Goal: Task Accomplishment & Management: Use online tool/utility

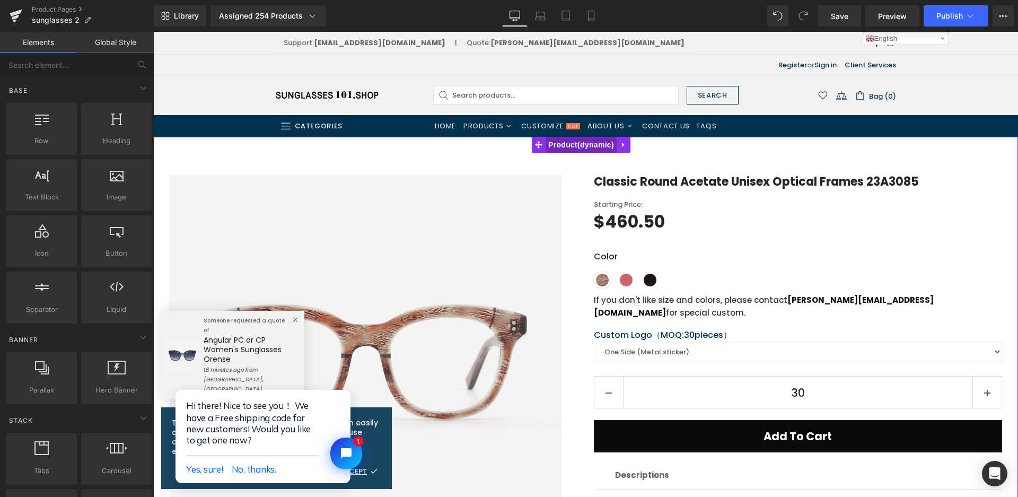
click at [568, 144] on span "Product" at bounding box center [580, 145] width 71 height 16
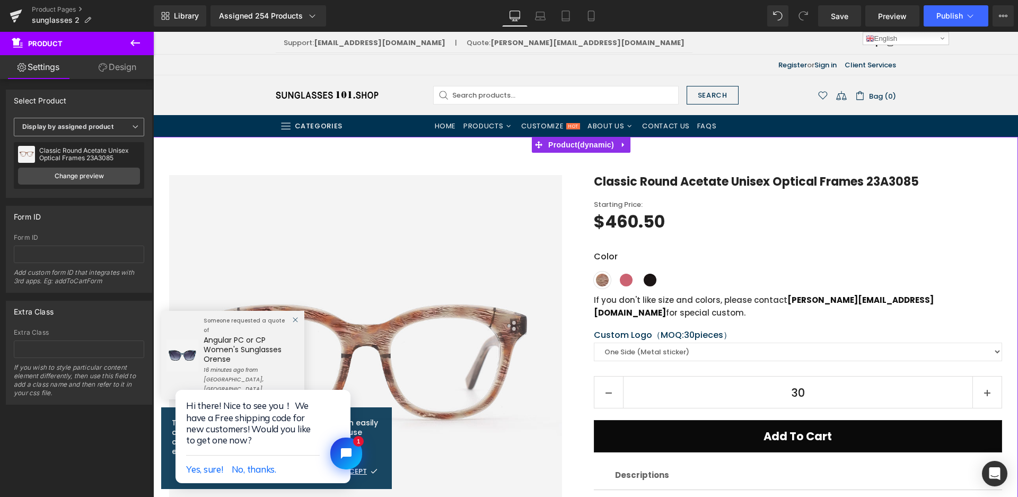
click at [116, 127] on span "Display by assigned product" at bounding box center [79, 127] width 130 height 19
drag, startPoint x: 427, startPoint y: 92, endPoint x: 78, endPoint y: 162, distance: 355.6
click at [78, 162] on li "Select manually" at bounding box center [77, 160] width 126 height 16
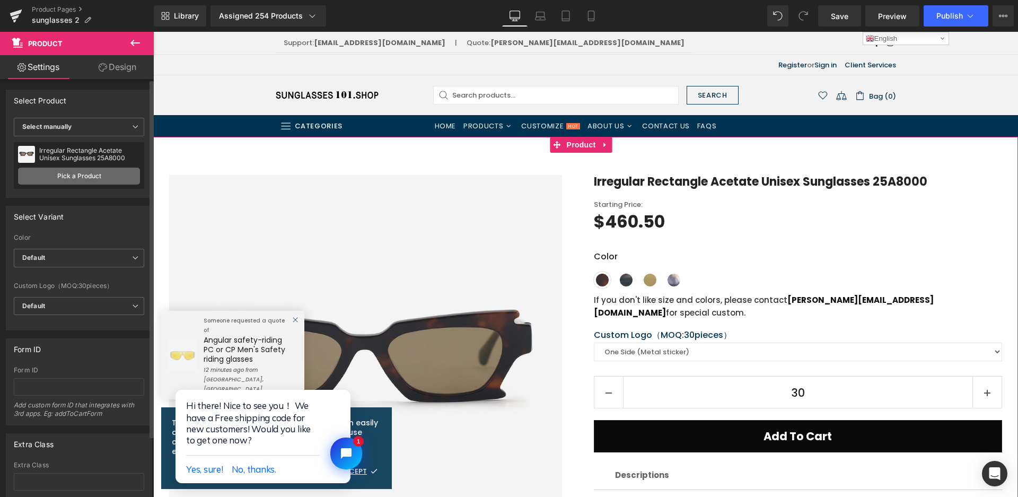
click at [112, 173] on link "Pick a Product" at bounding box center [79, 175] width 122 height 17
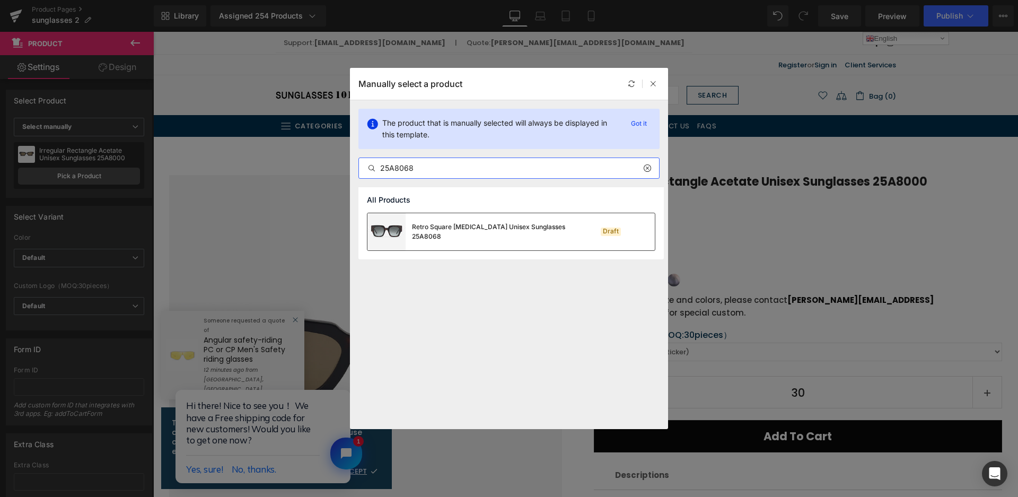
type input "25A8068"
click at [516, 239] on div "Retro Square Acetate Unisex Sunglasses 25A8068" at bounding box center [469, 231] width 204 height 37
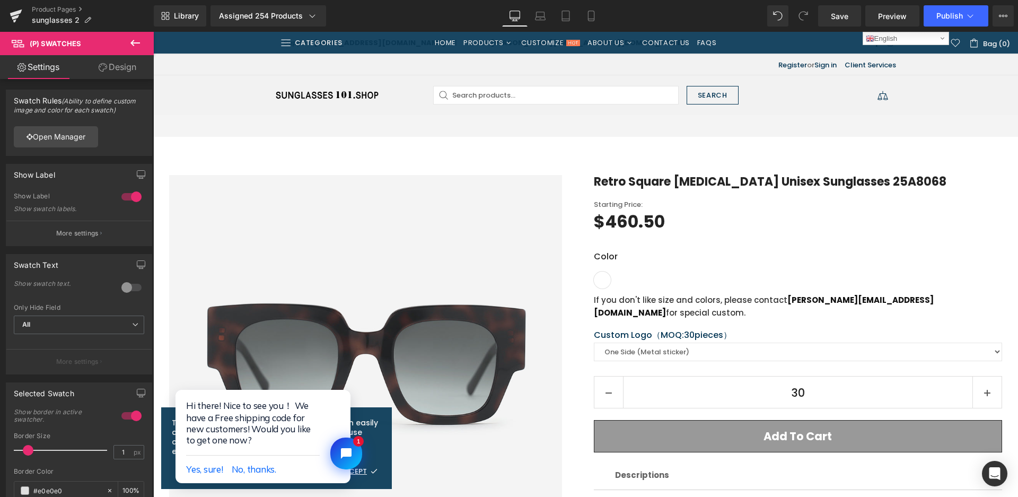
scroll to position [106, 0]
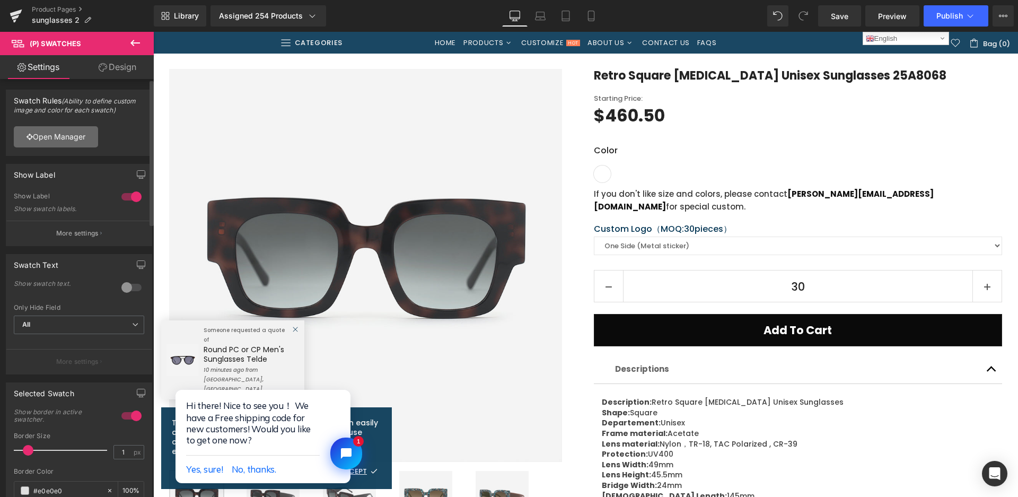
click at [59, 129] on link "Open Manager" at bounding box center [56, 136] width 84 height 21
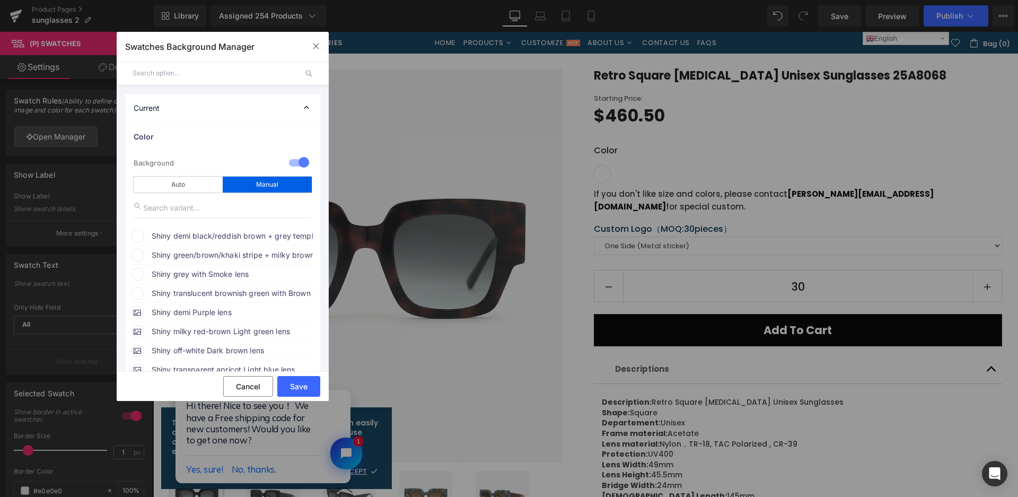
click at [197, 236] on span "Shiny demi black/reddish brown + grey temple with G.Smoke lens" at bounding box center [232, 236] width 161 height 13
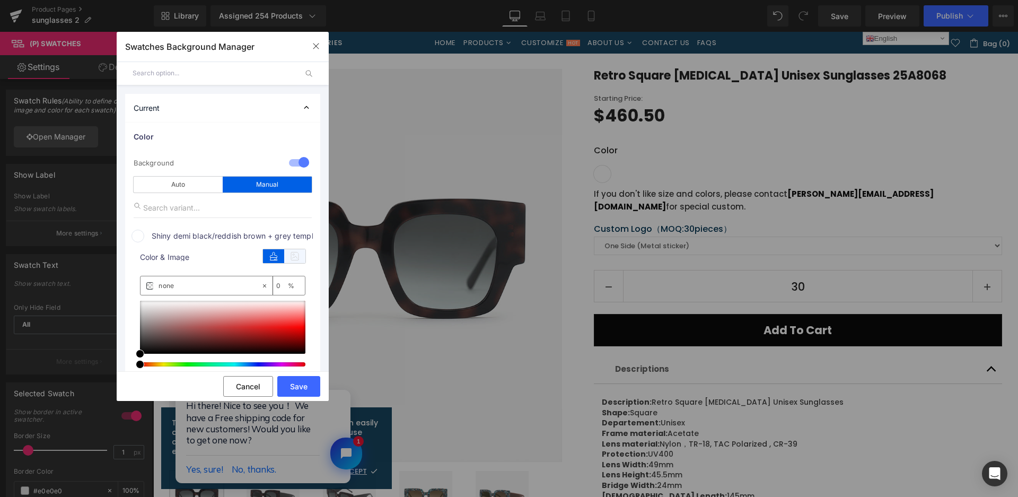
click at [289, 258] on icon at bounding box center [294, 256] width 21 height 14
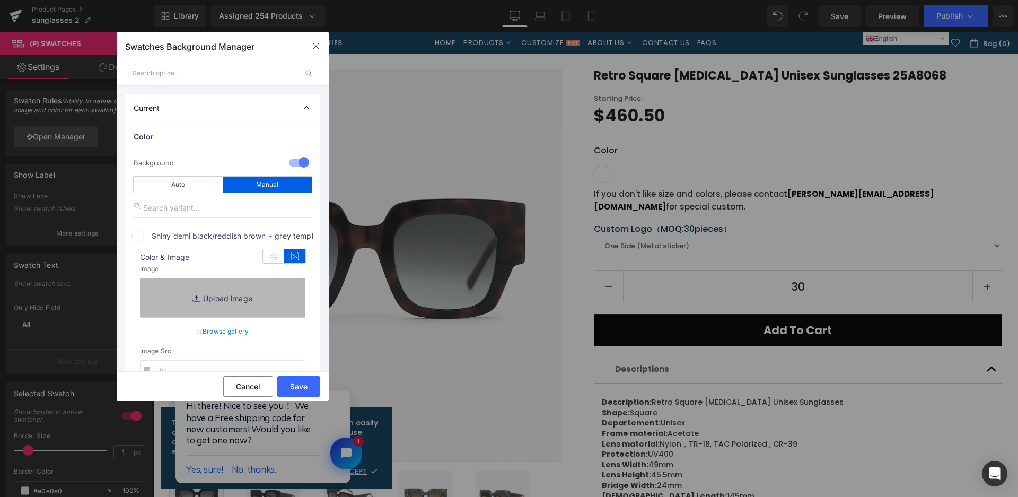
click at [280, 293] on link "Replace Image" at bounding box center [222, 297] width 165 height 39
type input "C:\fakepath\微信截图_20250825104514.png"
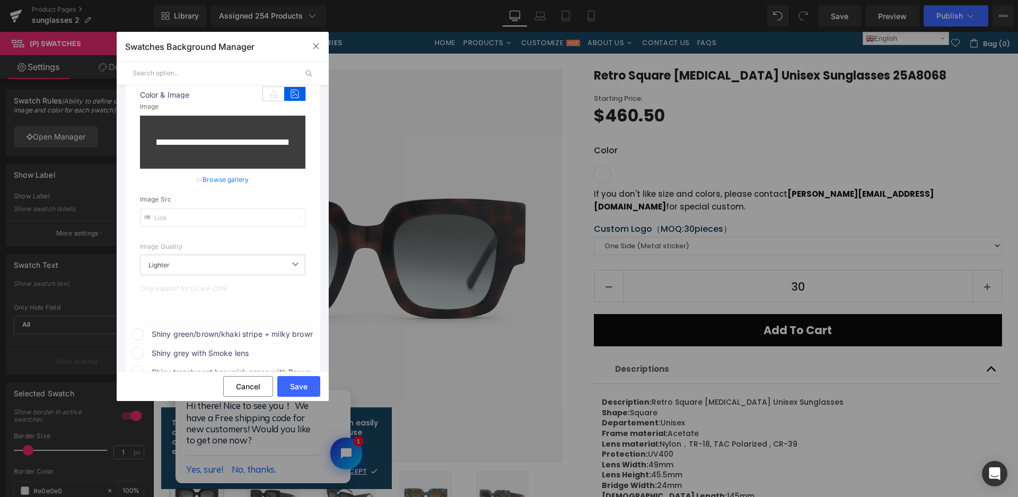
scroll to position [212, 0]
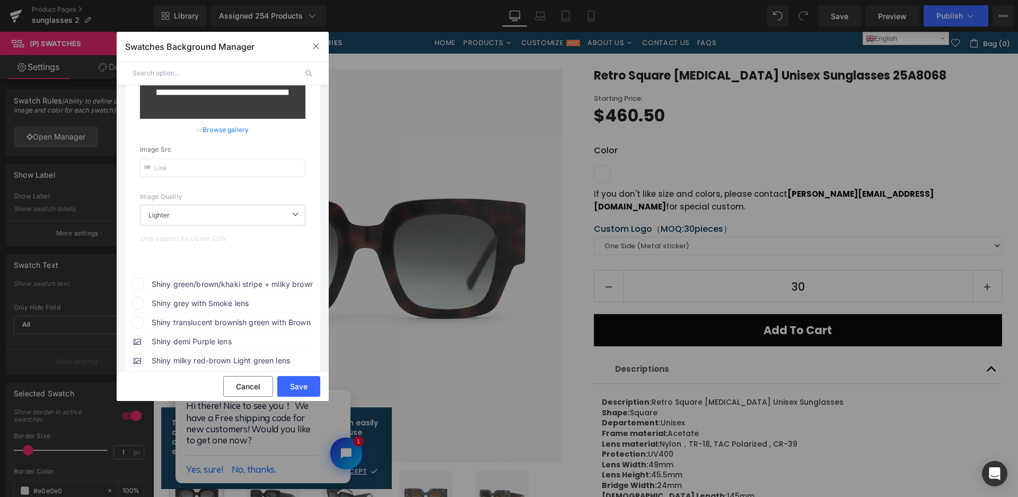
click at [240, 280] on span "Shiny green/brown/khaki stripe + milky brown temple with [PERSON_NAME] lens" at bounding box center [232, 284] width 161 height 13
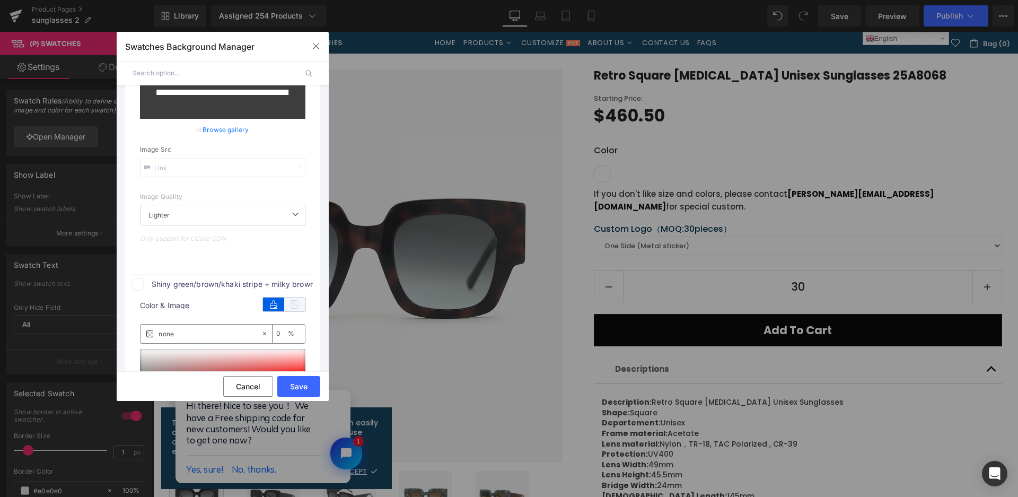
click at [292, 306] on icon at bounding box center [294, 304] width 21 height 14
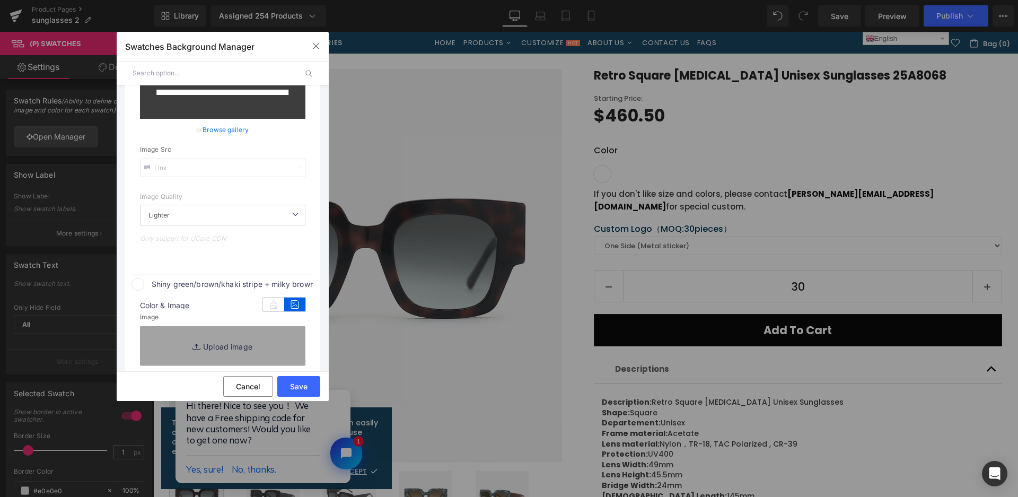
click at [278, 341] on link "Replace Image" at bounding box center [222, 345] width 165 height 39
type input "[URL][DOMAIN_NAME]"
type input "C:\fakepath\微信截图_20250825104538.png"
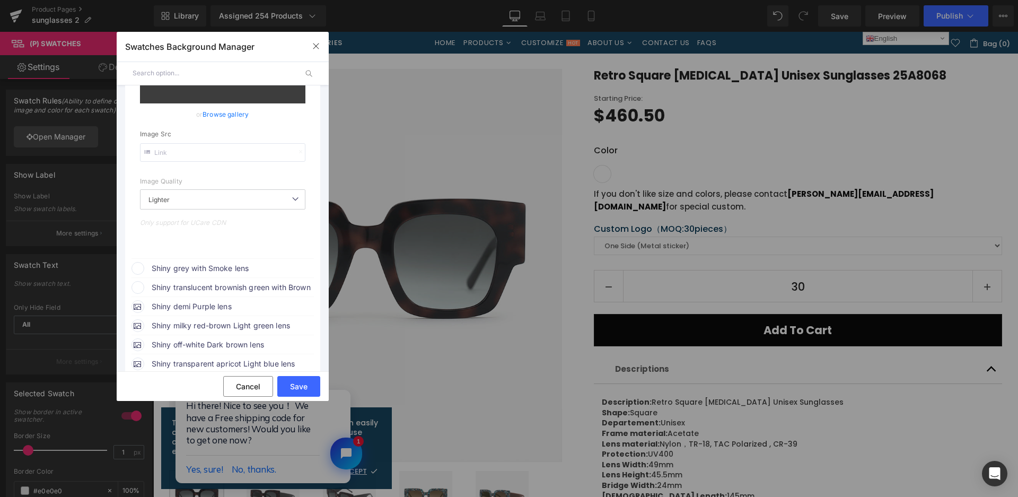
scroll to position [538, 0]
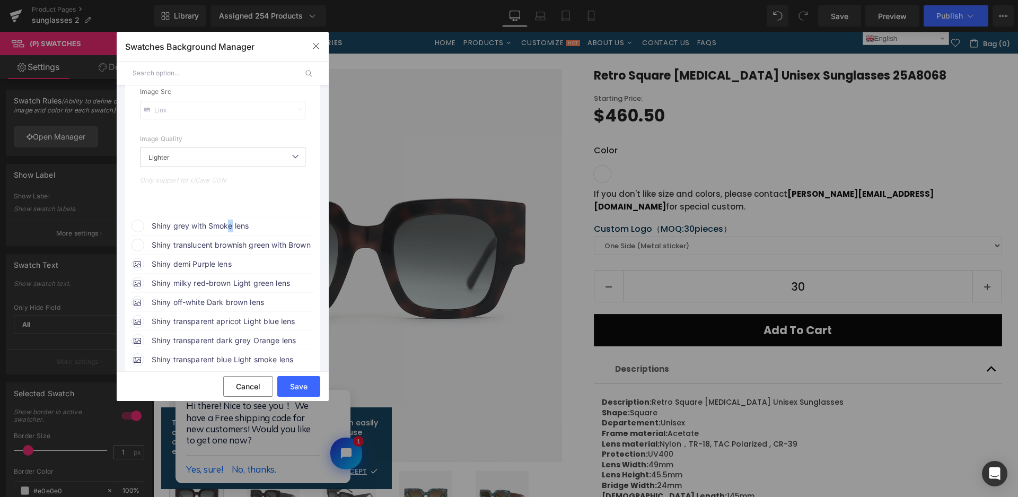
click at [231, 221] on span "Shiny grey with Smoke lens" at bounding box center [232, 225] width 161 height 13
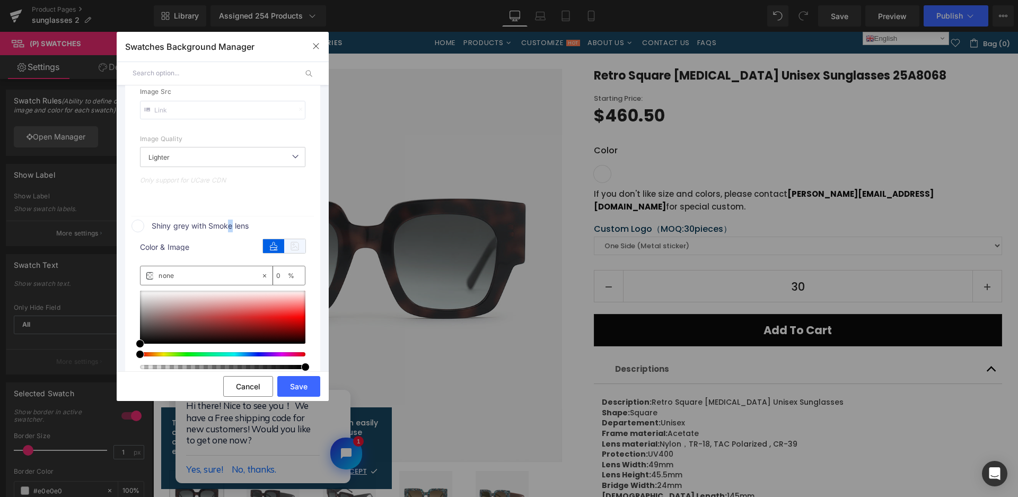
click at [296, 241] on icon at bounding box center [294, 246] width 21 height 14
type input "[URL][DOMAIN_NAME]"
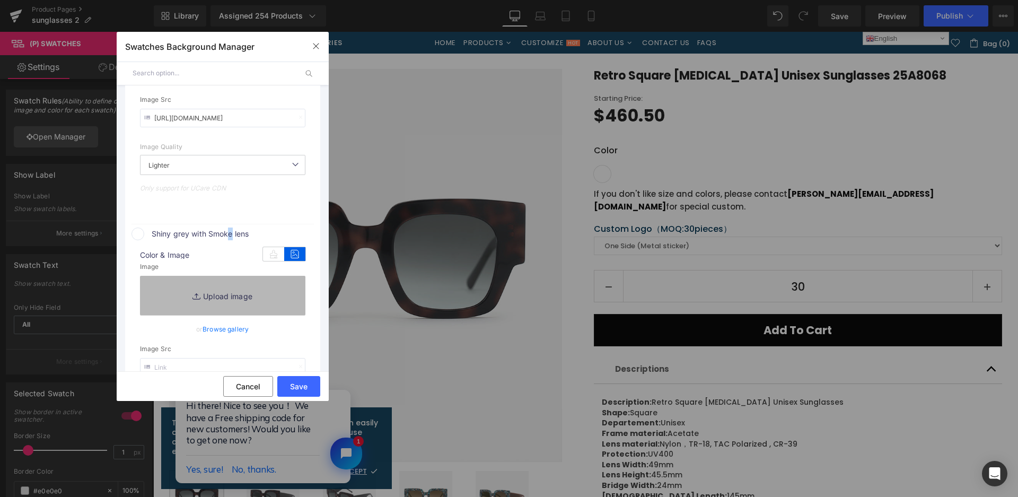
scroll to position [546, 0]
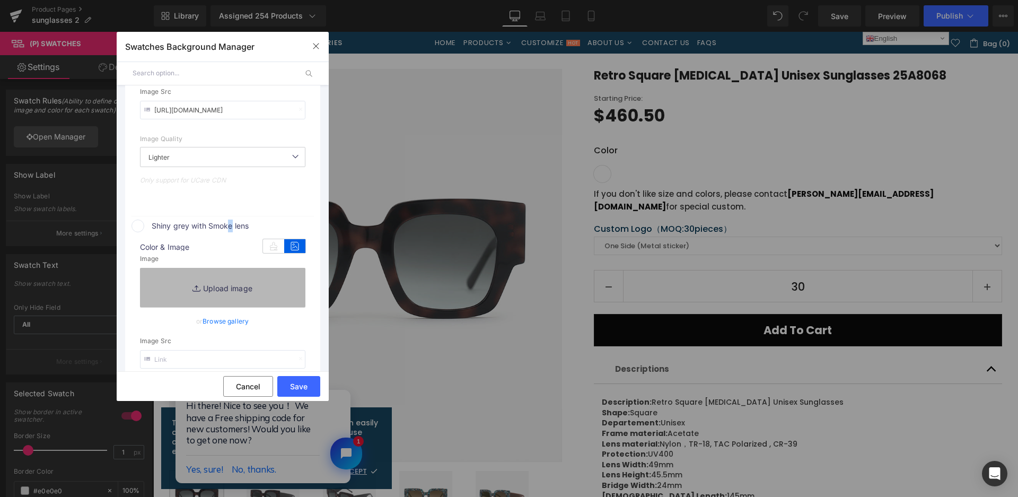
click at [272, 291] on link "Replace Image" at bounding box center [222, 287] width 165 height 39
type input "C:\fakepath\微信截图_20250825104546.png"
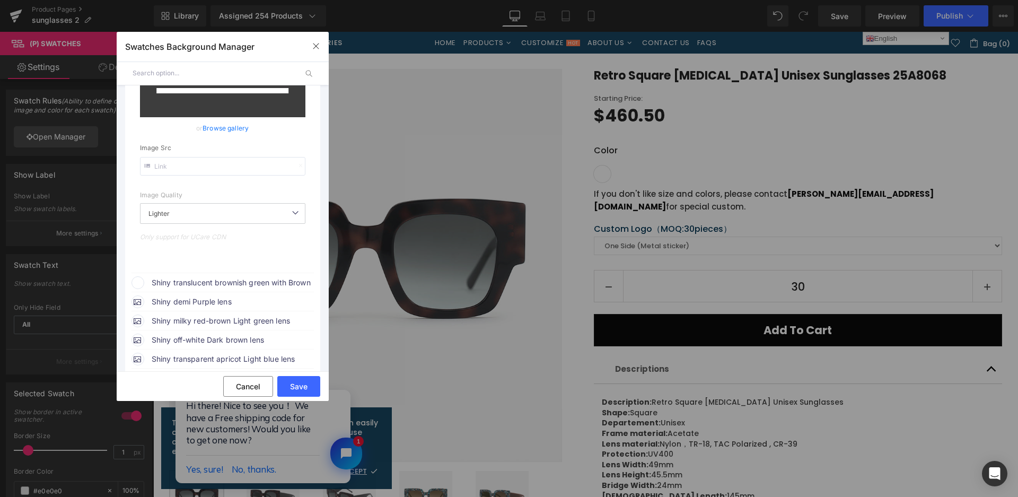
scroll to position [811, 0]
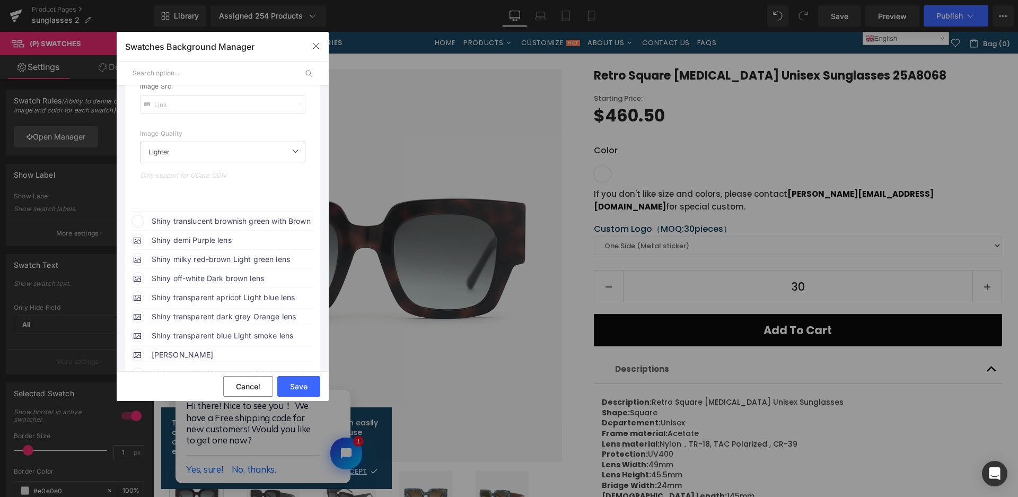
click at [274, 220] on span "Shiny translucent brownish green with Brown lens" at bounding box center [232, 221] width 161 height 13
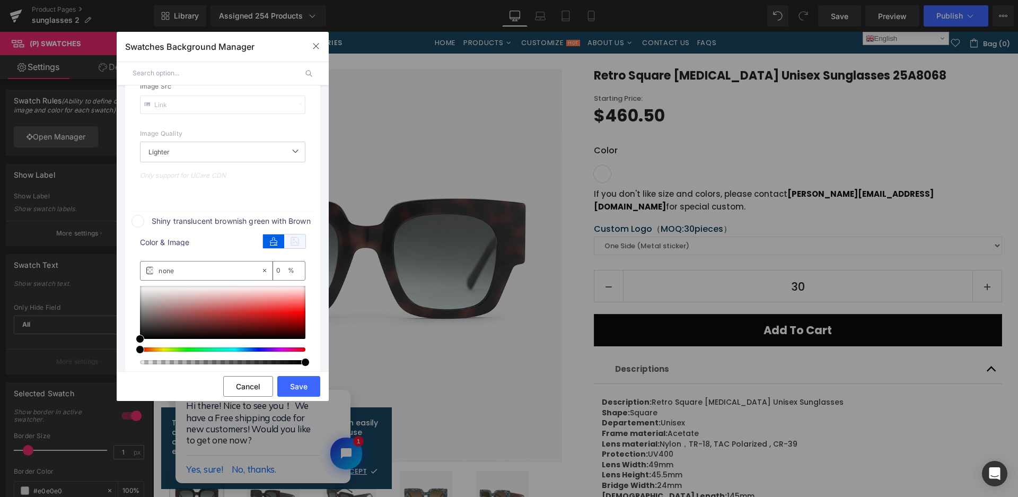
type input "[URL][DOMAIN_NAME]"
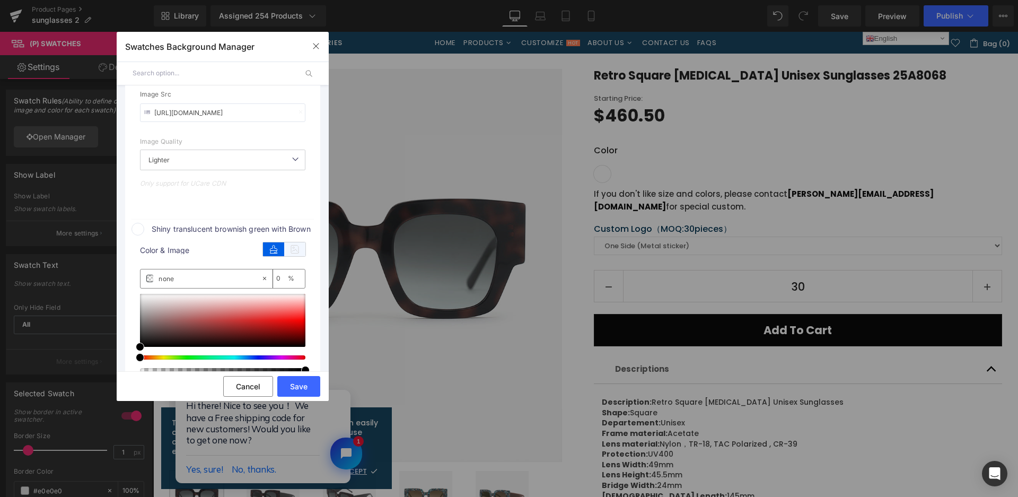
scroll to position [819, 0]
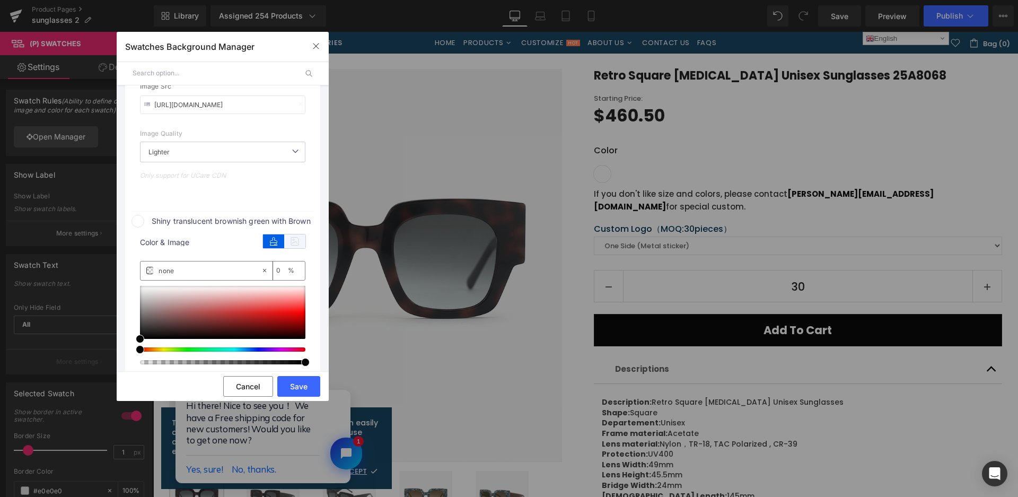
click at [293, 242] on icon at bounding box center [294, 241] width 21 height 14
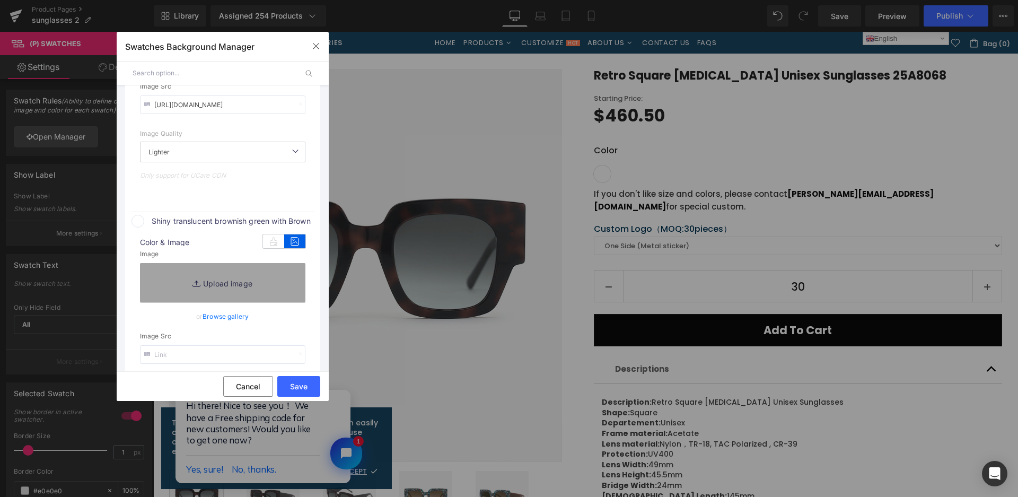
click at [274, 276] on link "Replace Image" at bounding box center [222, 282] width 165 height 39
type input "C:\fakepath\微信截图_20250825104553.png"
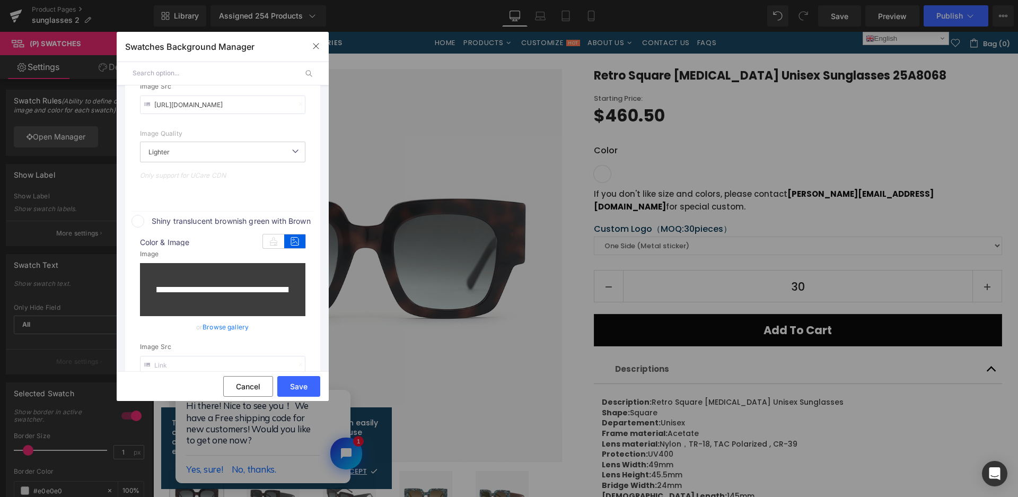
type input "[URL][DOMAIN_NAME]"
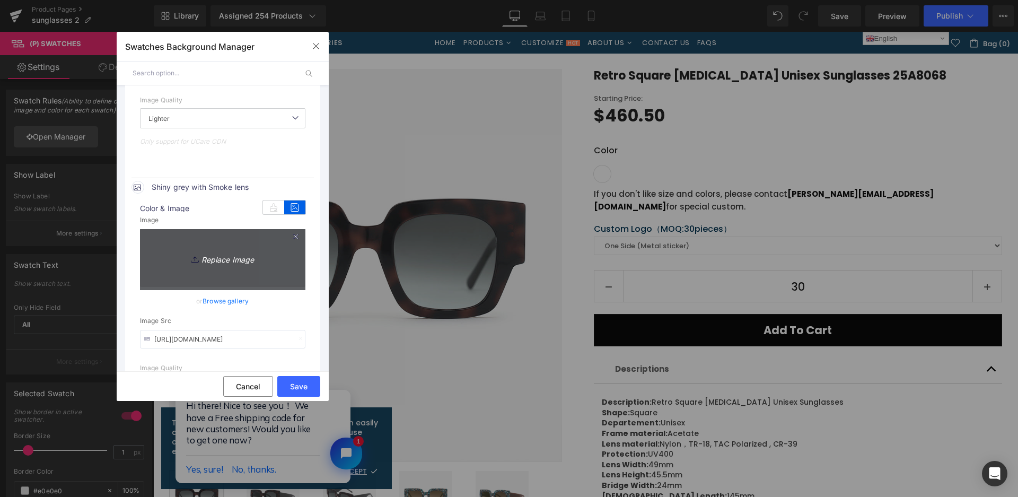
scroll to position [554, 0]
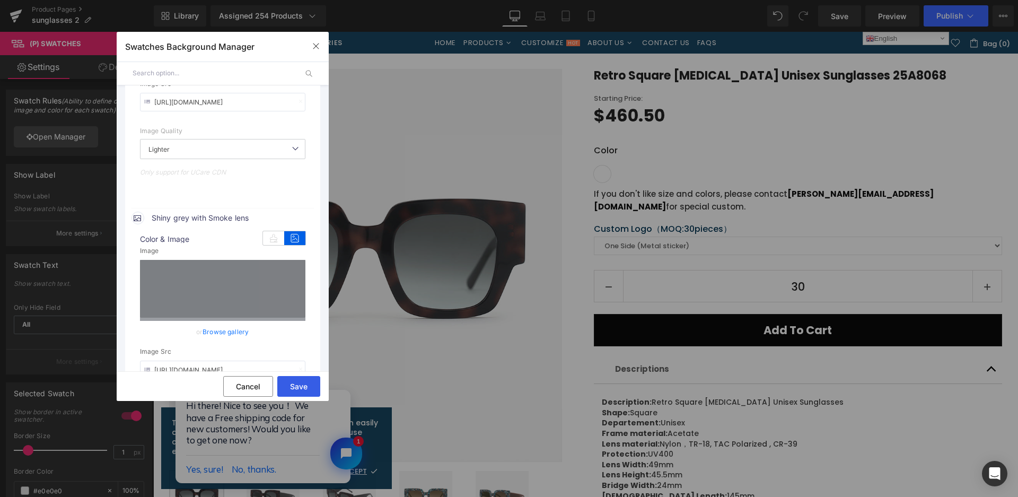
drag, startPoint x: 304, startPoint y: 389, endPoint x: 864, endPoint y: 91, distance: 634.1
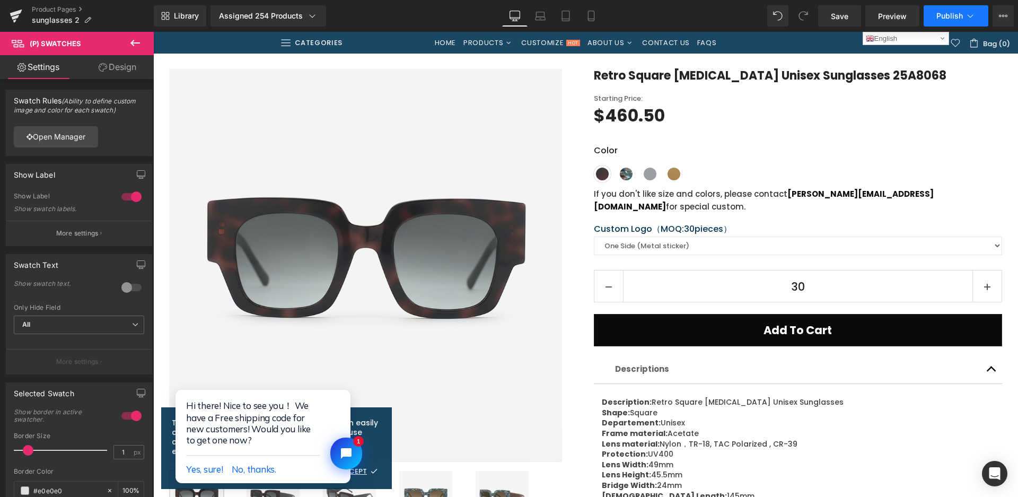
click at [924, 20] on span "Publish" at bounding box center [949, 16] width 27 height 8
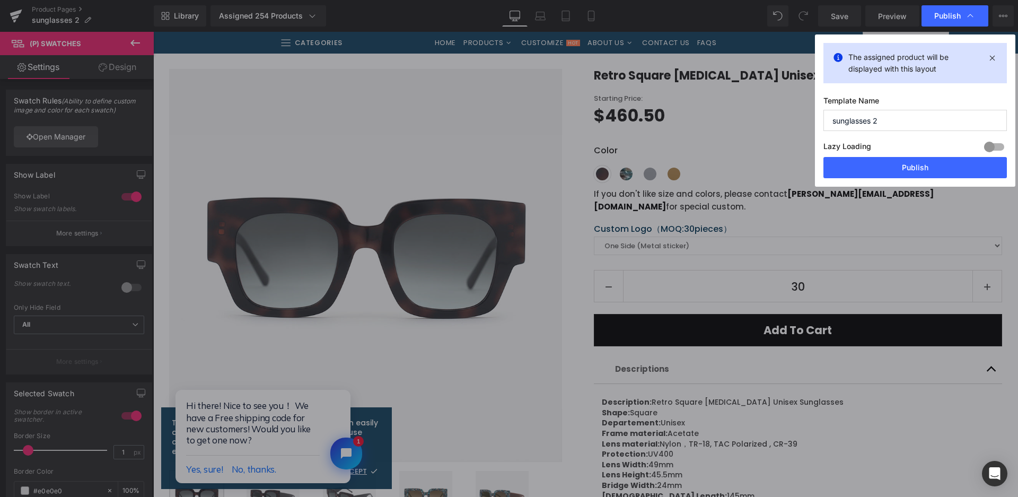
click at [923, 164] on button "Publish" at bounding box center [914, 167] width 183 height 21
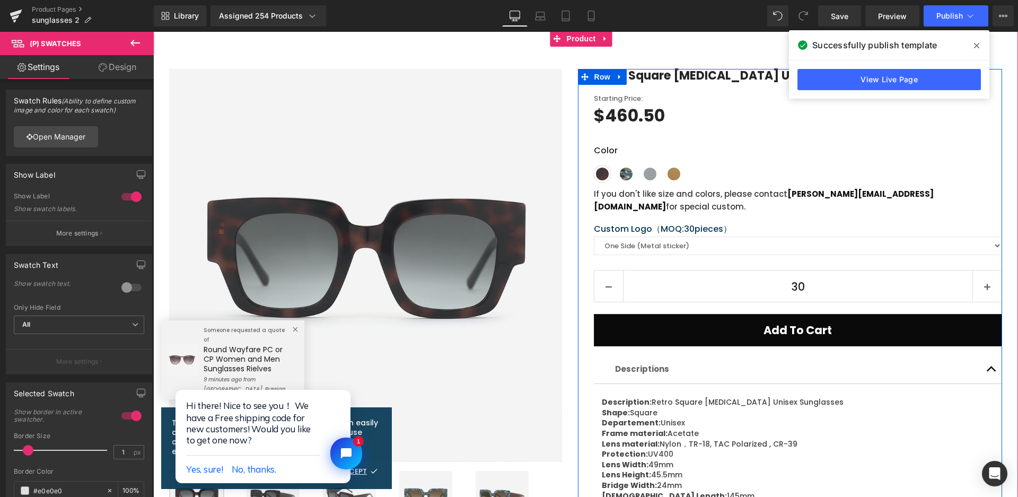
scroll to position [0, 0]
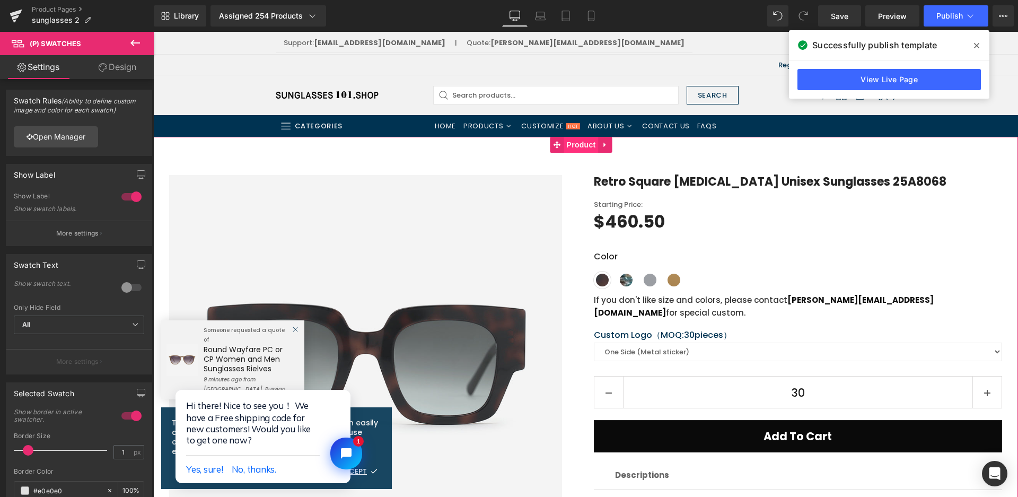
click at [584, 145] on span "Product" at bounding box center [581, 145] width 34 height 16
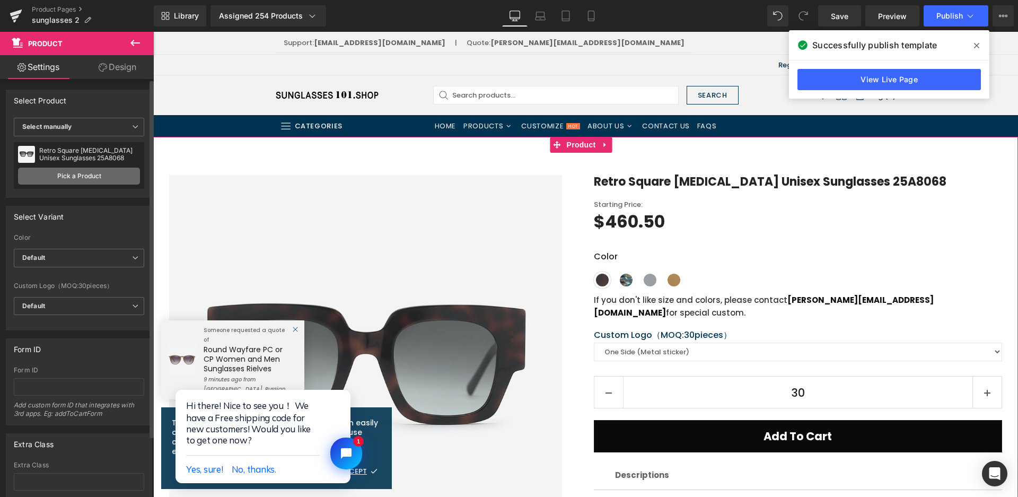
click at [80, 172] on link "Pick a Product" at bounding box center [79, 175] width 122 height 17
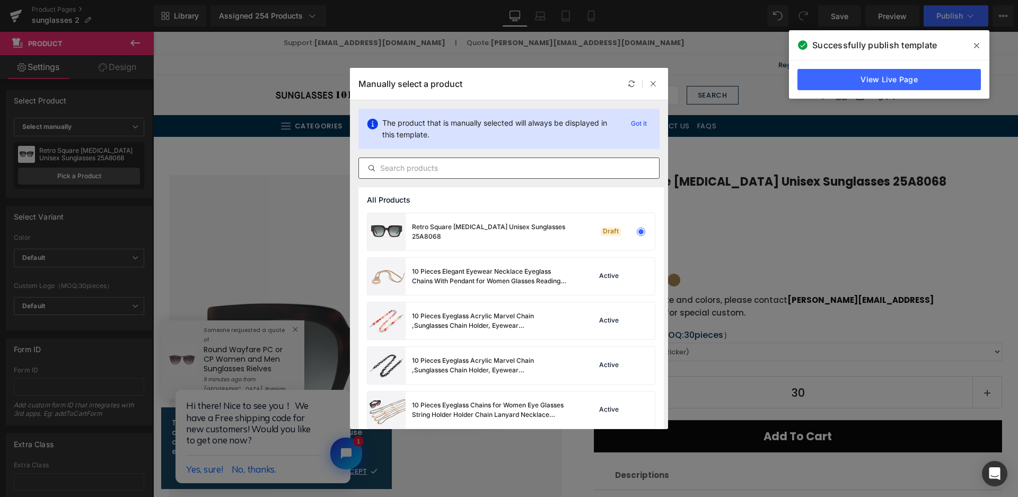
click at [405, 167] on input "text" at bounding box center [509, 168] width 300 height 13
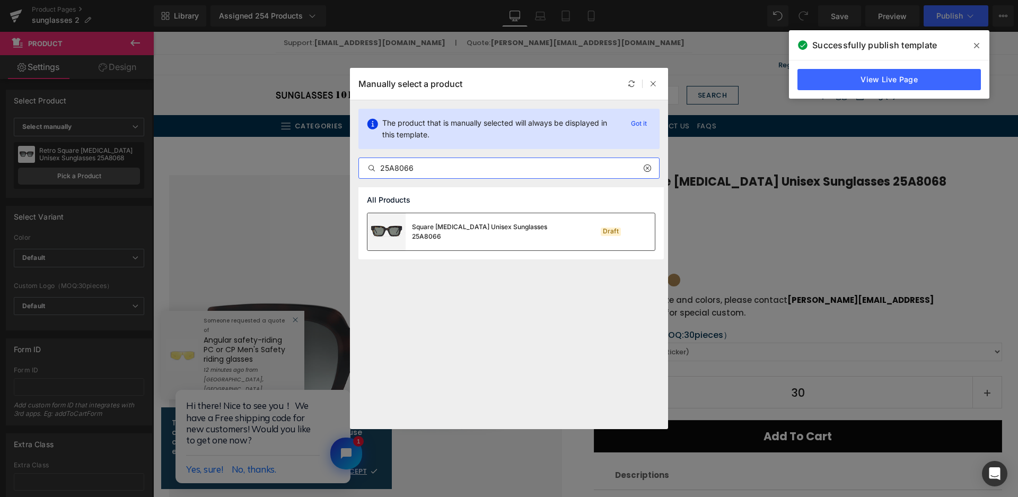
type input "25A8066"
click at [491, 243] on div "Square Acetate Unisex Sunglasses 25A8066" at bounding box center [469, 231] width 204 height 37
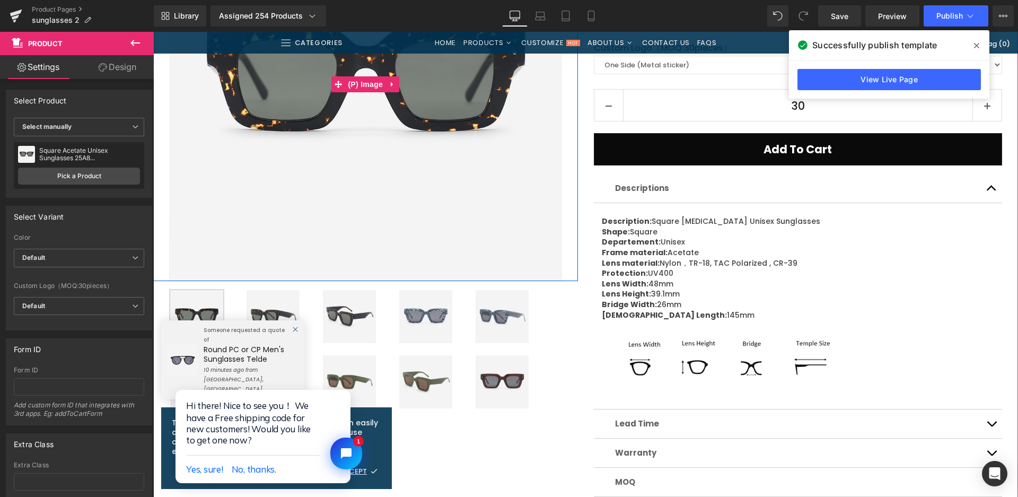
scroll to position [371, 0]
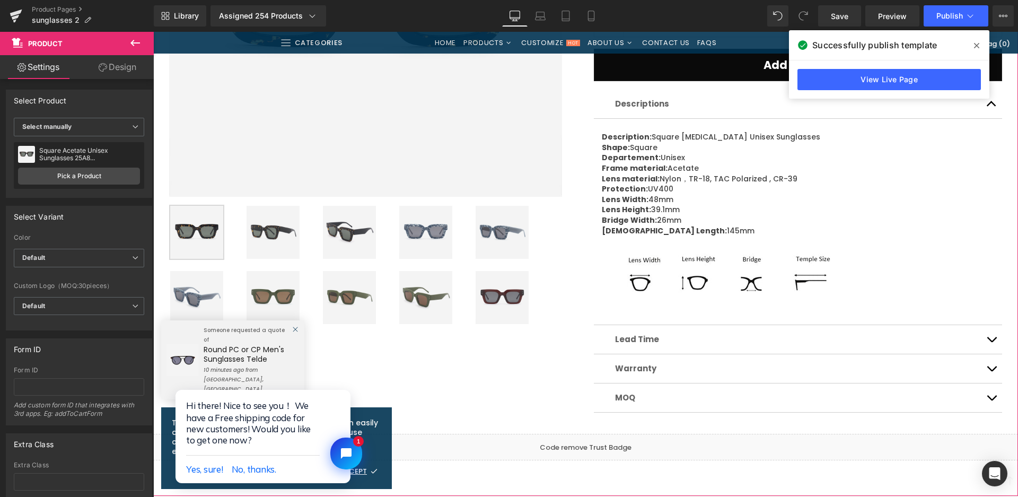
click at [424, 225] on img at bounding box center [425, 232] width 53 height 53
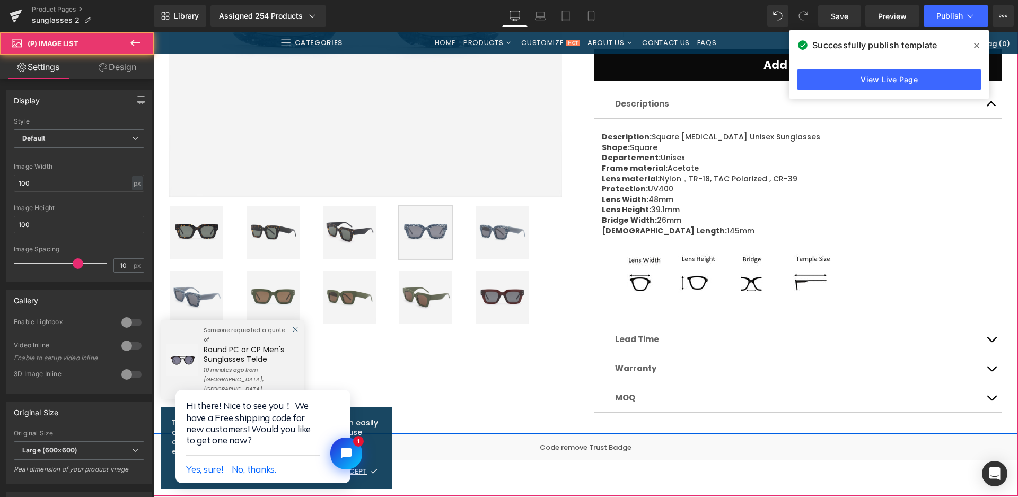
scroll to position [159, 0]
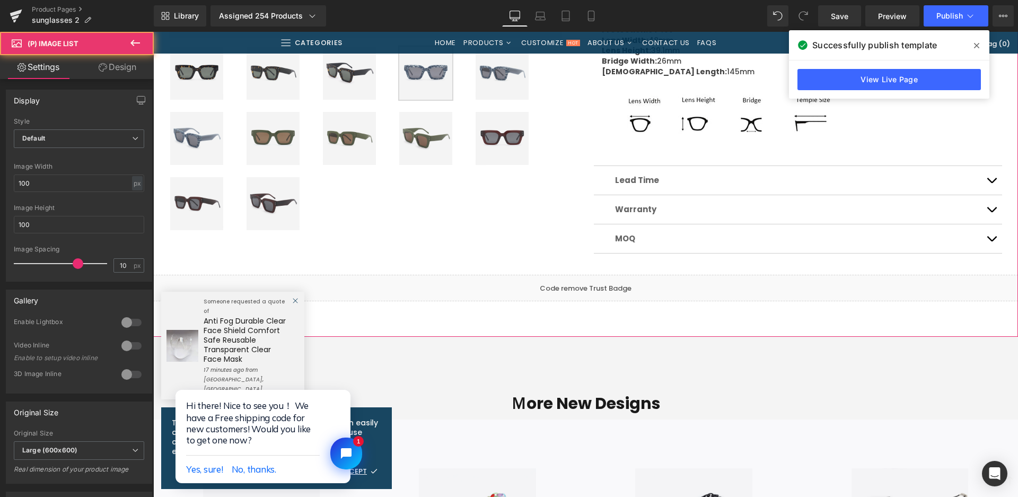
click at [284, 146] on img at bounding box center [272, 138] width 53 height 53
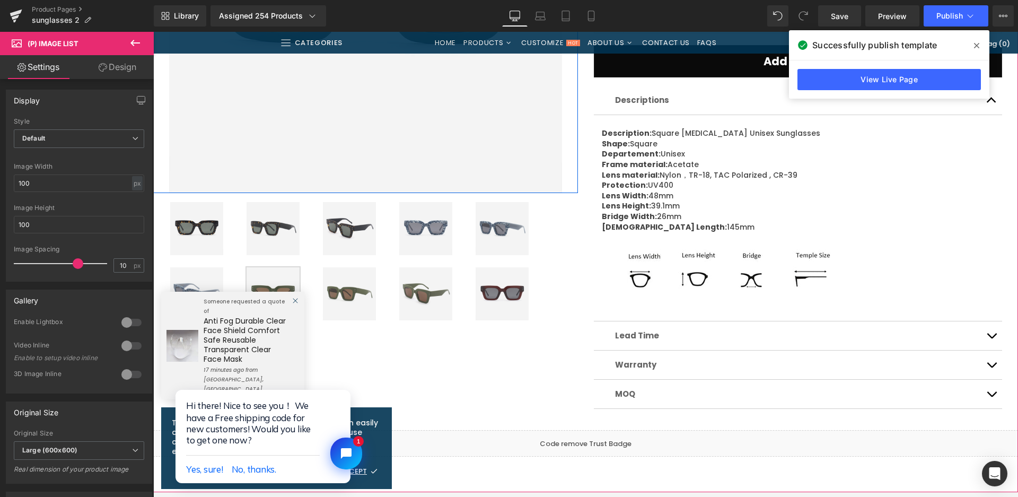
scroll to position [424, 0]
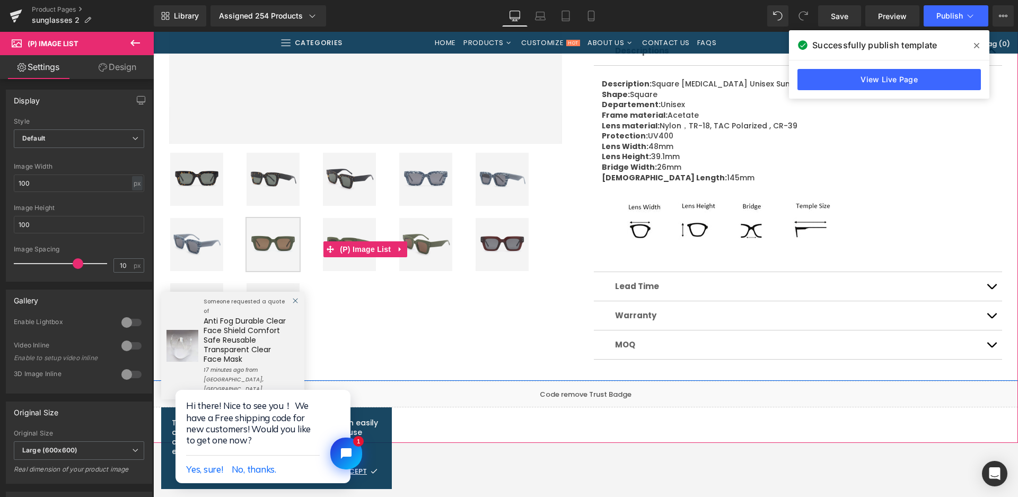
click at [495, 246] on img at bounding box center [501, 244] width 53 height 53
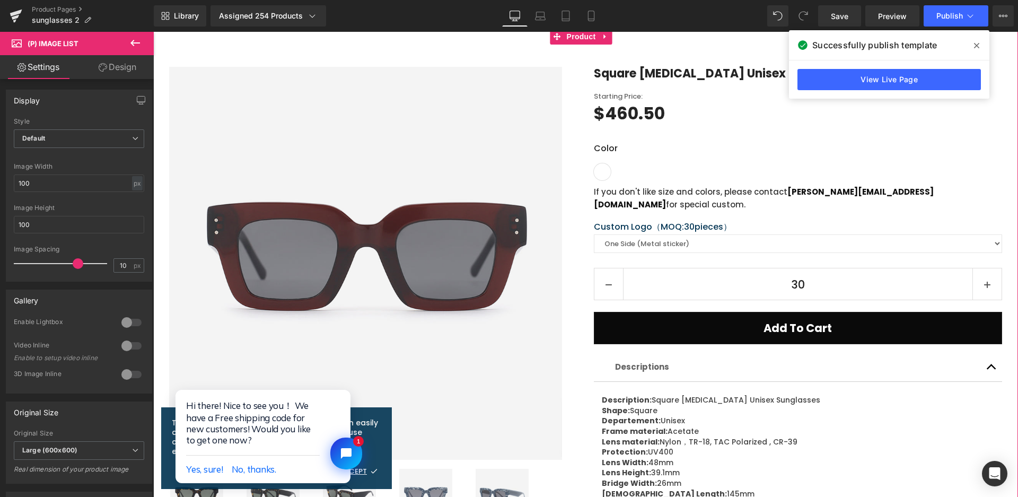
scroll to position [53, 0]
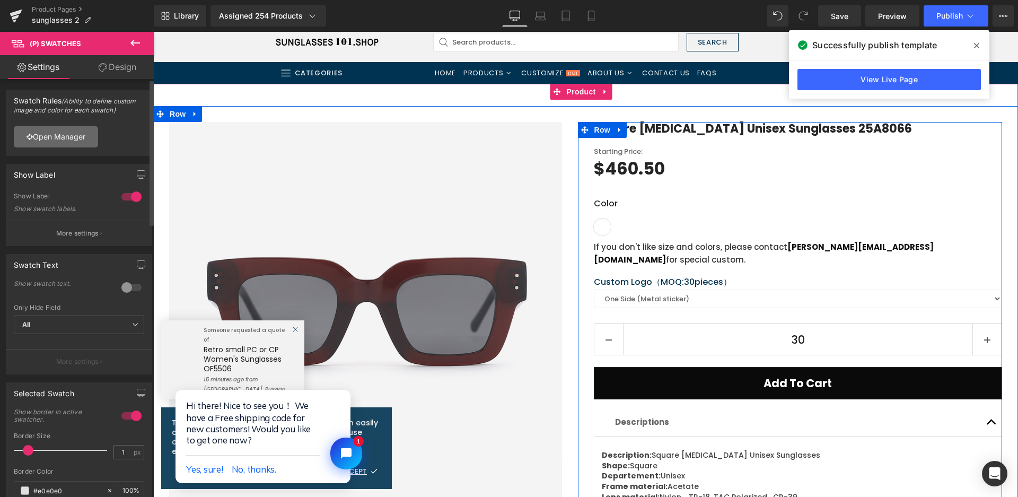
click at [66, 136] on link "Open Manager" at bounding box center [56, 136] width 84 height 21
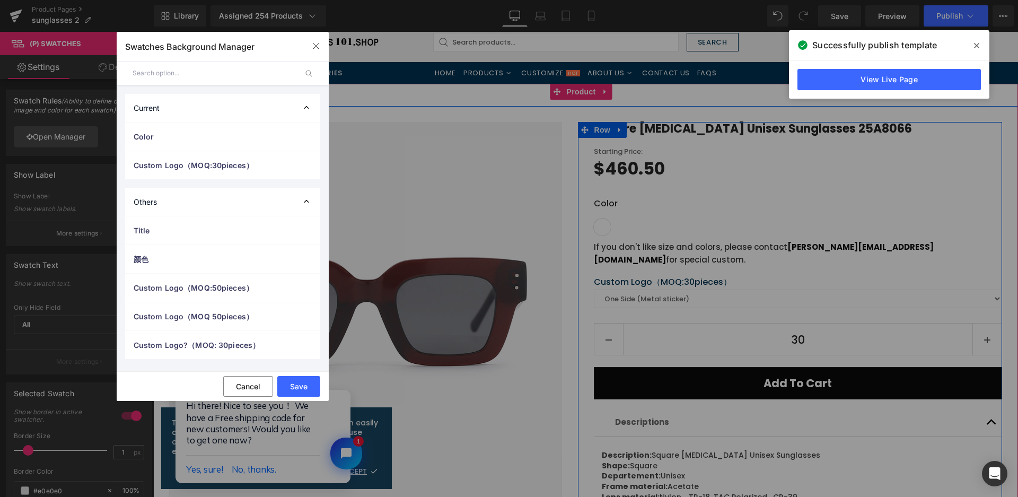
click at [154, 138] on span "Color" at bounding box center [212, 136] width 157 height 11
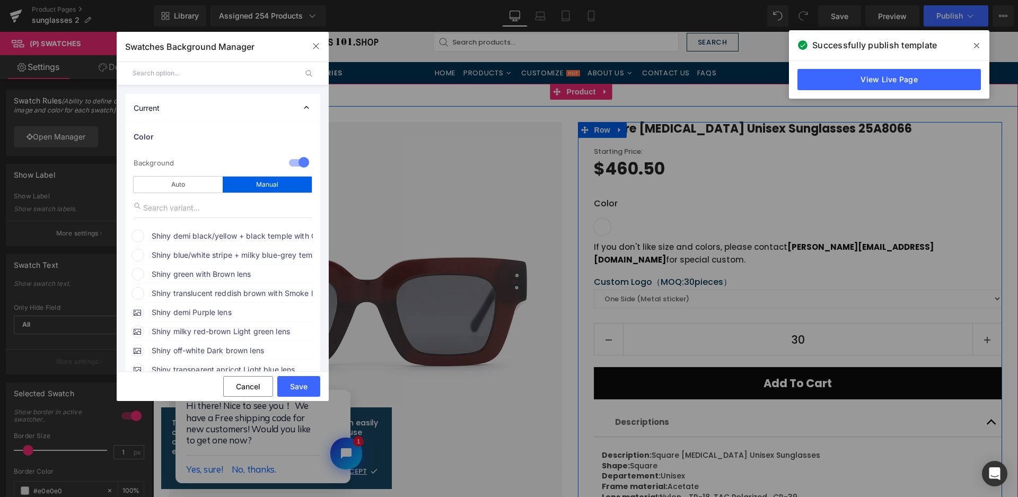
click at [157, 237] on span "Shiny demi black/yellow + black temple with Green lens" at bounding box center [232, 236] width 161 height 13
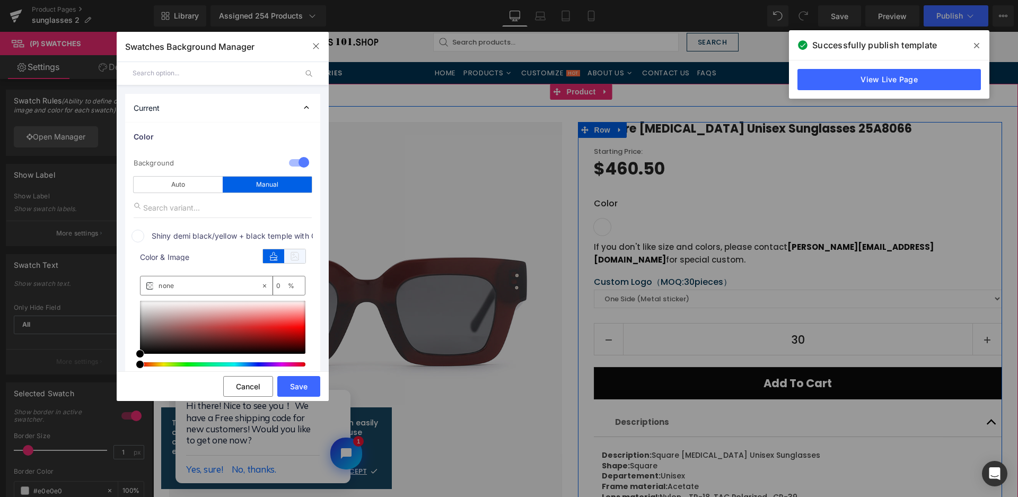
click at [290, 257] on icon at bounding box center [294, 256] width 21 height 14
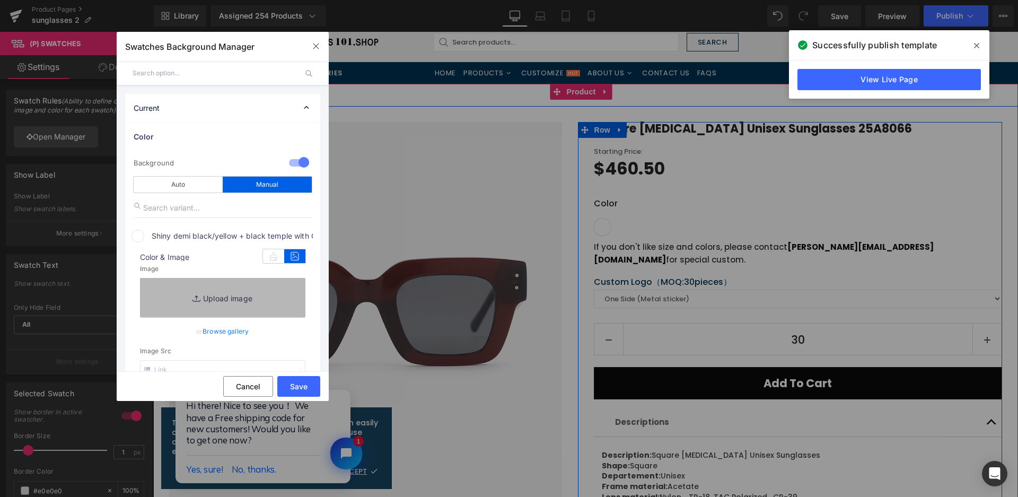
click at [259, 295] on link "Replace Image" at bounding box center [222, 297] width 165 height 39
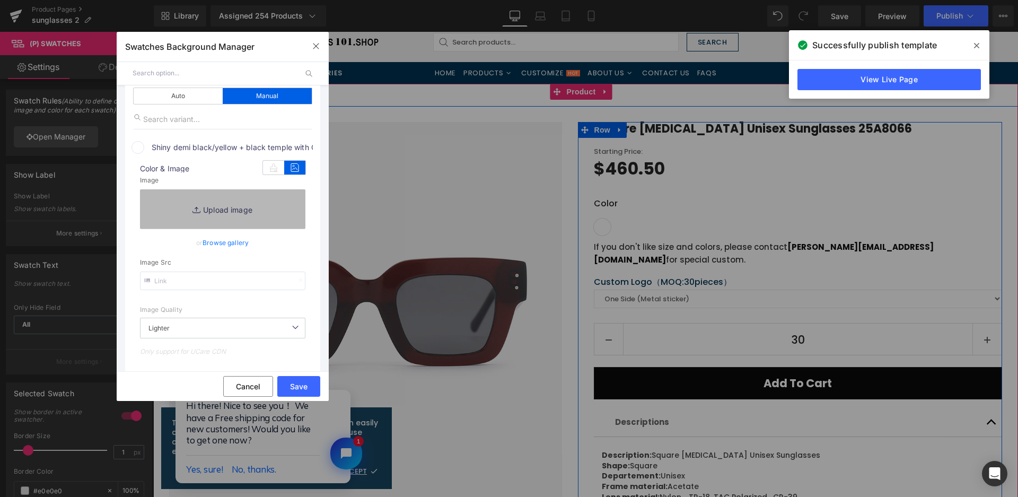
type input "C:\fakepath\微信截图_20250825105048.png"
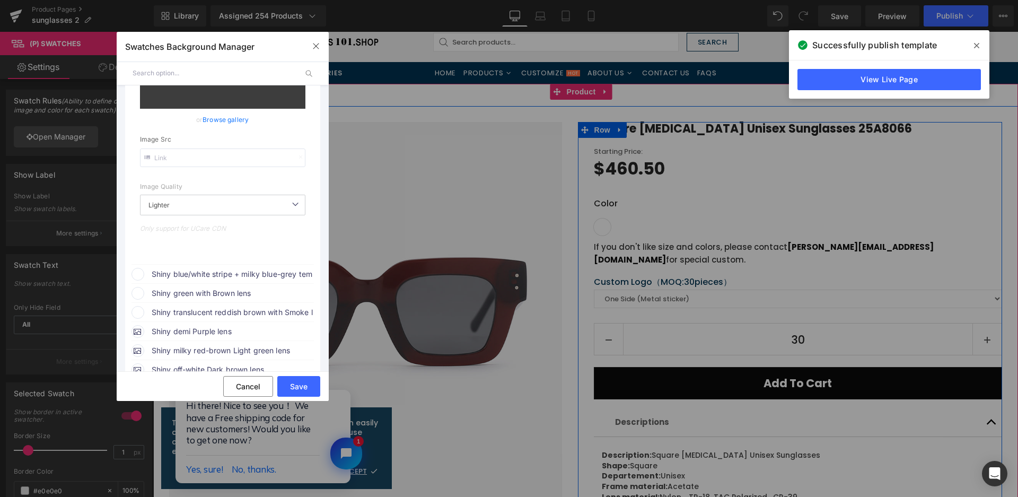
scroll to position [265, 0]
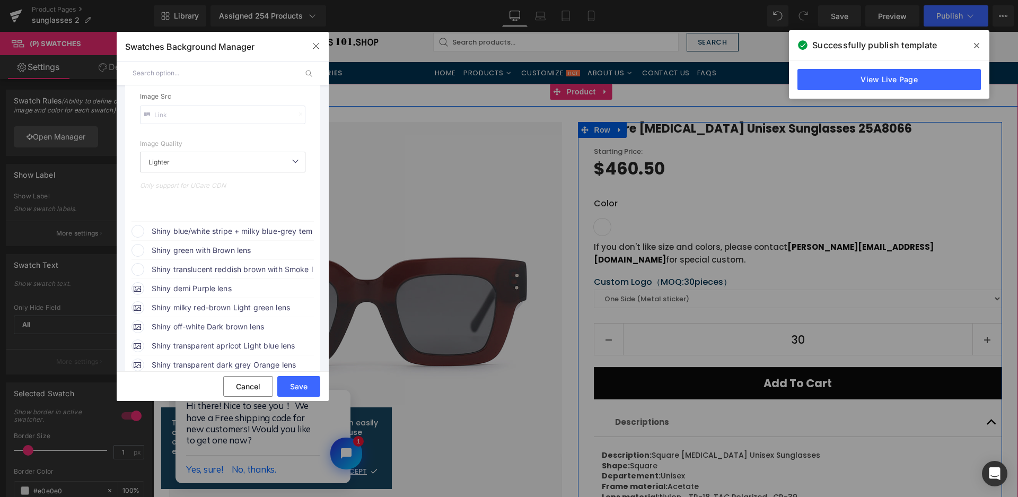
click at [240, 236] on span "Shiny blue/white stripe + milky blue-grey temple with Smoke lens" at bounding box center [232, 231] width 161 height 13
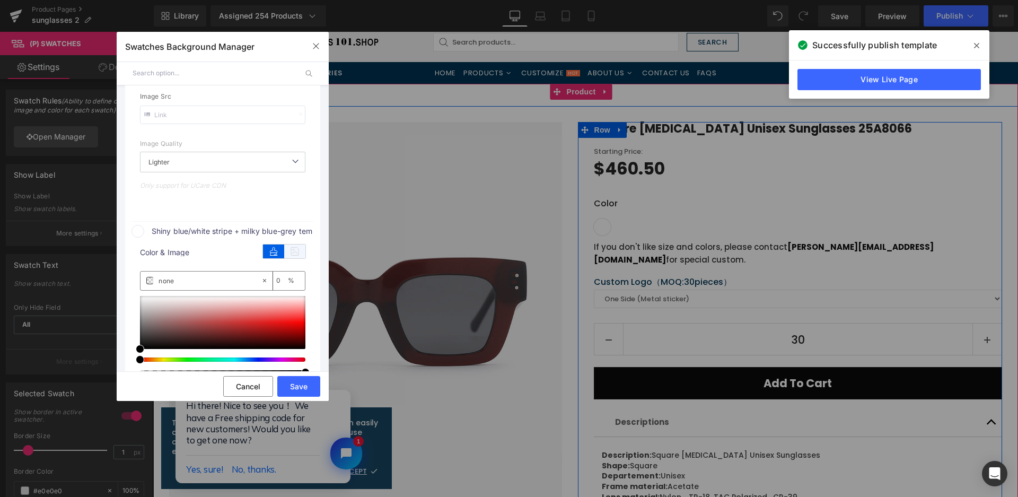
click at [289, 252] on icon at bounding box center [294, 251] width 21 height 14
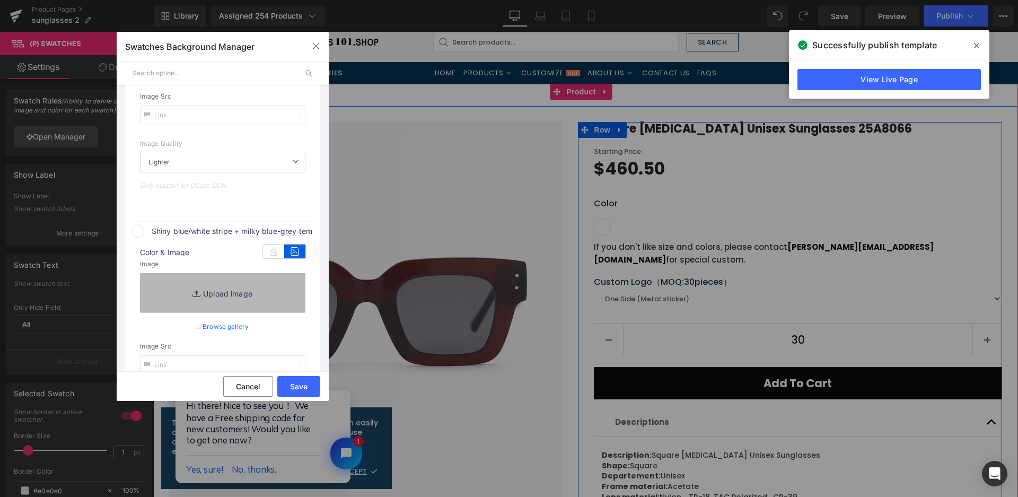
click at [269, 292] on link "Replace Image" at bounding box center [222, 292] width 165 height 39
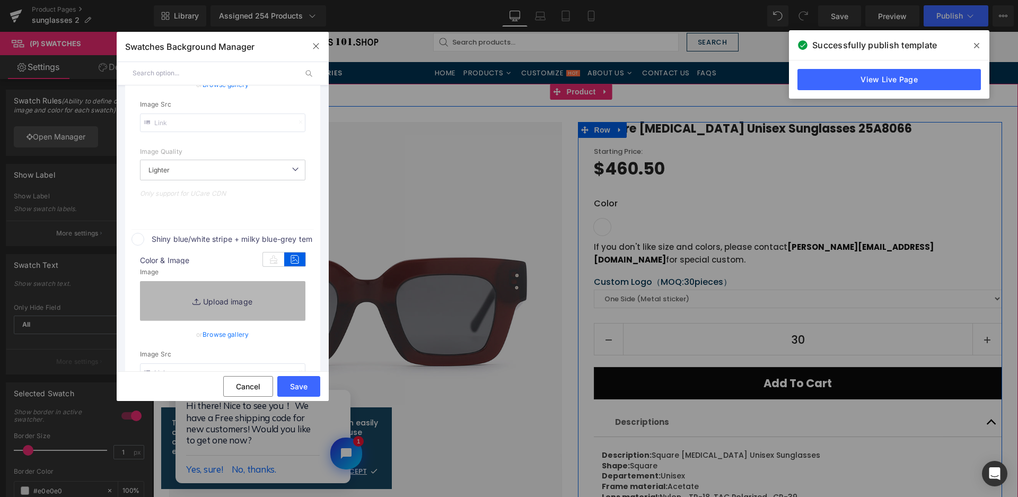
type input "[URL][DOMAIN_NAME]"
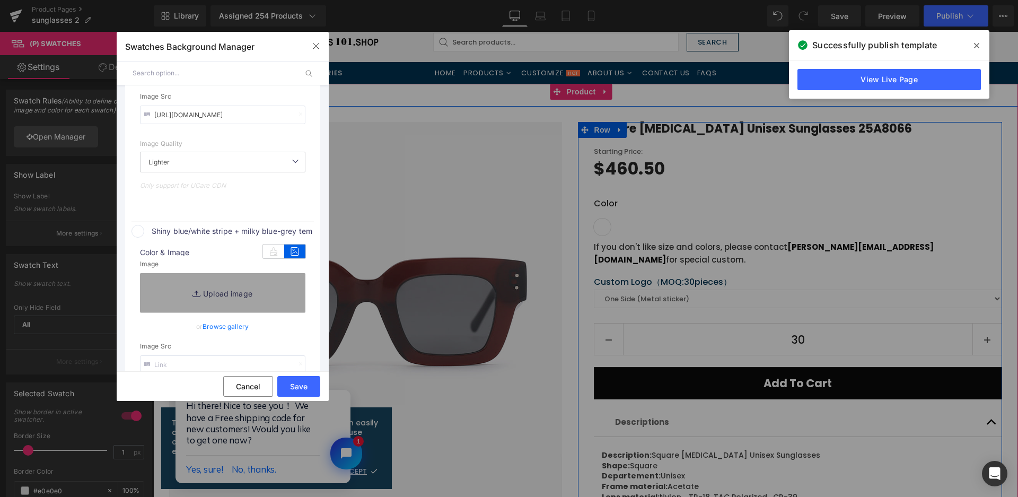
type input "C:\fakepath\微信截图_20250825105055.png"
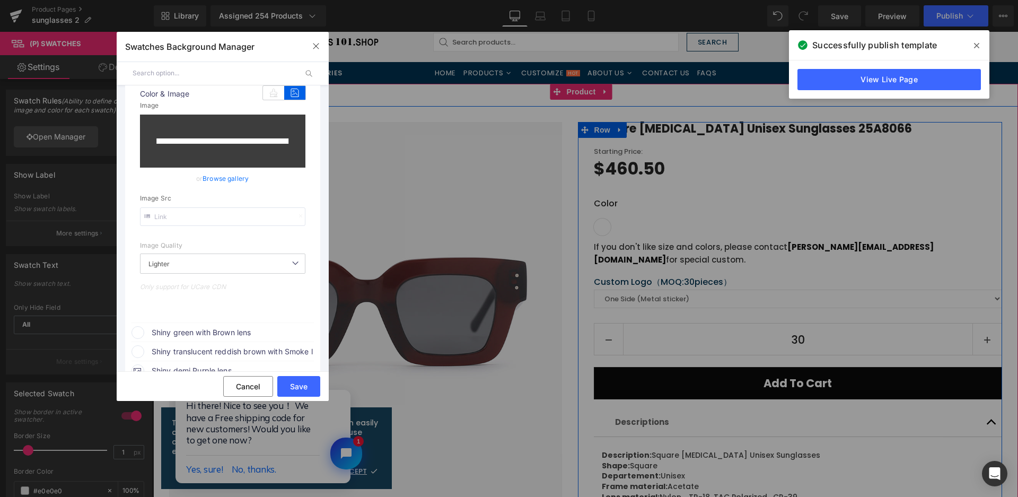
scroll to position [432, 0]
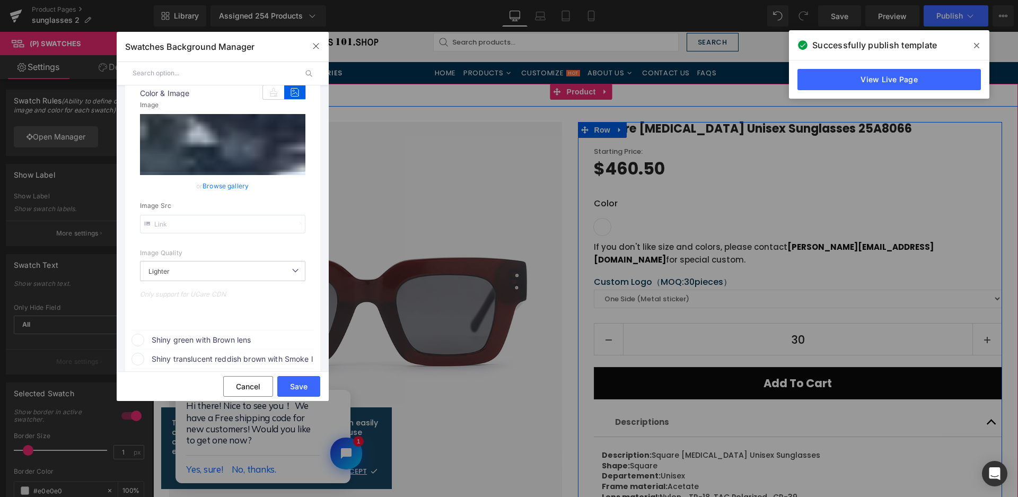
type input "[URL][DOMAIN_NAME]"
click at [233, 340] on span "Shiny green with Brown lens" at bounding box center [232, 339] width 161 height 13
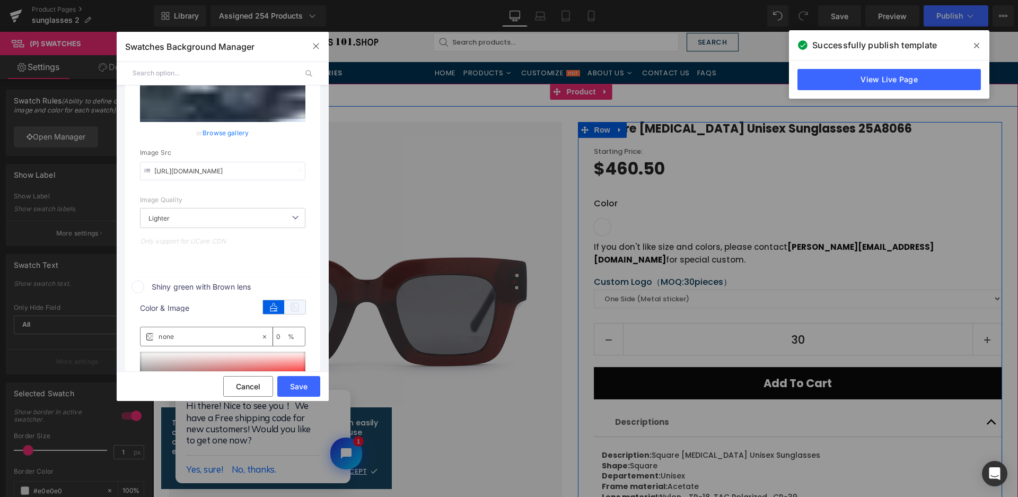
click at [288, 312] on icon at bounding box center [294, 307] width 21 height 14
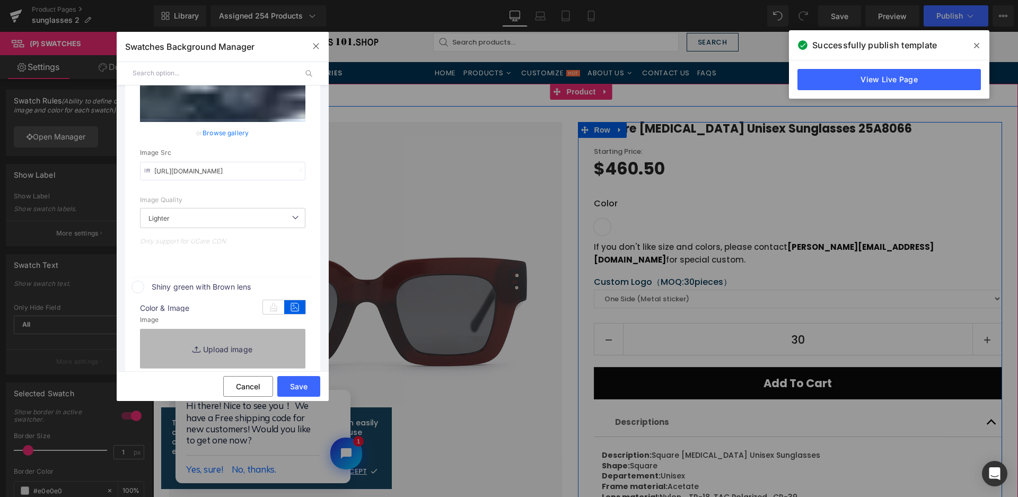
click at [259, 348] on link "Replace Image" at bounding box center [222, 348] width 165 height 39
type input "C:\fakepath\微信截图_20250825105102.png"
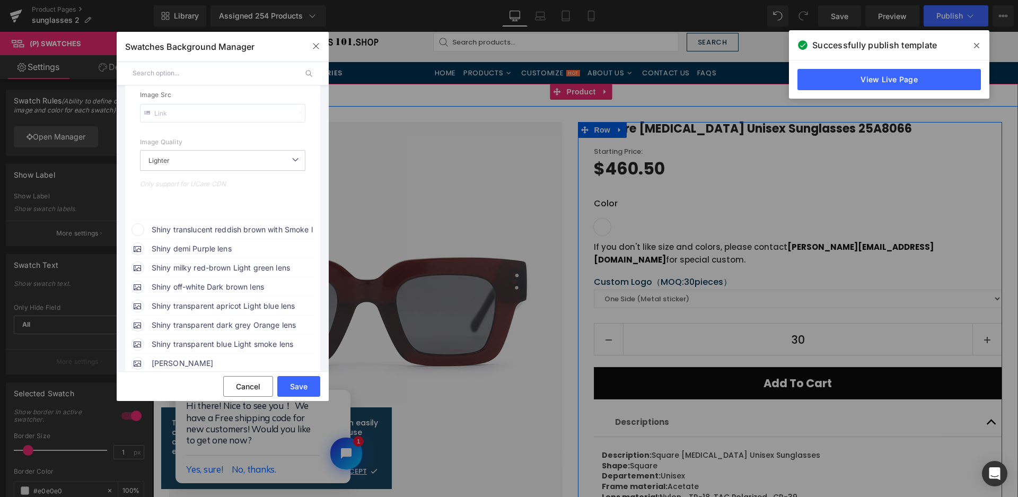
scroll to position [803, 0]
click at [239, 225] on span "Shiny translucent reddish brown with Smoke lens" at bounding box center [232, 229] width 161 height 13
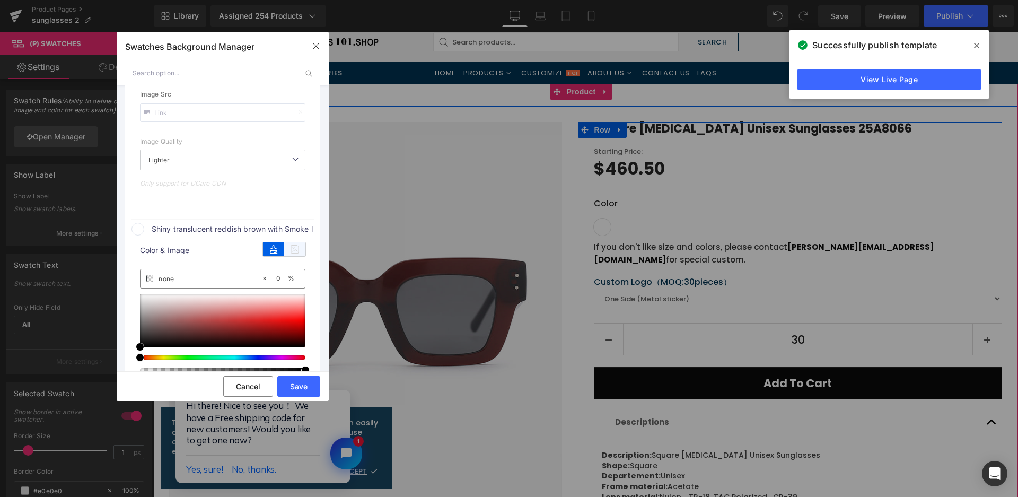
click at [303, 250] on icon at bounding box center [294, 249] width 21 height 14
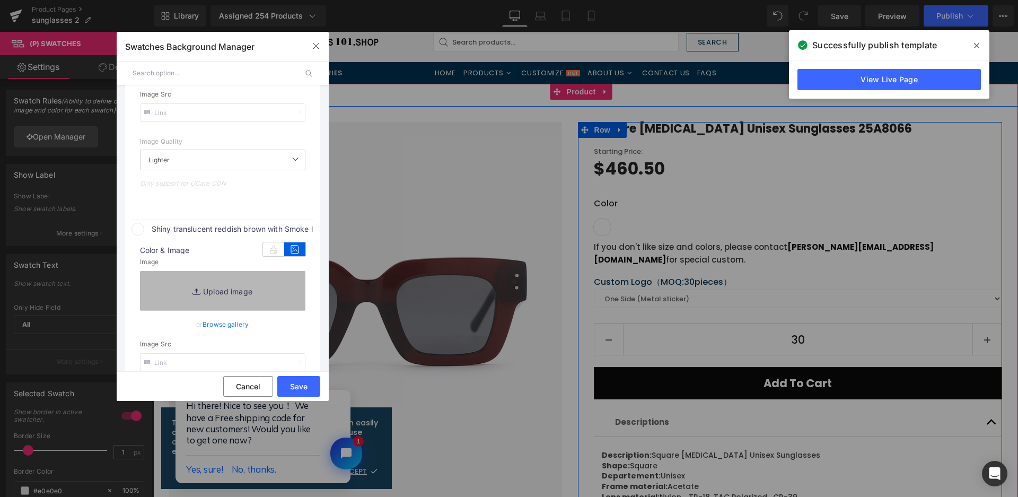
type input "[URL][DOMAIN_NAME]"
click at [295, 279] on link "Replace Image" at bounding box center [222, 290] width 165 height 39
type input "C:\fakepath\微信截图_20250825105108.png"
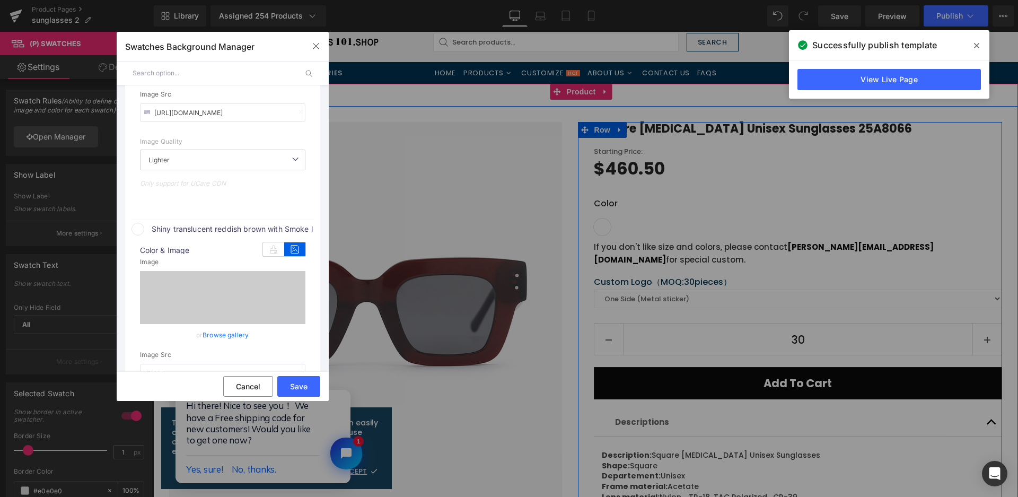
type input "[URL][DOMAIN_NAME]"
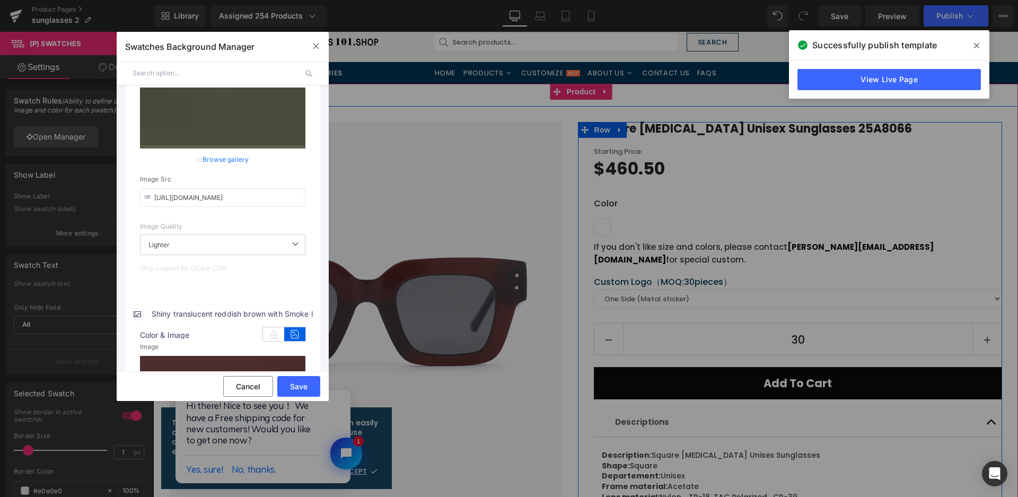
scroll to position [713, 0]
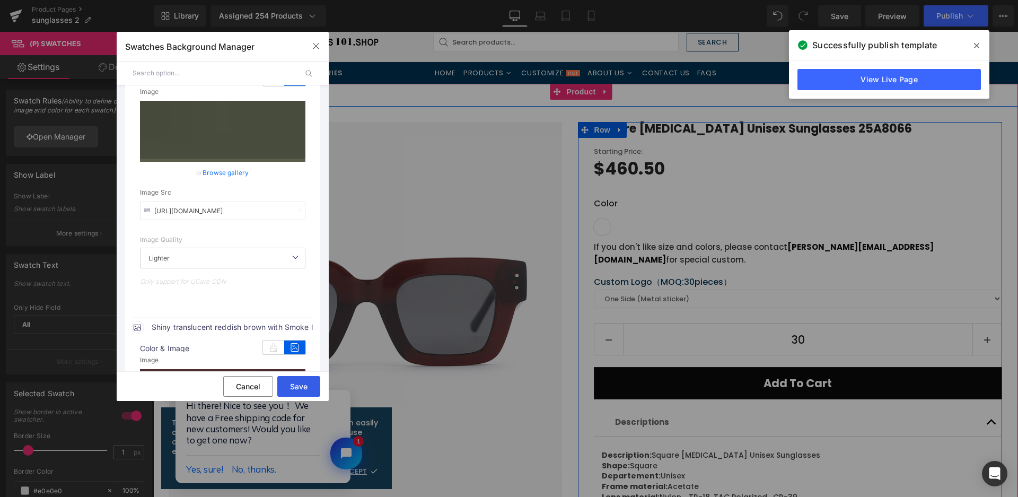
click at [317, 381] on button "Save" at bounding box center [298, 386] width 43 height 21
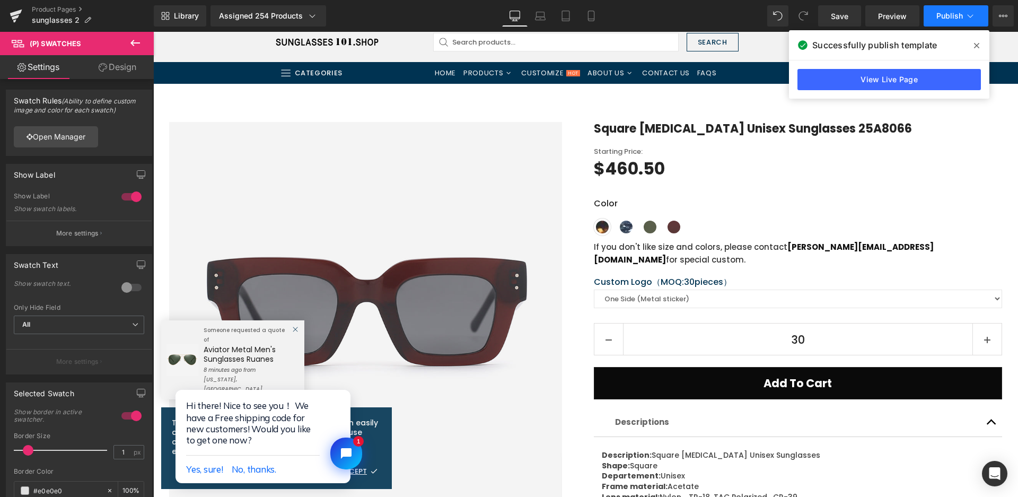
click at [924, 21] on button "Publish" at bounding box center [955, 15] width 65 height 21
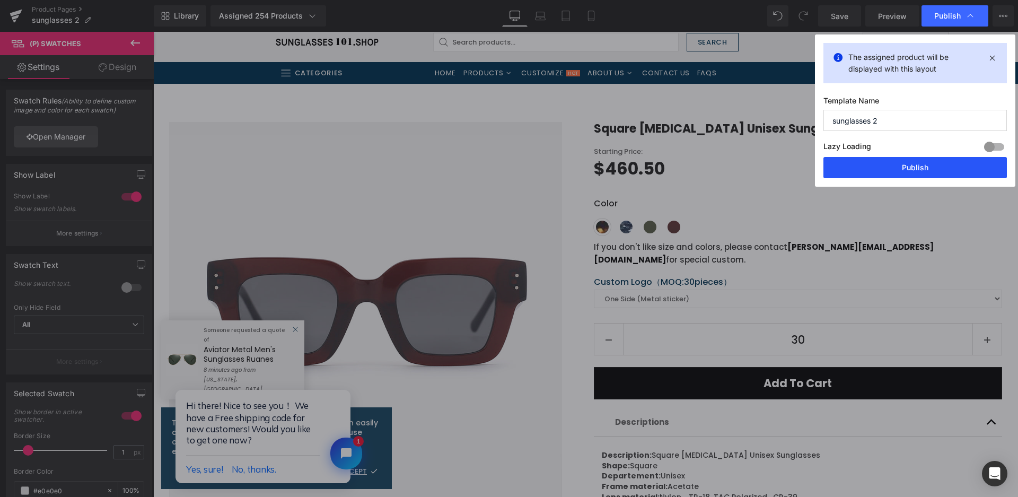
click at [924, 167] on button "Publish" at bounding box center [914, 167] width 183 height 21
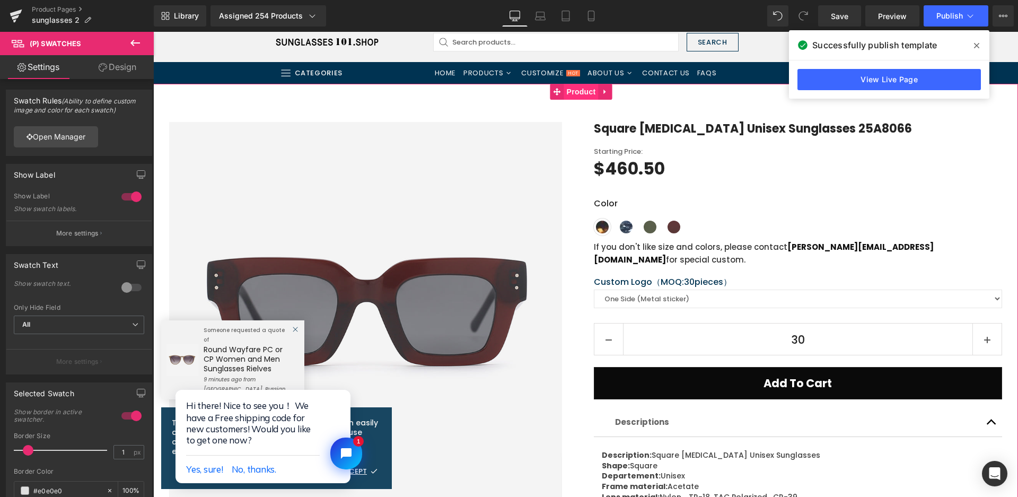
click at [576, 98] on span "Product" at bounding box center [581, 92] width 34 height 16
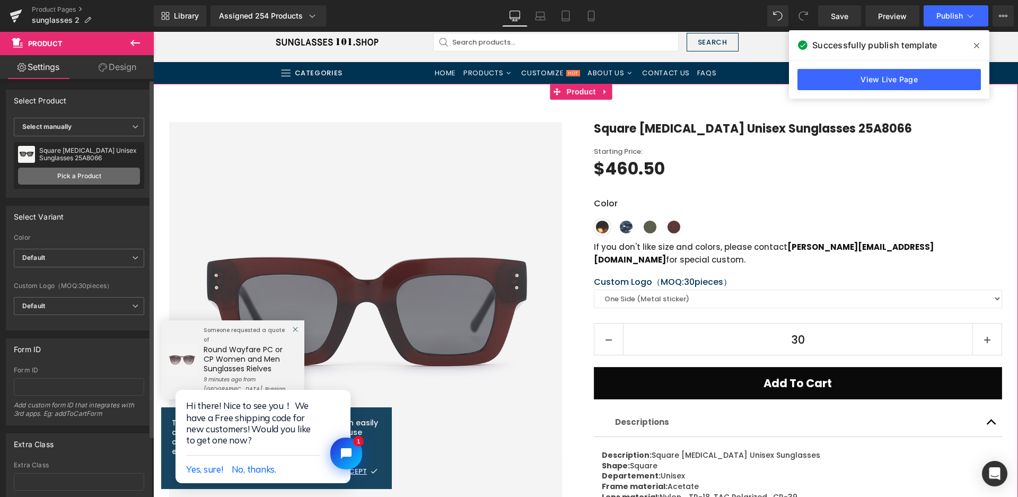
click at [77, 172] on link "Pick a Product" at bounding box center [79, 175] width 122 height 17
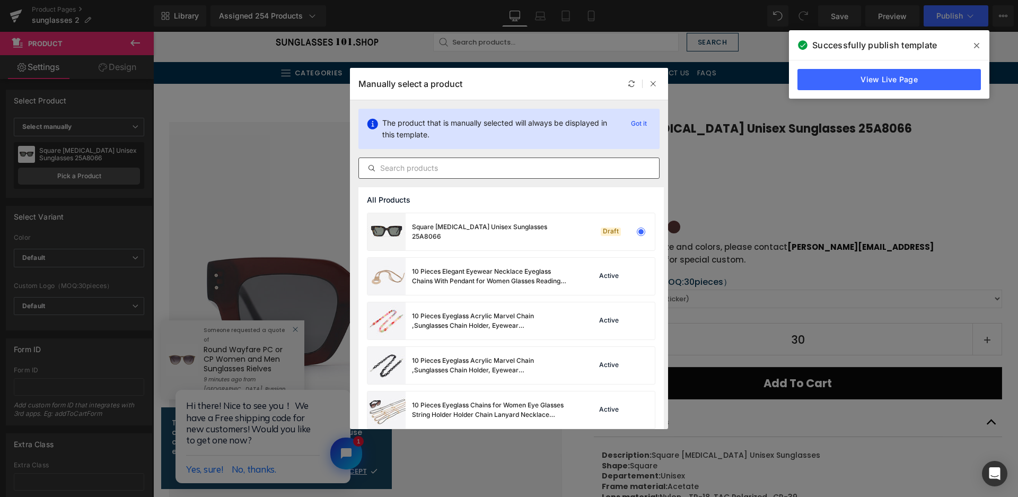
click at [405, 162] on input "text" at bounding box center [509, 168] width 300 height 13
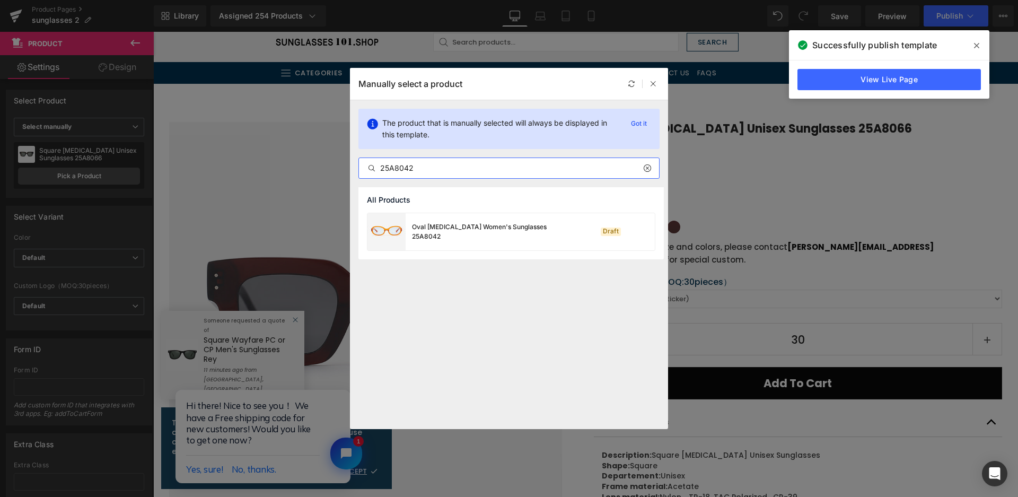
type input "25A8042"
click at [521, 233] on div "Oval Acetate Women's Sunglasses 25A8042" at bounding box center [491, 231] width 159 height 19
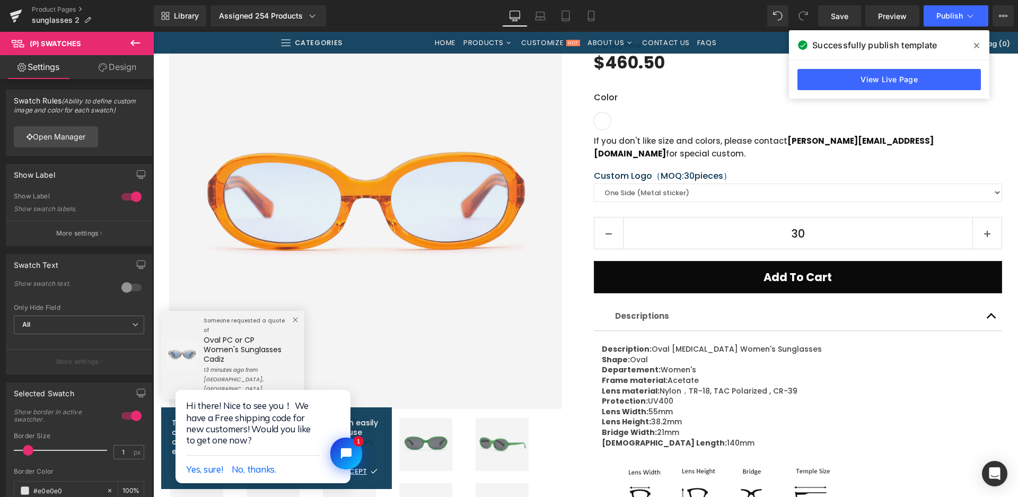
scroll to position [318, 0]
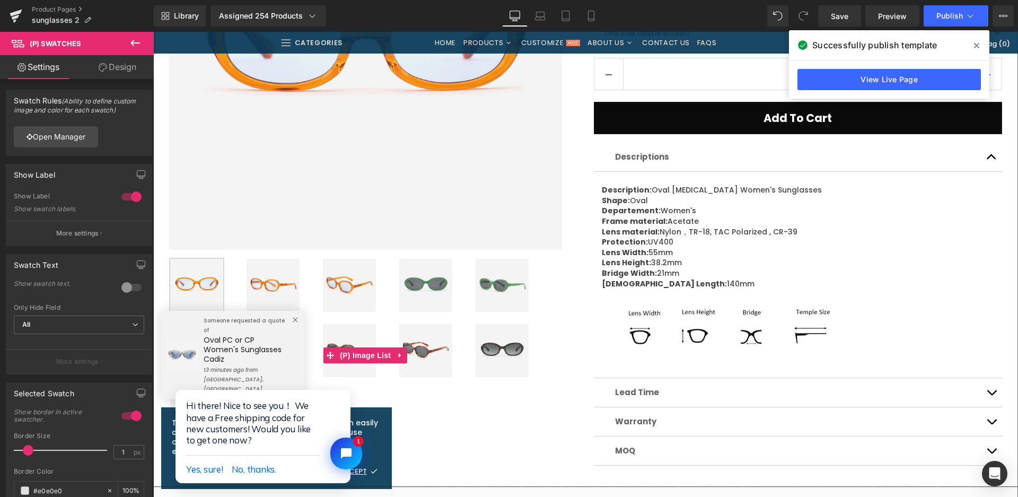
click at [431, 286] on img at bounding box center [425, 285] width 53 height 53
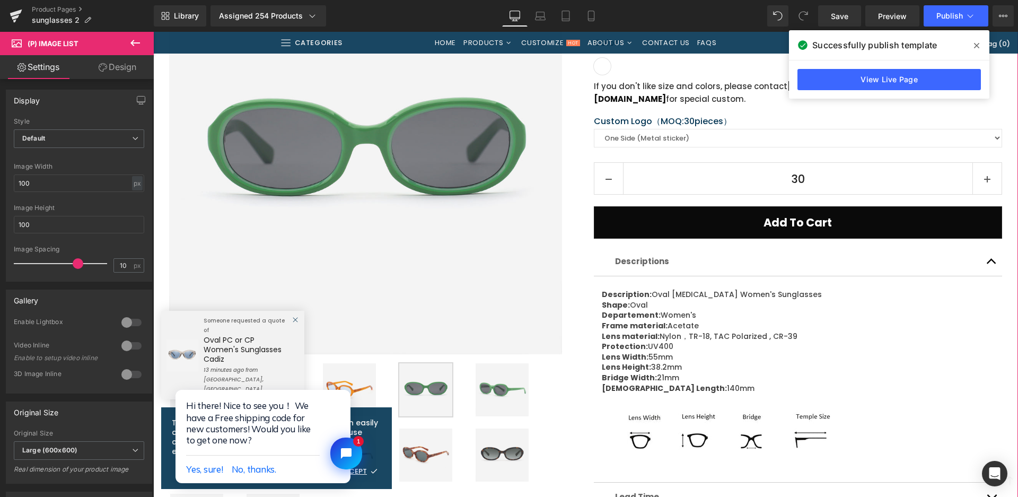
scroll to position [424, 0]
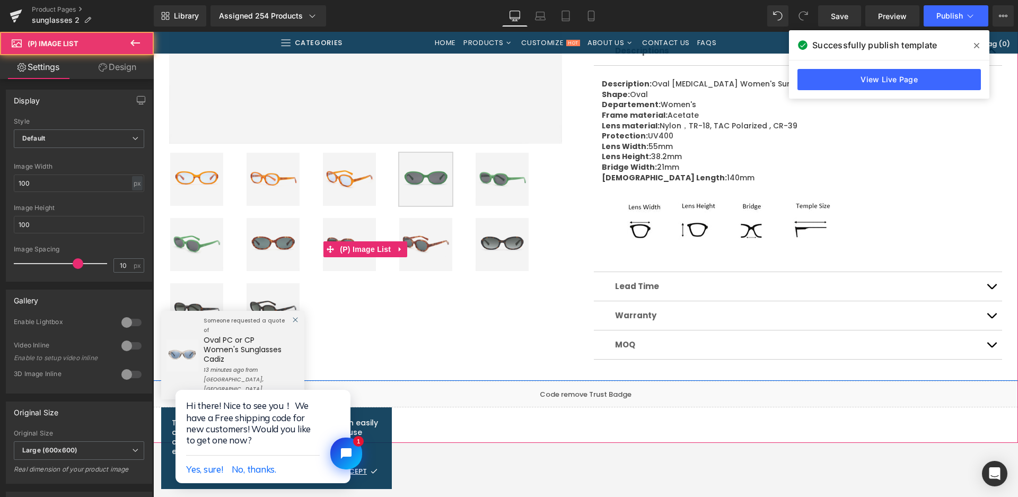
click at [279, 249] on img at bounding box center [272, 244] width 53 height 53
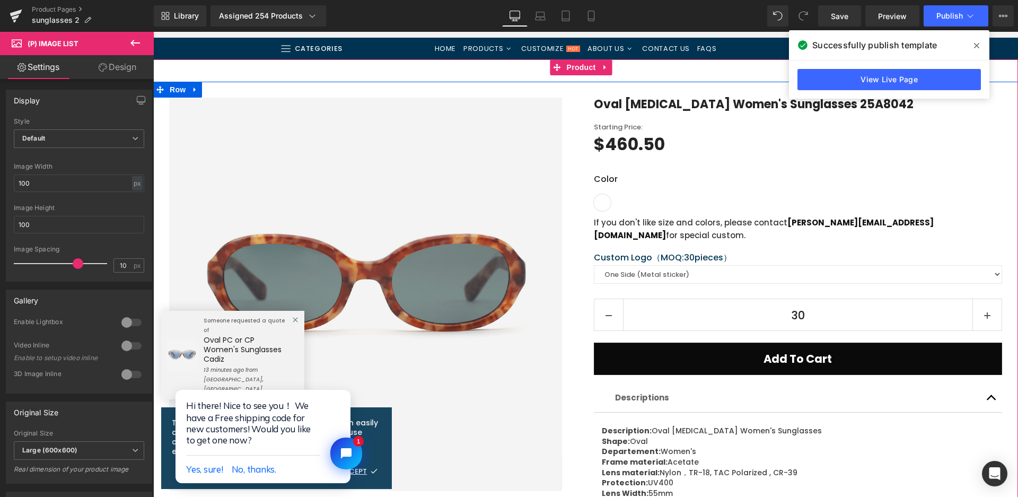
scroll to position [53, 0]
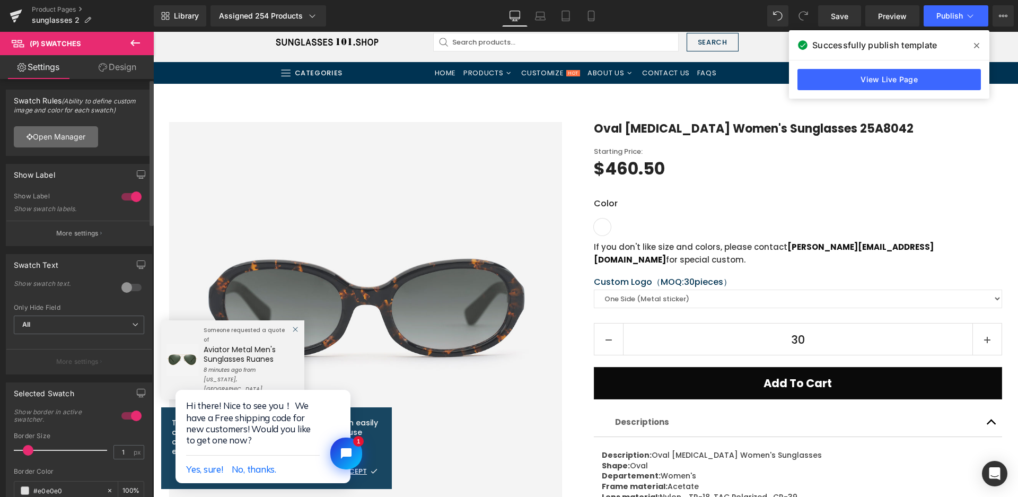
click at [44, 141] on link "Open Manager" at bounding box center [56, 136] width 84 height 21
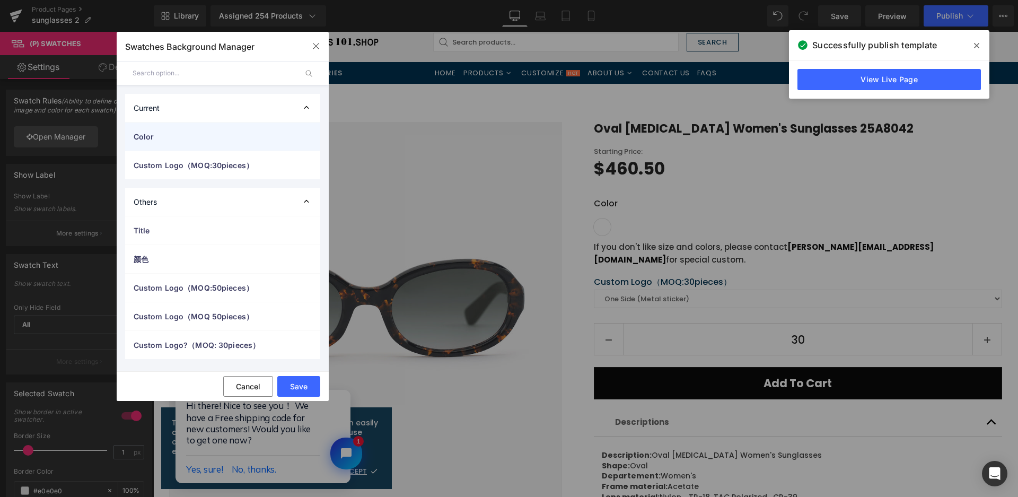
click at [136, 140] on span "Color" at bounding box center [212, 136] width 157 height 11
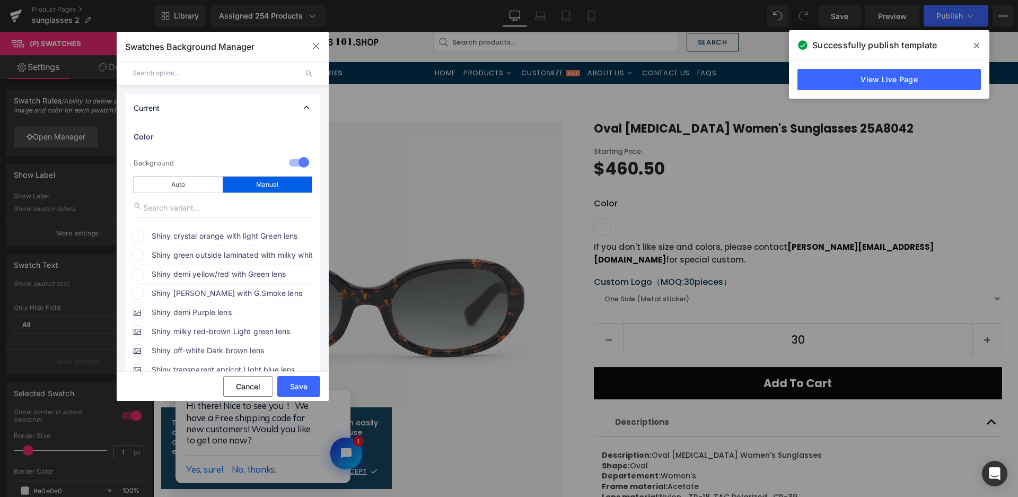
click at [162, 239] on span "Shiny crystal orange with light Green lens" at bounding box center [232, 236] width 161 height 13
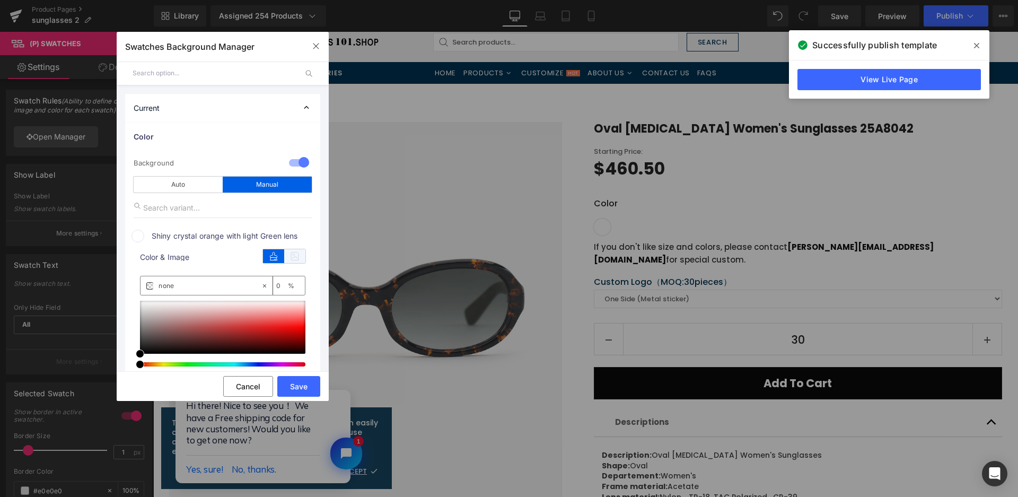
click at [297, 256] on icon at bounding box center [294, 256] width 21 height 14
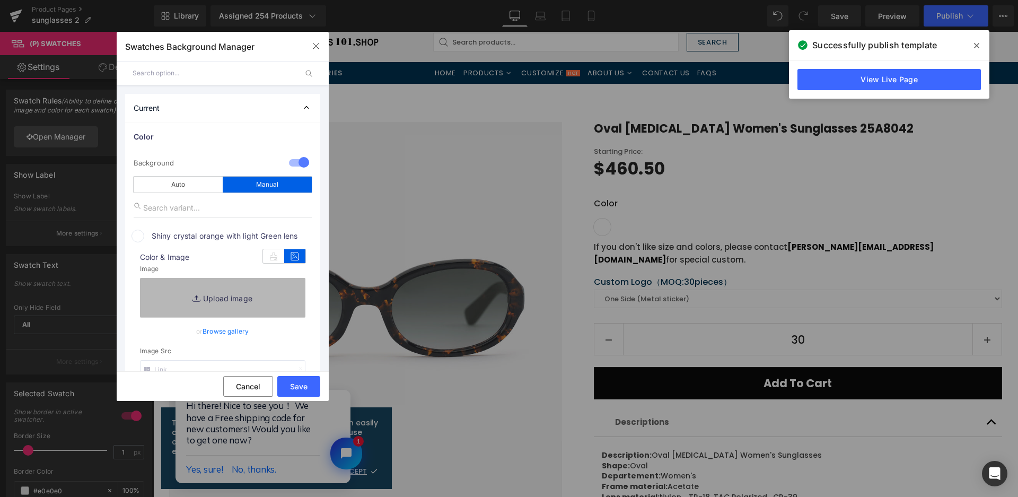
click at [281, 294] on link "Replace Image" at bounding box center [222, 297] width 165 height 39
type input "C:\fakepath\微信截图_20250825105459.png"
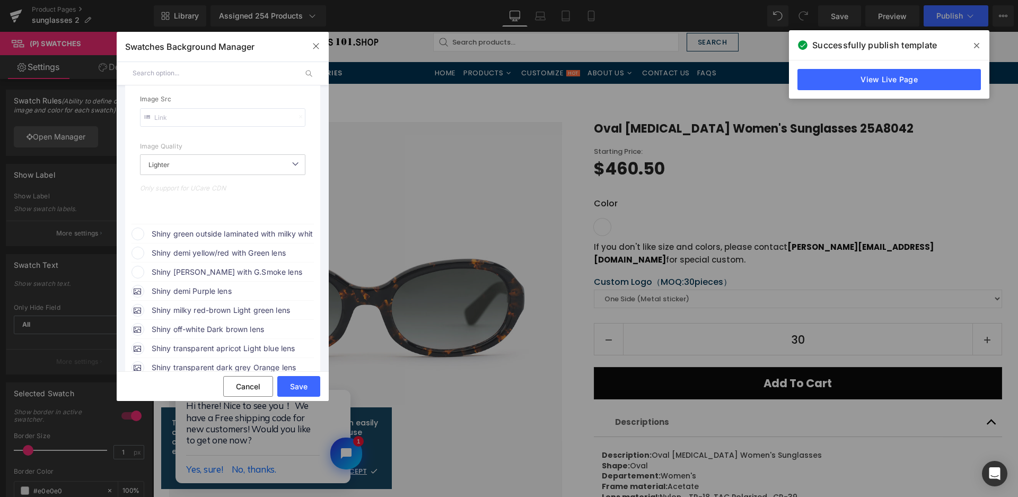
scroll to position [265, 0]
click at [237, 231] on span "Shiny green outside laminated with milky white inside + green temple & Smoke le…" at bounding box center [232, 231] width 161 height 13
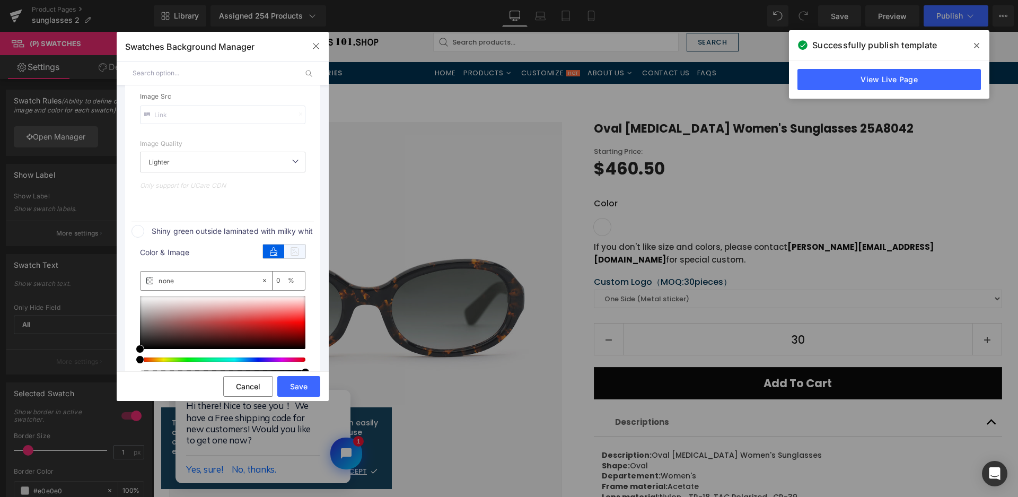
click at [294, 251] on icon at bounding box center [294, 251] width 21 height 14
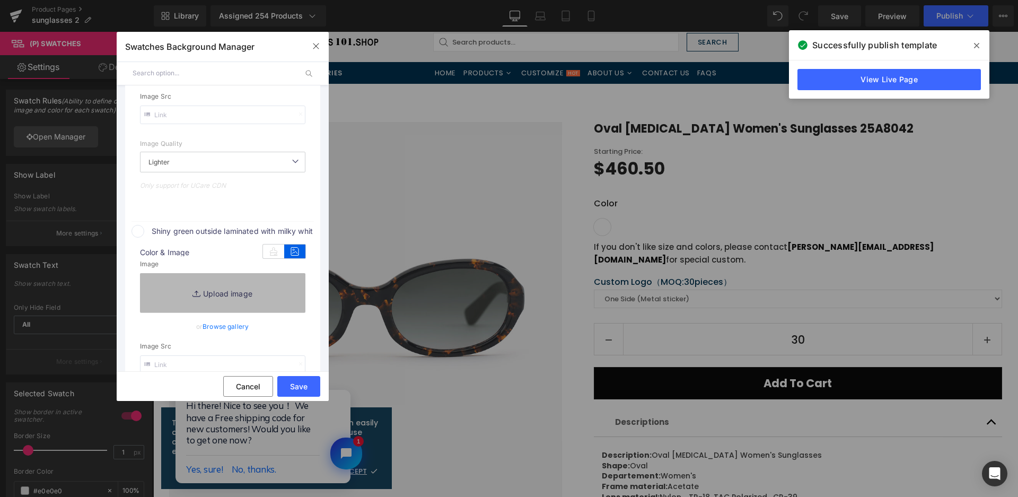
click at [263, 288] on link "Replace Image" at bounding box center [222, 292] width 165 height 39
type input "[URL][DOMAIN_NAME]"
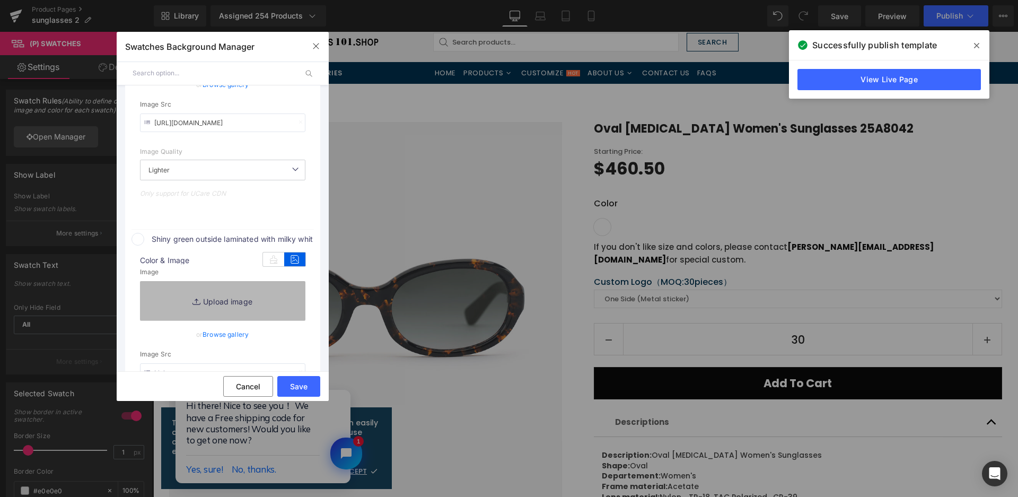
scroll to position [273, 0]
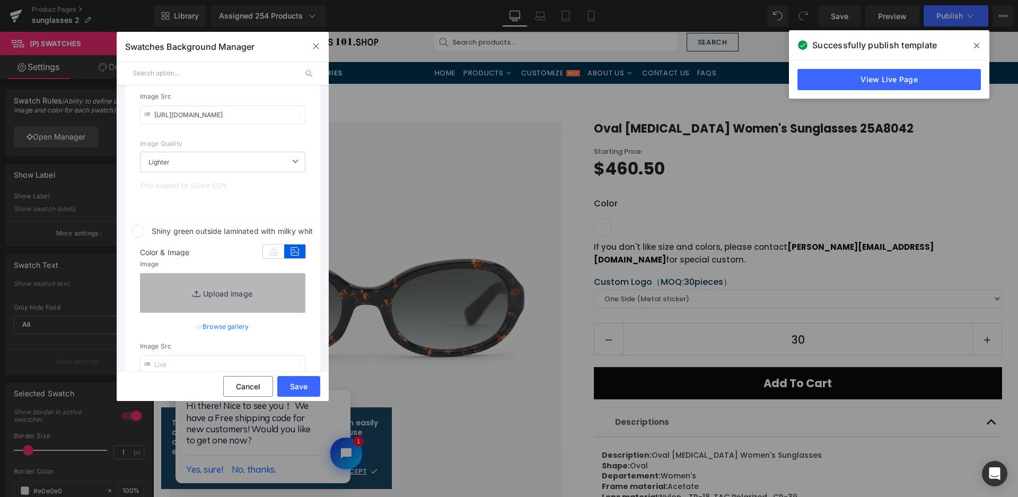
type input "C:\fakepath\微信截图_20250825105508.png"
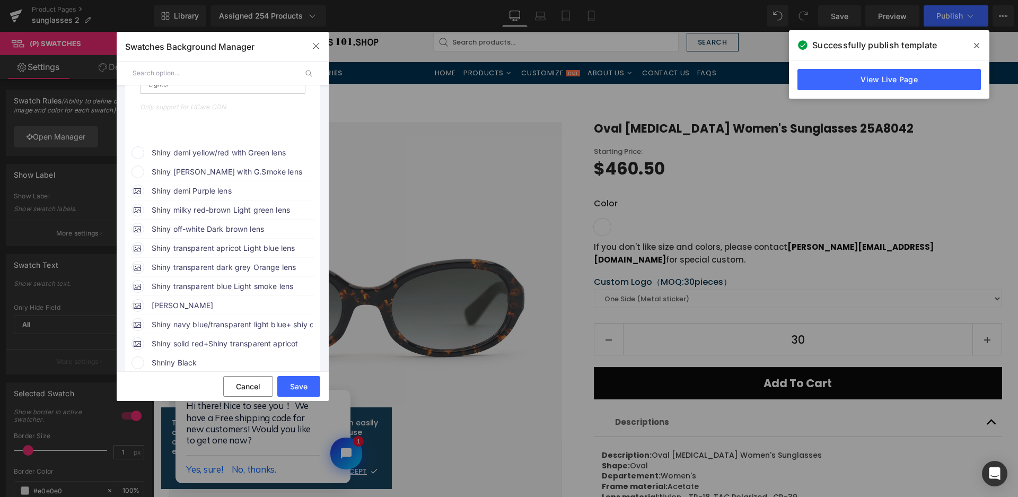
scroll to position [644, 0]
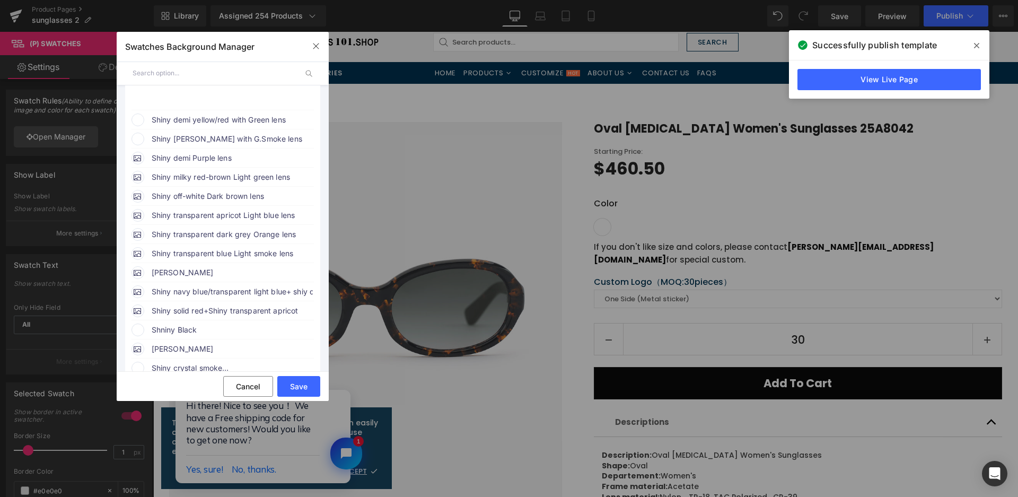
click at [274, 120] on span "Shiny demi yellow/red with Green lens" at bounding box center [232, 119] width 161 height 13
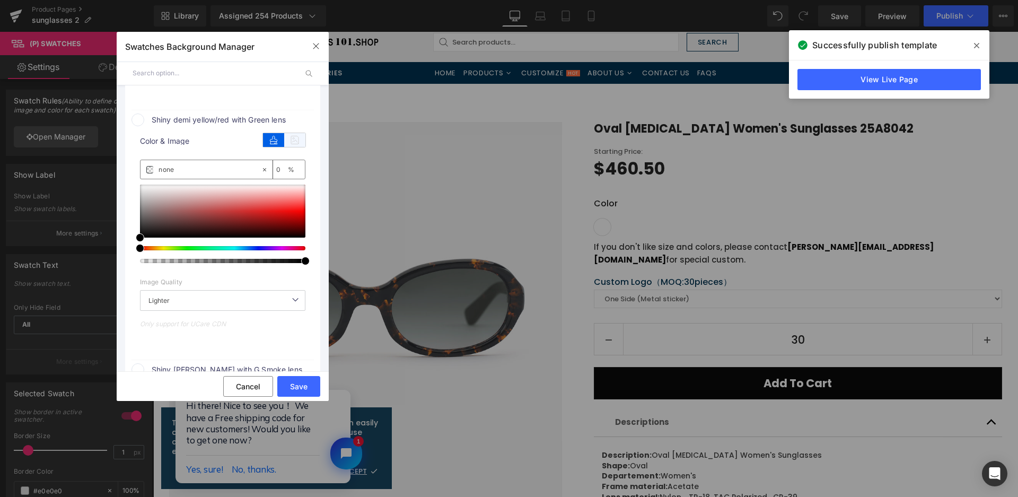
type input "[URL][DOMAIN_NAME]"
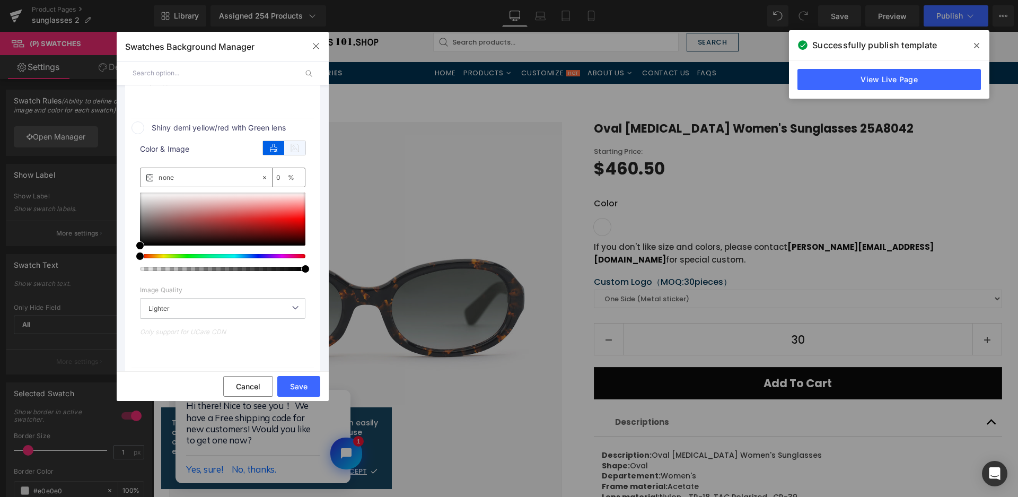
click at [300, 138] on div "color" at bounding box center [284, 146] width 42 height 16
click at [295, 147] on icon at bounding box center [294, 148] width 21 height 14
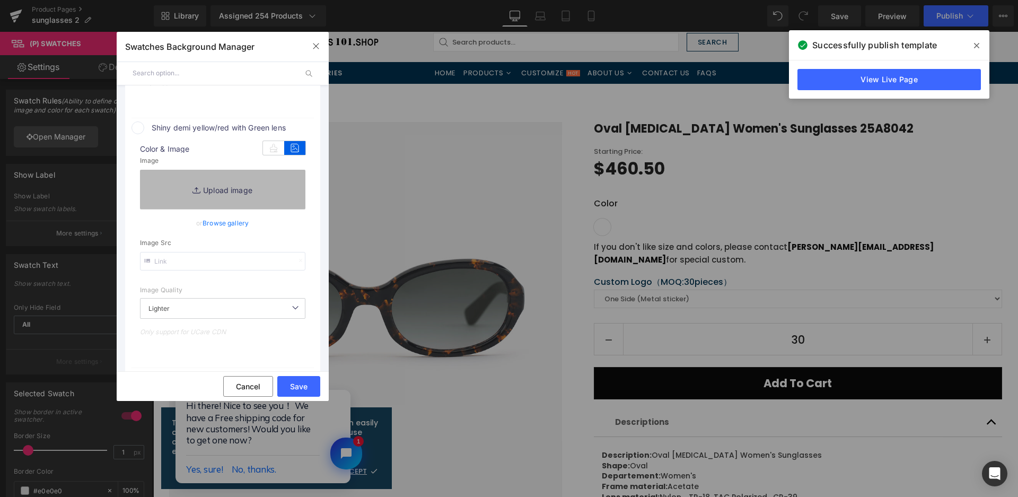
click at [277, 190] on link "Replace Image" at bounding box center [222, 189] width 165 height 39
type input "C:\fakepath\微信截图_20250825105516.png"
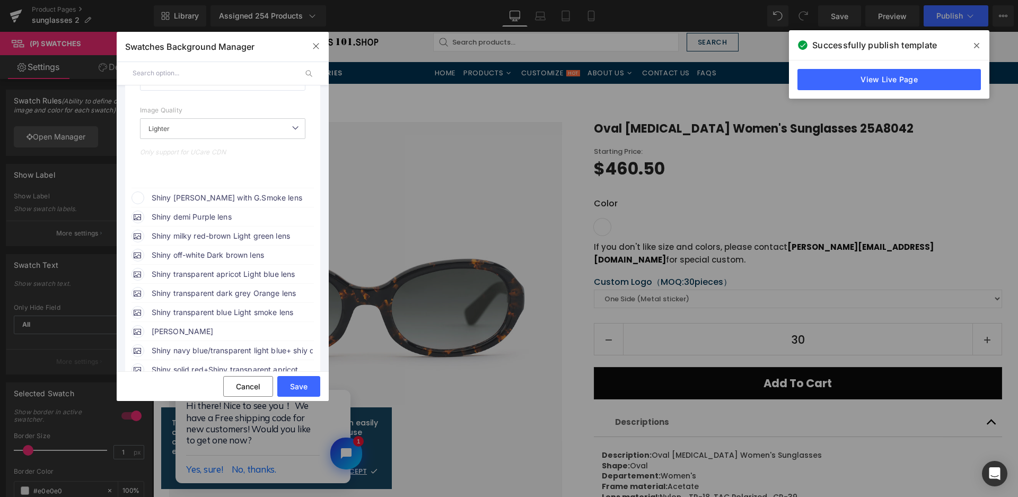
scroll to position [909, 0]
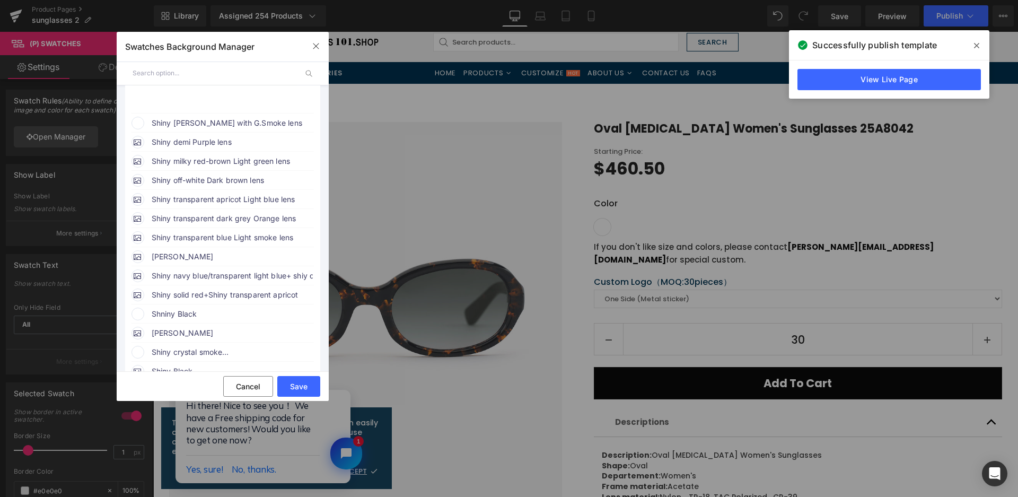
click at [266, 127] on span "Shiny [PERSON_NAME] with G.Smoke lens" at bounding box center [232, 123] width 161 height 13
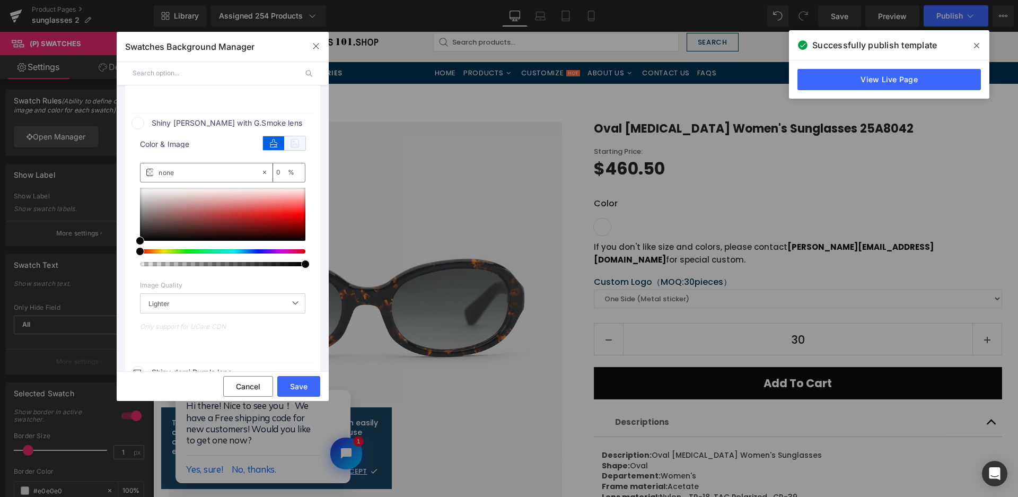
type input "[URL][DOMAIN_NAME]"
click at [291, 136] on icon at bounding box center [294, 143] width 21 height 14
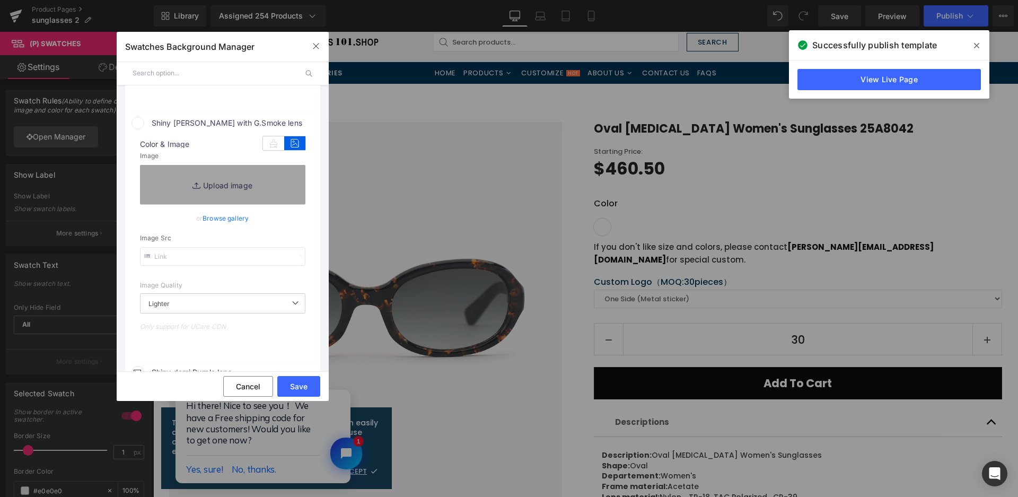
click at [252, 185] on link "Replace Image" at bounding box center [222, 184] width 165 height 39
type input "C:\fakepath\微信截图_20250825105523.png"
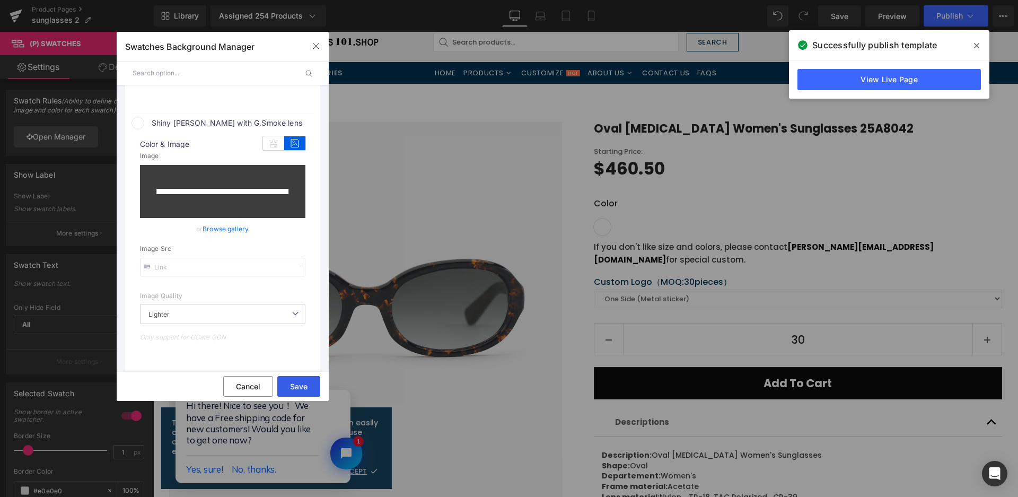
type input "https://ucarecdn.com/063a2660-e86e-480d-9684-ecbb113034a8/-/format/auto/-/previ…"
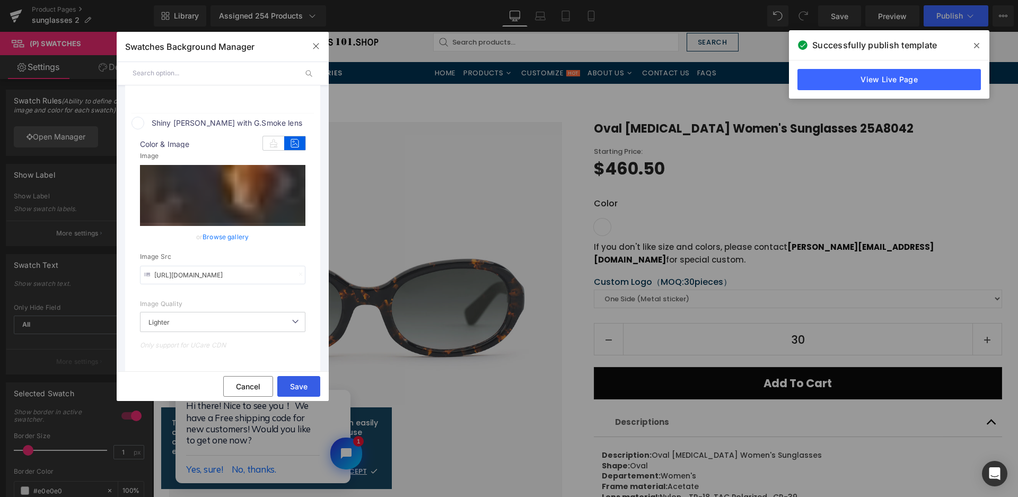
click at [305, 386] on button "Save" at bounding box center [298, 386] width 43 height 21
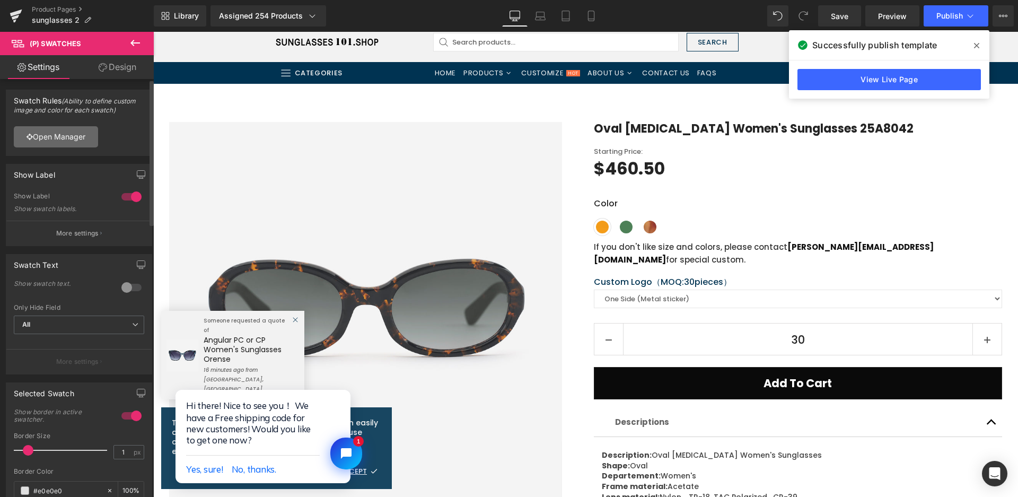
click at [63, 137] on link "Open Manager" at bounding box center [56, 136] width 84 height 21
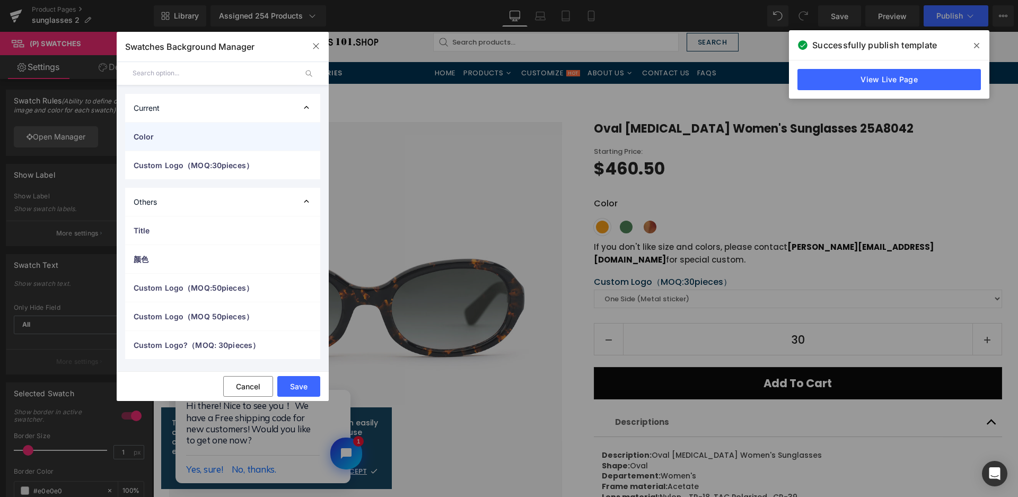
click at [142, 136] on span "Color" at bounding box center [212, 136] width 157 height 11
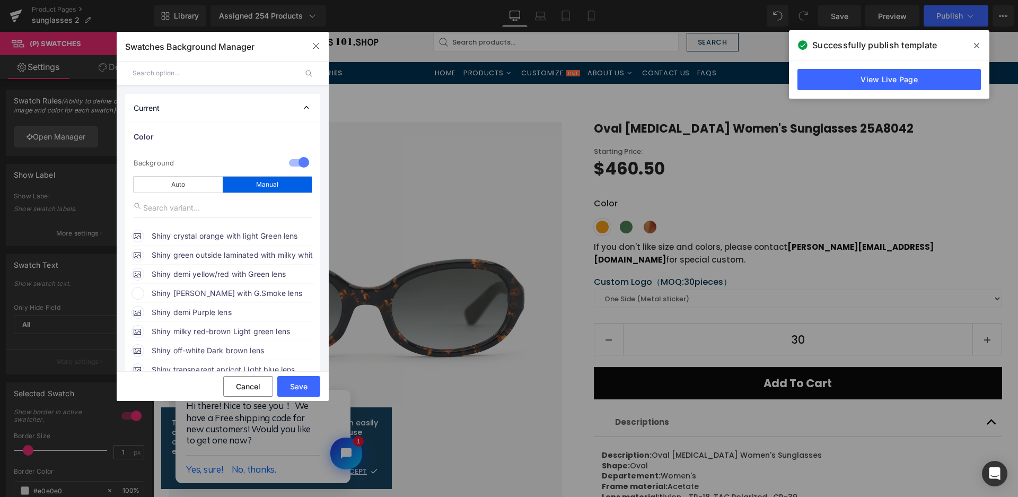
scroll to position [106, 0]
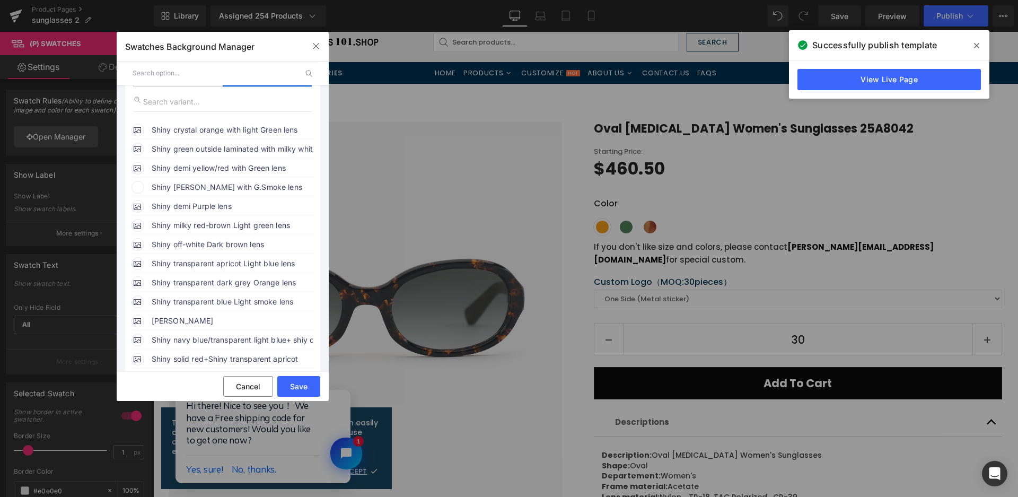
click at [206, 191] on span "Shiny [PERSON_NAME] with G.Smoke lens" at bounding box center [232, 187] width 161 height 13
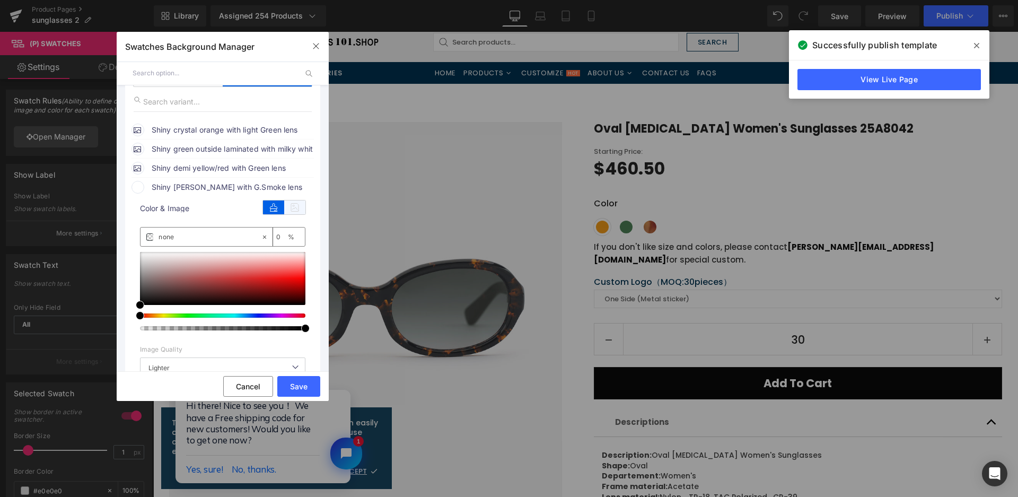
click at [295, 208] on icon at bounding box center [294, 207] width 21 height 14
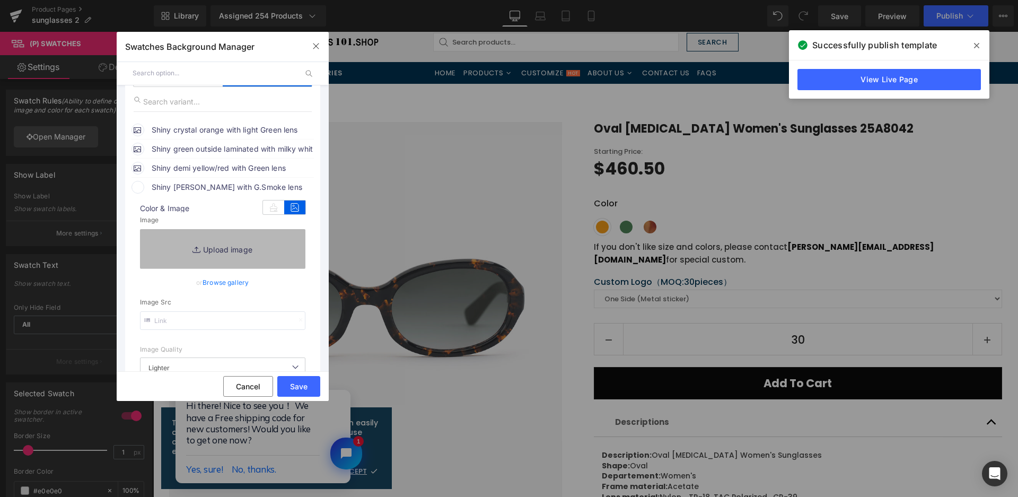
click at [272, 255] on link "Replace Image" at bounding box center [222, 248] width 165 height 39
type input "C:\fakepath\微信截图_20250825105523.png"
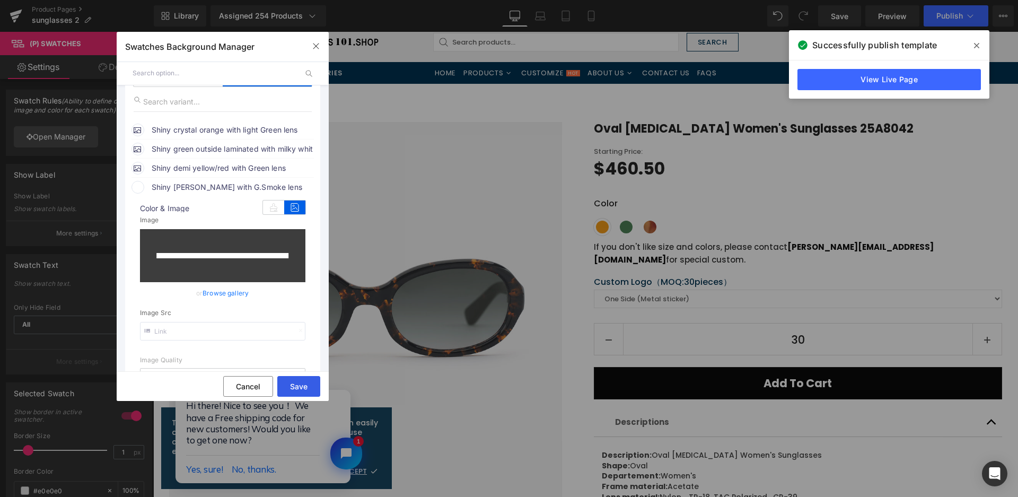
type input "https://ucarecdn.com/e53fe8c2-3e44-46d8-b2e1-09e49af2a7b6/-/format/auto/-/previ…"
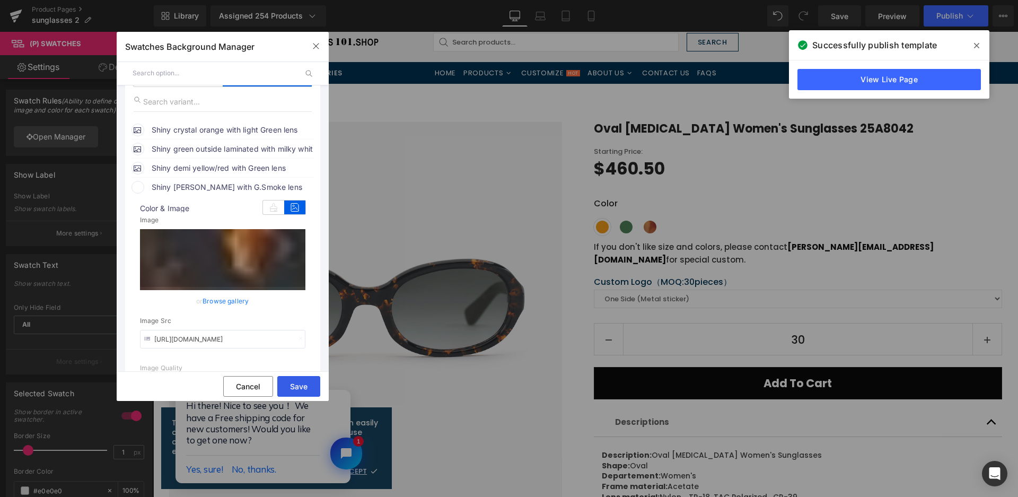
click at [297, 386] on button "Save" at bounding box center [298, 386] width 43 height 21
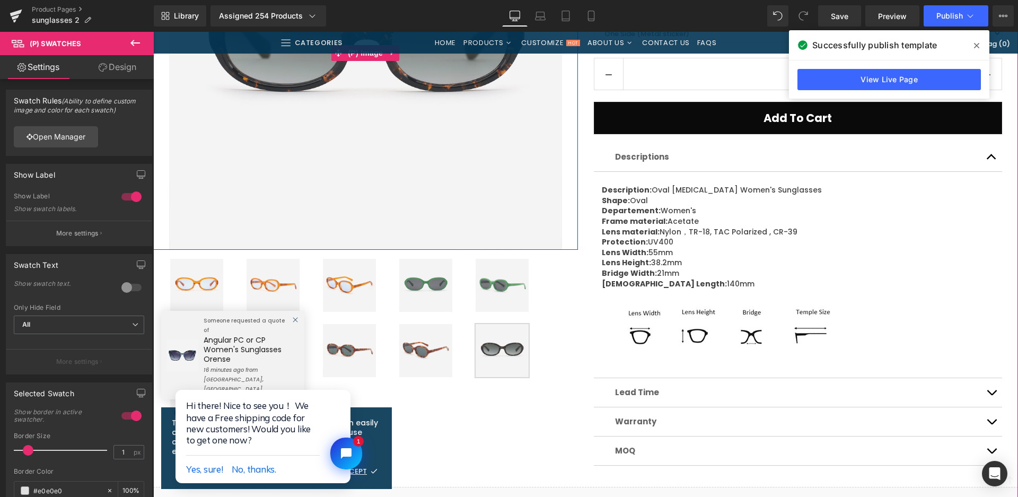
scroll to position [477, 0]
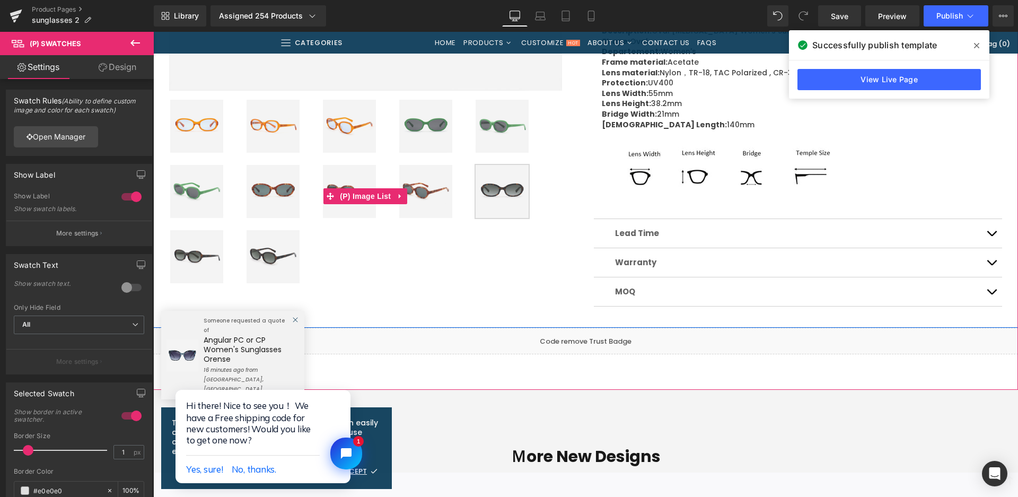
click at [252, 240] on img at bounding box center [272, 256] width 53 height 53
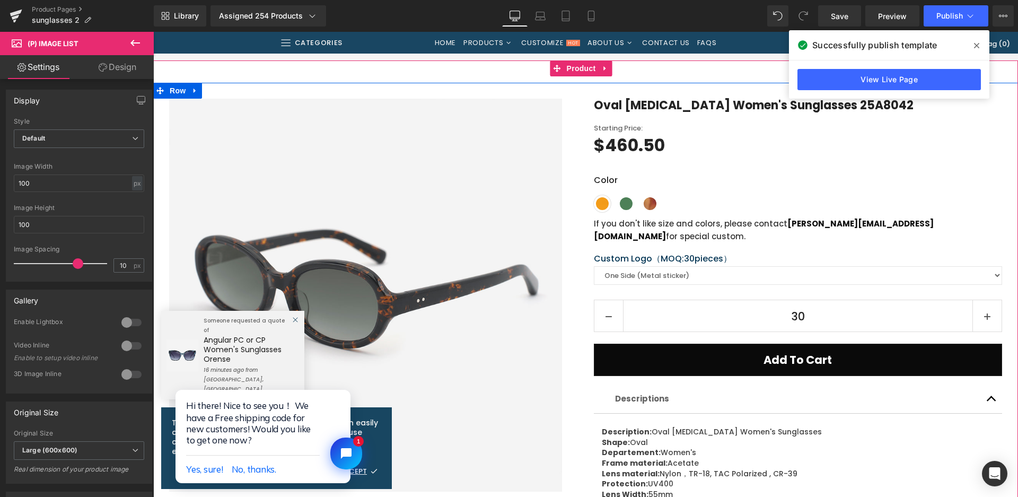
scroll to position [53, 0]
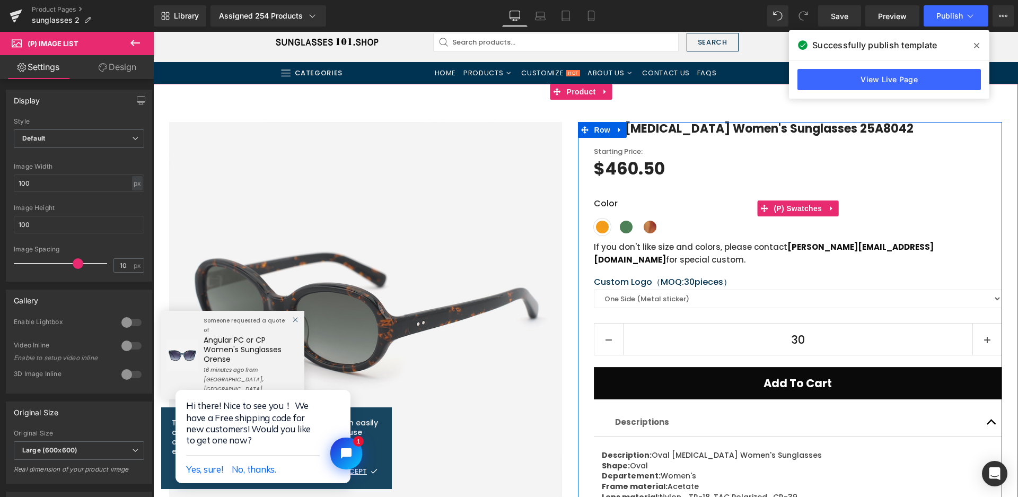
drag, startPoint x: 666, startPoint y: 229, endPoint x: 217, endPoint y: 197, distance: 450.6
click at [666, 229] on span "Shiny [PERSON_NAME] with G.Smoke lens" at bounding box center [673, 226] width 17 height 17
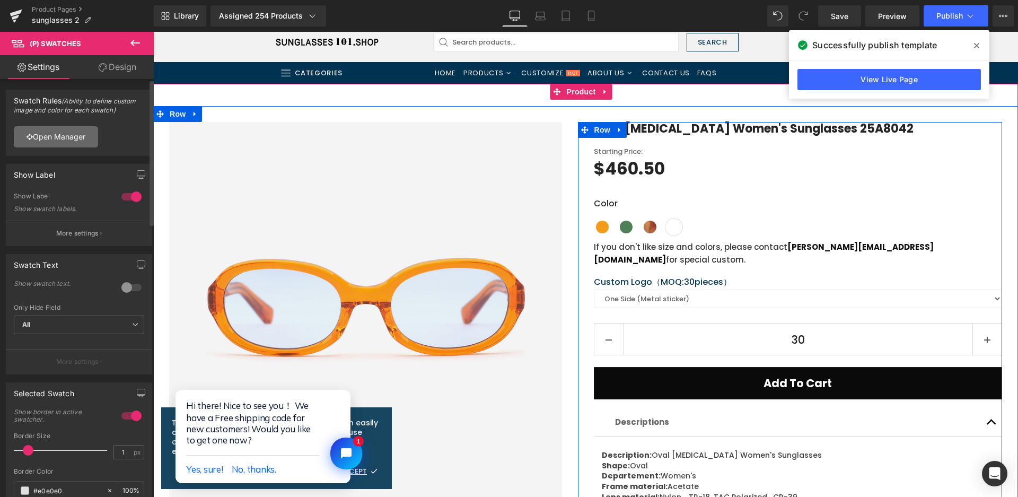
click at [76, 136] on link "Open Manager" at bounding box center [56, 136] width 84 height 21
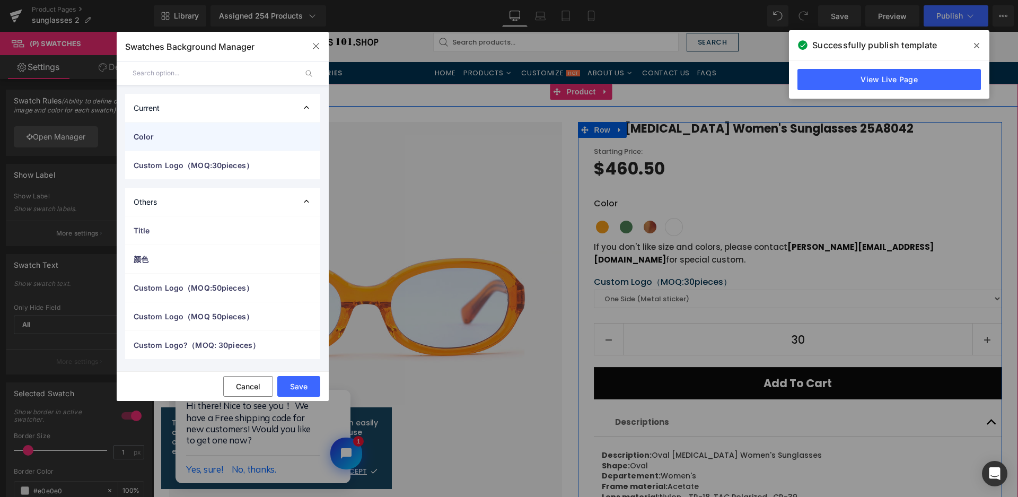
click at [159, 131] on span "Color" at bounding box center [212, 136] width 157 height 11
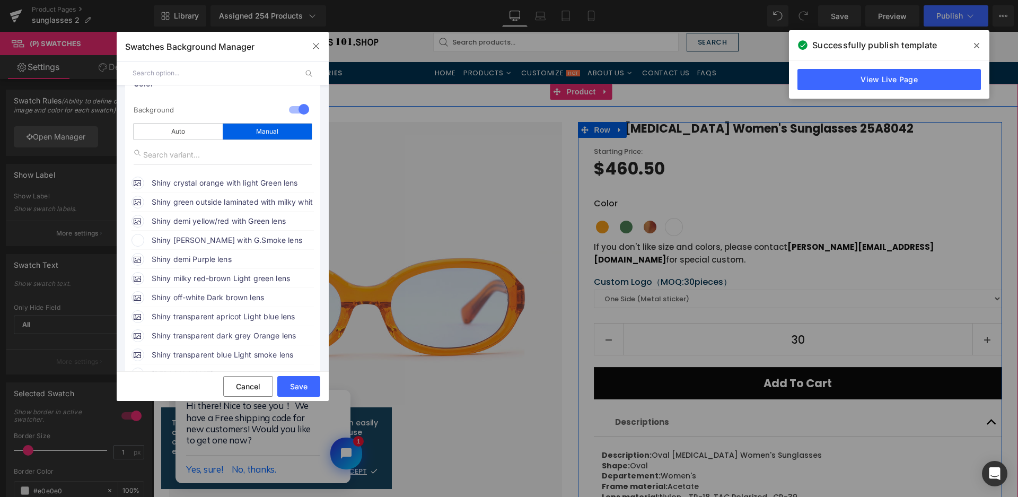
click at [233, 242] on span "Shiny [PERSON_NAME] with G.Smoke lens" at bounding box center [232, 240] width 161 height 13
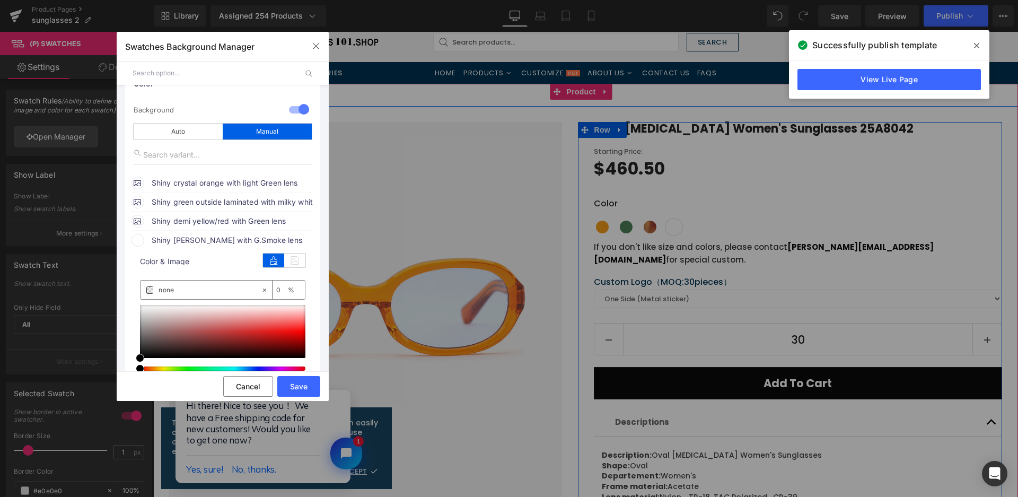
drag, startPoint x: 294, startPoint y: 262, endPoint x: 281, endPoint y: 280, distance: 22.1
click at [295, 262] on icon at bounding box center [294, 260] width 21 height 14
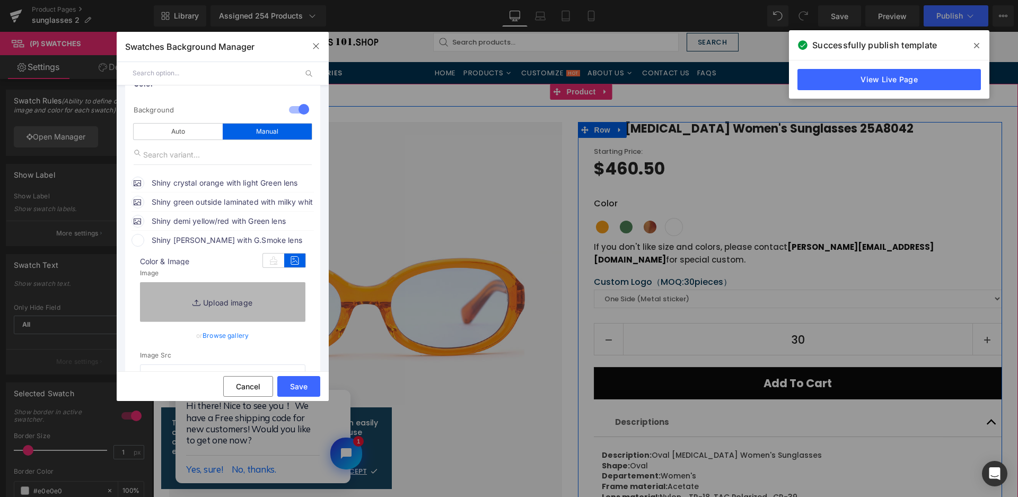
click at [261, 303] on link "Replace Image" at bounding box center [222, 301] width 165 height 39
type input "C:\fakepath\微信截图_20250825105523.png"
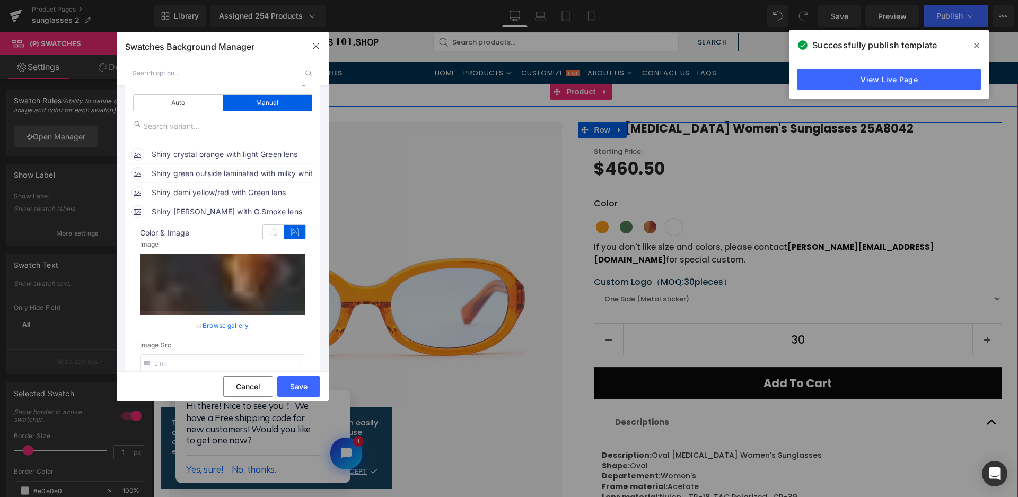
scroll to position [106, 0]
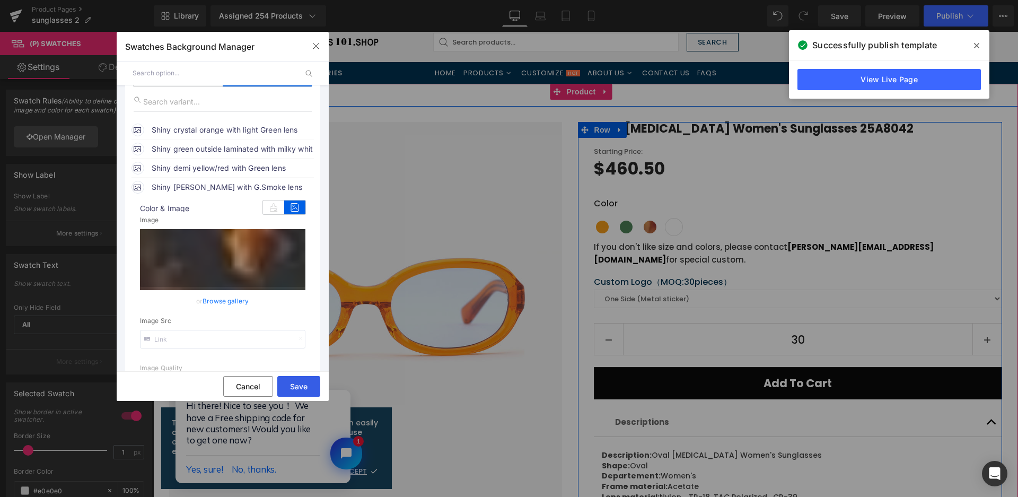
click at [298, 382] on button "Save" at bounding box center [298, 386] width 43 height 21
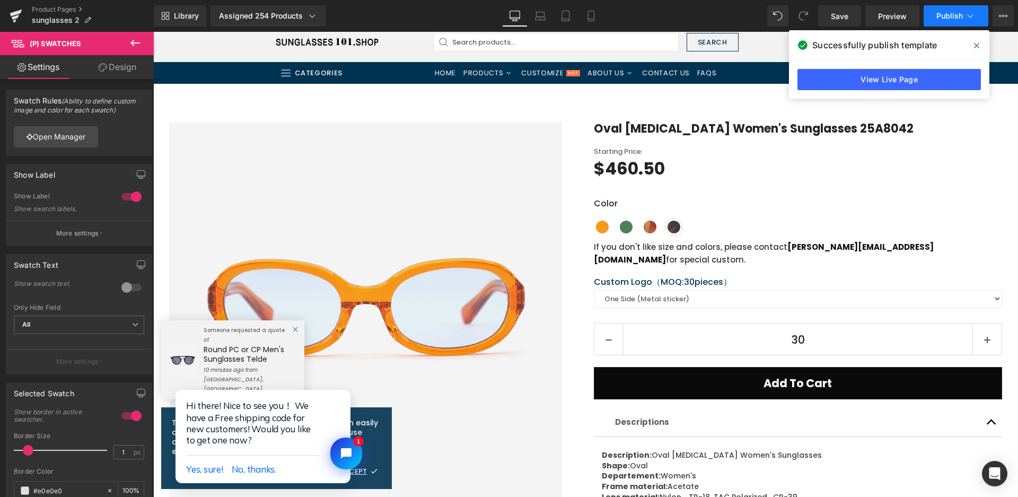
click at [943, 13] on span "Publish" at bounding box center [949, 16] width 27 height 8
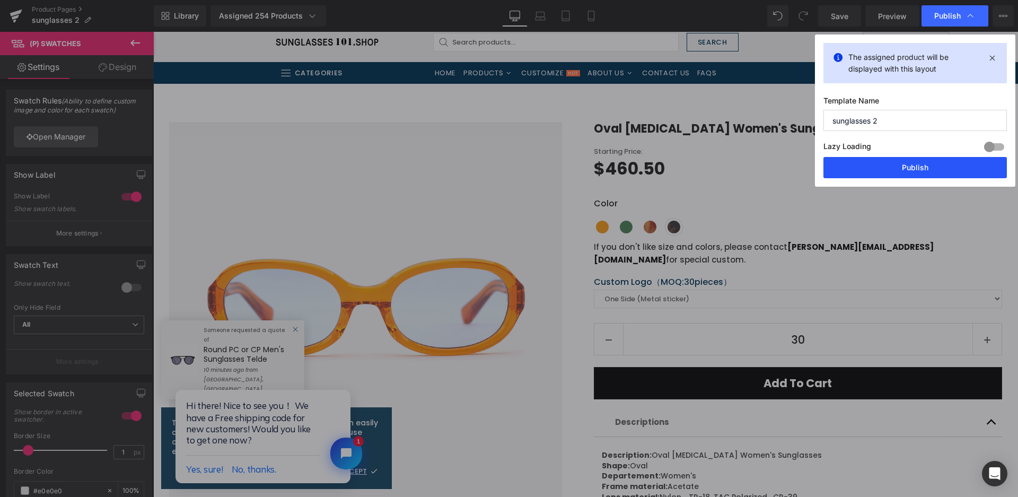
click at [888, 159] on button "Publish" at bounding box center [914, 167] width 183 height 21
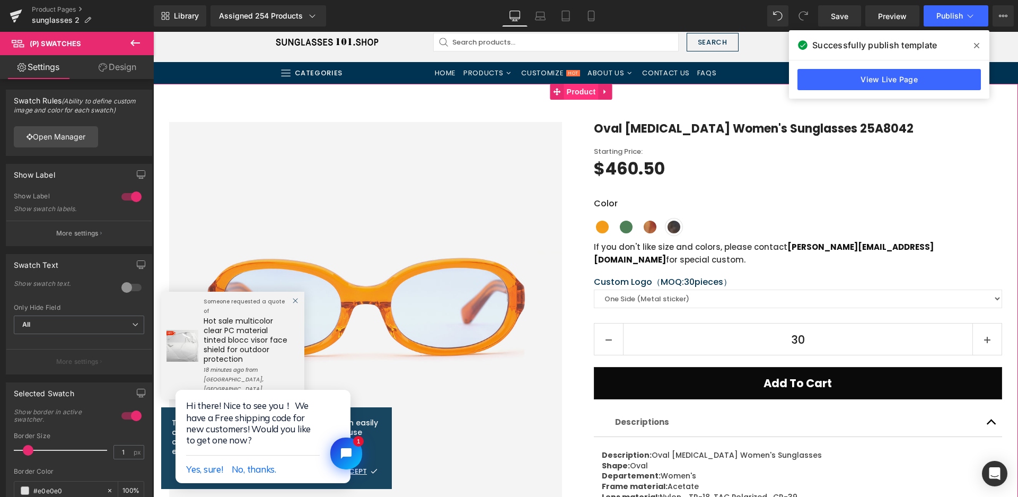
click at [584, 90] on span "Product" at bounding box center [581, 92] width 34 height 16
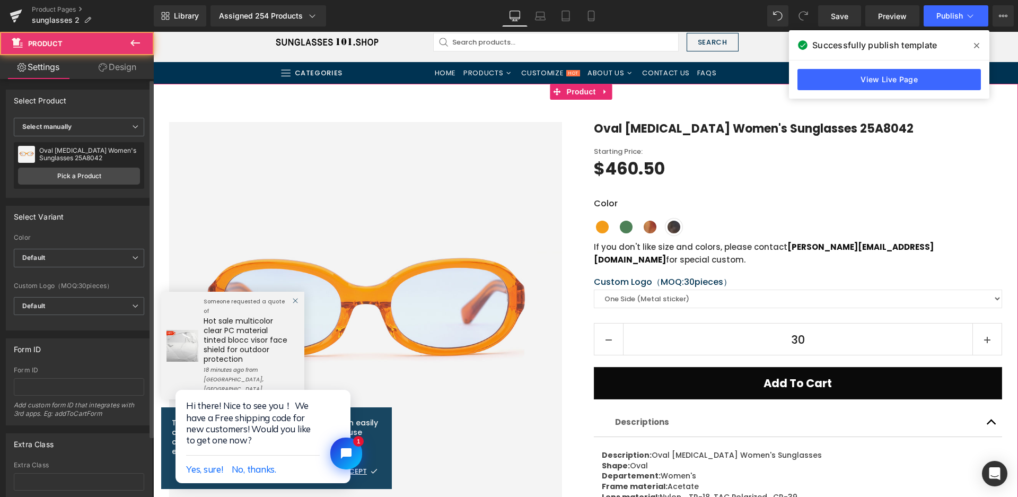
click at [70, 165] on div "Oval Acetate Women's Sunglasses 25A8042 Square Acetate Unisex Sunglasses 25A806…" at bounding box center [79, 165] width 130 height 47
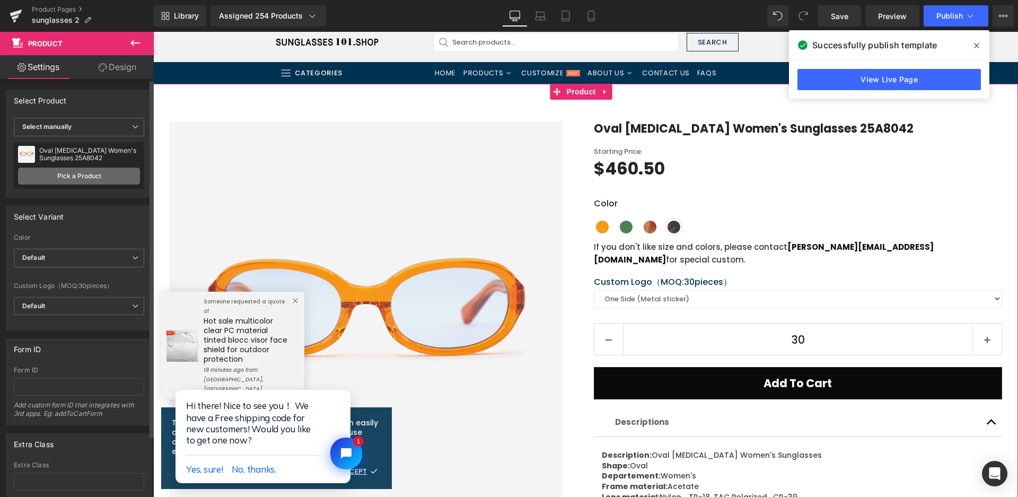
click at [71, 170] on link "Pick a Product" at bounding box center [79, 175] width 122 height 17
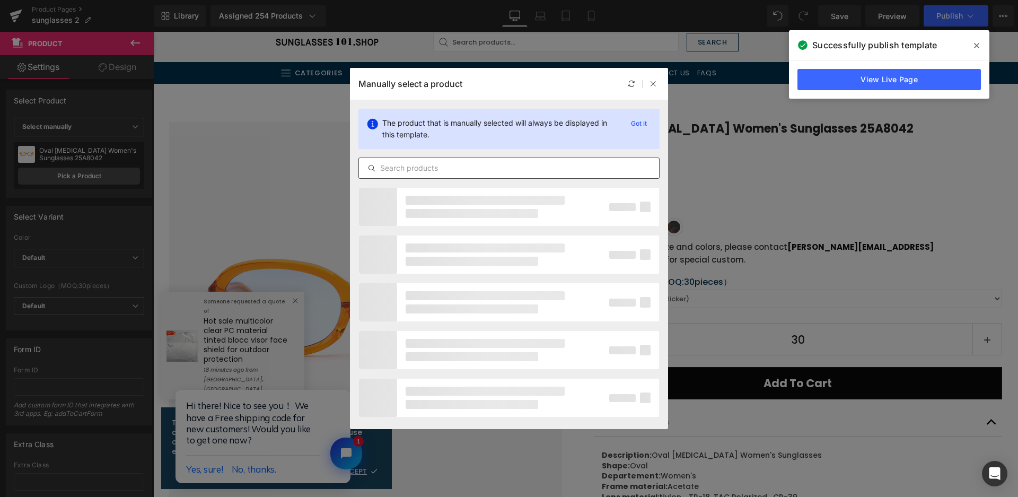
click at [419, 168] on input "text" at bounding box center [509, 168] width 300 height 13
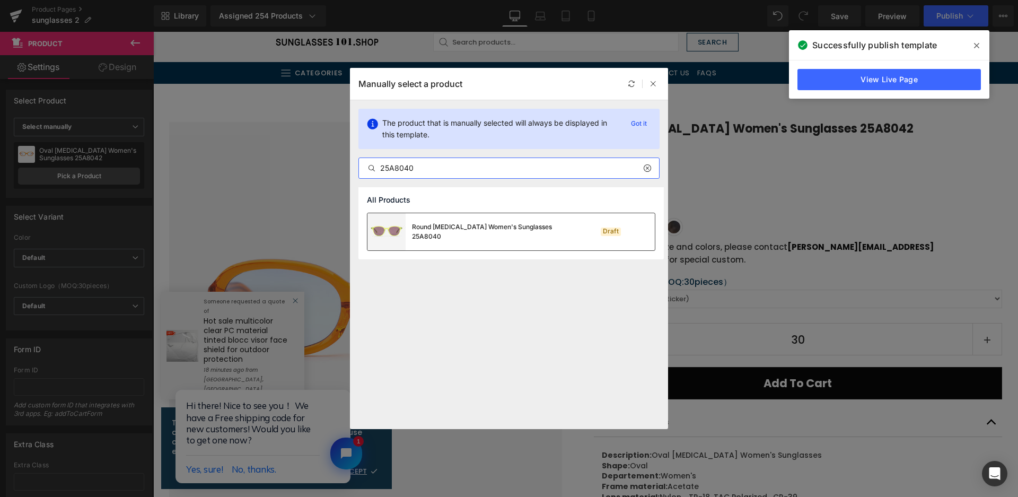
type input "25A8040"
click at [504, 233] on div "Round Acetate Women's Sunglasses 25A8040" at bounding box center [491, 231] width 159 height 19
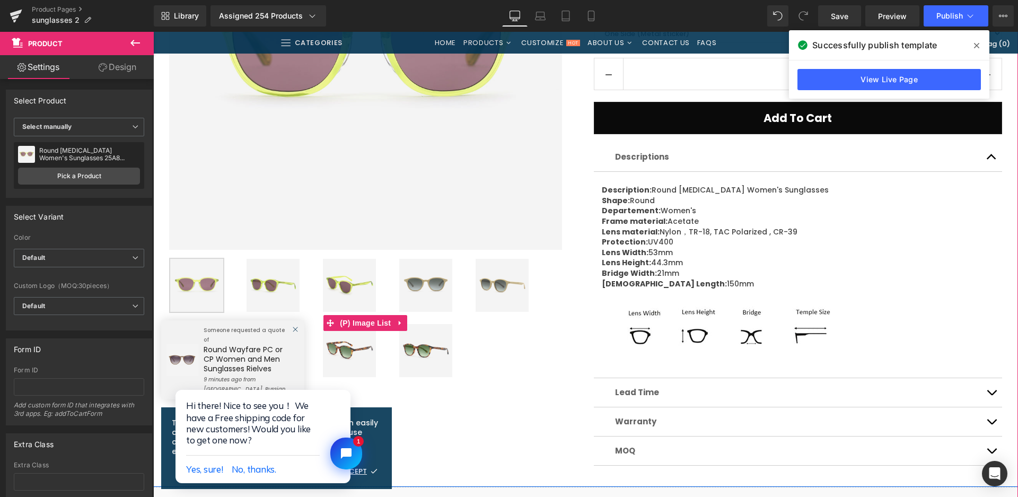
click at [345, 280] on img at bounding box center [349, 285] width 53 height 53
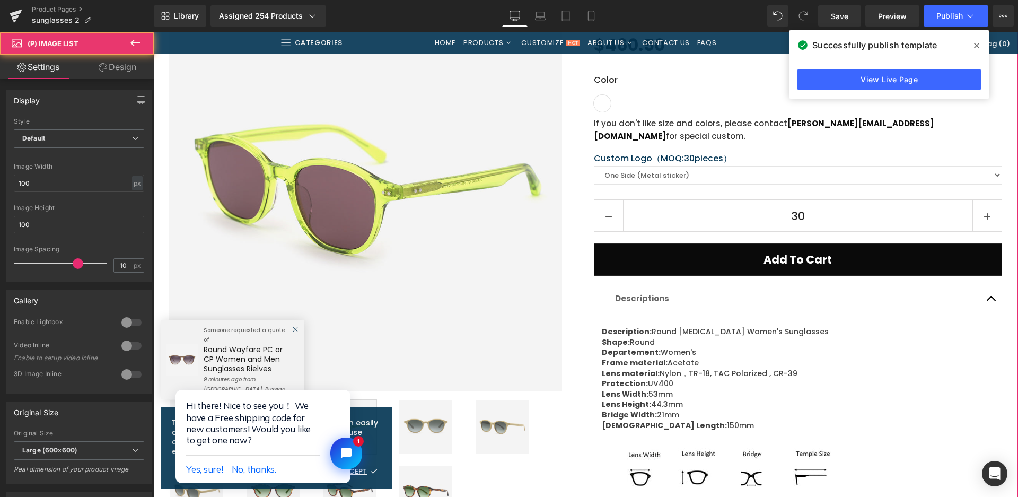
scroll to position [159, 0]
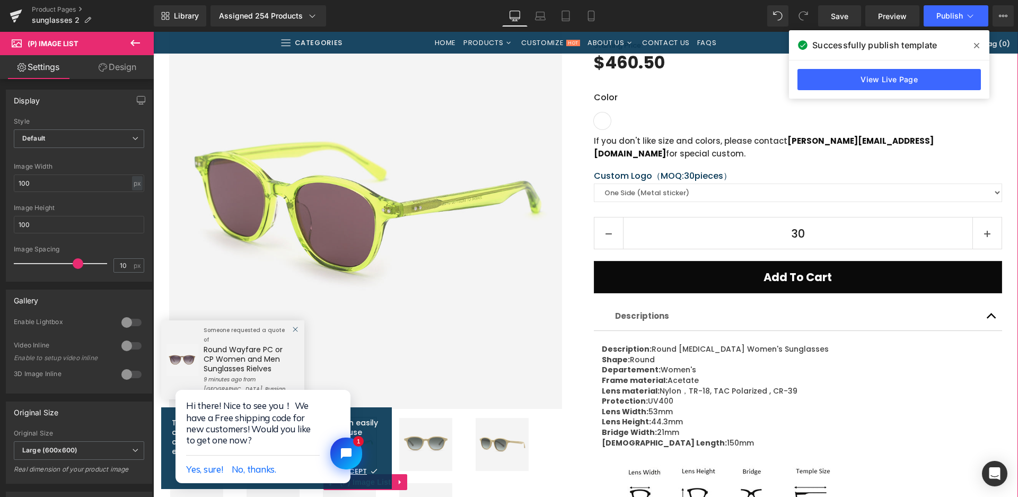
drag, startPoint x: 500, startPoint y: 442, endPoint x: 369, endPoint y: 178, distance: 294.2
click at [500, 442] on img at bounding box center [501, 444] width 53 height 53
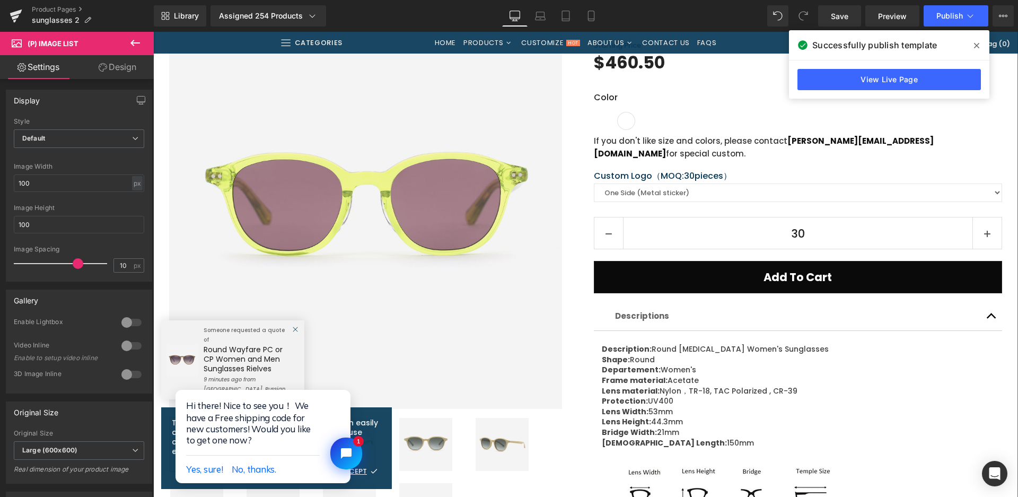
click at [500, 445] on img at bounding box center [501, 444] width 53 height 53
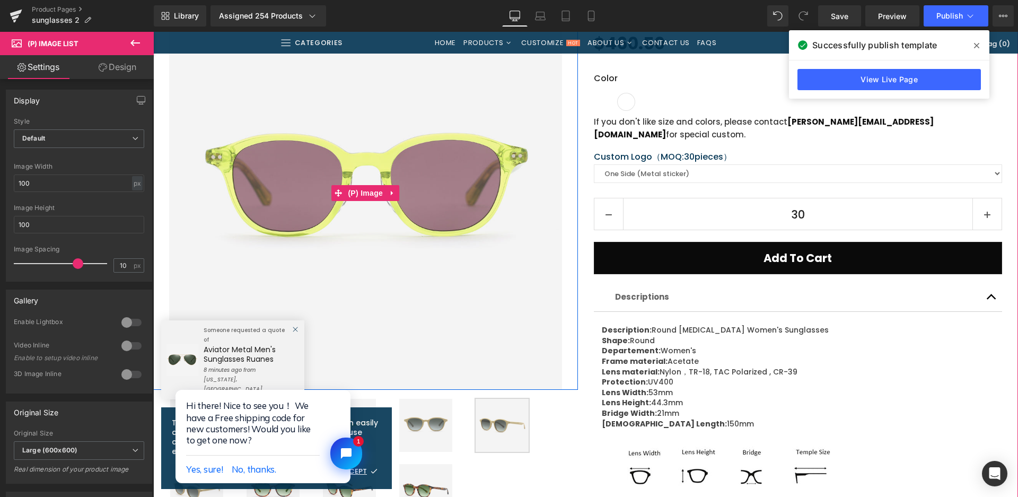
scroll to position [212, 0]
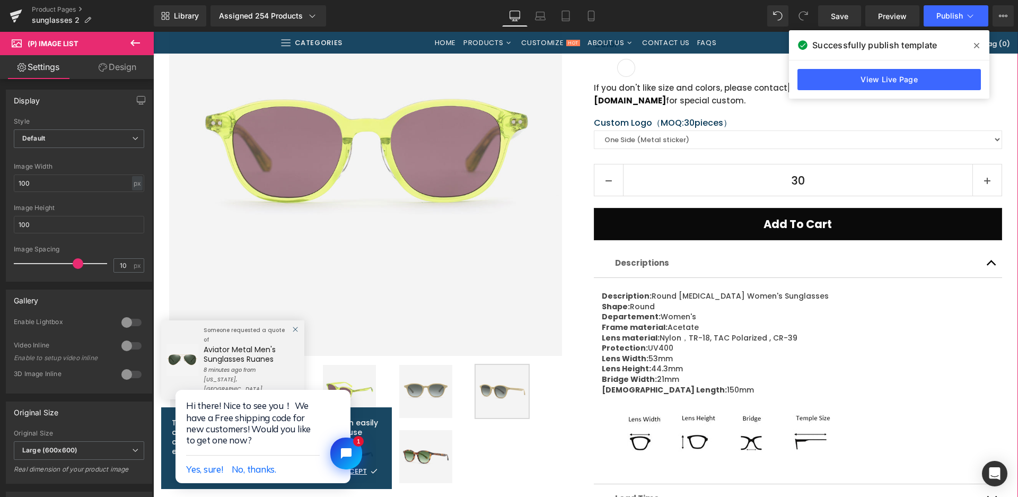
click at [521, 386] on img at bounding box center [501, 391] width 53 height 53
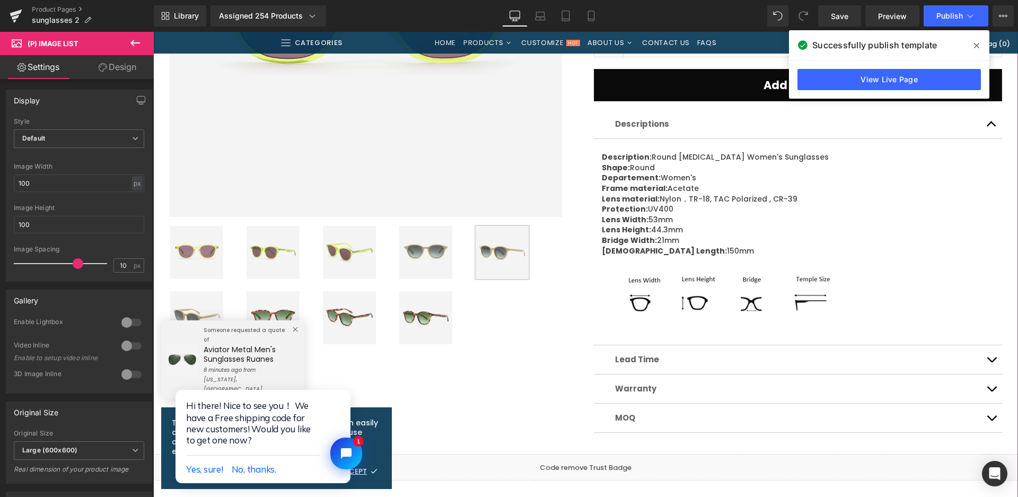
scroll to position [477, 0]
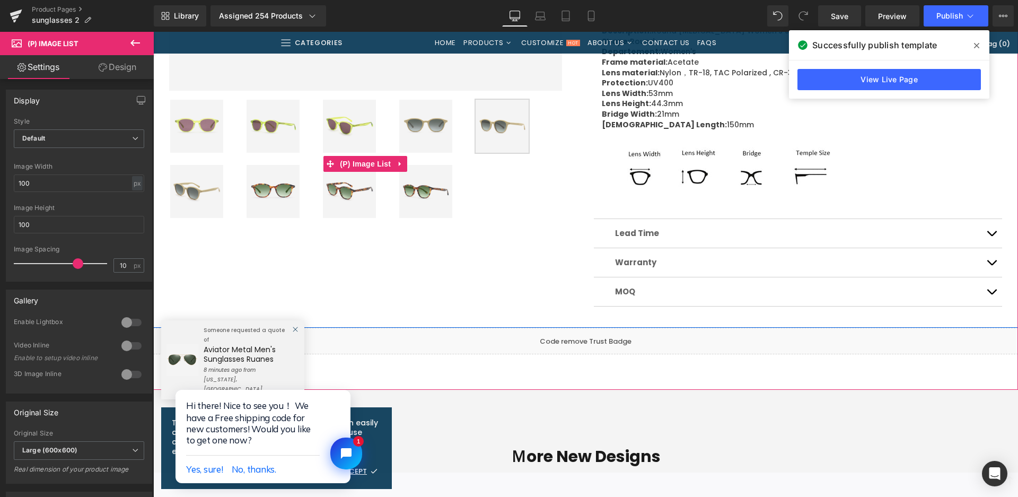
click at [272, 193] on img at bounding box center [272, 191] width 53 height 53
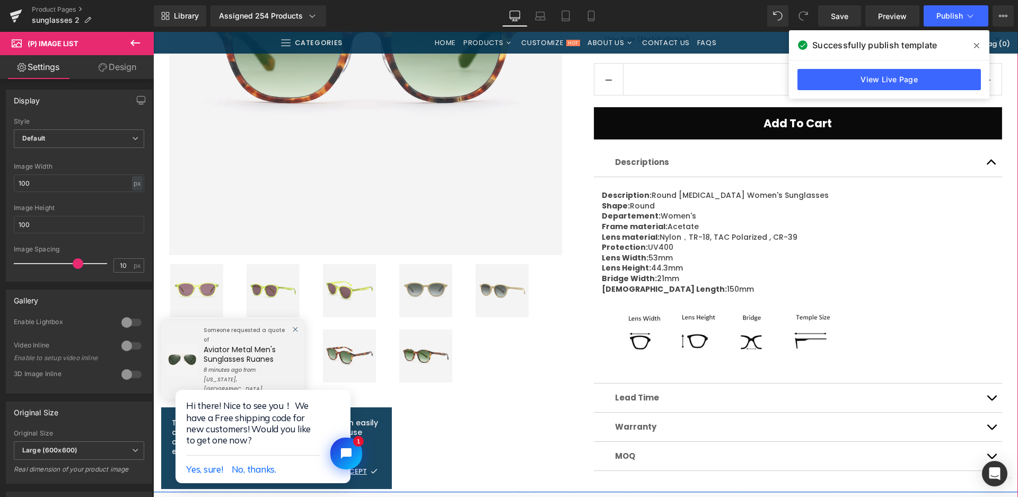
scroll to position [371, 0]
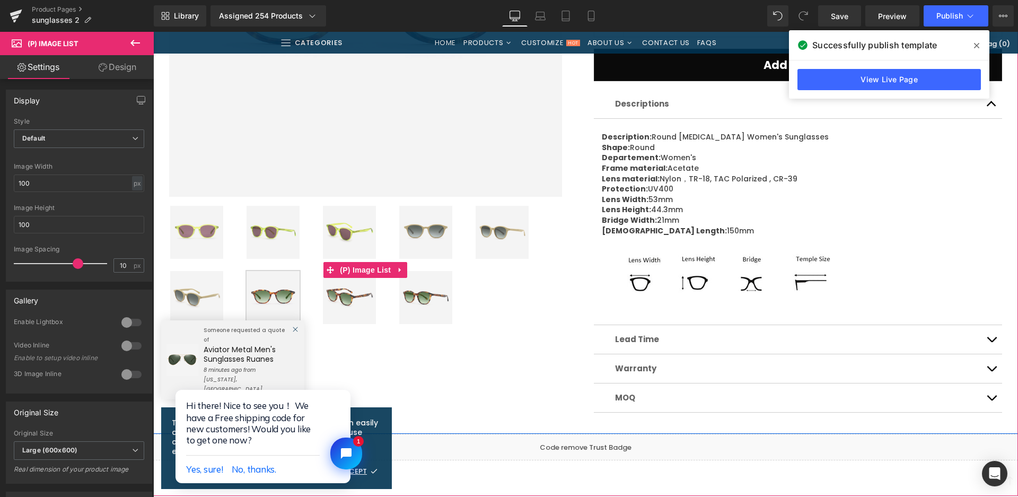
click at [207, 294] on img at bounding box center [196, 297] width 53 height 53
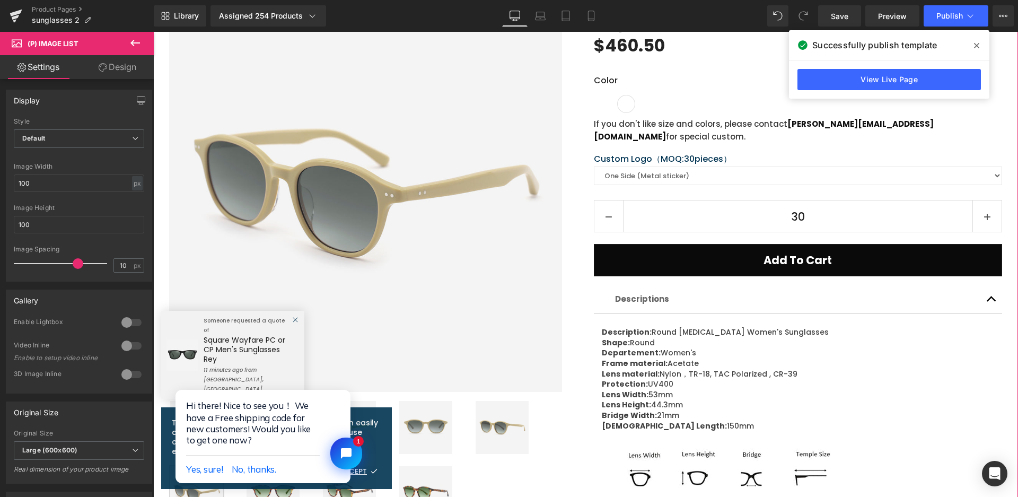
scroll to position [53, 0]
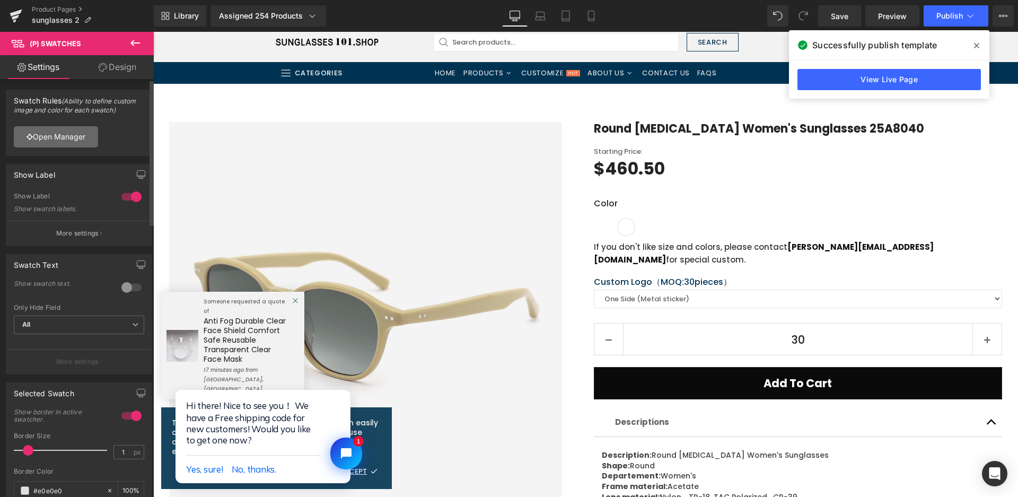
click at [33, 136] on link "Open Manager" at bounding box center [56, 136] width 84 height 21
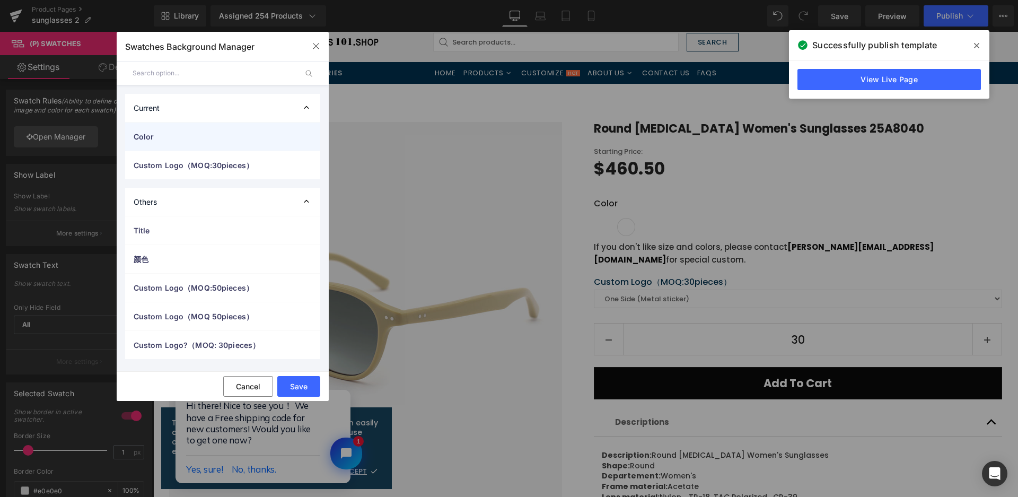
click at [219, 142] on div "Color" at bounding box center [222, 136] width 195 height 28
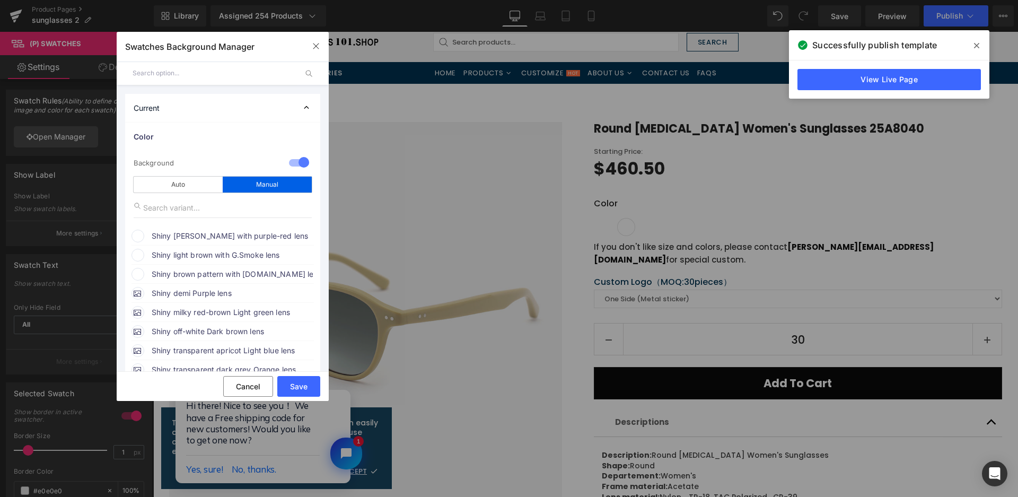
click at [173, 233] on span "Shiny [PERSON_NAME] with purple-red lens" at bounding box center [232, 236] width 161 height 13
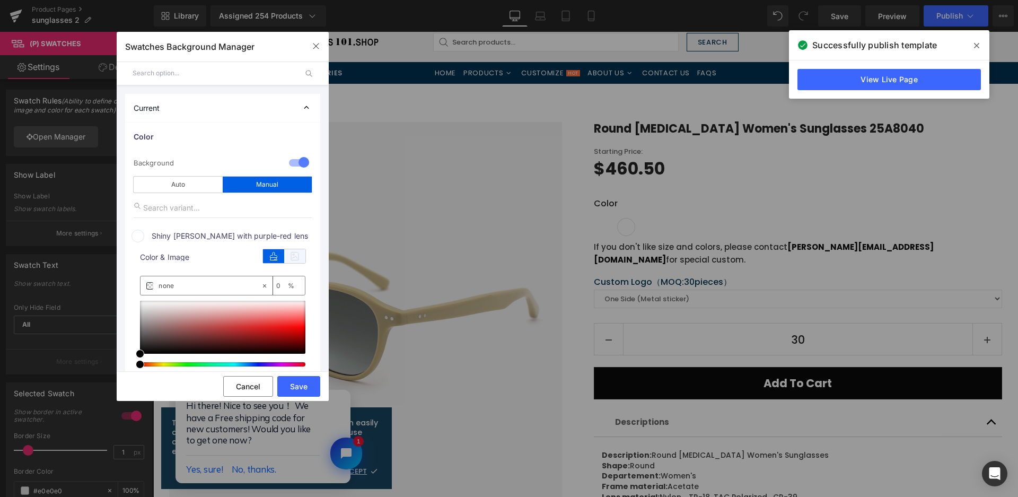
click at [287, 257] on icon at bounding box center [294, 256] width 21 height 14
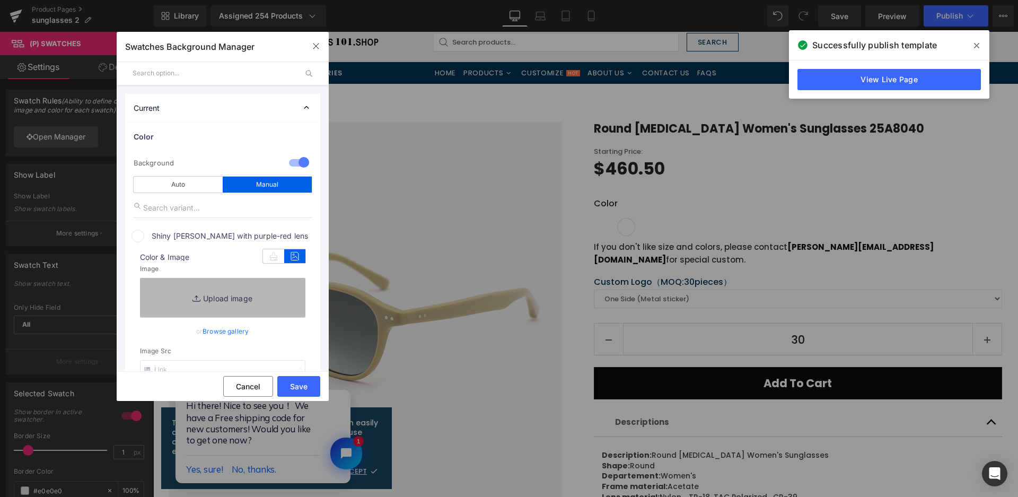
click at [271, 289] on link "Replace Image" at bounding box center [222, 297] width 165 height 39
type input "C:\fakepath\微信截图_20250825105810.png"
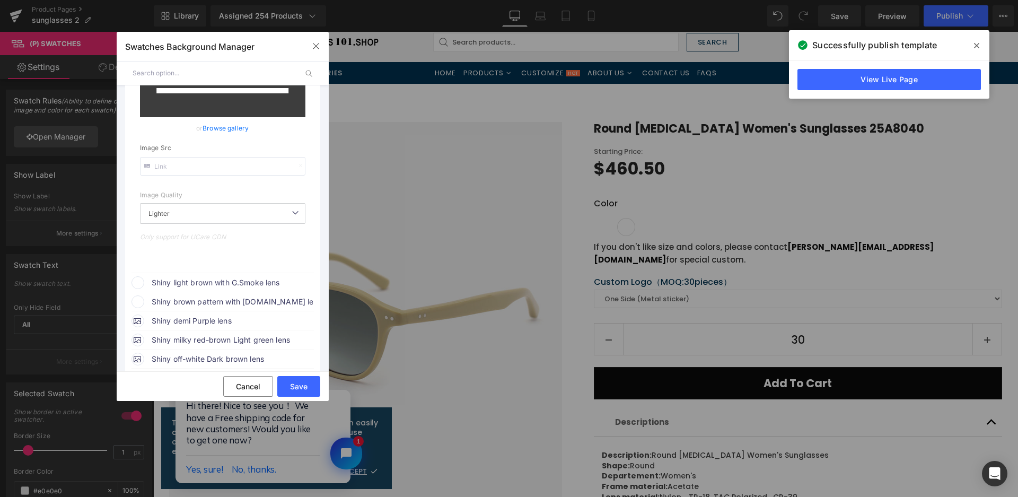
scroll to position [265, 0]
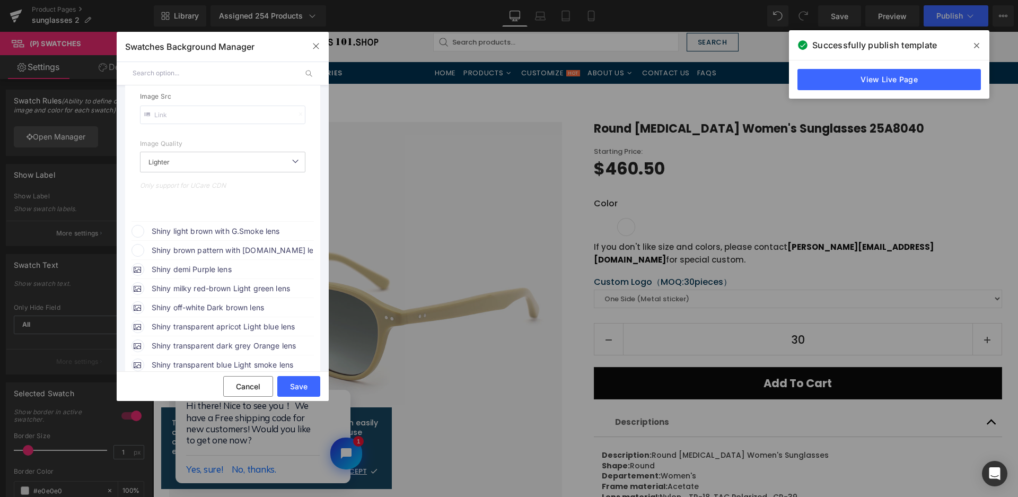
click at [256, 227] on span "Shiny light brown with G.Smoke lens" at bounding box center [232, 231] width 161 height 13
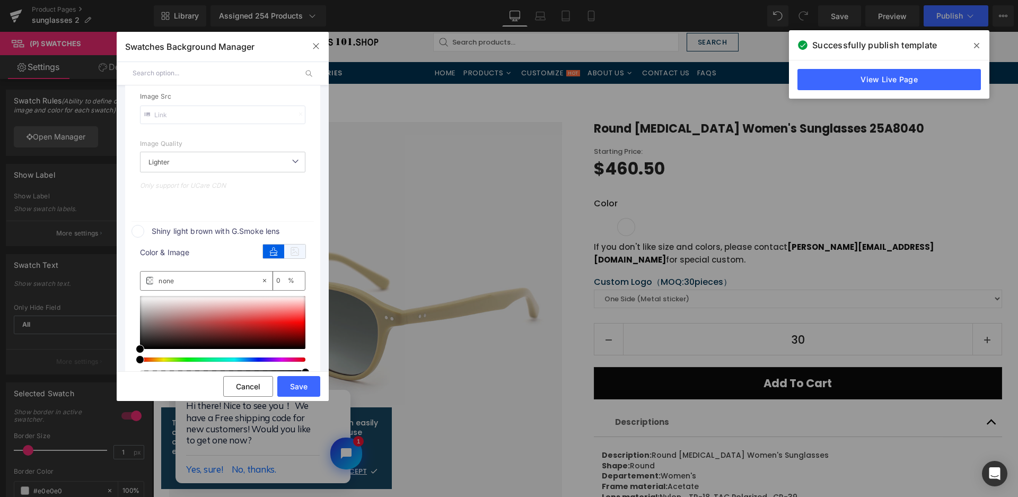
click at [293, 252] on icon at bounding box center [294, 251] width 21 height 14
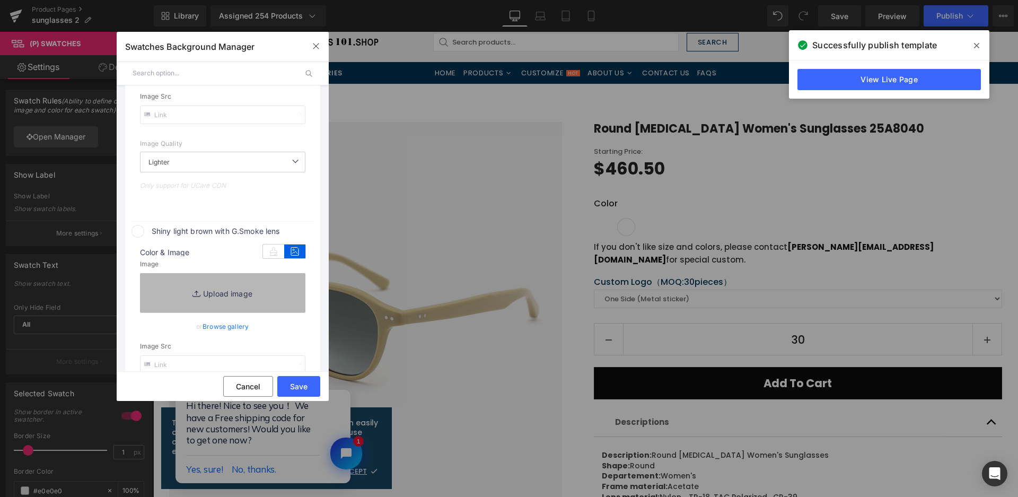
click at [268, 292] on link "Replace Image" at bounding box center [222, 292] width 165 height 39
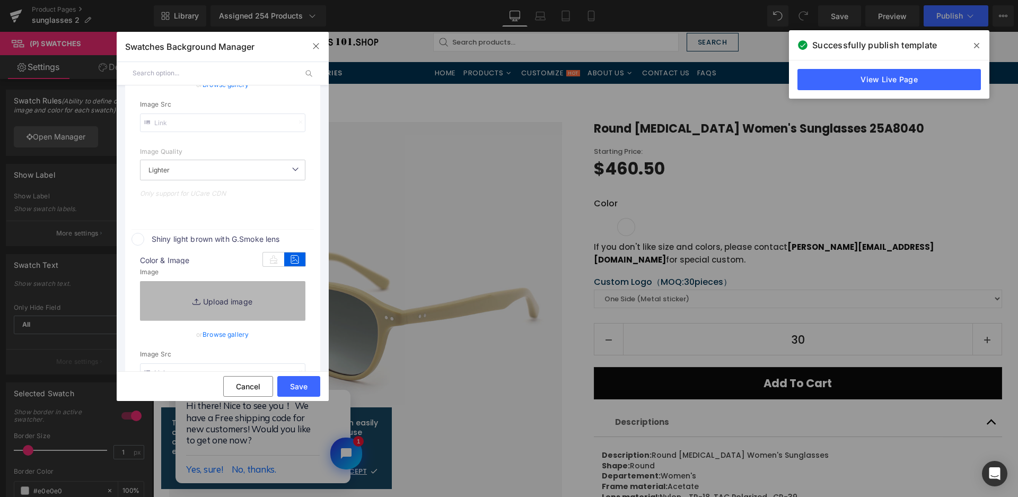
scroll to position [273, 0]
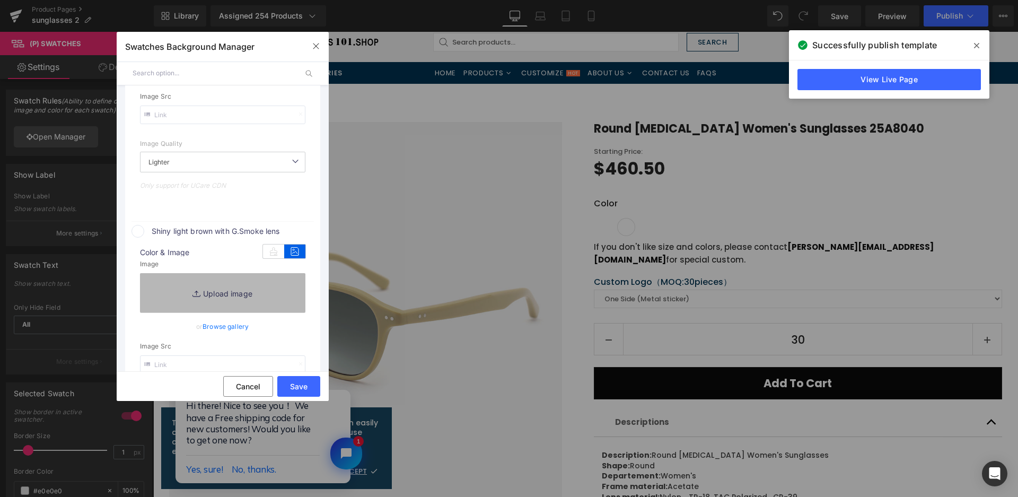
type input "C:\fakepath\微信截图_20250825105827.png"
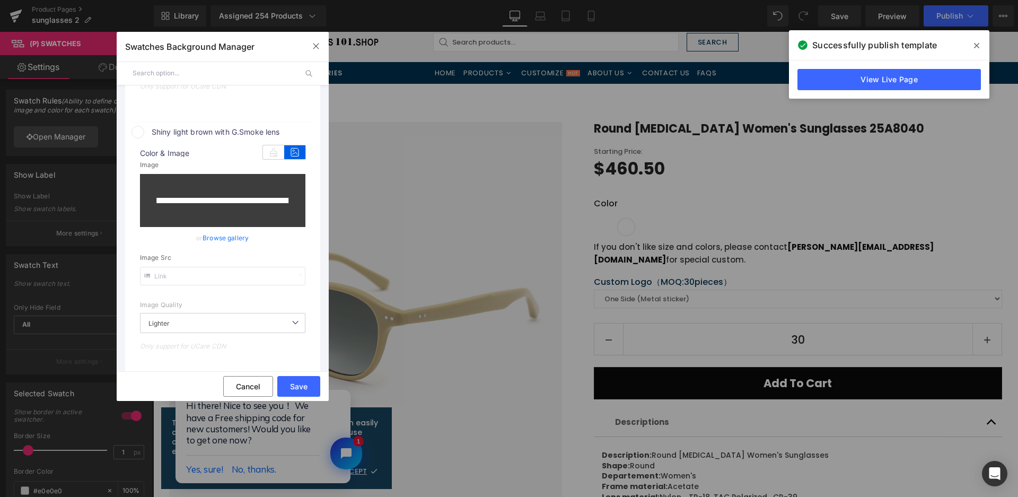
scroll to position [485, 0]
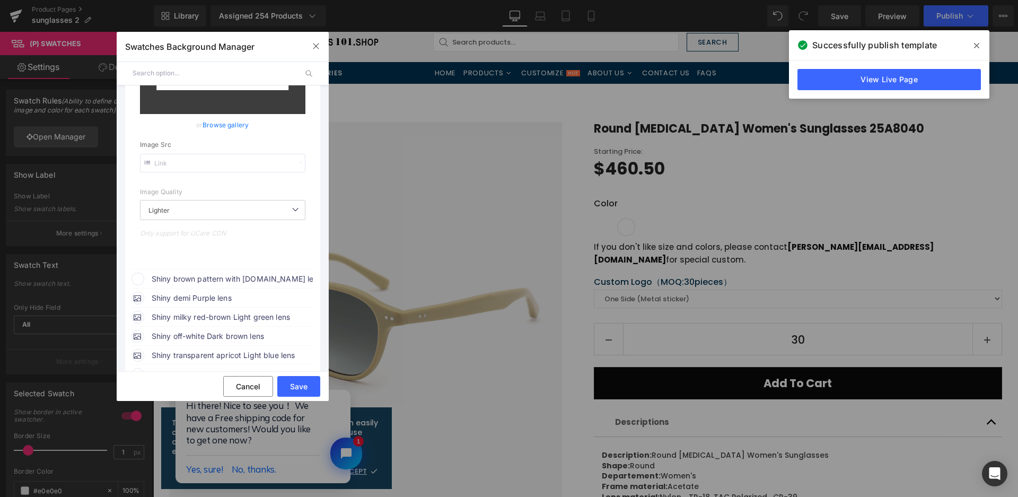
click at [235, 276] on span "Shiny brown pattern with [DOMAIN_NAME] lens" at bounding box center [232, 278] width 161 height 13
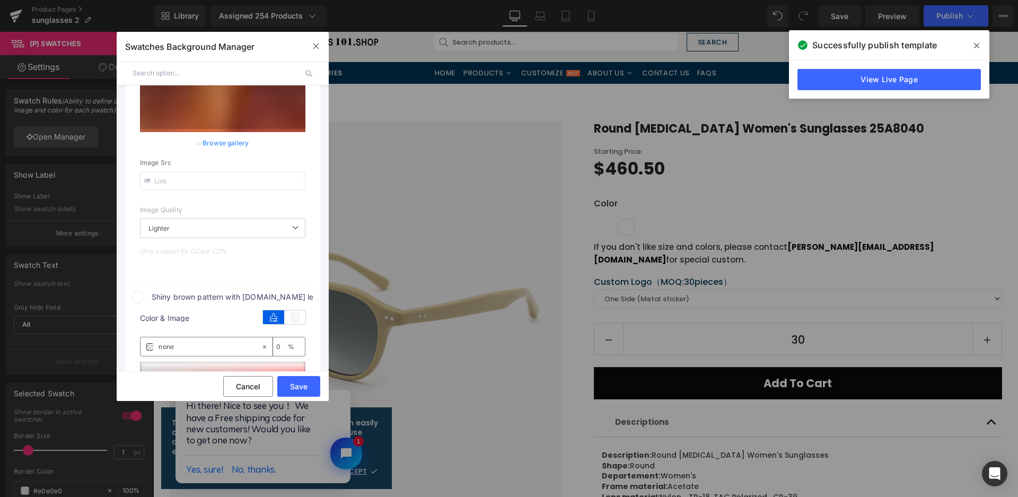
scroll to position [334, 0]
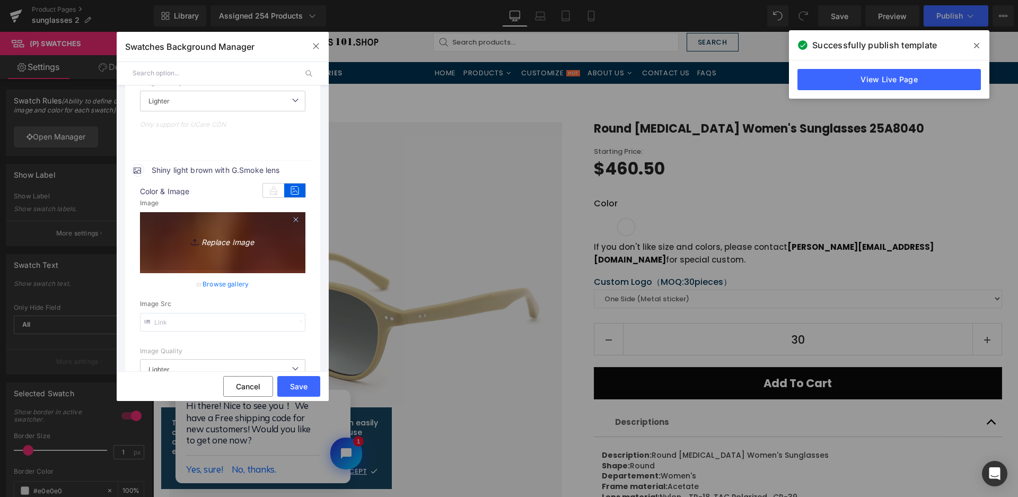
click at [217, 228] on link "Replace Image" at bounding box center [222, 241] width 165 height 58
type input "C:\fakepath\微信截图_20250825105836.png"
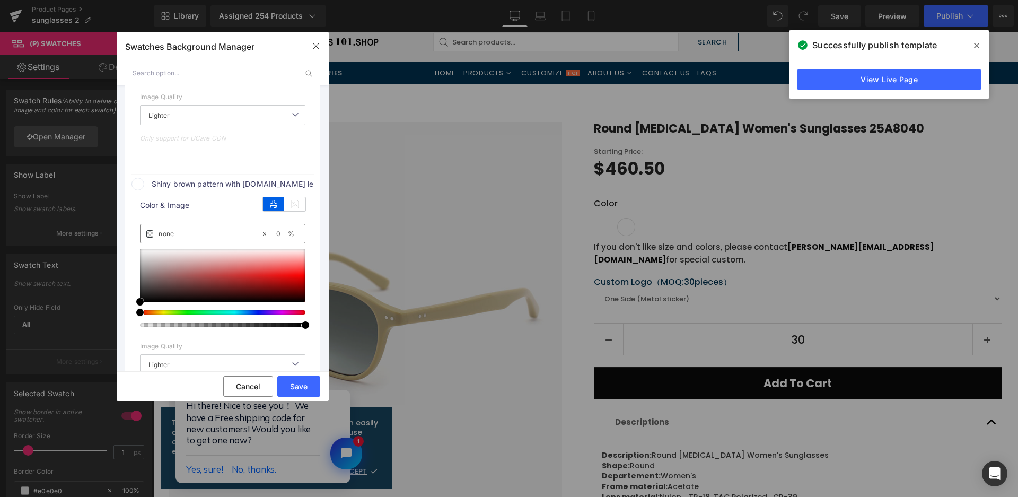
scroll to position [599, 0]
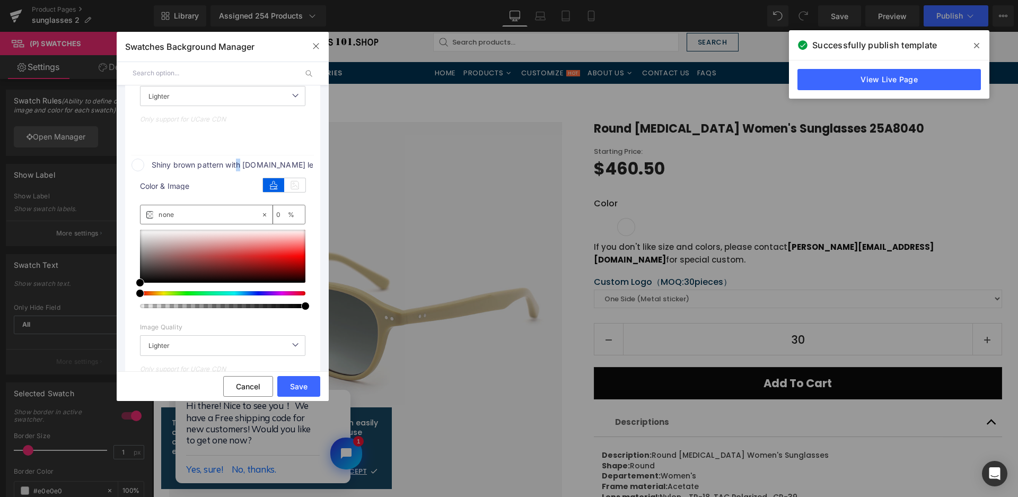
click at [239, 161] on span "Shiny brown pattern with [DOMAIN_NAME] lens" at bounding box center [232, 164] width 161 height 13
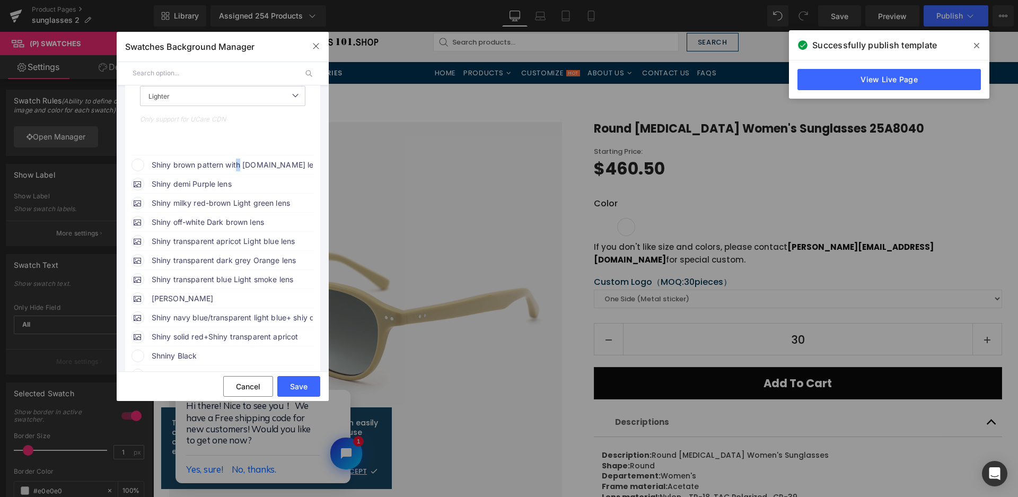
scroll to position [607, 0]
click at [276, 163] on span "Shiny brown pattern with [DOMAIN_NAME] lens" at bounding box center [232, 164] width 161 height 13
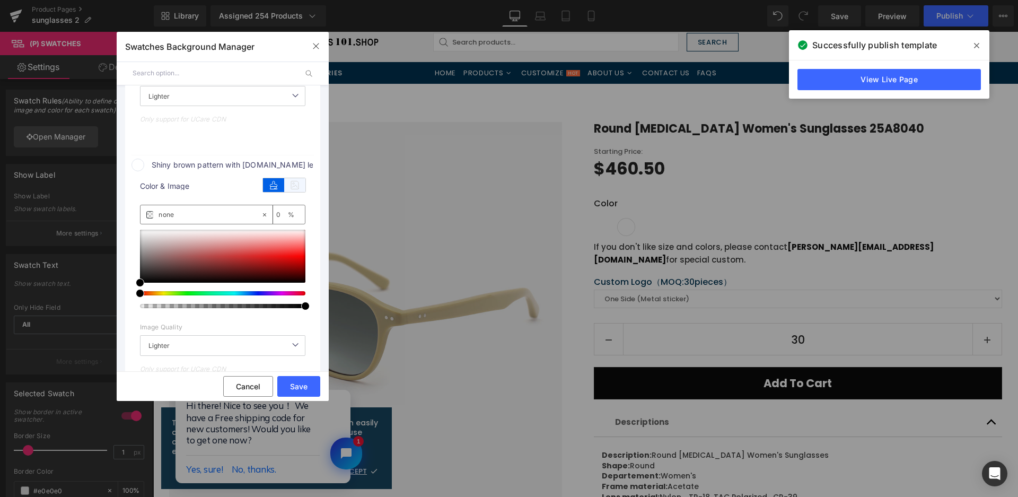
click at [301, 184] on icon at bounding box center [294, 185] width 21 height 14
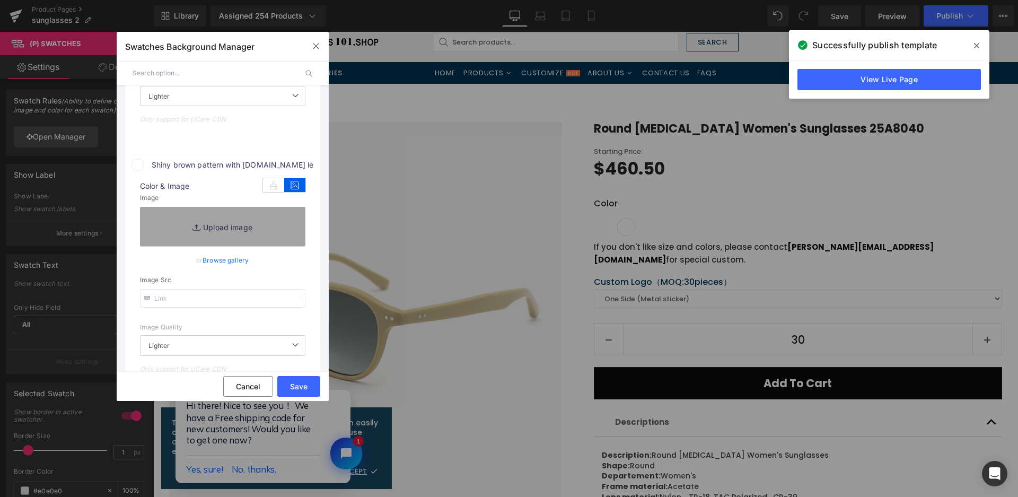
click at [260, 248] on div "Replace Image Upload image" at bounding box center [222, 228] width 165 height 42
type input "C:\fakepath\微信截图_20250825105827.png"
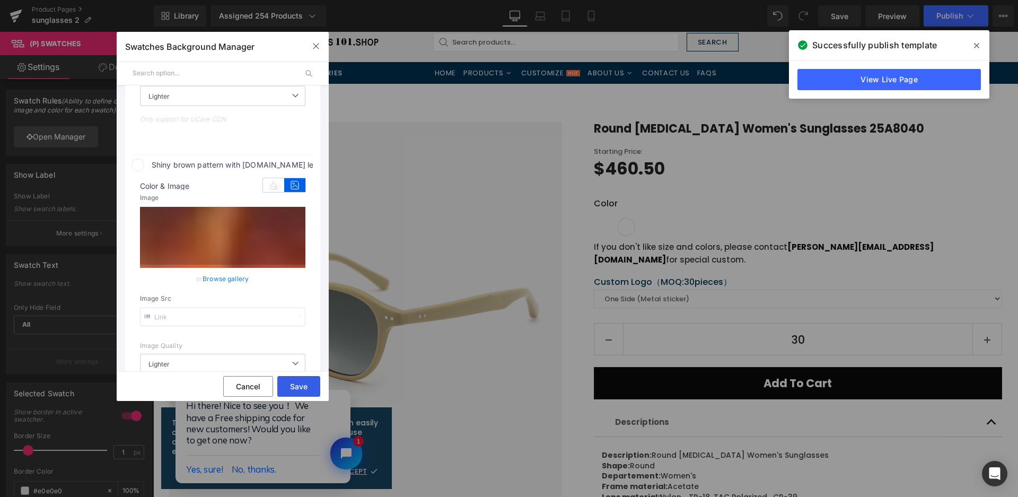
click at [313, 380] on button "Save" at bounding box center [298, 386] width 43 height 21
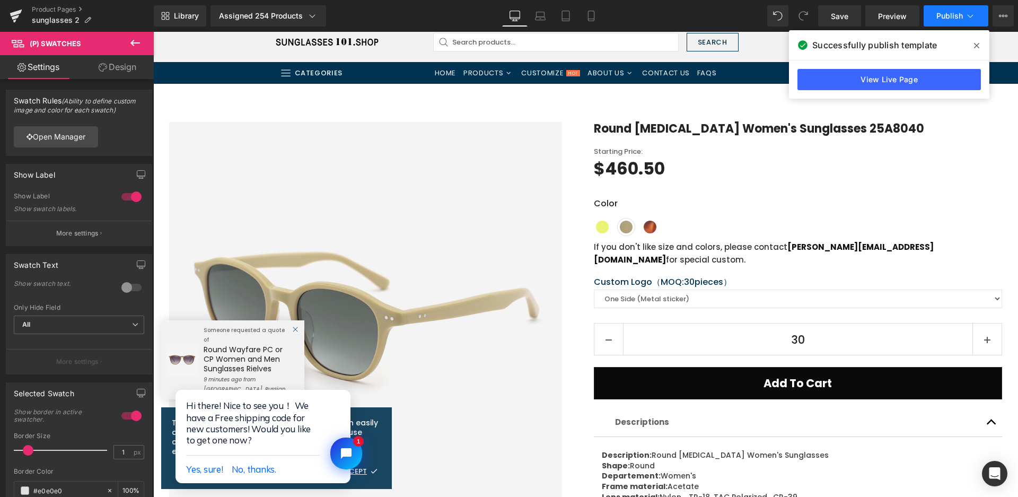
click at [952, 18] on span "Publish" at bounding box center [949, 16] width 27 height 8
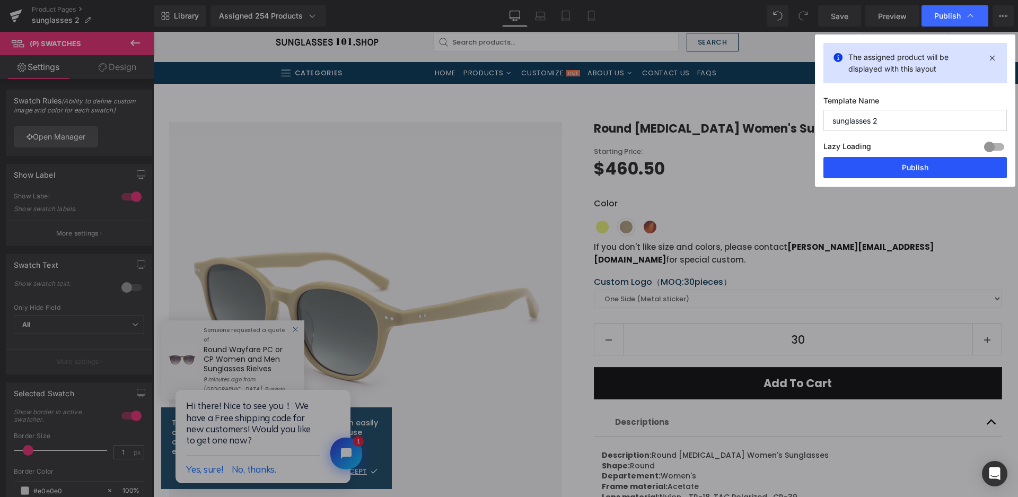
click at [916, 162] on button "Publish" at bounding box center [914, 167] width 183 height 21
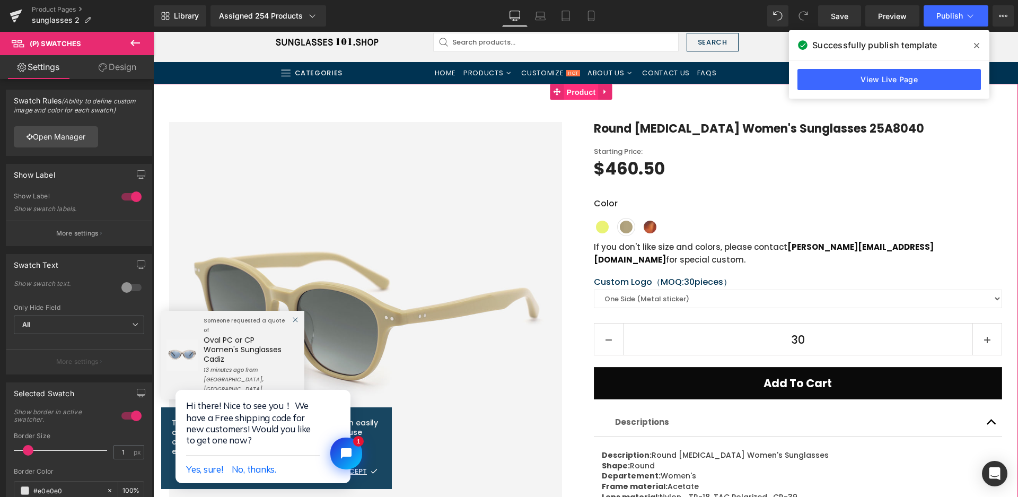
click at [572, 91] on span "Product" at bounding box center [581, 92] width 34 height 16
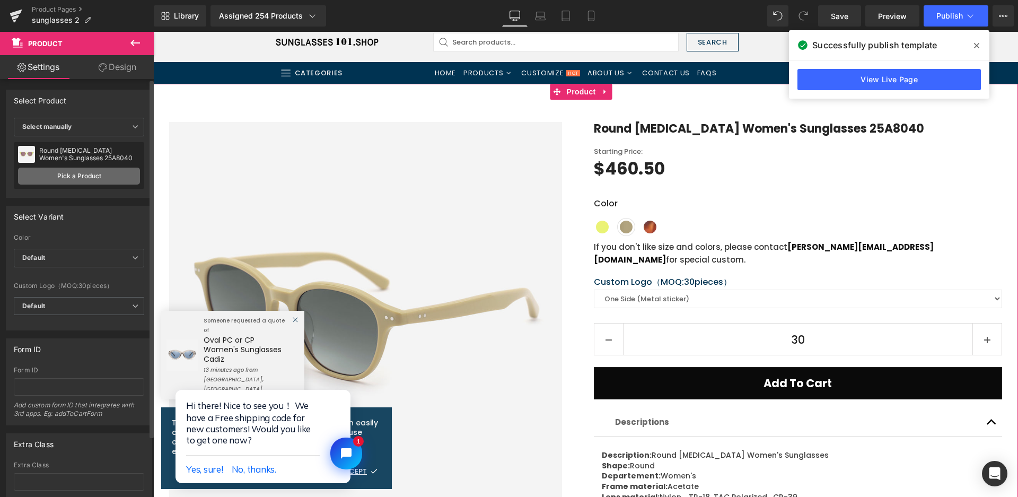
click at [68, 178] on link "Pick a Product" at bounding box center [79, 175] width 122 height 17
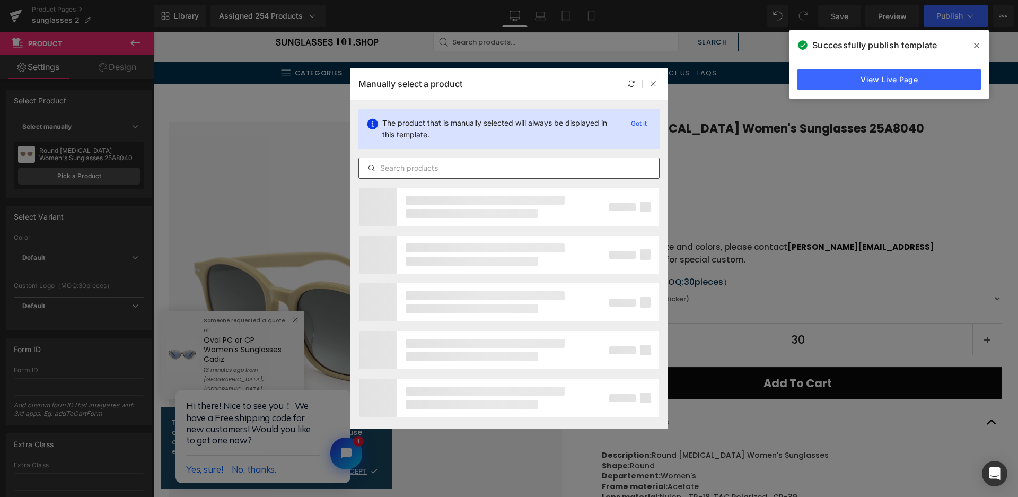
click at [417, 166] on input "text" at bounding box center [509, 168] width 300 height 13
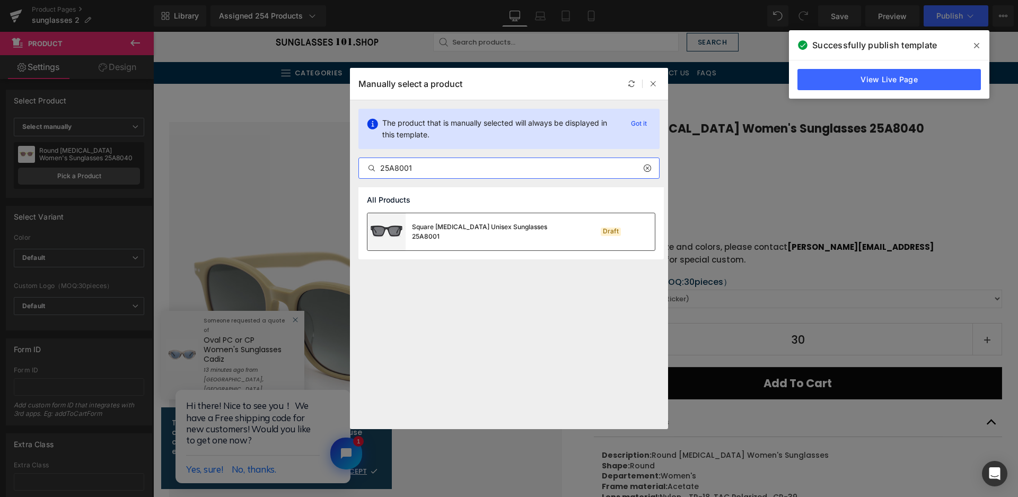
type input "25A8001"
click at [484, 241] on div "Square Acetate Unisex Sunglasses 25A8001" at bounding box center [469, 231] width 204 height 37
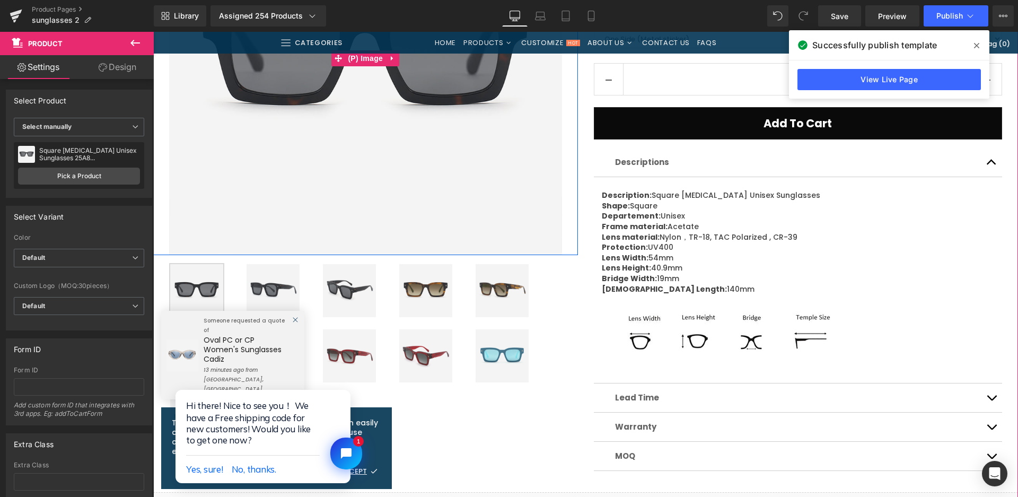
scroll to position [318, 0]
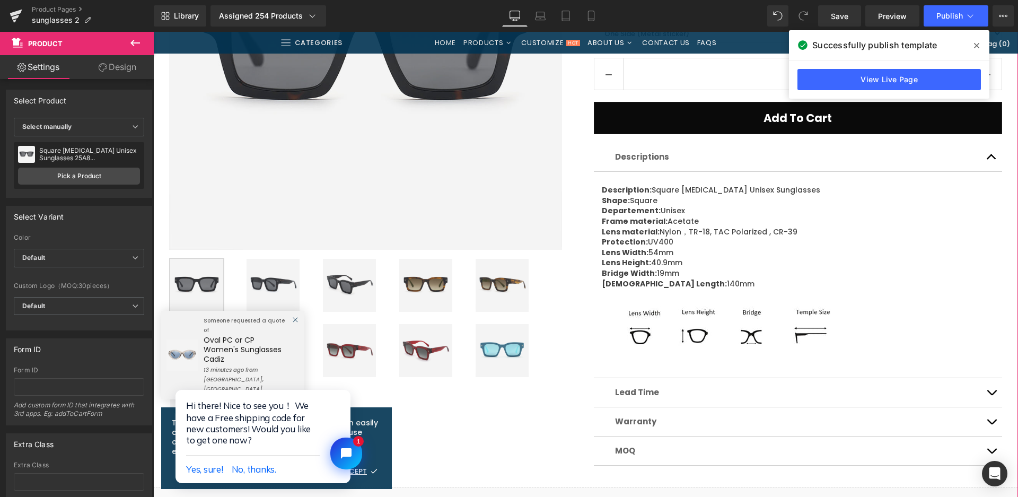
click at [418, 288] on img at bounding box center [425, 285] width 53 height 53
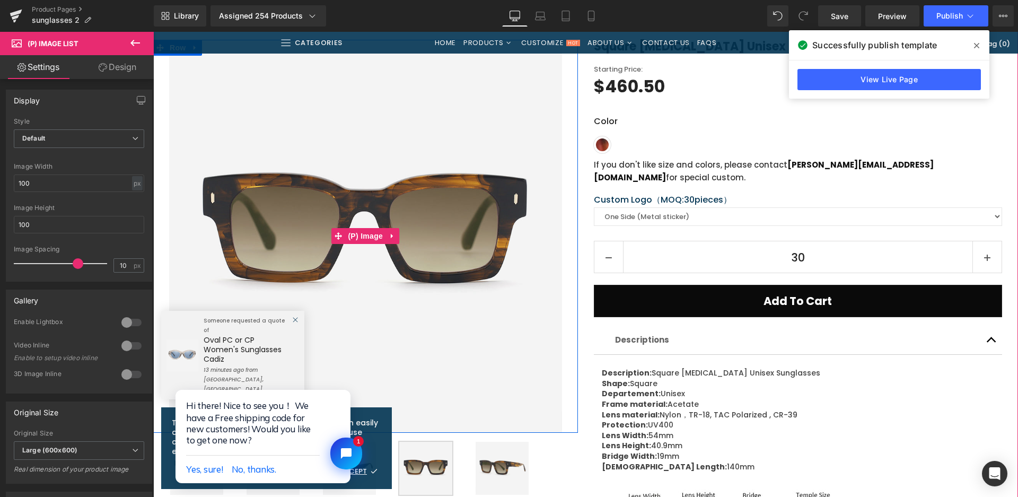
scroll to position [106, 0]
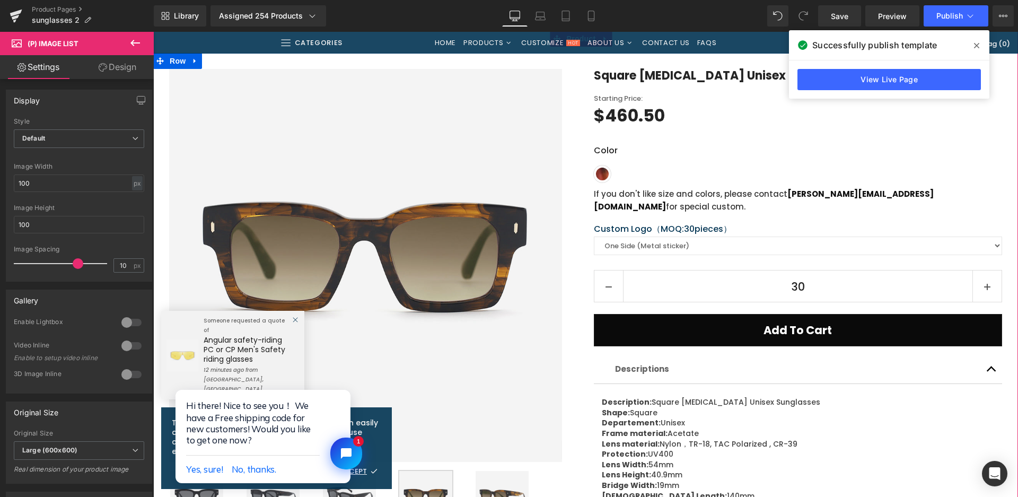
click at [494, 473] on img at bounding box center [501, 497] width 53 height 53
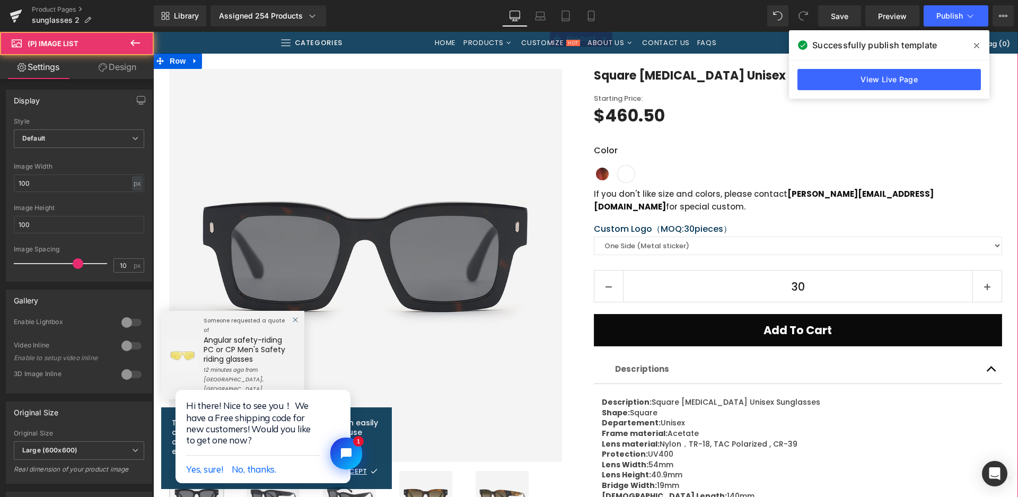
scroll to position [424, 0]
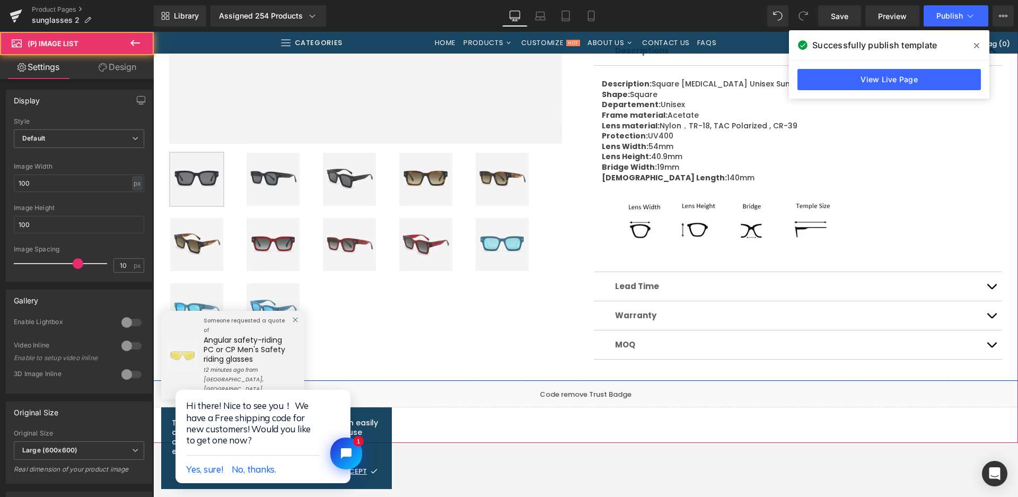
click at [281, 250] on img at bounding box center [272, 244] width 53 height 53
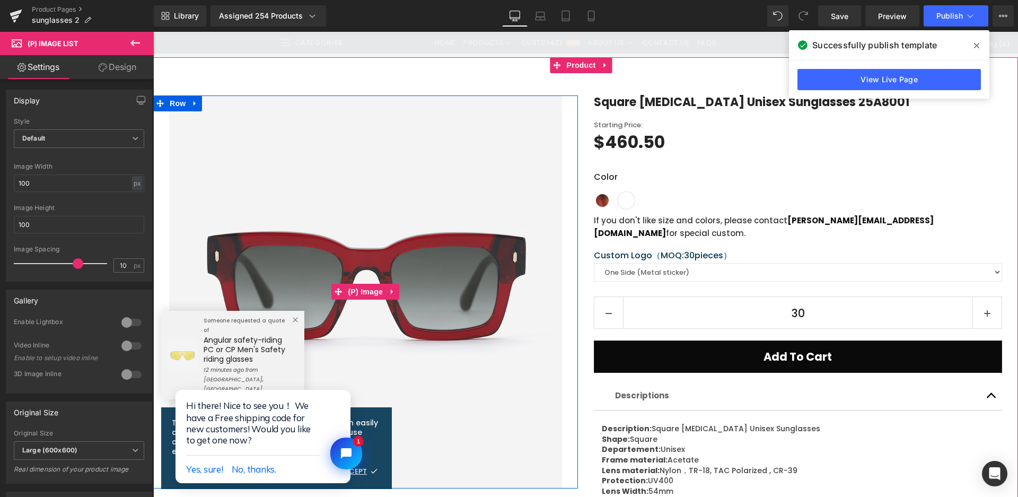
scroll to position [106, 0]
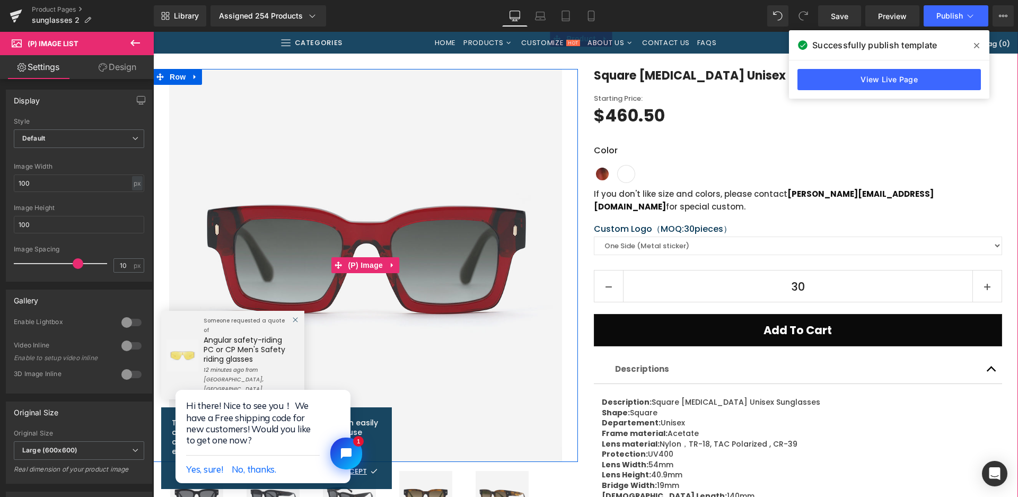
click at [489, 418] on img at bounding box center [365, 265] width 393 height 393
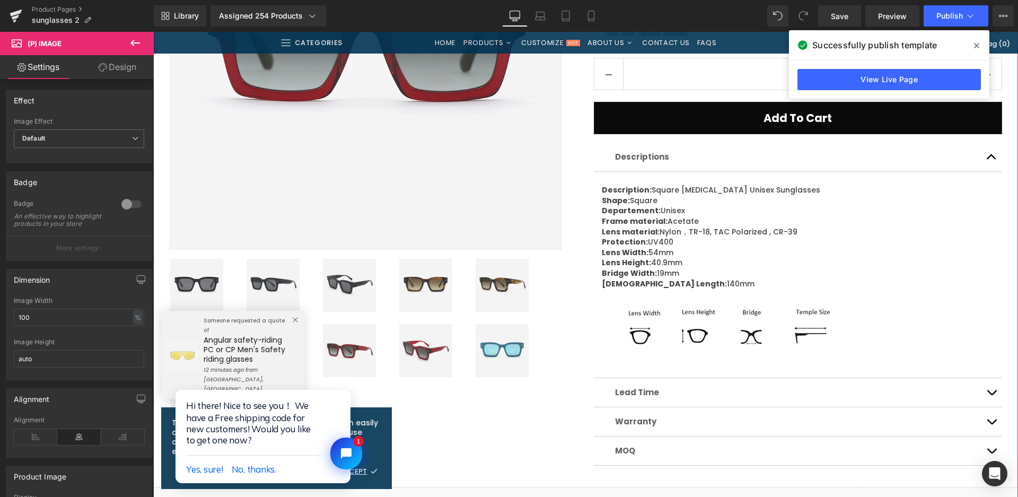
scroll to position [371, 0]
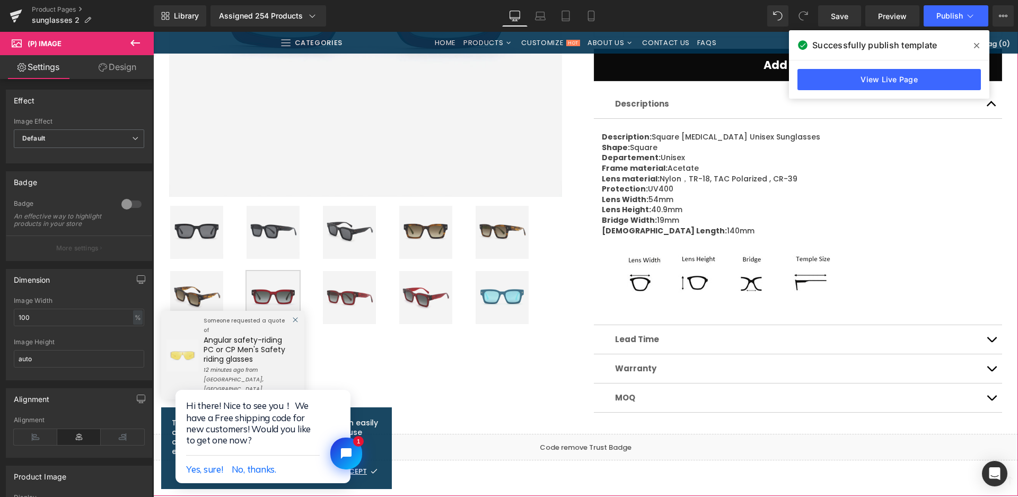
click at [493, 294] on img at bounding box center [501, 297] width 53 height 53
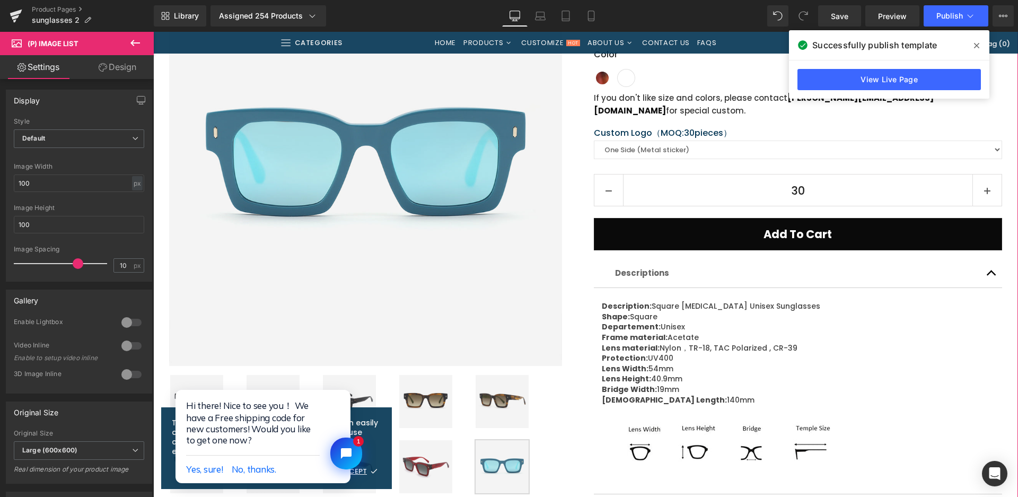
scroll to position [159, 0]
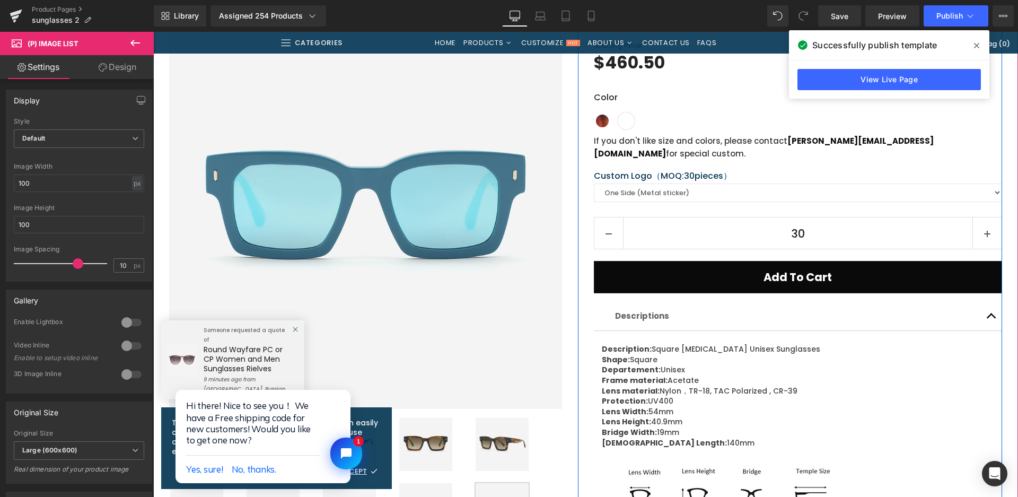
click at [777, 116] on div "Color Shiny demi red with Smoke lens Shiny crystal dull brown pattern with G.Sm…" at bounding box center [798, 110] width 409 height 38
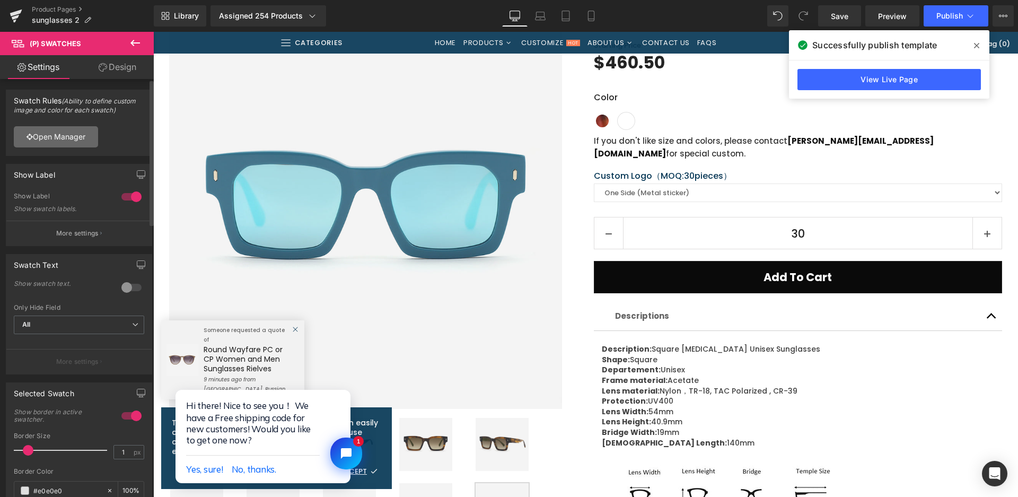
click at [70, 137] on link "Open Manager" at bounding box center [56, 136] width 84 height 21
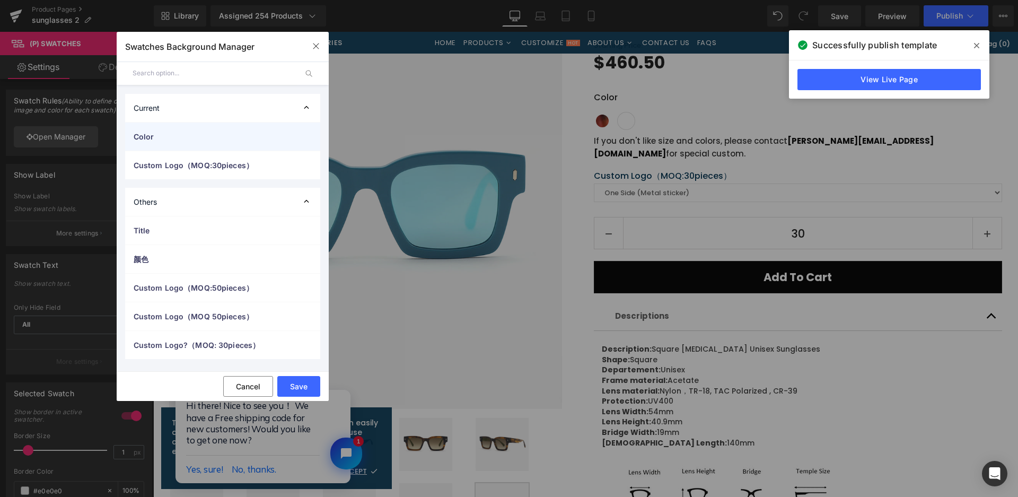
click at [129, 133] on div "Color" at bounding box center [222, 136] width 195 height 28
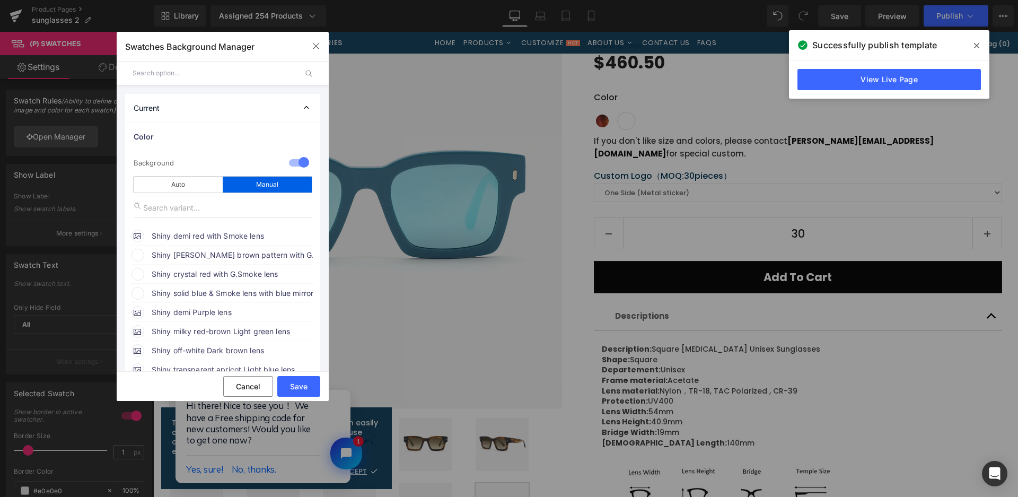
click at [166, 253] on span "Shiny [PERSON_NAME] brown pattern with G.Smoke lens" at bounding box center [232, 255] width 161 height 13
click at [264, 251] on span "Shiny [PERSON_NAME] brown pattern with G.Smoke lens" at bounding box center [232, 255] width 161 height 13
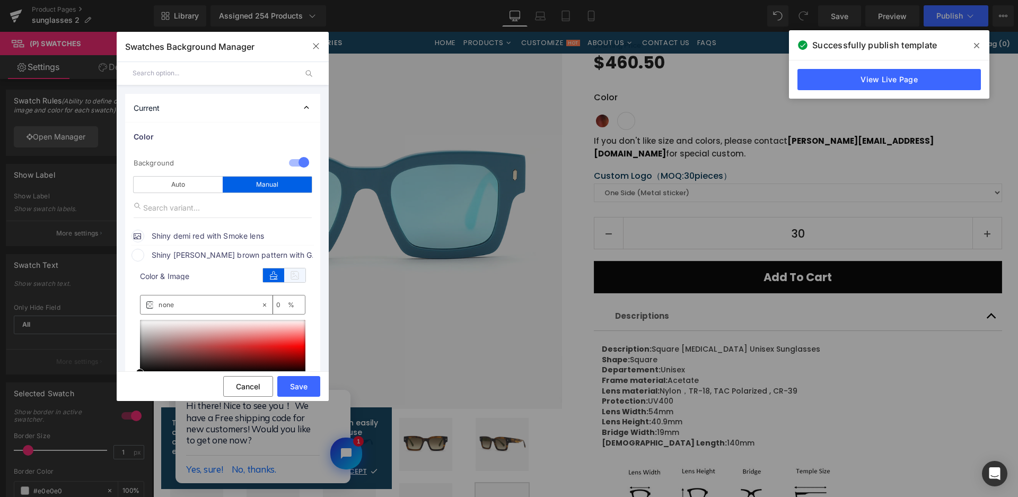
click at [293, 277] on icon at bounding box center [294, 275] width 21 height 14
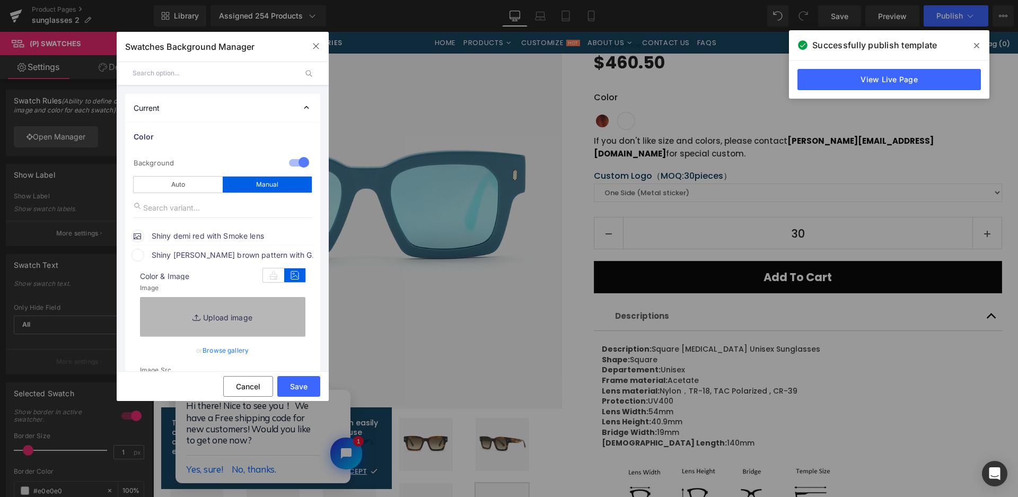
click at [272, 315] on link "Replace Image" at bounding box center [222, 316] width 165 height 39
type input "C:\fakepath\微信截图_20250825110110.png"
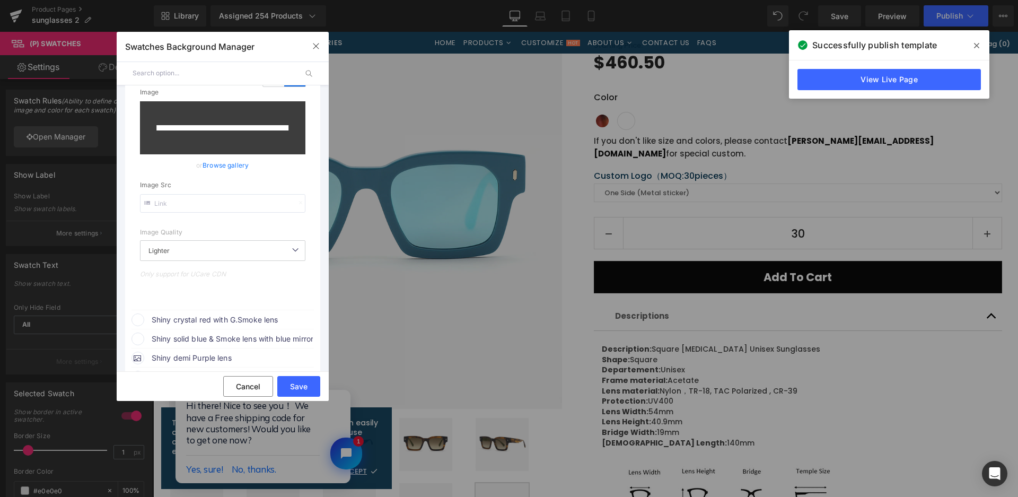
scroll to position [212, 0]
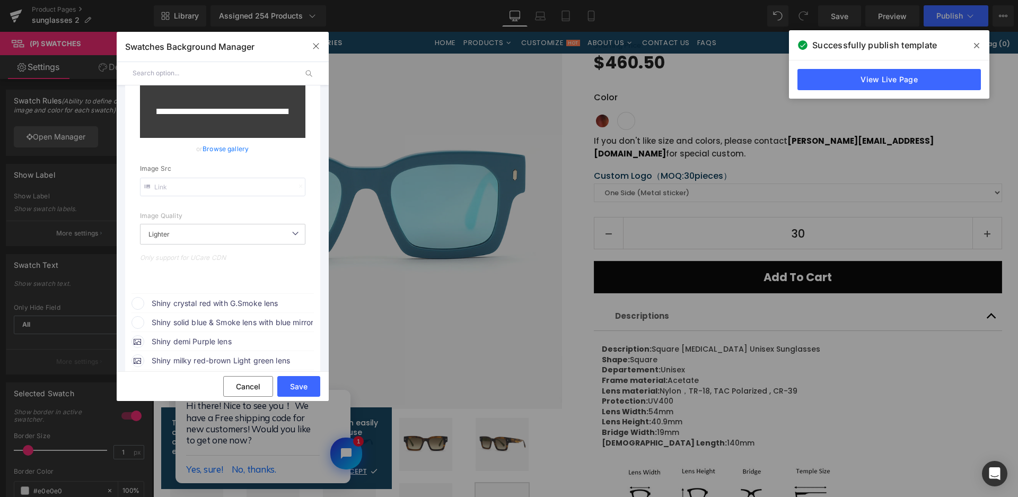
click at [249, 302] on span "Shiny crystal red with G.Smoke lens" at bounding box center [232, 303] width 161 height 13
click at [298, 323] on icon at bounding box center [294, 323] width 21 height 14
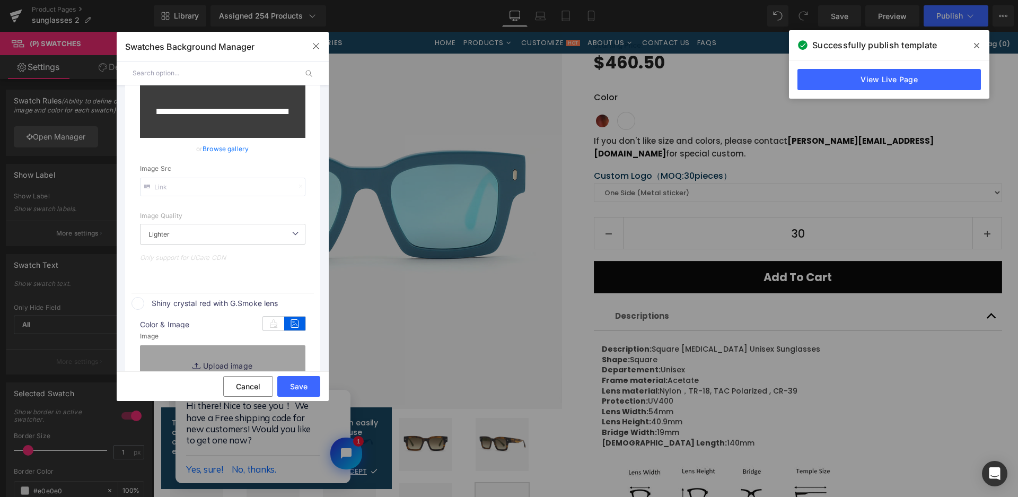
click at [290, 343] on div "Image Replace Image Upload image" at bounding box center [222, 359] width 165 height 55
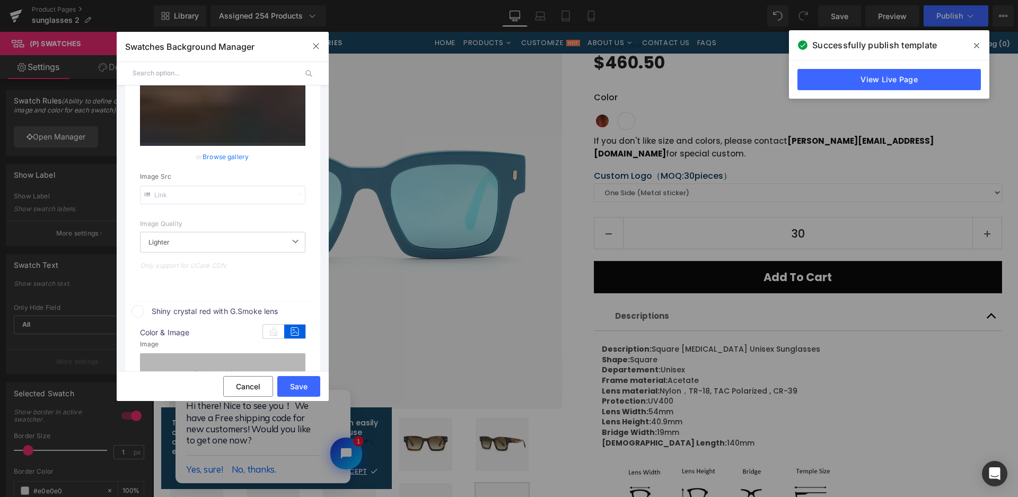
click at [289, 353] on link "Replace Image" at bounding box center [222, 372] width 165 height 39
type input "[URL][DOMAIN_NAME]"
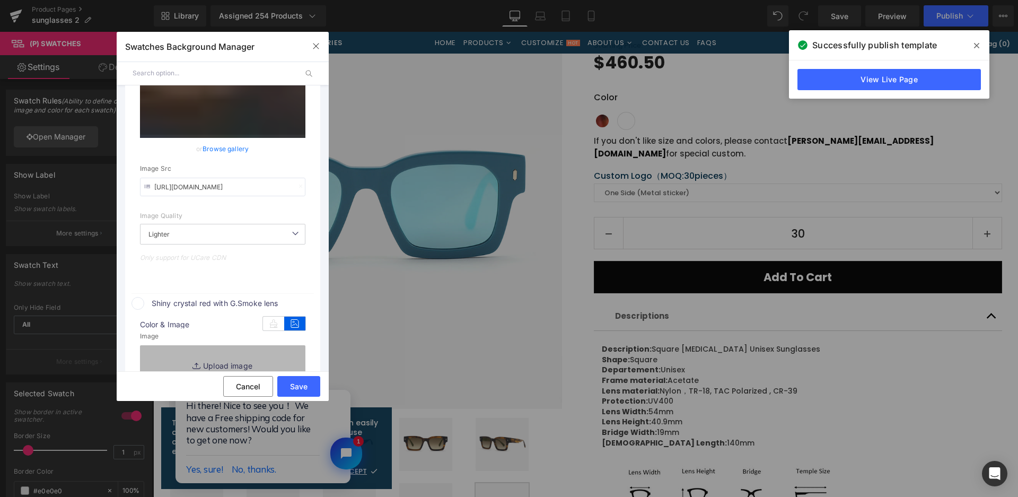
type input "C:\fakepath\微信截图_20250825110118.png"
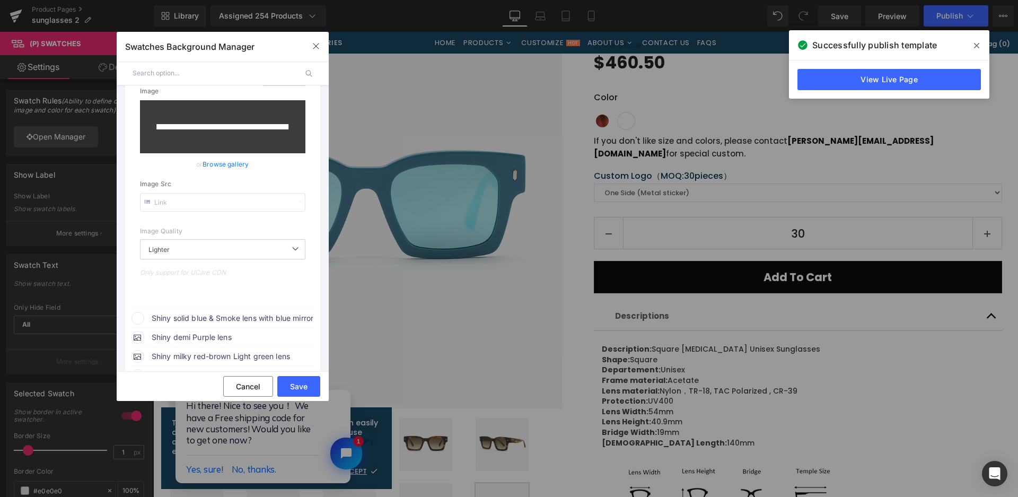
scroll to position [485, 0]
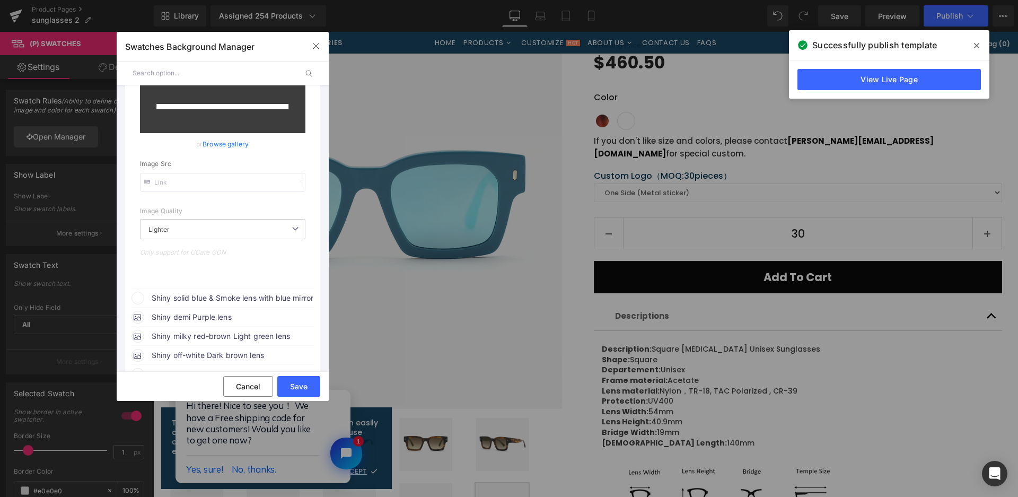
click at [266, 295] on span "Shiny solid blue & Smoke lens with blue mirror" at bounding box center [232, 298] width 161 height 13
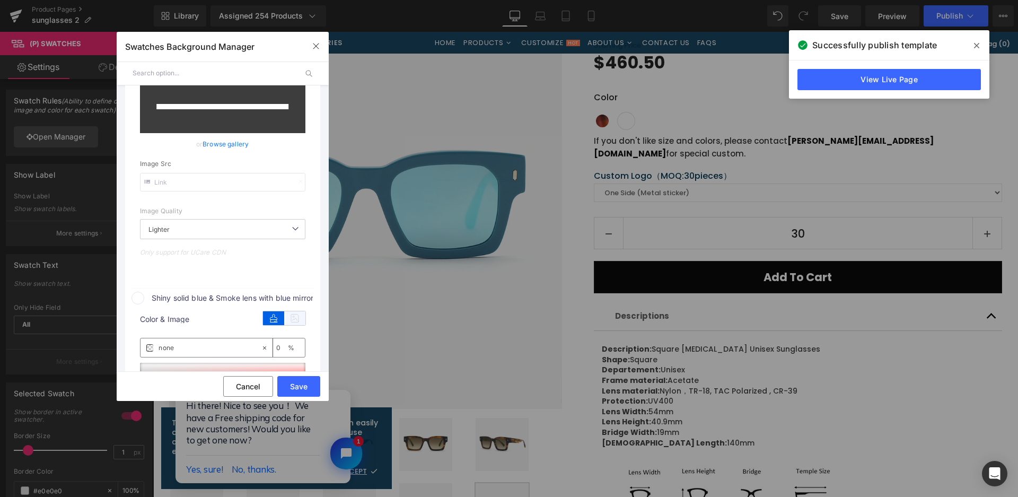
click at [299, 314] on icon at bounding box center [294, 318] width 21 height 14
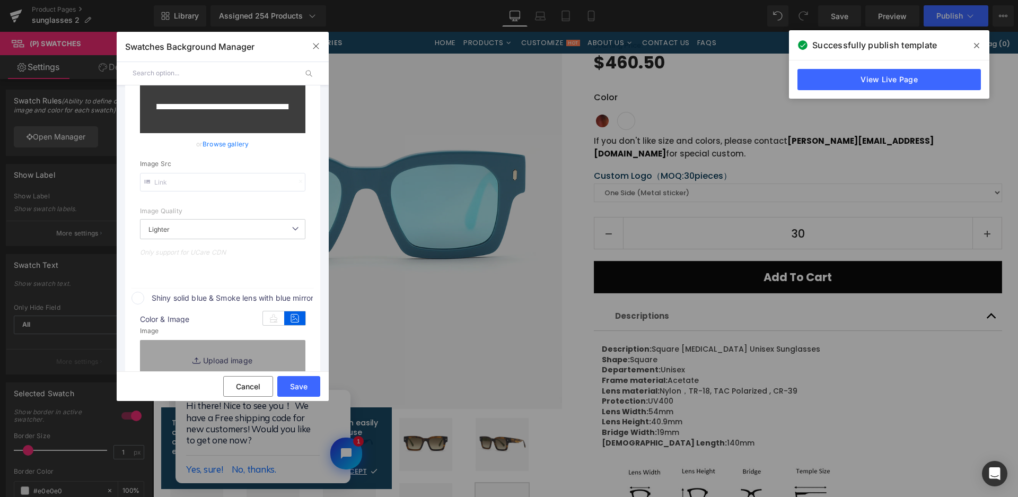
type input "[URL][DOMAIN_NAME]"
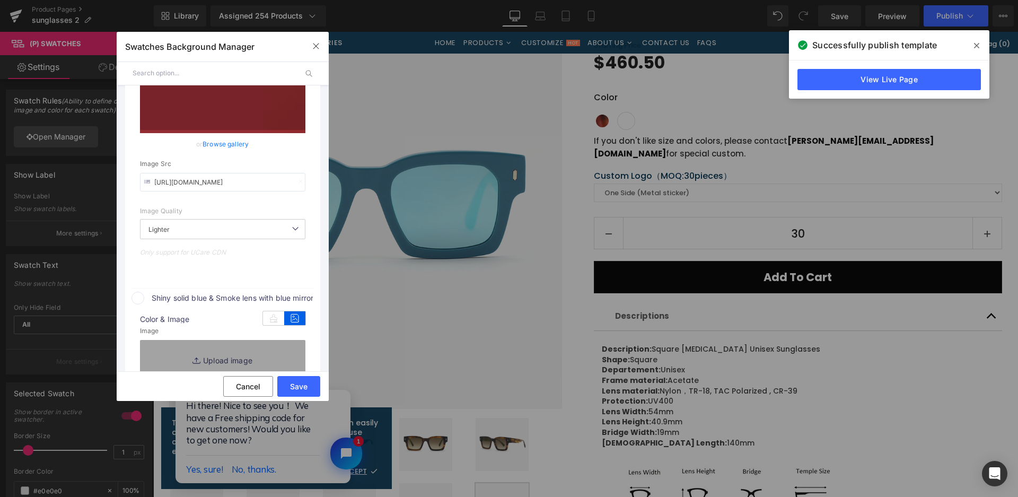
click at [287, 354] on link "Replace Image" at bounding box center [222, 359] width 165 height 39
type input "C:\fakepath\微信截图_20250825110126.png"
type input "https://ucarecdn.com/0b75ff0f-274a-41b8-b166-3ff638e9eac3/-/format/auto/-/previ…"
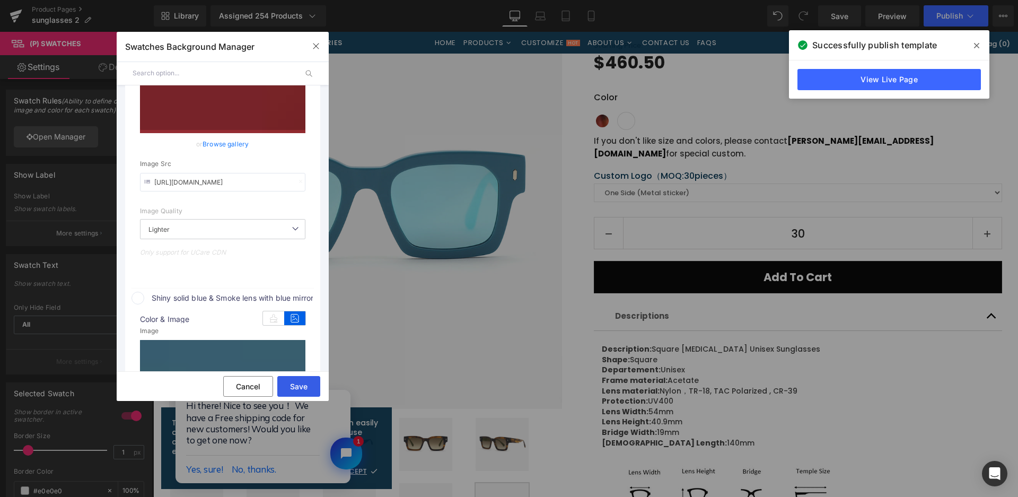
click at [311, 393] on button "Save" at bounding box center [298, 386] width 43 height 21
click at [311, 393] on div at bounding box center [262, 383] width 175 height 24
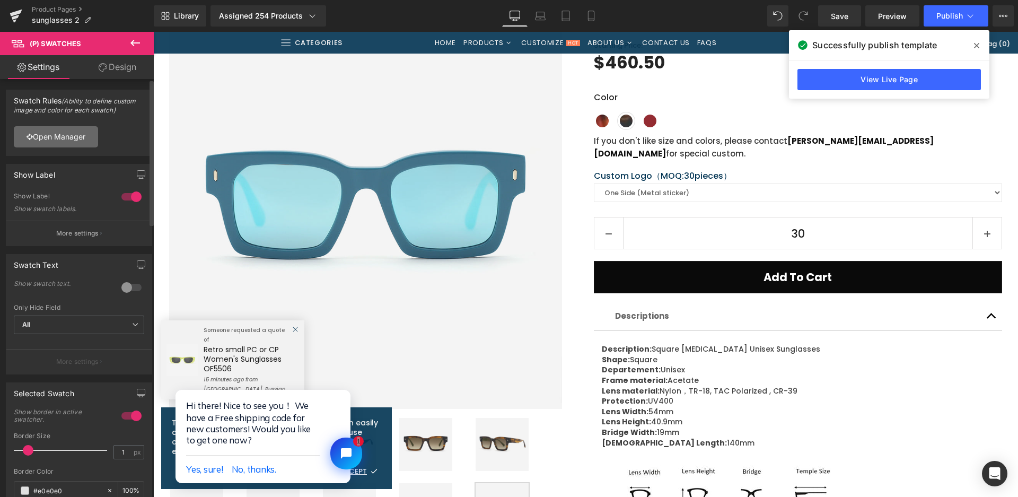
click at [91, 140] on link "Open Manager" at bounding box center [56, 136] width 84 height 21
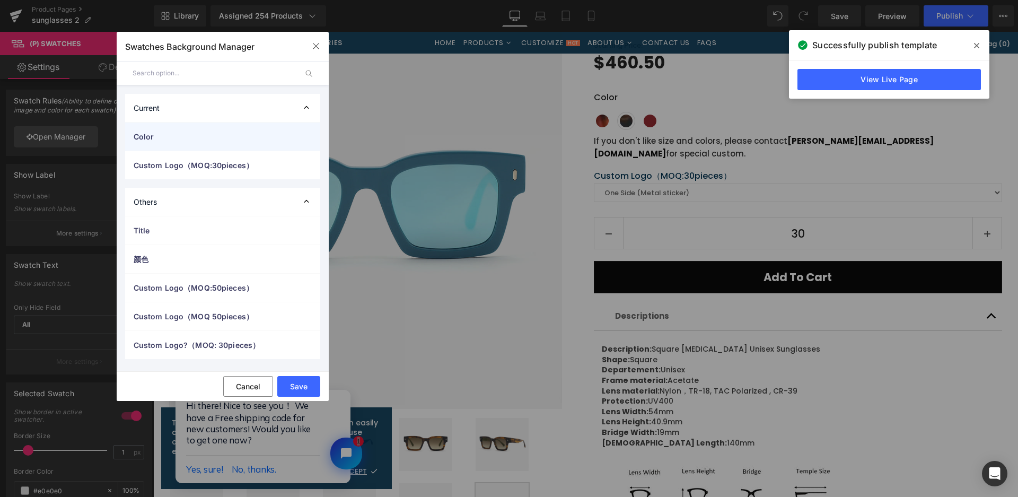
click at [186, 129] on div "Color" at bounding box center [222, 136] width 195 height 28
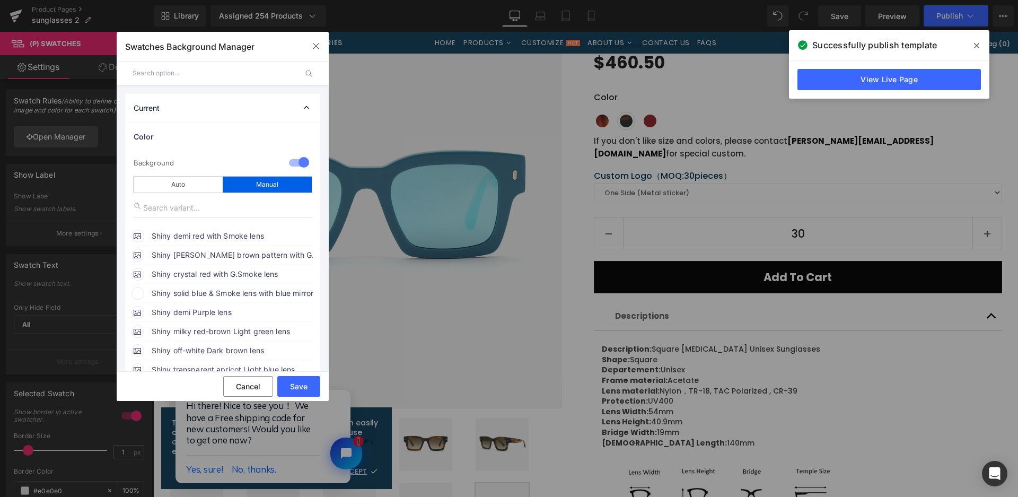
click at [205, 286] on div "Shiny solid blue & Smoke lens with blue mirror" at bounding box center [222, 292] width 182 height 16
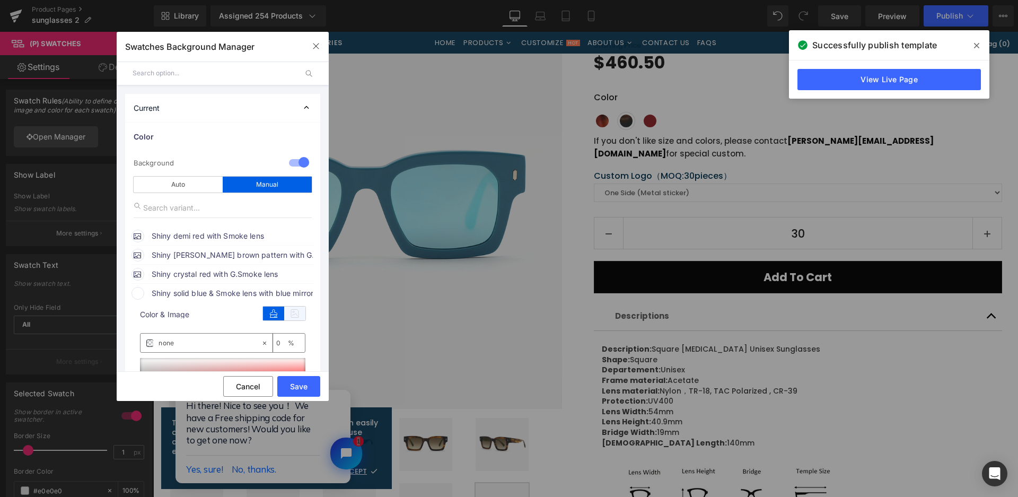
click at [294, 314] on icon at bounding box center [294, 313] width 21 height 14
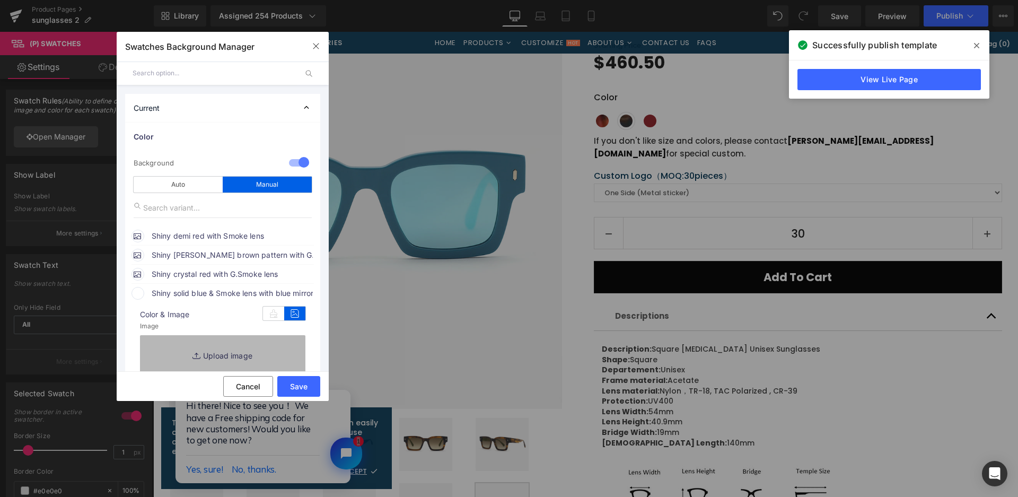
click at [279, 349] on link "Replace Image" at bounding box center [222, 354] width 165 height 39
type input "C:\fakepath\微信截图_20250825110126.png"
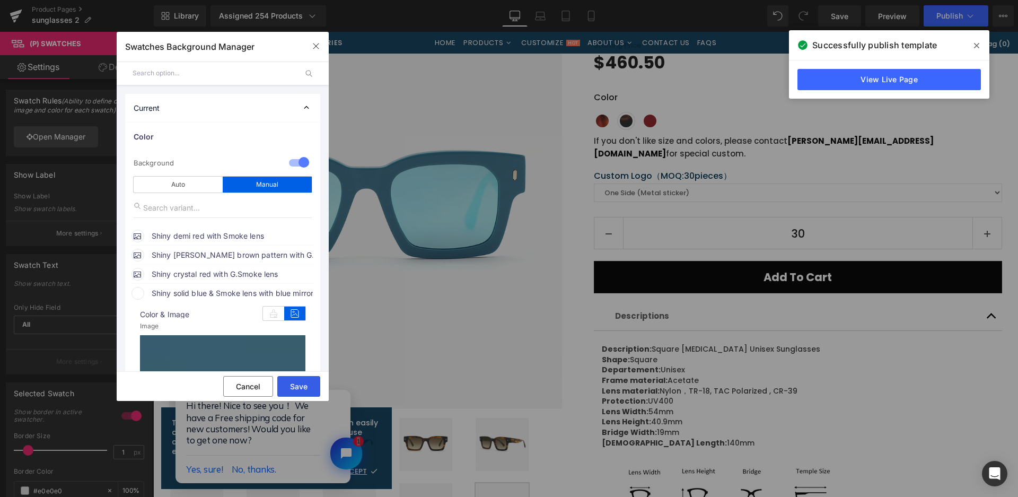
type input "[URL][DOMAIN_NAME]"
drag, startPoint x: 305, startPoint y: 387, endPoint x: 542, endPoint y: 173, distance: 319.0
click at [305, 387] on button "Save" at bounding box center [298, 386] width 43 height 21
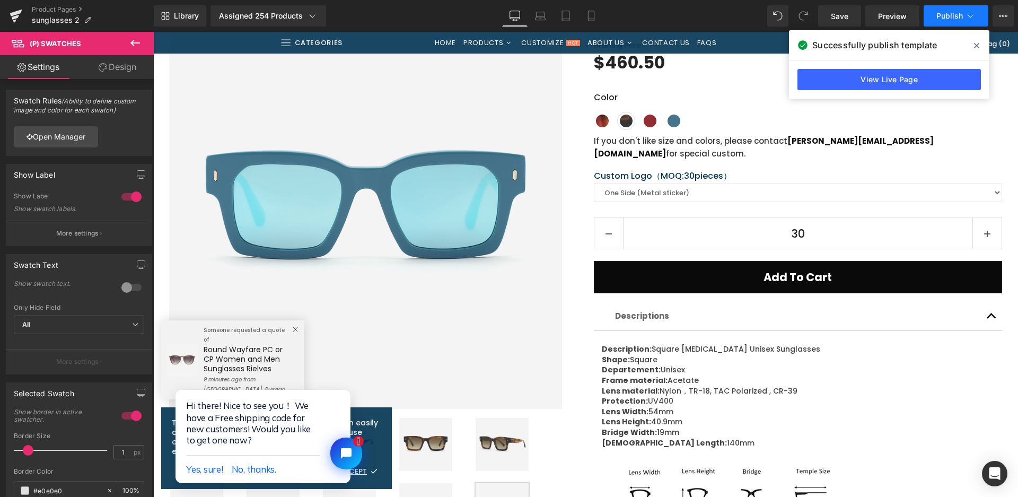
click at [942, 22] on button "Publish" at bounding box center [955, 15] width 65 height 21
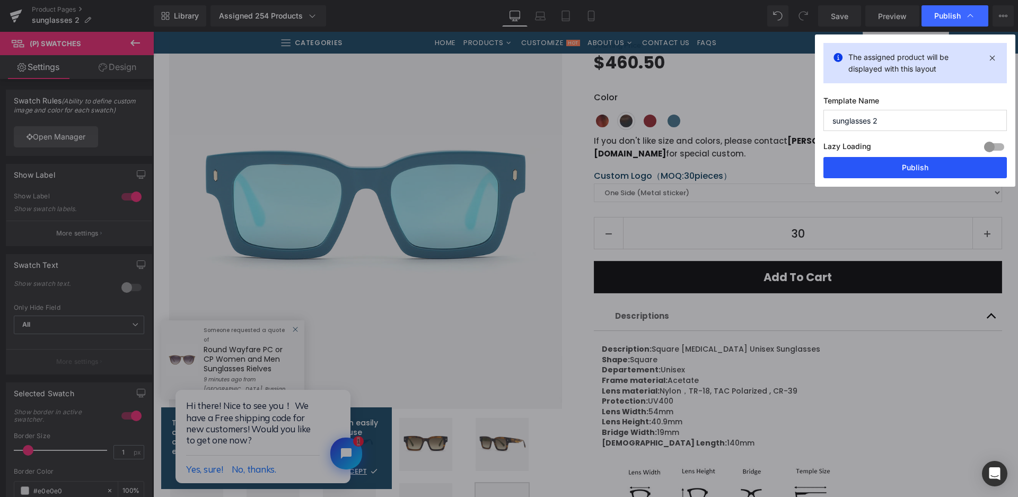
click at [941, 158] on button "Publish" at bounding box center [914, 167] width 183 height 21
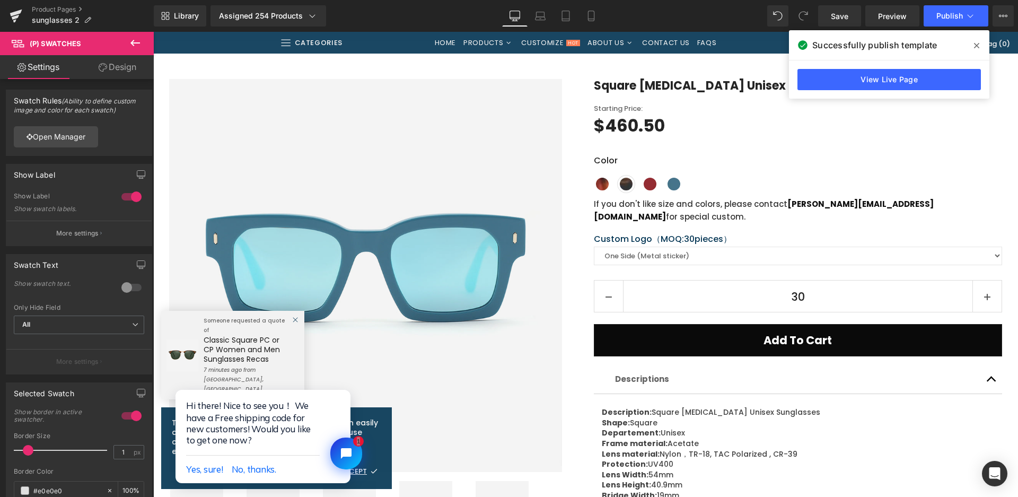
scroll to position [0, 0]
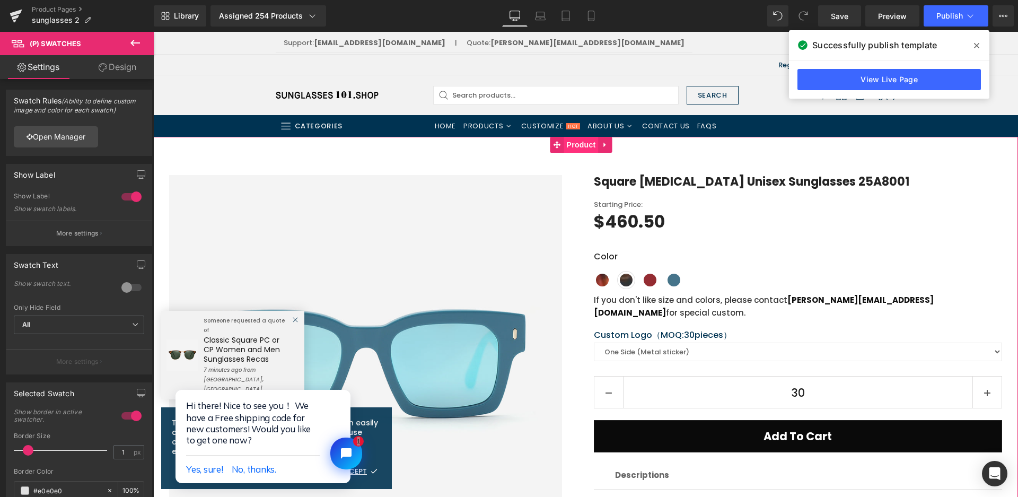
click at [587, 143] on span "Product" at bounding box center [581, 145] width 34 height 16
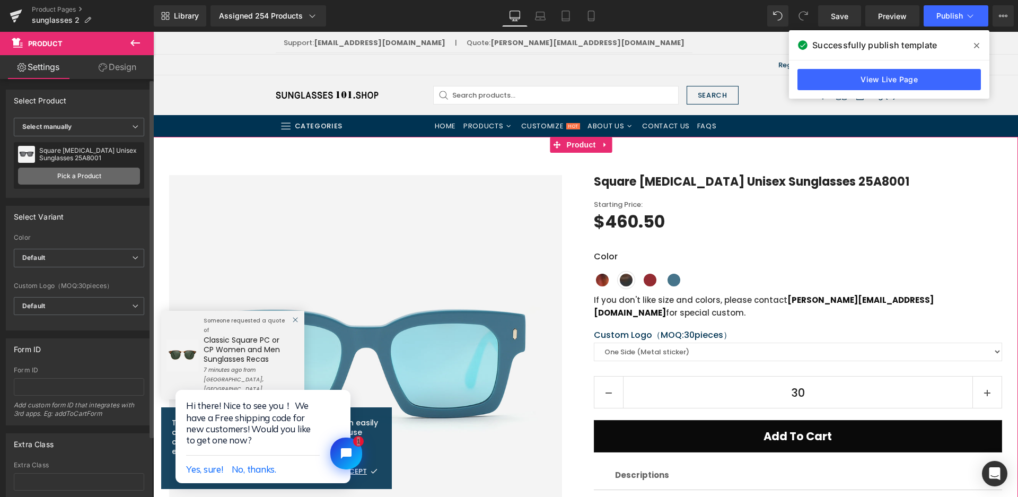
click at [83, 175] on link "Pick a Product" at bounding box center [79, 175] width 122 height 17
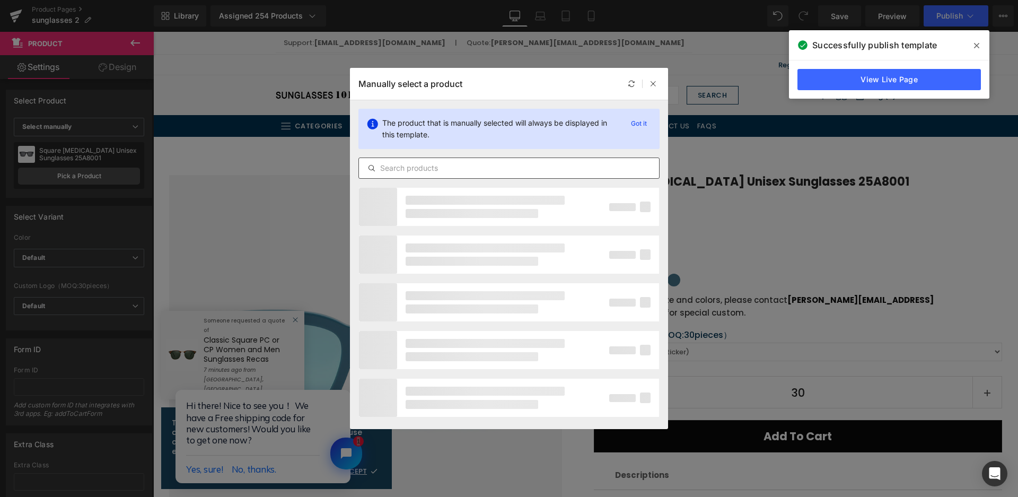
click at [420, 164] on input "text" at bounding box center [509, 168] width 300 height 13
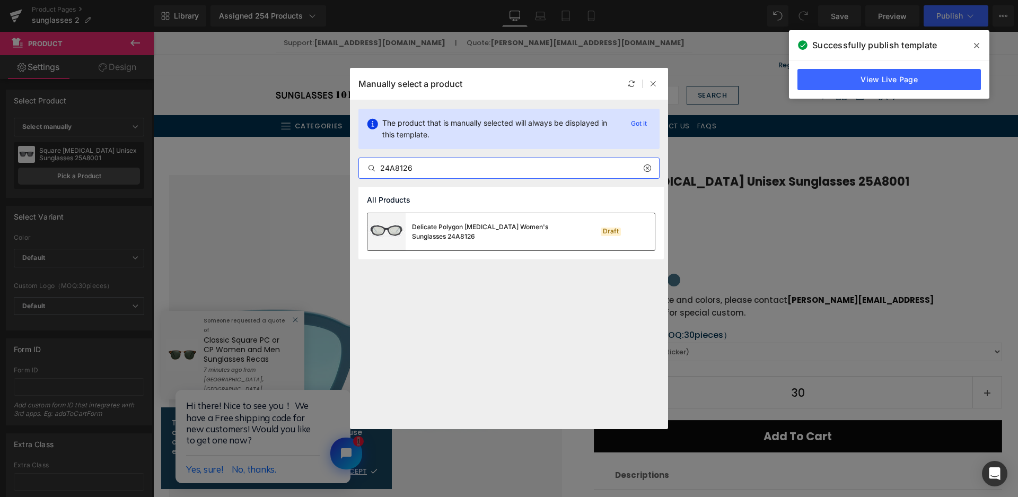
type input "24A8126"
click at [547, 235] on div "Delicate Polygon [MEDICAL_DATA] Women's Sunglasses 24A8126" at bounding box center [491, 231] width 159 height 19
click at [547, 235] on img at bounding box center [365, 371] width 393 height 393
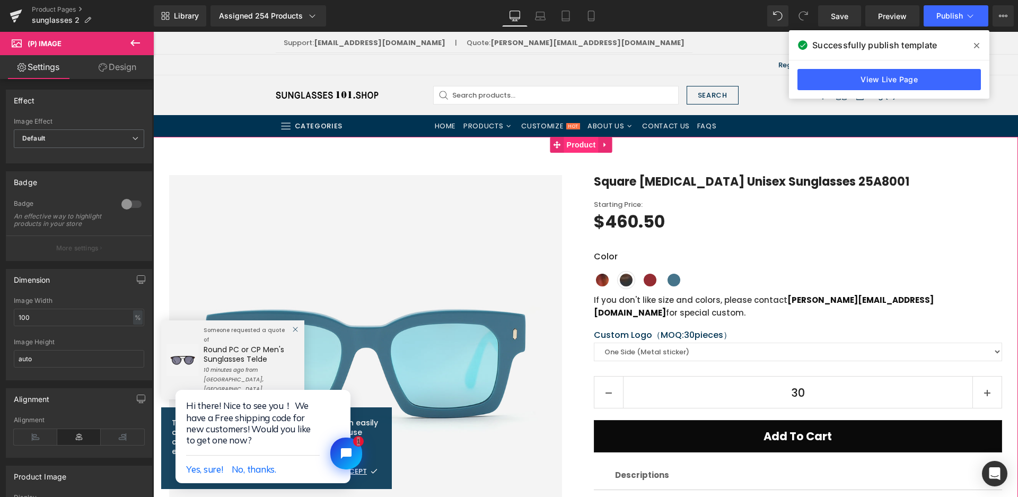
click at [571, 148] on span "Product" at bounding box center [581, 145] width 34 height 16
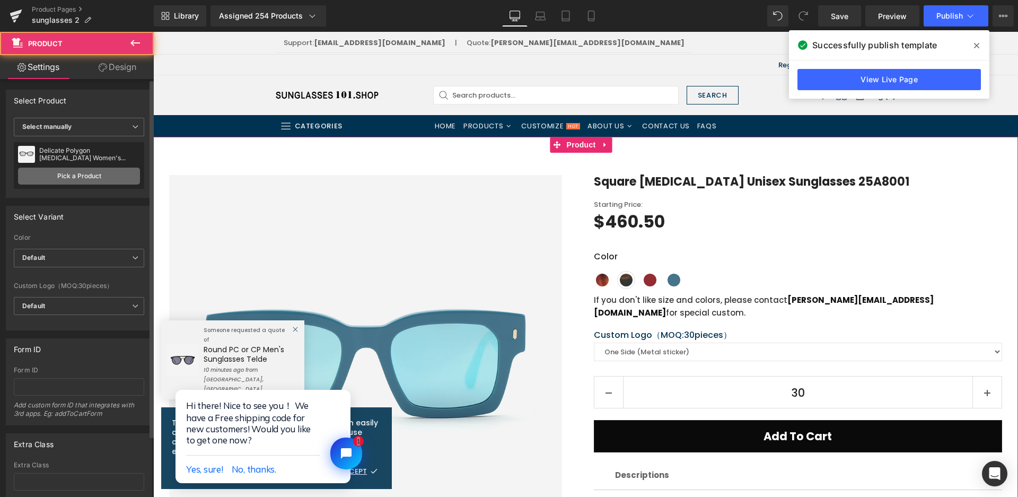
click at [95, 180] on link "Pick a Product" at bounding box center [79, 175] width 122 height 17
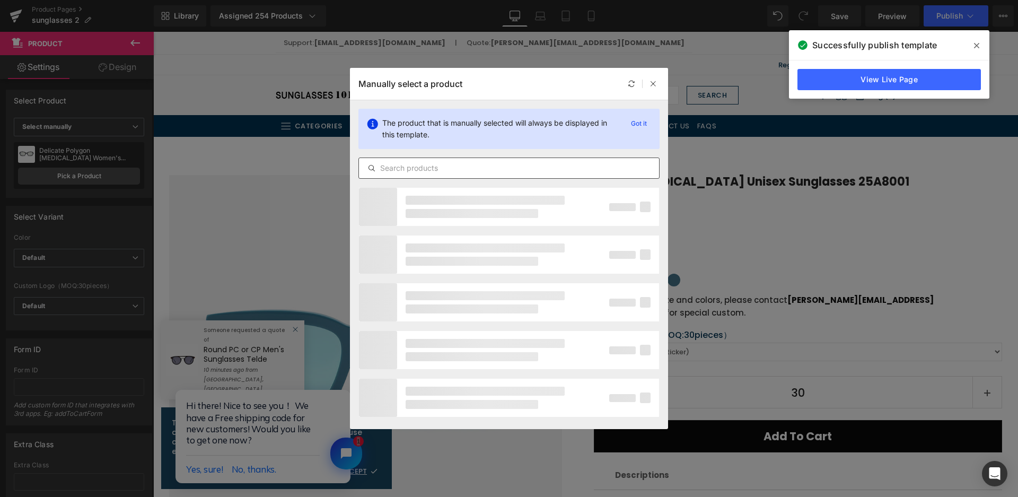
click at [439, 171] on input "text" at bounding box center [509, 168] width 300 height 13
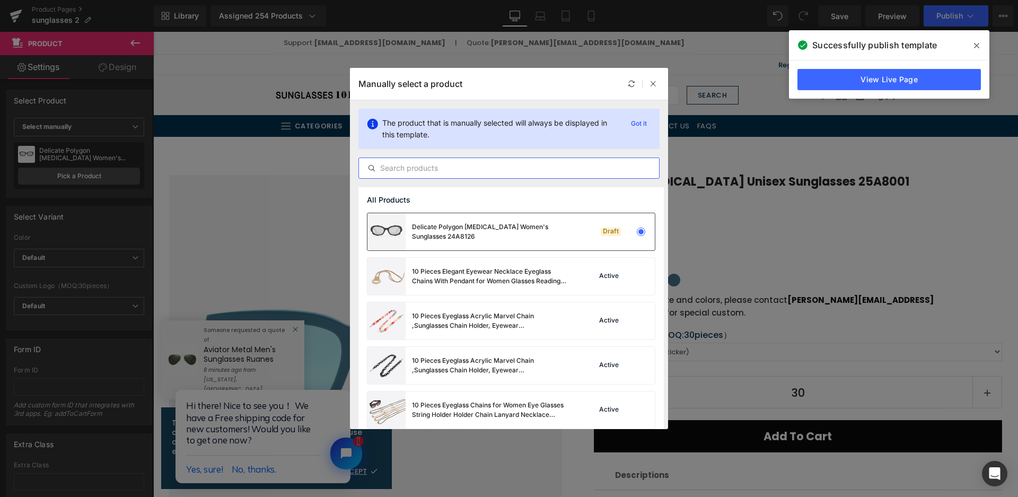
click at [513, 227] on div "Delicate Polygon [MEDICAL_DATA] Women's Sunglasses 24A8126" at bounding box center [491, 231] width 159 height 19
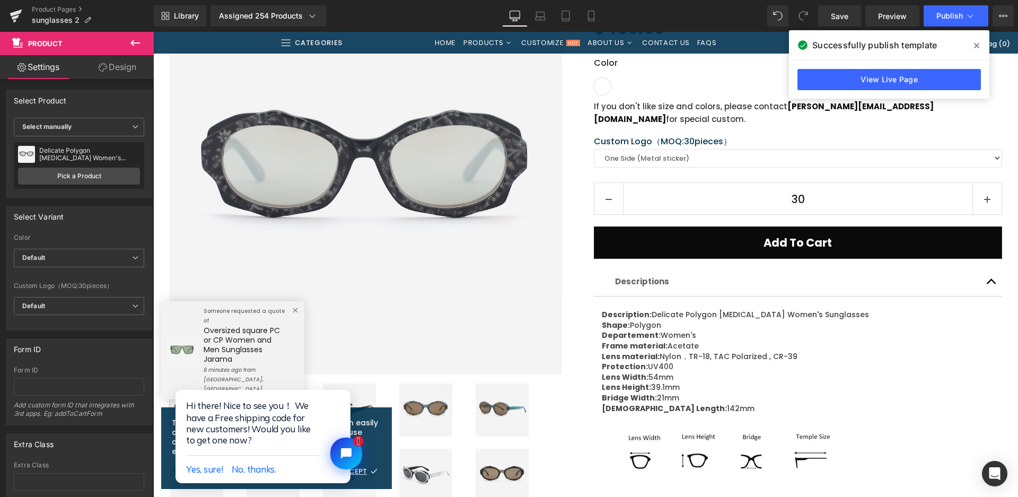
scroll to position [318, 0]
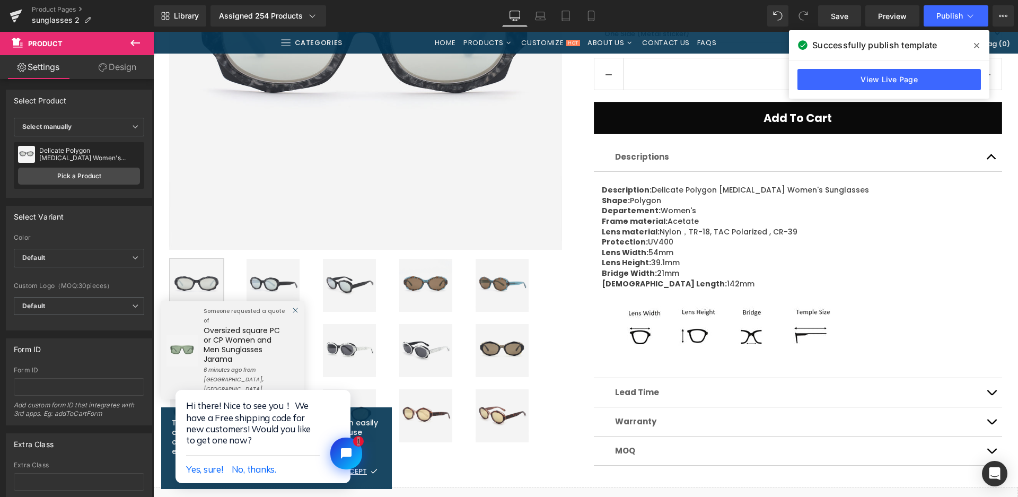
click at [414, 284] on img at bounding box center [425, 285] width 53 height 53
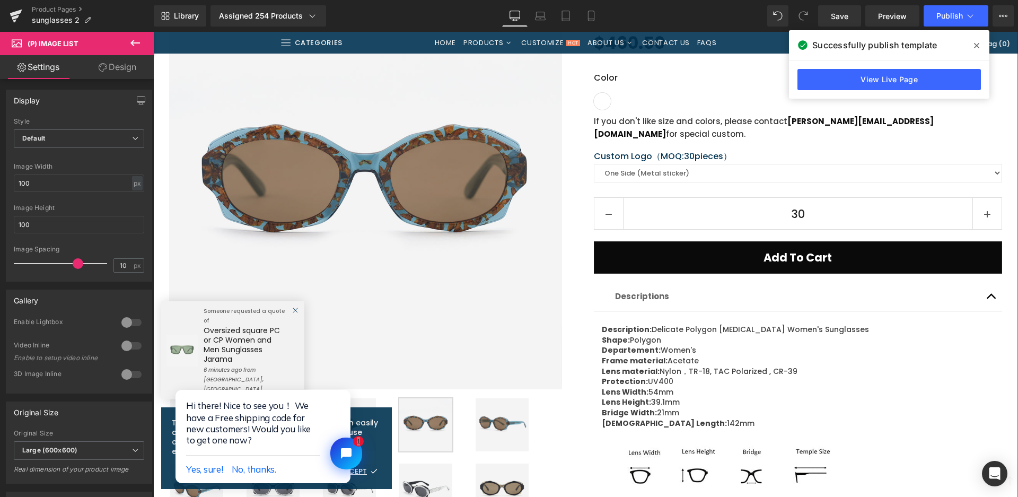
scroll to position [371, 0]
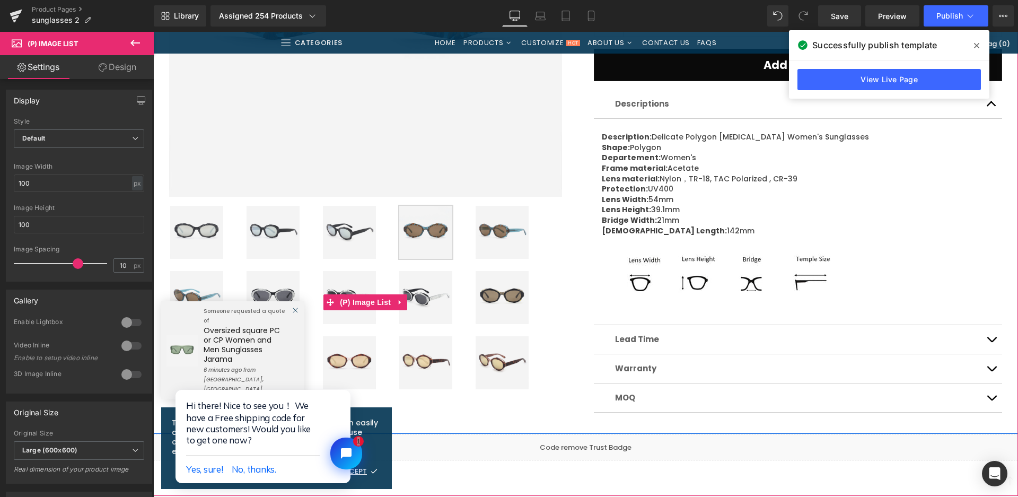
click at [284, 289] on img at bounding box center [272, 297] width 53 height 53
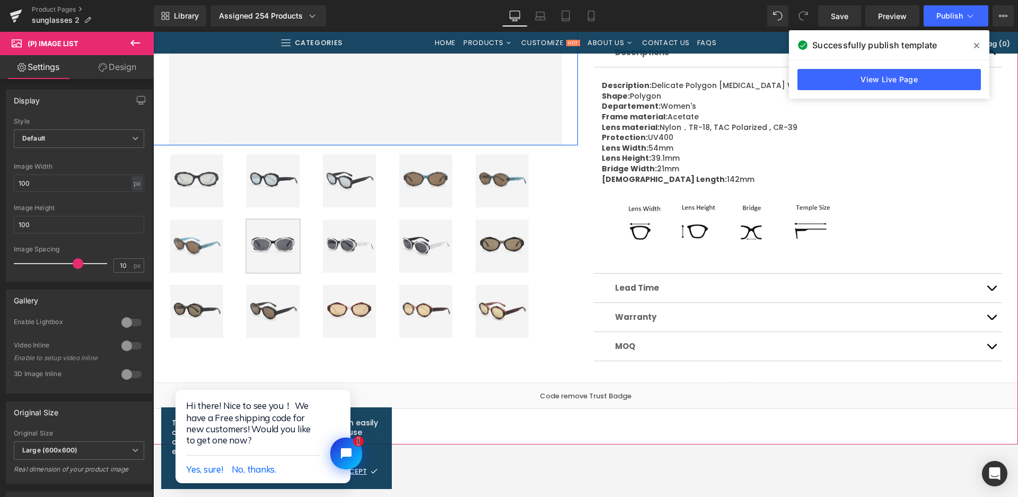
scroll to position [424, 0]
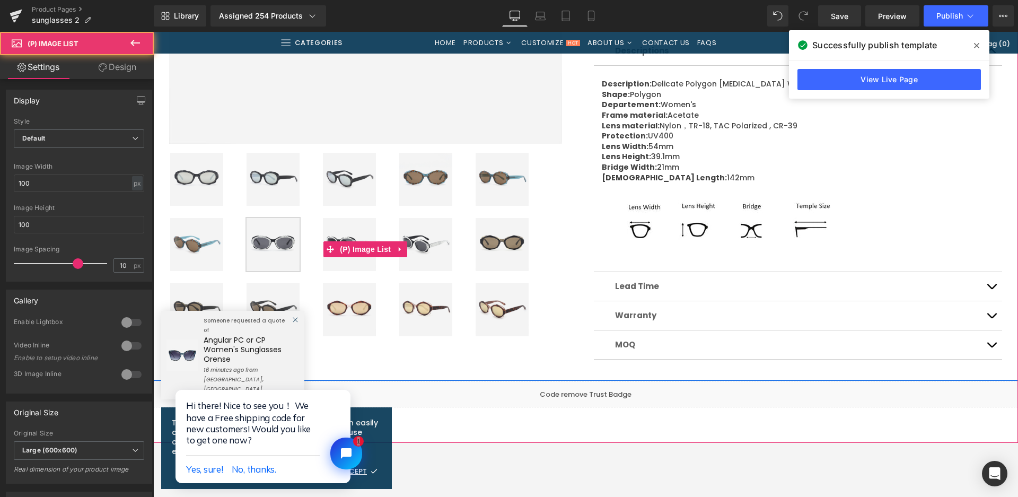
click at [490, 251] on img at bounding box center [501, 244] width 53 height 53
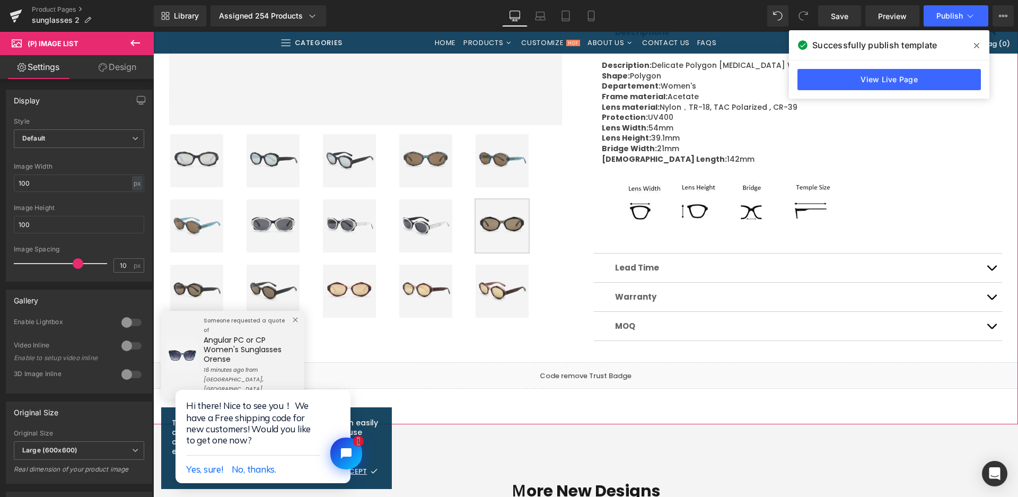
scroll to position [530, 0]
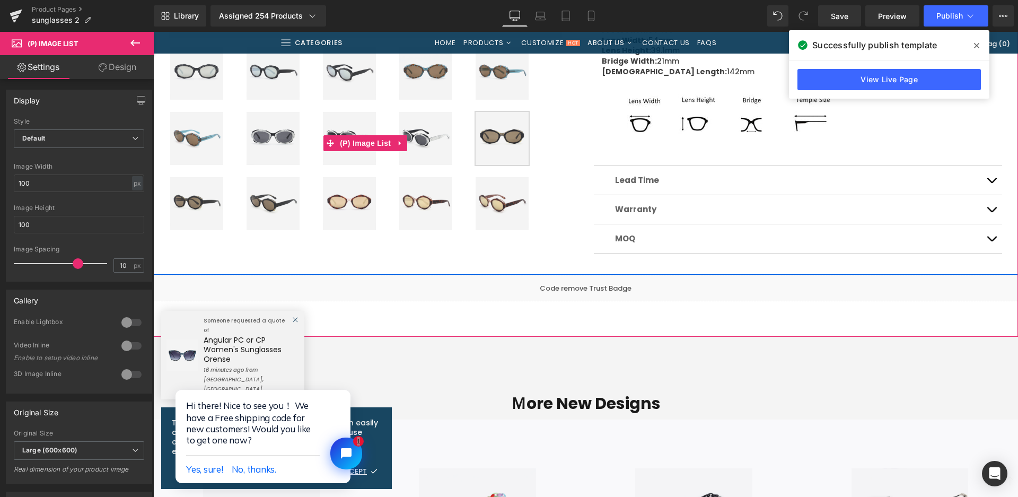
click at [333, 205] on img at bounding box center [349, 203] width 53 height 53
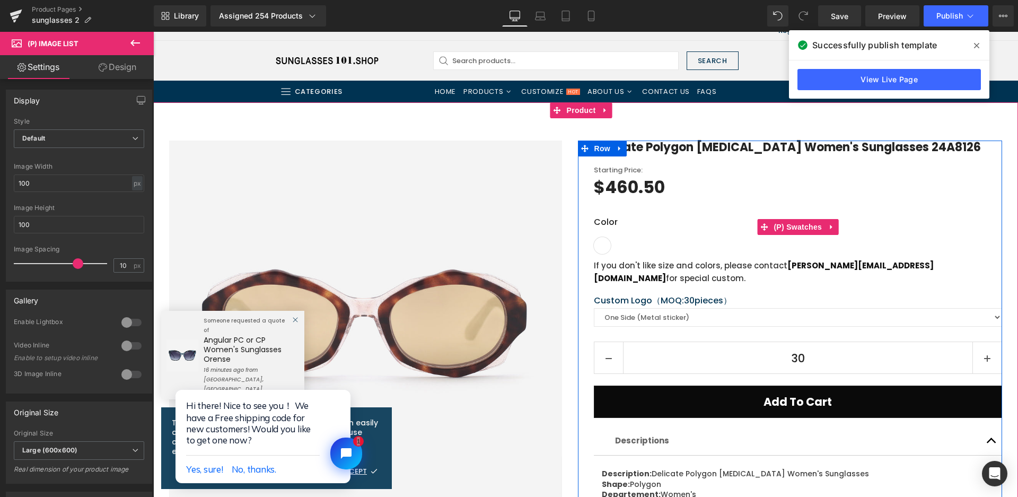
scroll to position [53, 0]
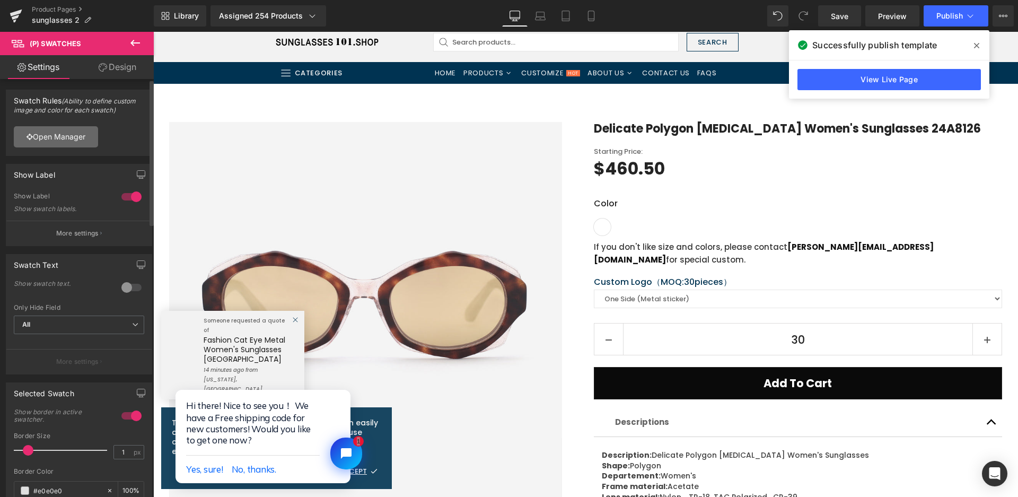
click at [83, 138] on link "Open Manager" at bounding box center [56, 136] width 84 height 21
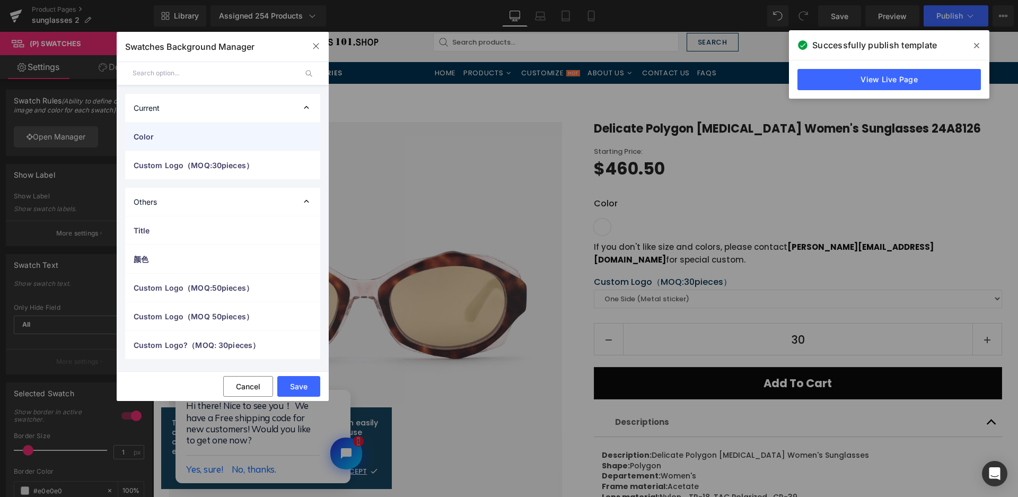
click at [200, 145] on div "Color" at bounding box center [222, 136] width 195 height 28
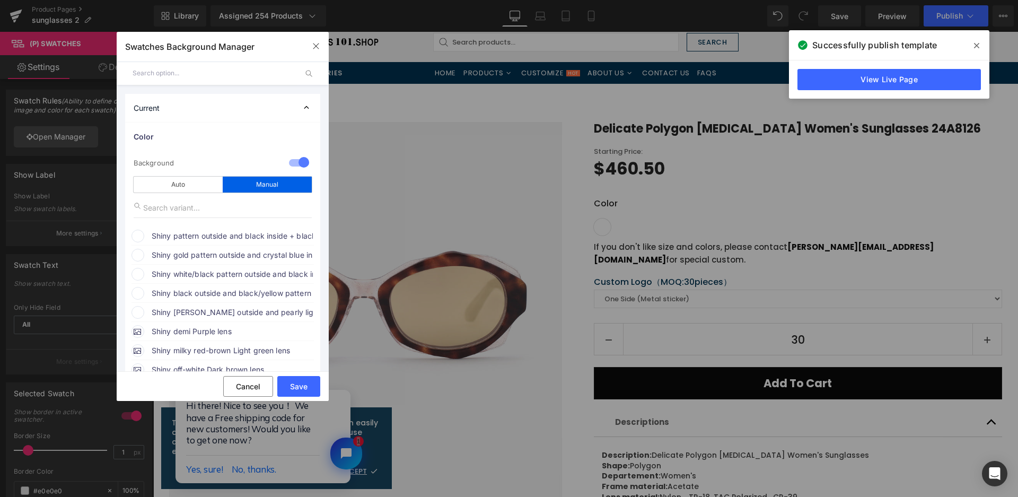
click at [196, 234] on span "Shiny pattern outside and black inside + black temple & Smoke lens with light g…" at bounding box center [232, 236] width 161 height 13
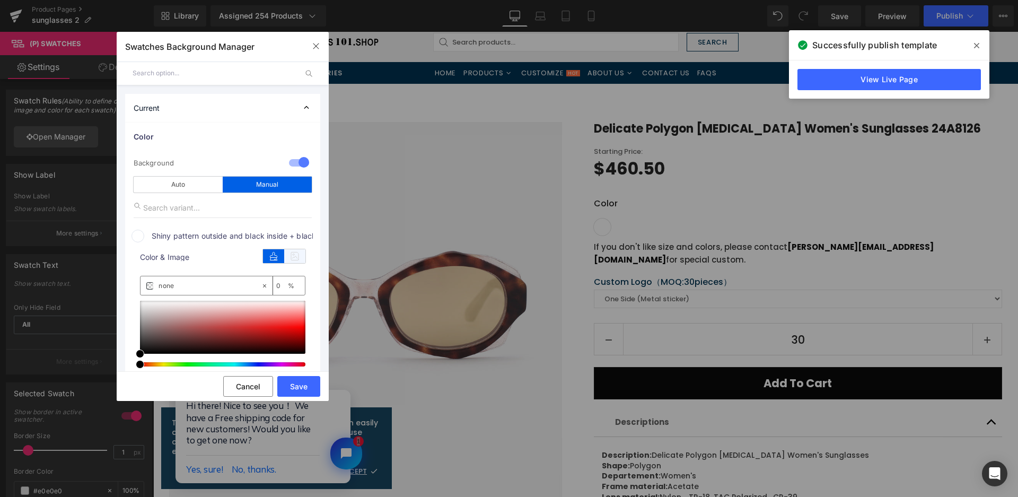
click at [295, 260] on icon at bounding box center [294, 256] width 21 height 14
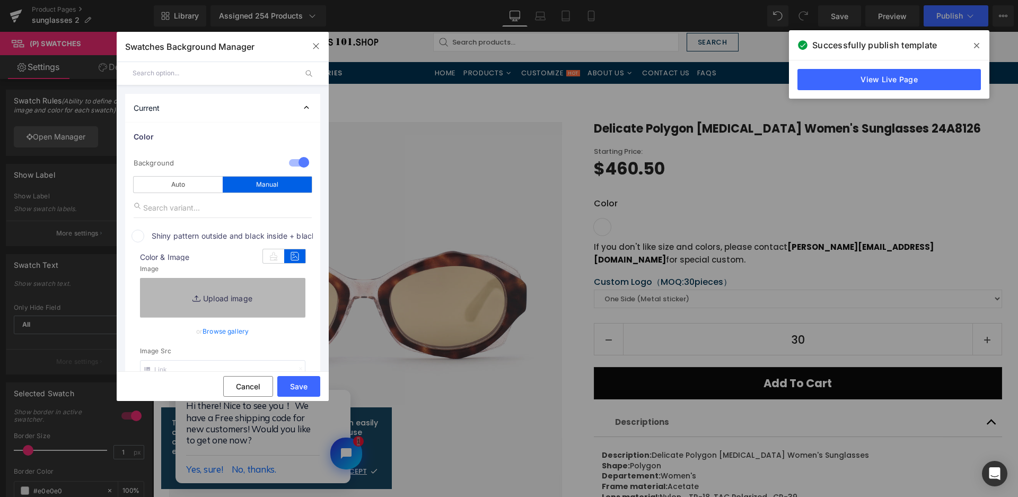
click at [282, 297] on link "Replace Image" at bounding box center [222, 297] width 165 height 39
type input "C:\fakepath\微信截图_20250825111111.png"
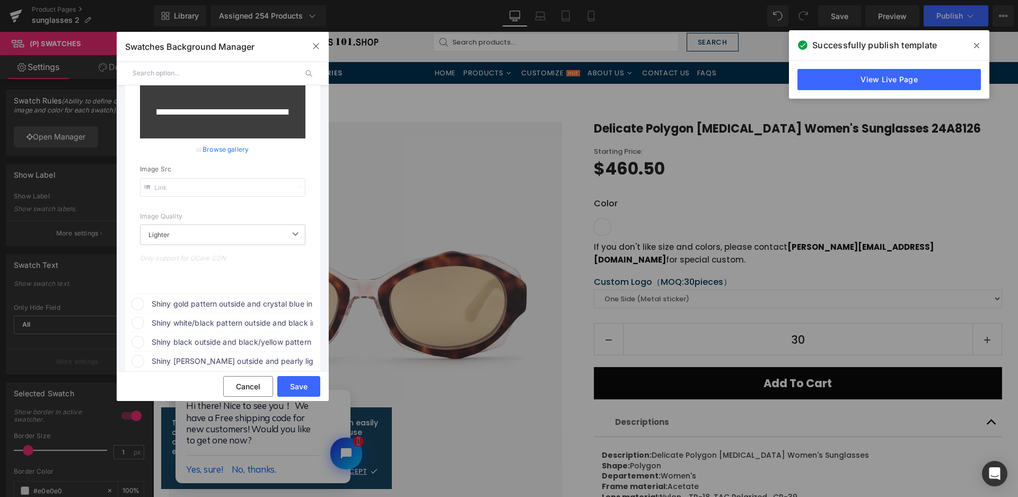
scroll to position [212, 0]
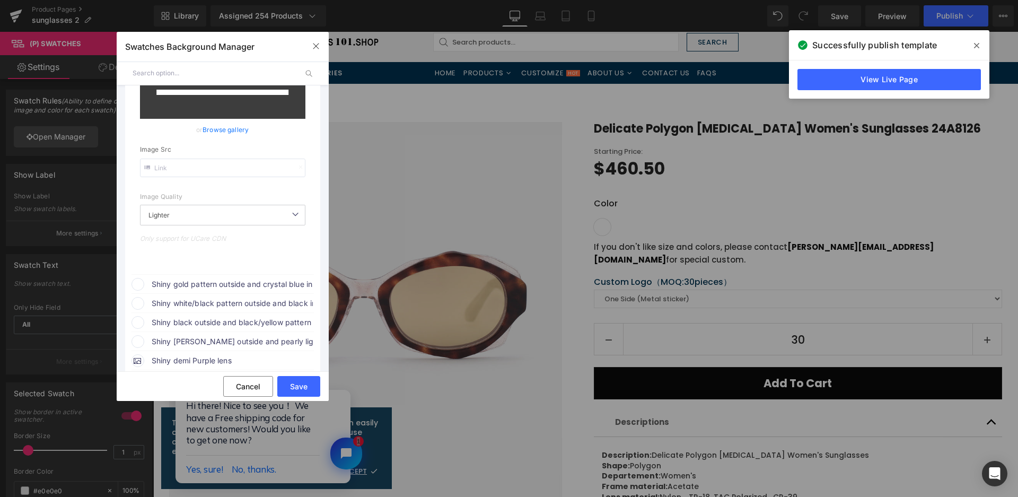
click at [241, 284] on span "Shiny gold pattern outside and crystal blue inside + blue temple with Brown lens" at bounding box center [232, 284] width 161 height 13
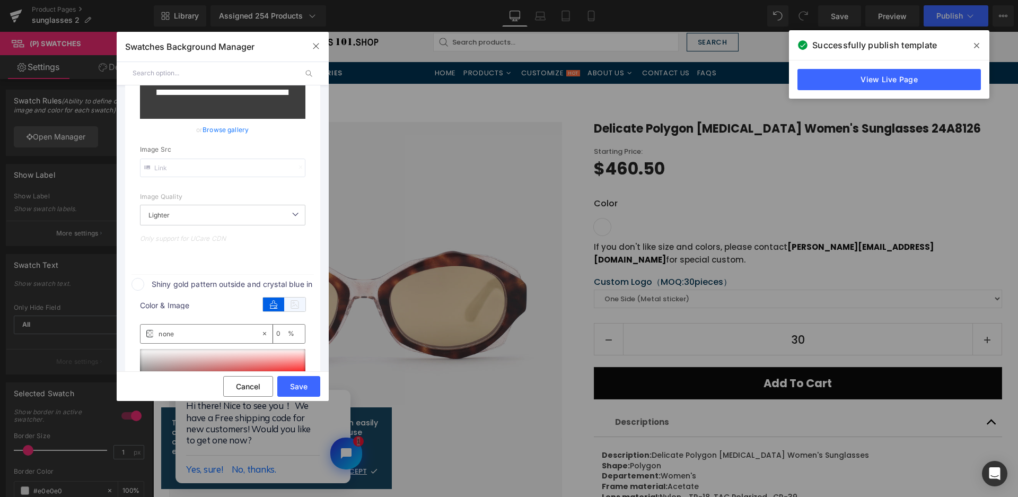
click at [290, 298] on icon at bounding box center [294, 304] width 21 height 14
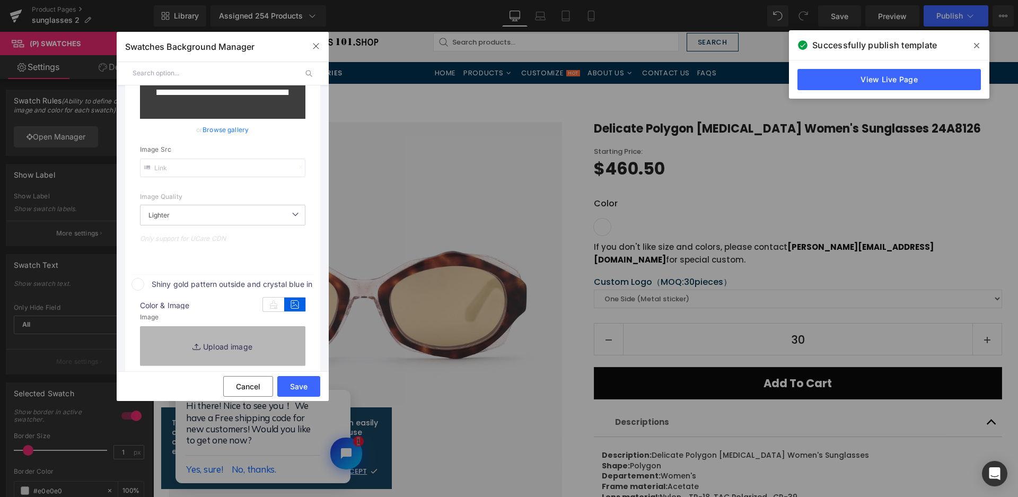
click at [278, 334] on link "Replace Image" at bounding box center [222, 345] width 165 height 39
type input "[URL][DOMAIN_NAME]"
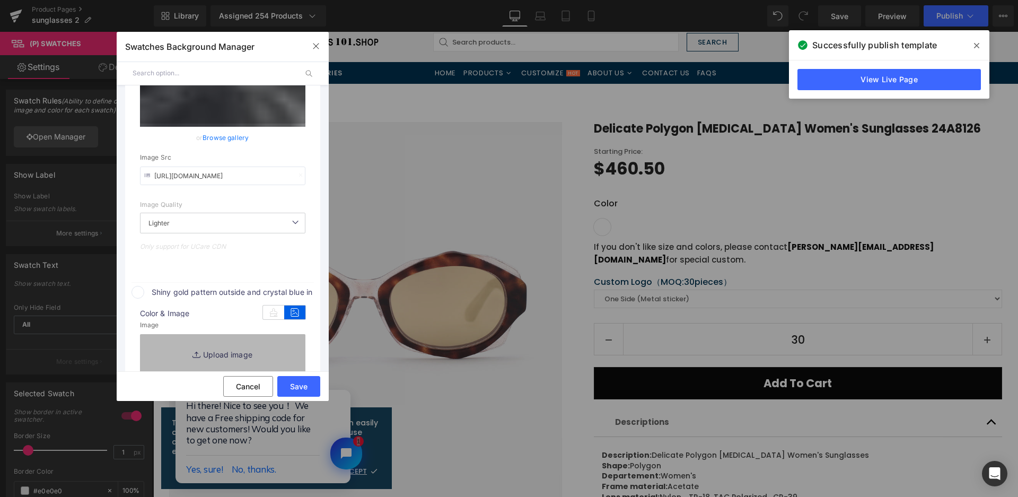
scroll to position [220, 0]
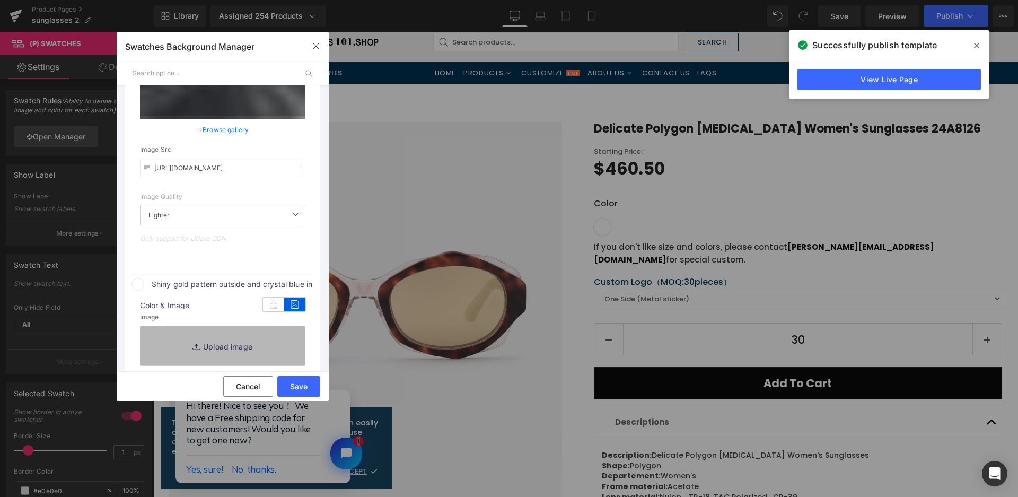
type input "C:\fakepath\微信截图_20250825111121.png"
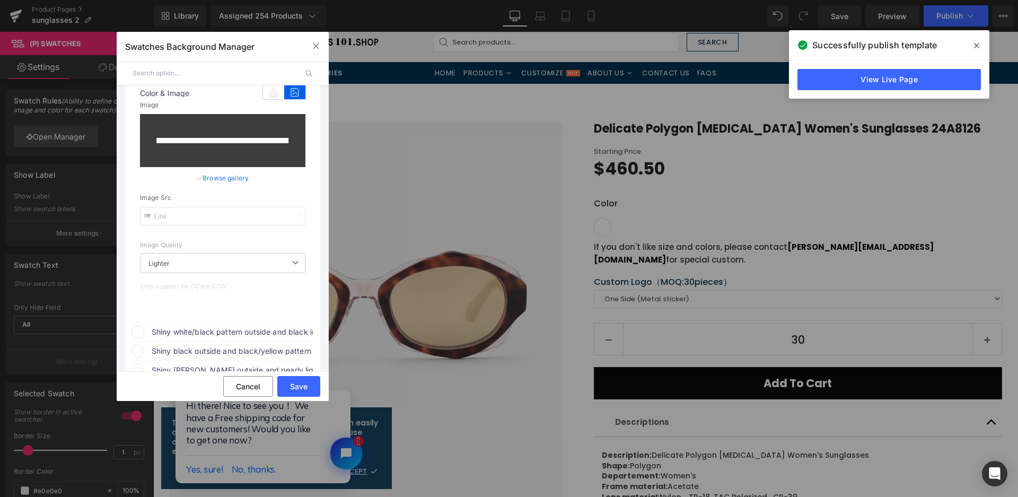
scroll to position [538, 0]
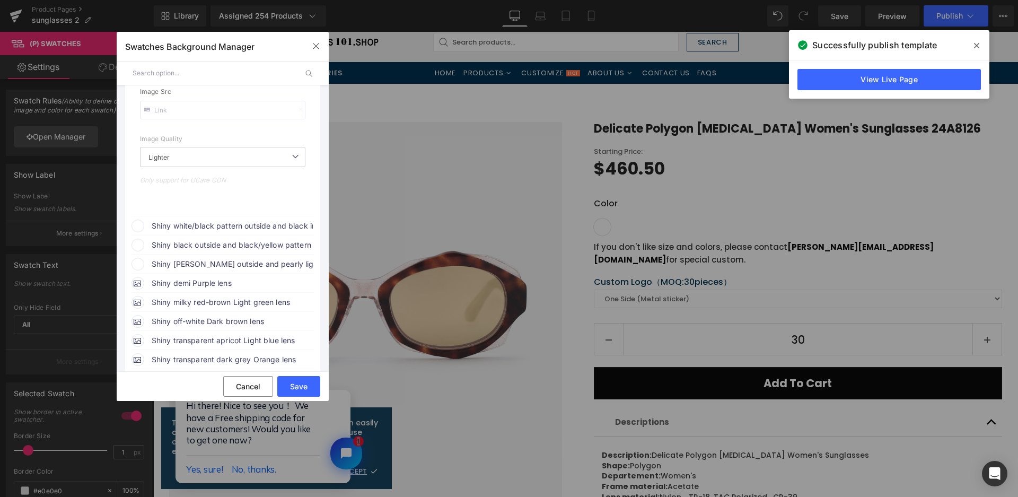
click at [277, 225] on span "Shiny white/black pattern outside and black inside with Smoke lens" at bounding box center [232, 225] width 161 height 13
type input "[URL][DOMAIN_NAME]"
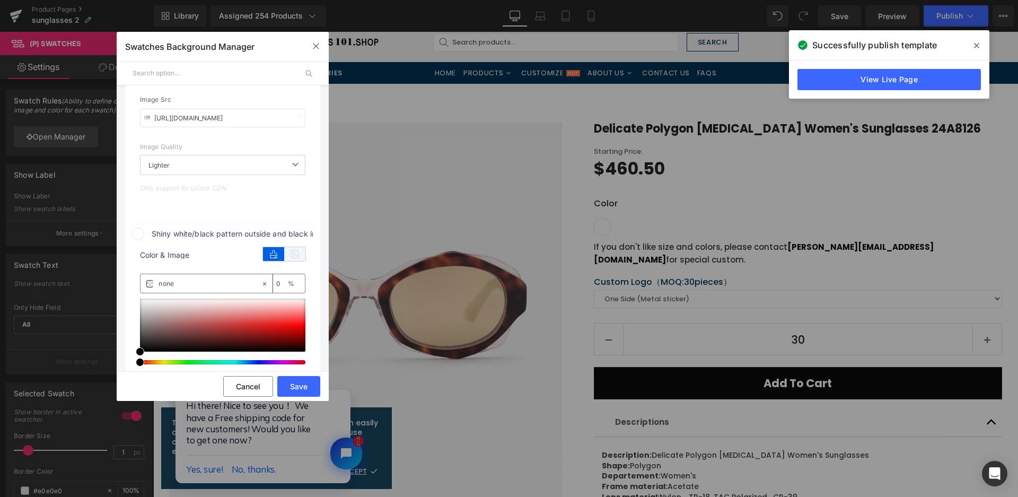
scroll to position [546, 0]
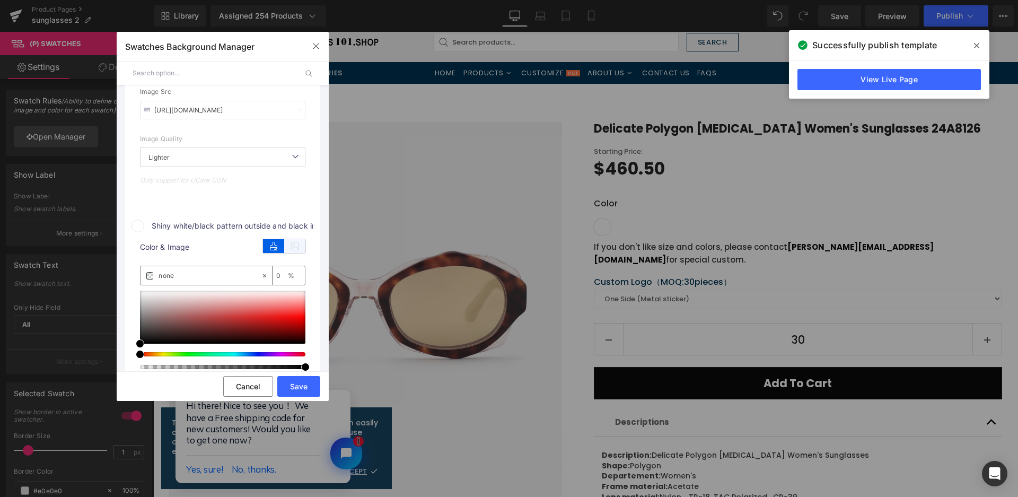
click at [303, 241] on icon at bounding box center [294, 246] width 21 height 14
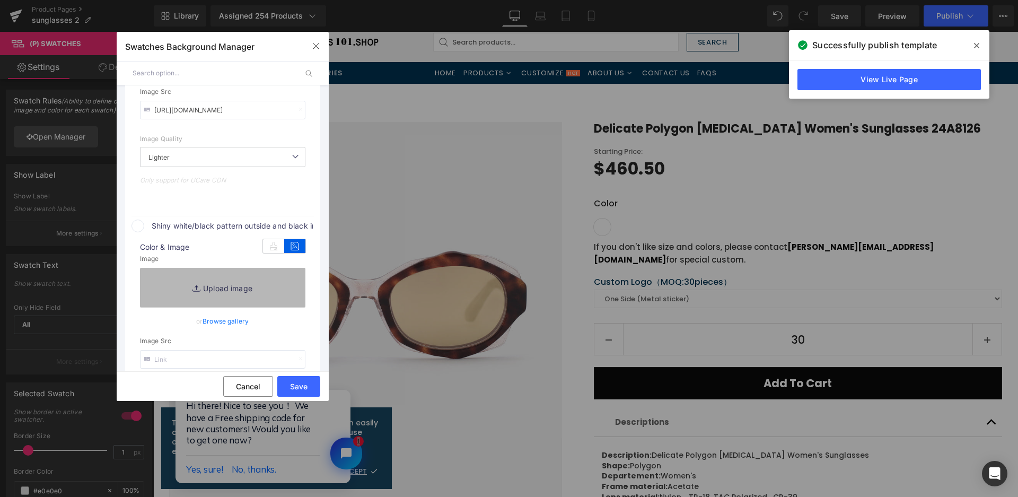
click at [283, 270] on link "Replace Image" at bounding box center [222, 287] width 165 height 39
type input "C:\fakepath\微信截图_20250825111128.png"
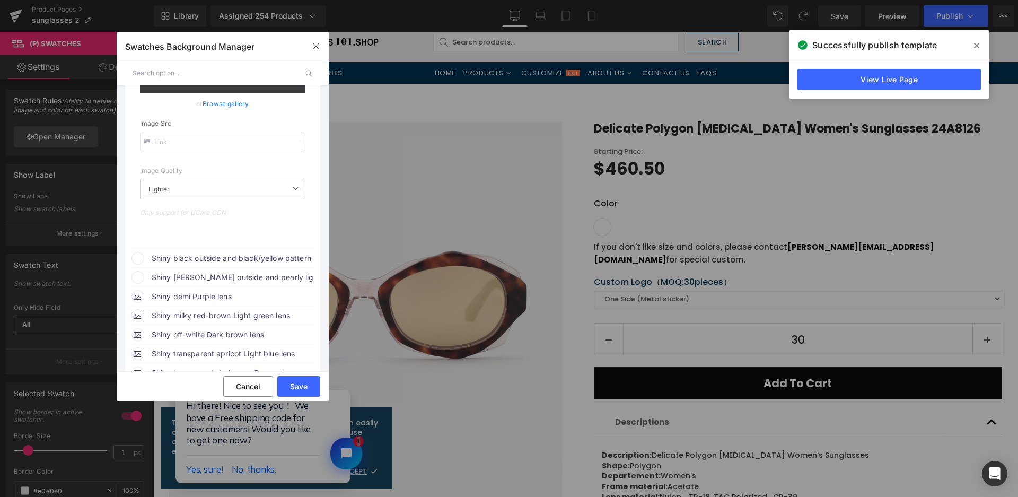
scroll to position [811, 0]
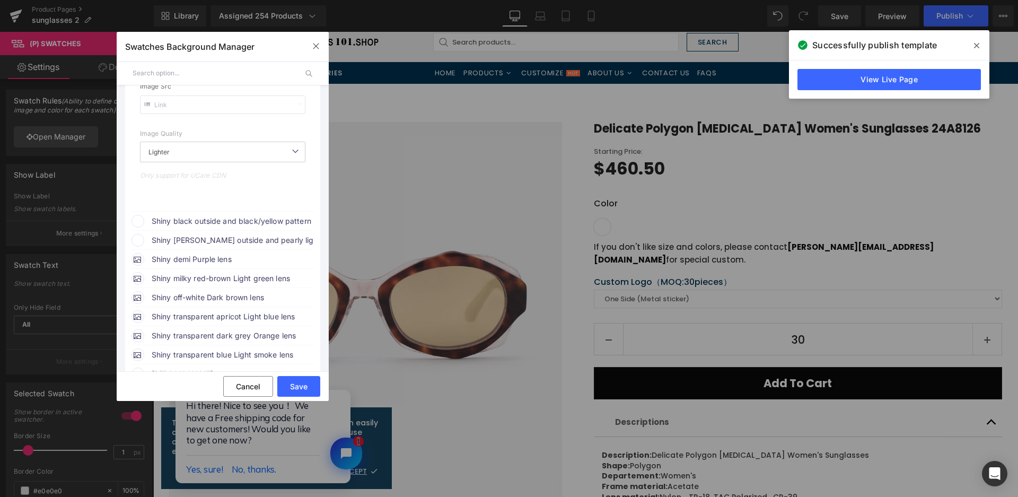
click at [276, 221] on span "Shiny black outside and black/yellow pattern inside with Brown lens" at bounding box center [232, 221] width 161 height 13
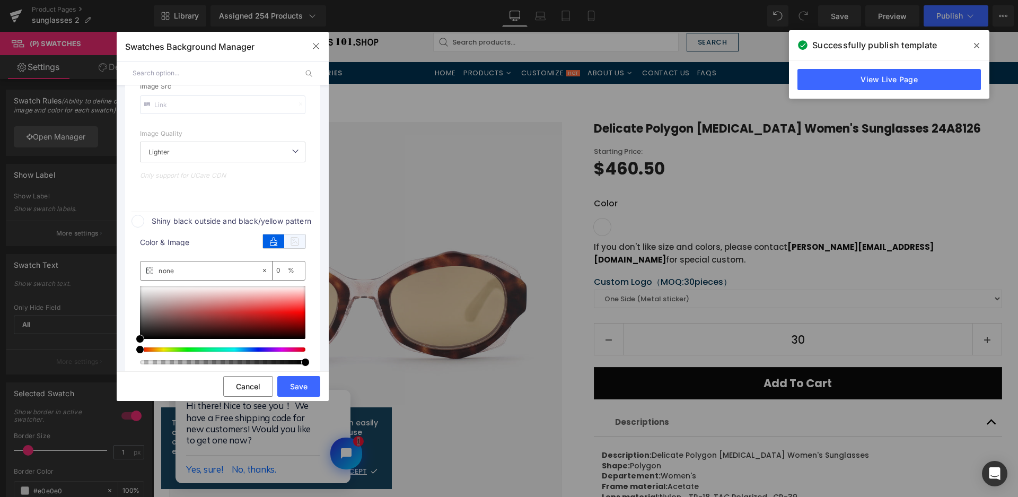
click at [298, 237] on icon at bounding box center [294, 241] width 21 height 14
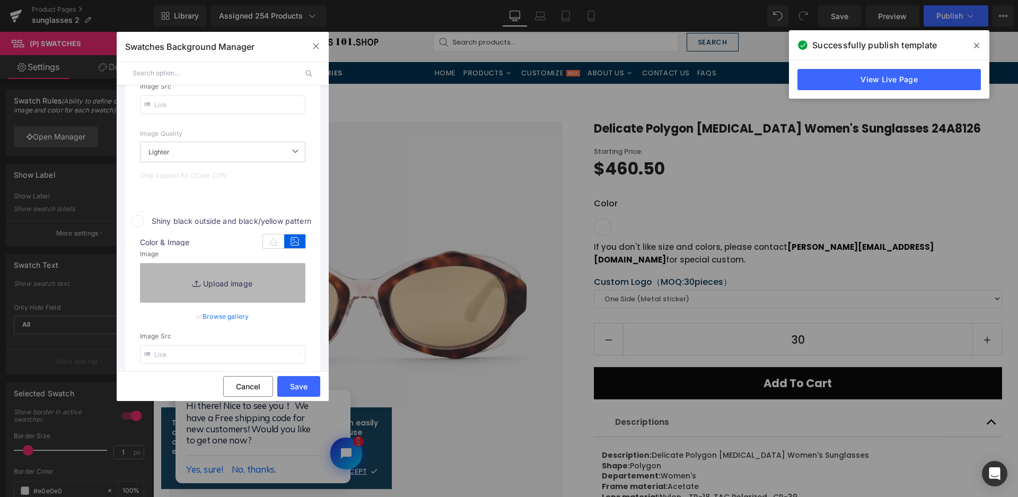
click at [284, 275] on link "Replace Image" at bounding box center [222, 282] width 165 height 39
type input "[URL][DOMAIN_NAME]"
type input "C:\fakepath\微信截图_20250825111135.png"
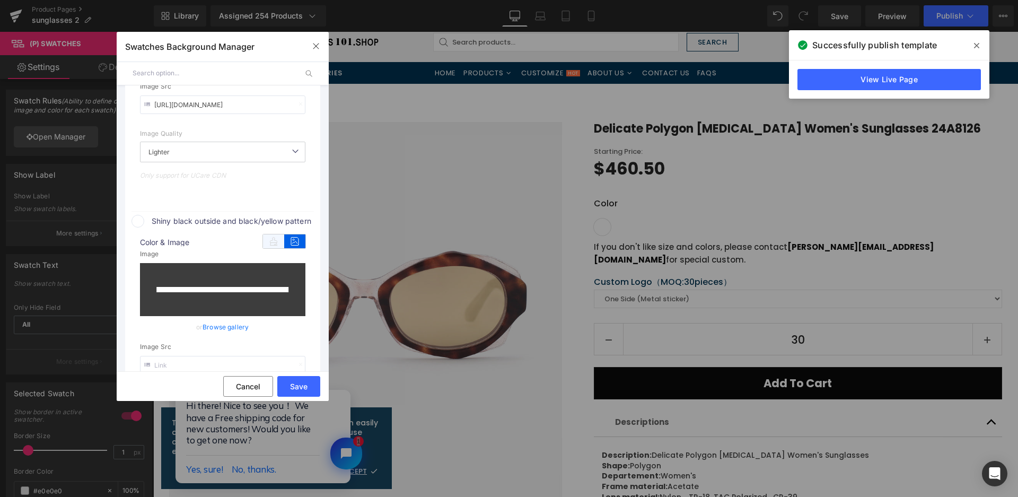
scroll to position [1031, 0]
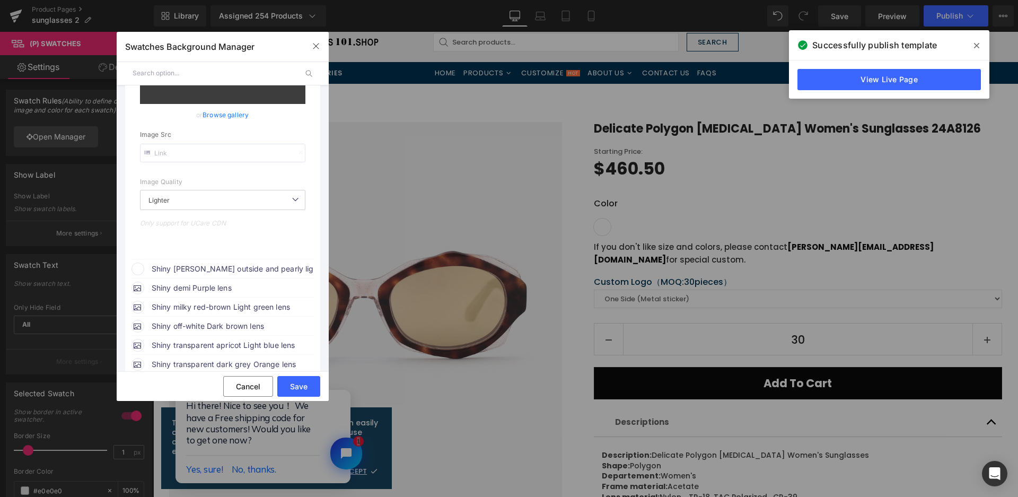
click at [279, 264] on span "Shiny [PERSON_NAME] outside and pearly light brown inside & Smoke lens with gol…" at bounding box center [232, 268] width 161 height 13
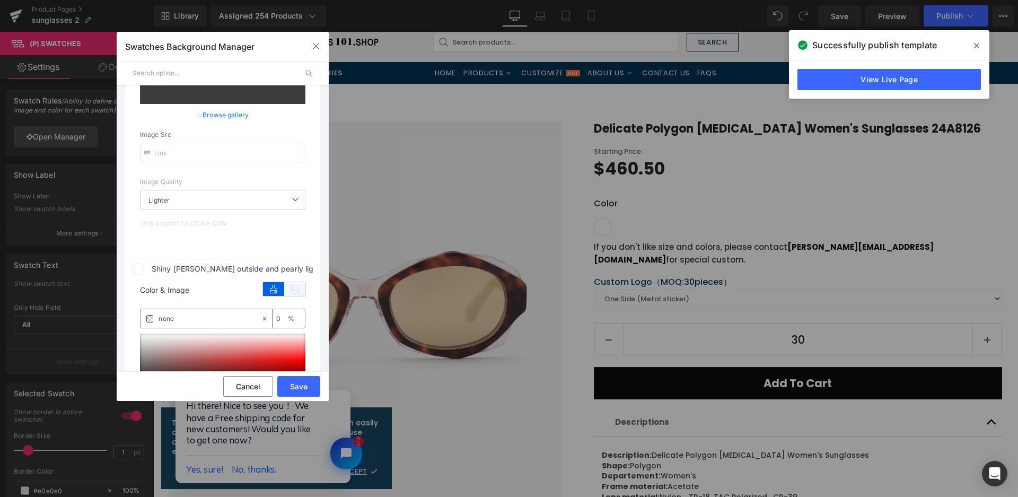
type input "[URL][DOMAIN_NAME]"
click at [301, 288] on icon at bounding box center [294, 289] width 21 height 14
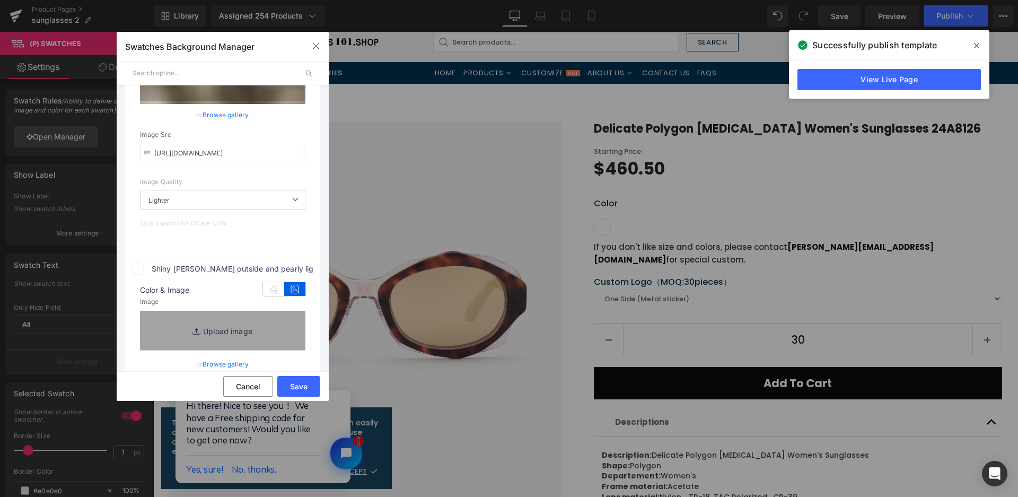
click at [285, 321] on link "Replace Image" at bounding box center [222, 330] width 165 height 39
type input "C:\fakepath\微信截图_20250825111141.png"
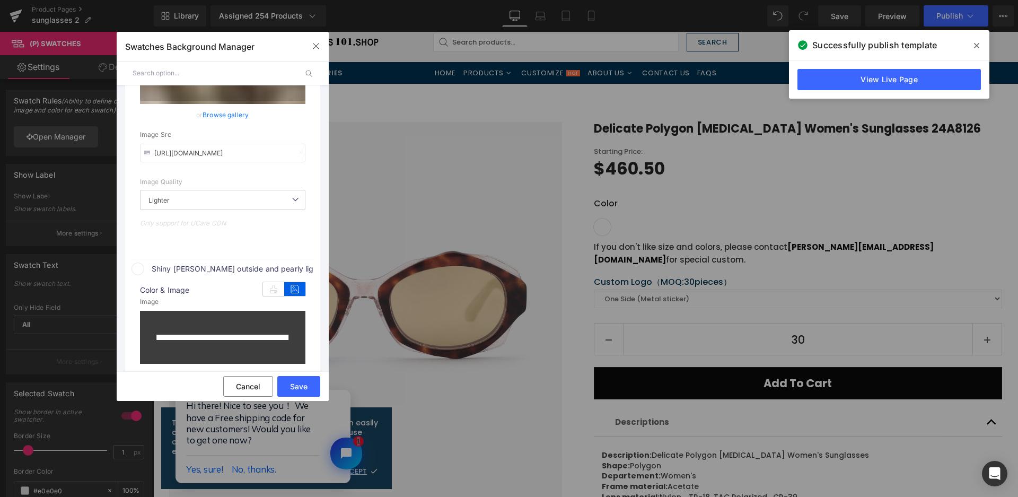
type input "[URL][DOMAIN_NAME]"
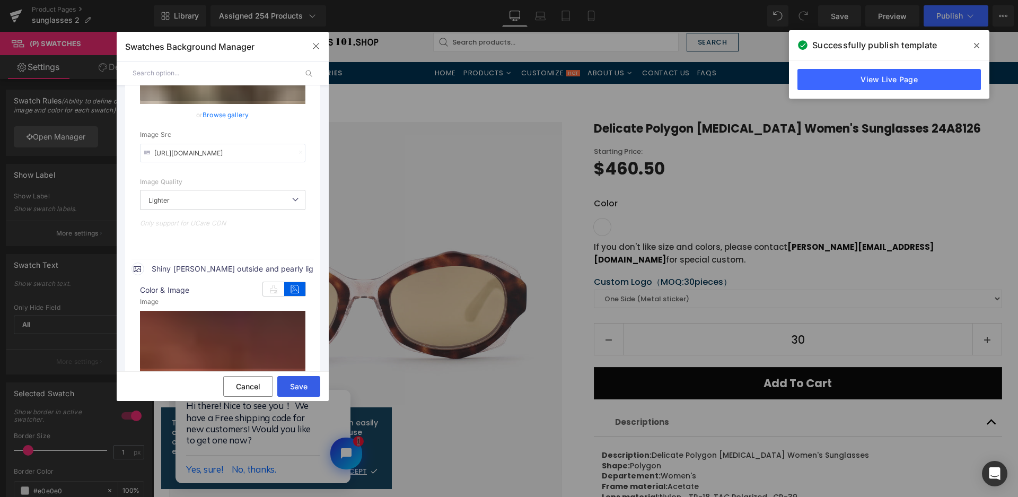
click at [312, 390] on button "Save" at bounding box center [298, 386] width 43 height 21
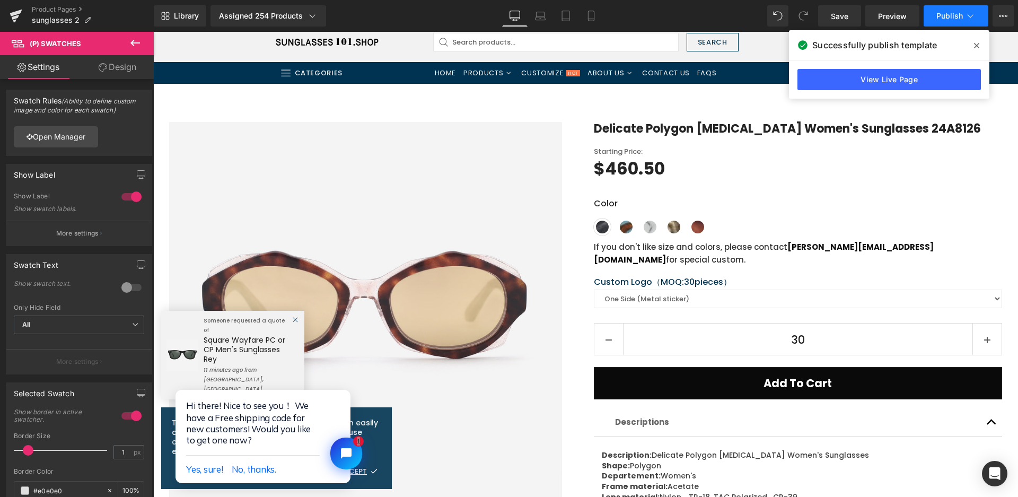
click at [947, 22] on button "Publish" at bounding box center [955, 15] width 65 height 21
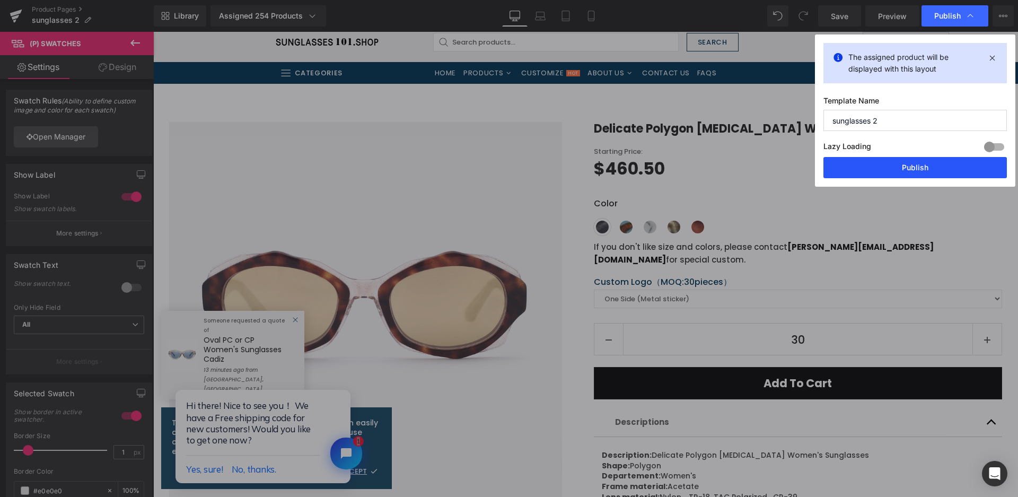
click at [897, 159] on button "Publish" at bounding box center [914, 167] width 183 height 21
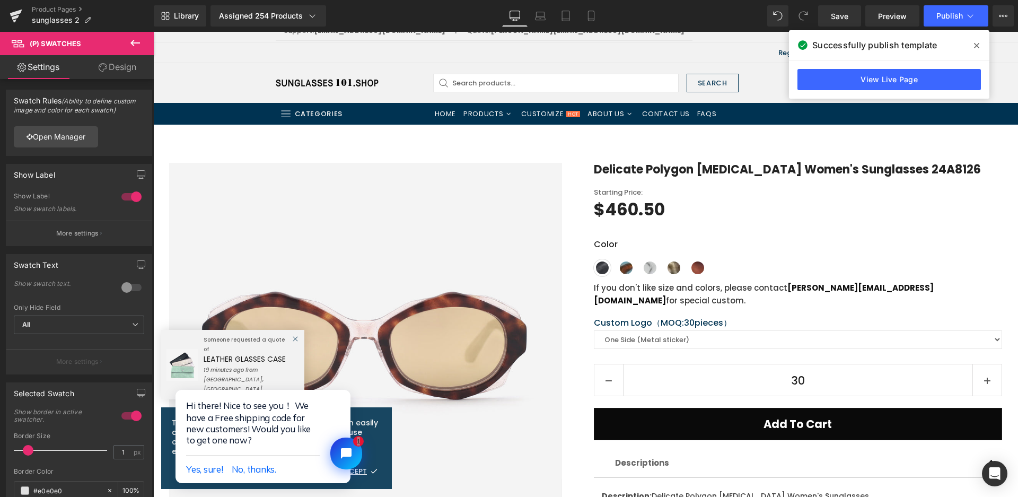
scroll to position [0, 0]
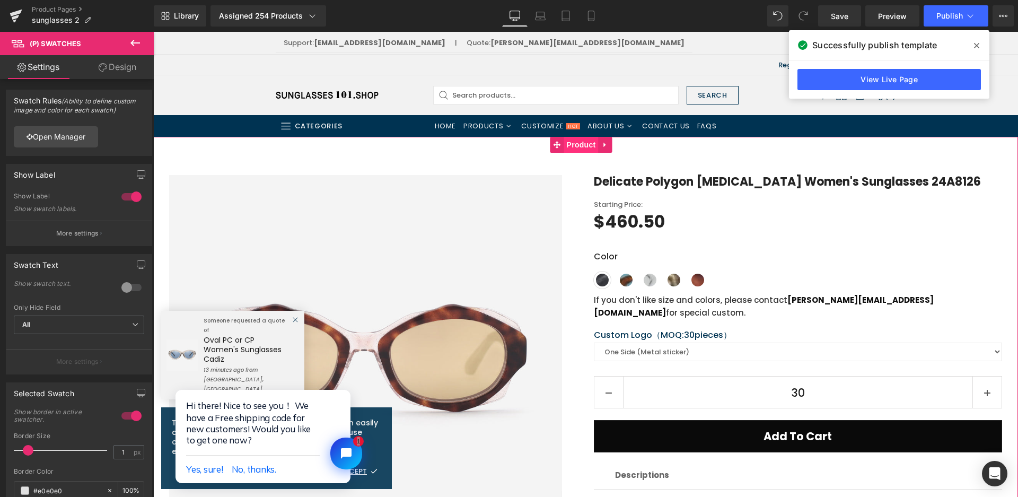
click at [581, 146] on span "Product" at bounding box center [581, 145] width 34 height 16
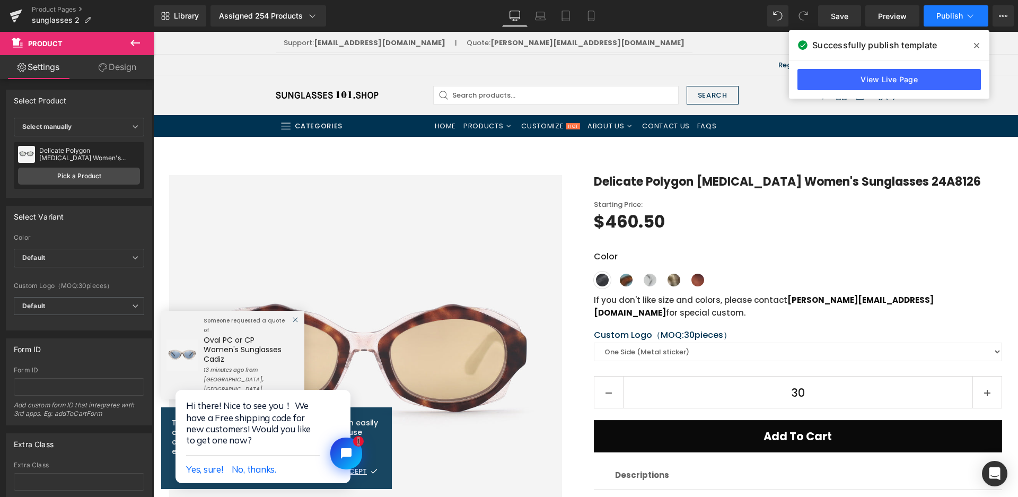
click at [953, 20] on span "Publish" at bounding box center [949, 16] width 27 height 8
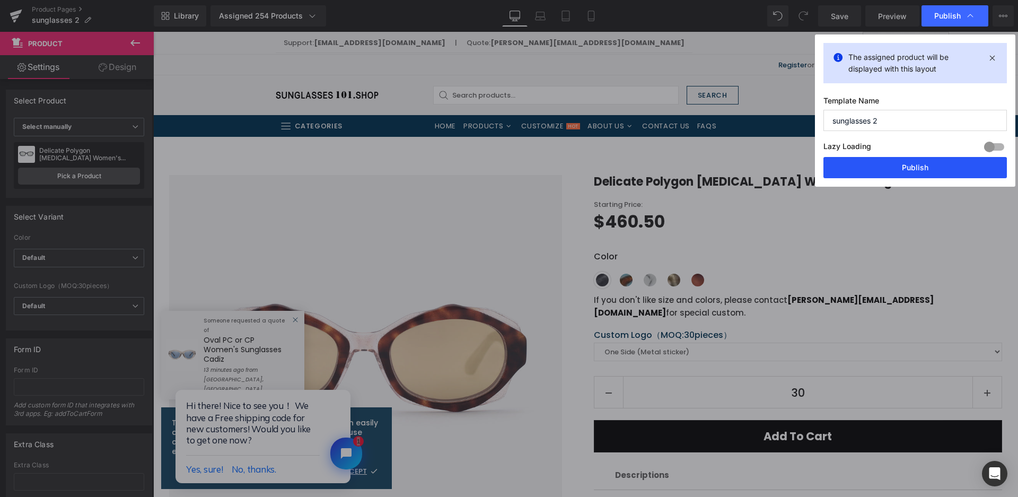
click at [901, 171] on button "Publish" at bounding box center [914, 167] width 183 height 21
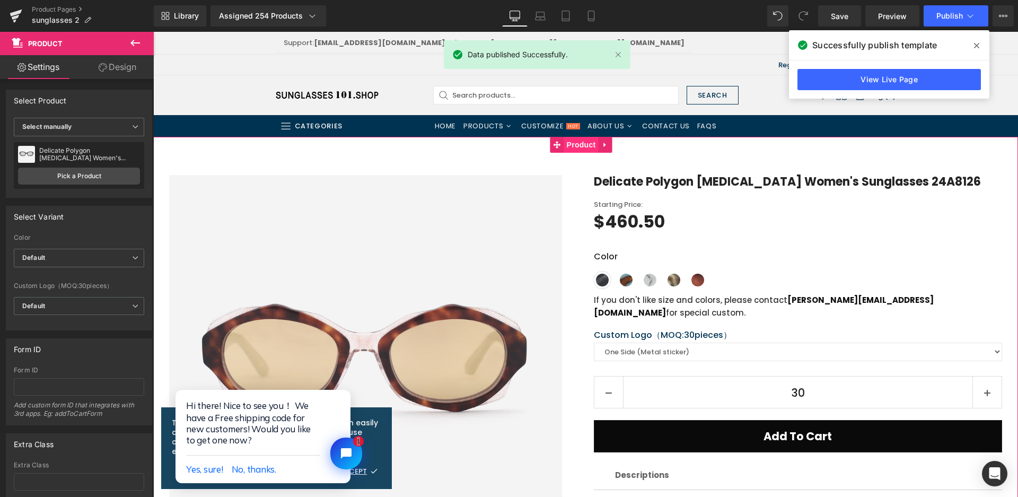
click at [575, 151] on span "Product" at bounding box center [581, 145] width 34 height 16
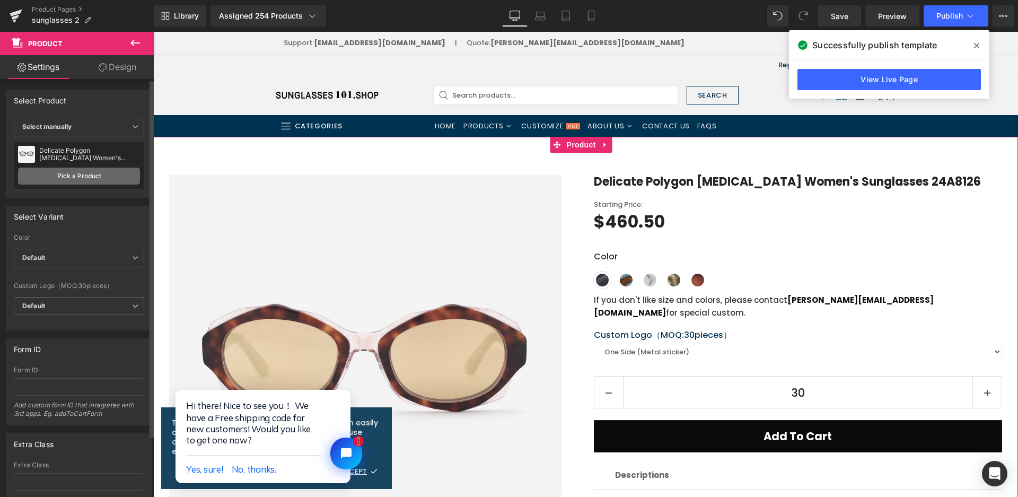
click at [91, 180] on link "Pick a Product" at bounding box center [79, 175] width 122 height 17
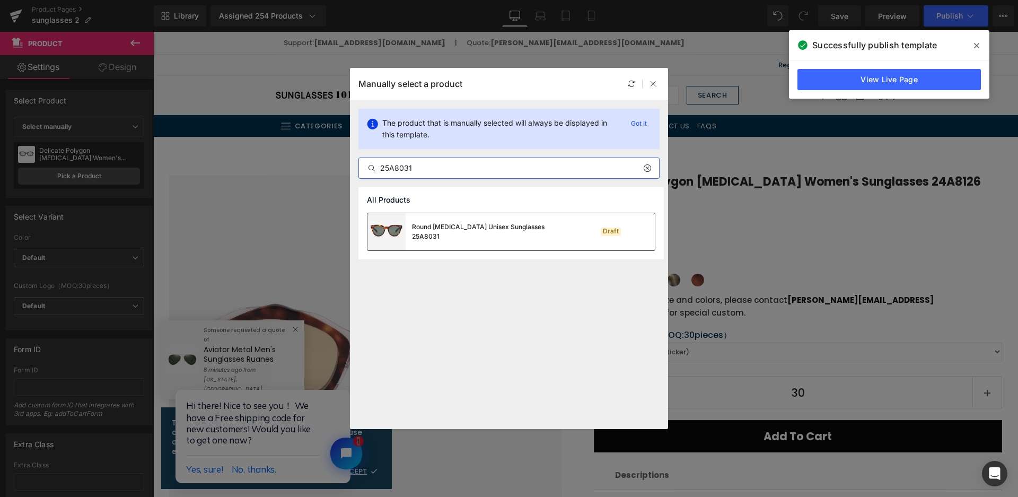
type input "25A8031"
drag, startPoint x: 534, startPoint y: 231, endPoint x: 114, endPoint y: 136, distance: 430.3
click at [0, 0] on div "Round [MEDICAL_DATA] Unisex Sunglasses 25A8031" at bounding box center [0, 0] width 0 height 0
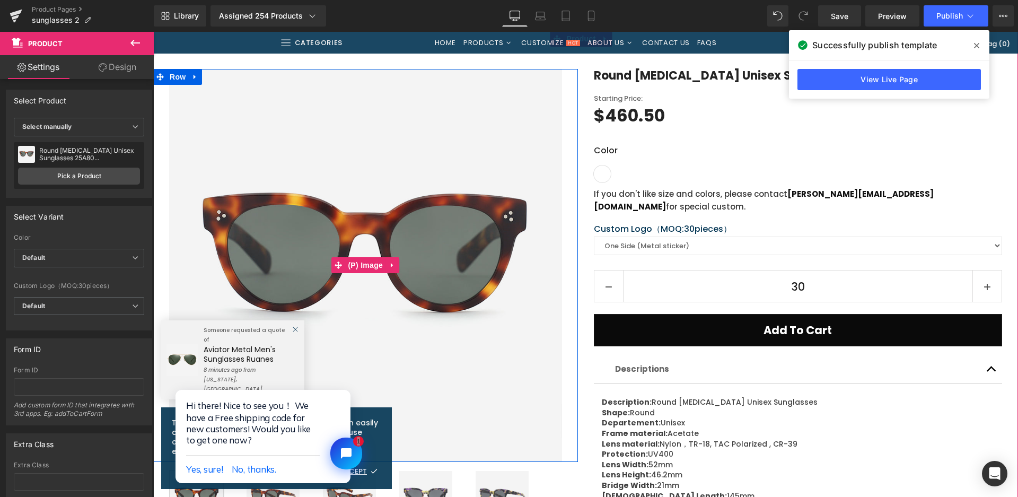
scroll to position [371, 0]
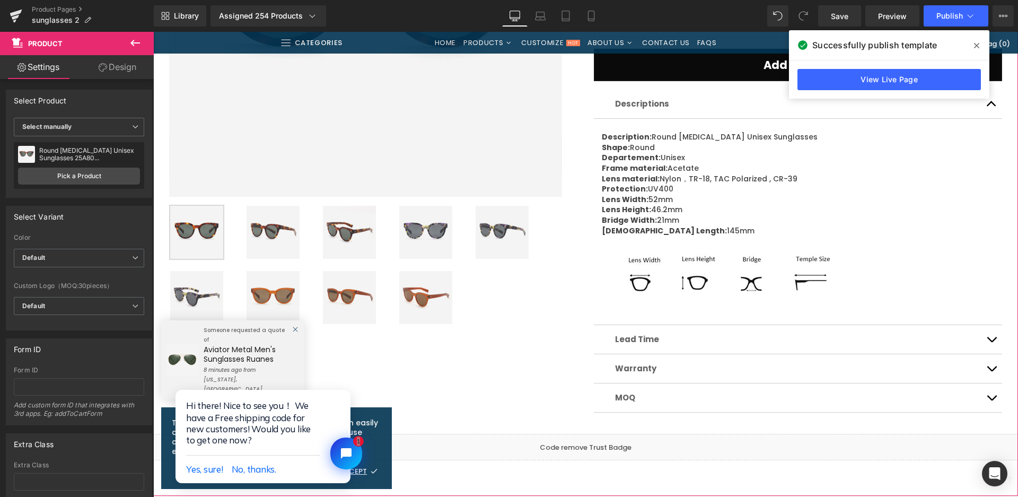
click at [339, 227] on img at bounding box center [349, 232] width 53 height 53
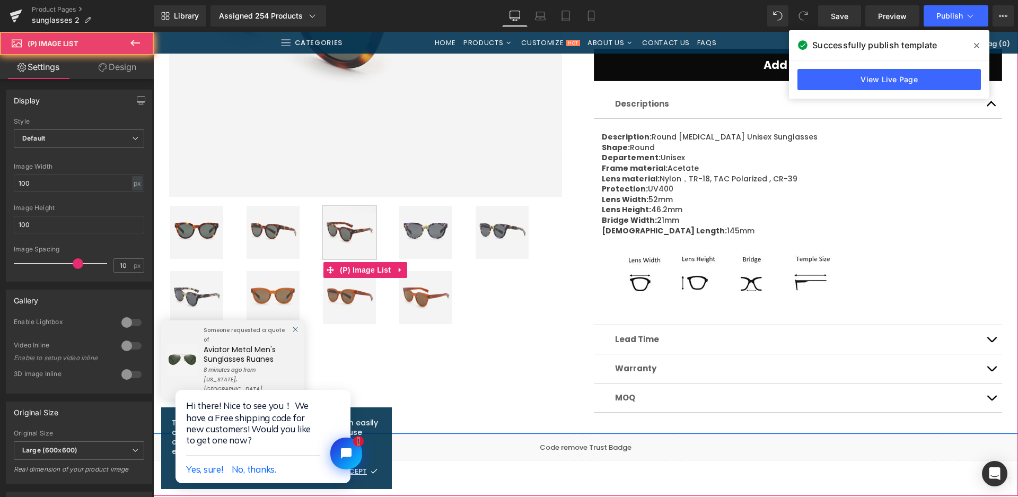
click at [424, 232] on img at bounding box center [425, 232] width 53 height 53
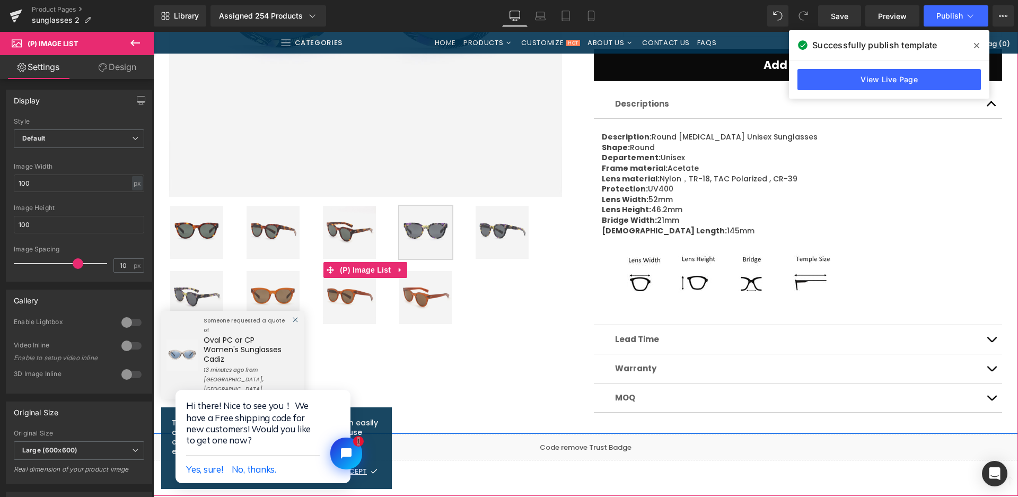
click at [291, 287] on img at bounding box center [272, 297] width 53 height 53
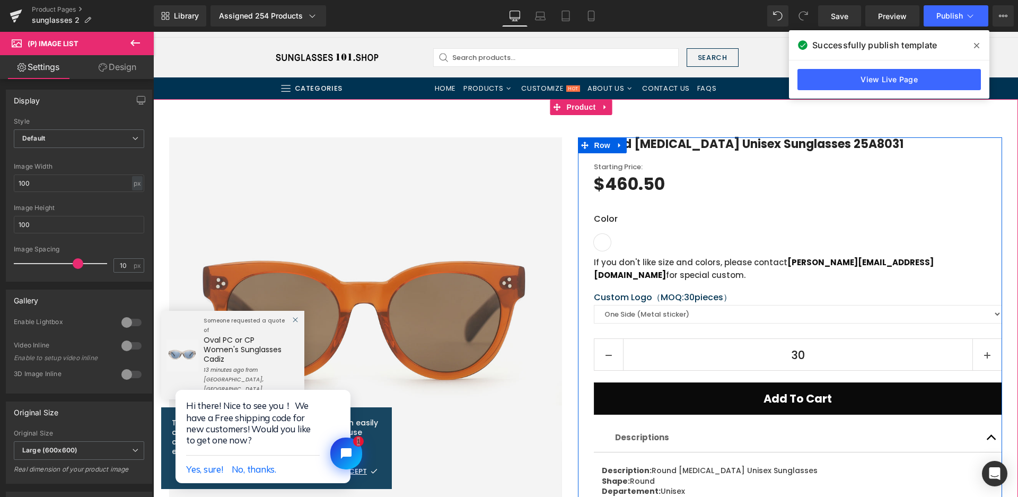
scroll to position [0, 0]
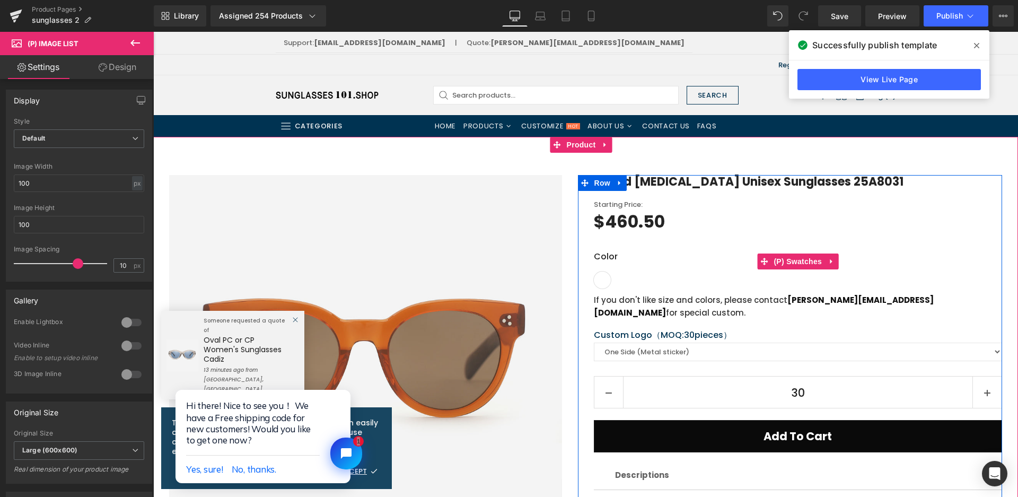
drag, startPoint x: 603, startPoint y: 278, endPoint x: 604, endPoint y: 285, distance: 7.0
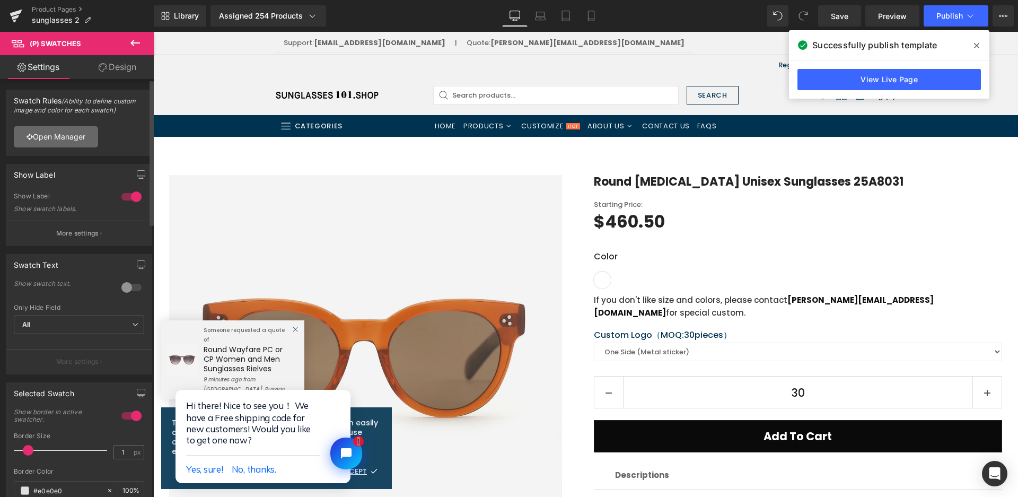
click at [80, 135] on link "Open Manager" at bounding box center [56, 136] width 84 height 21
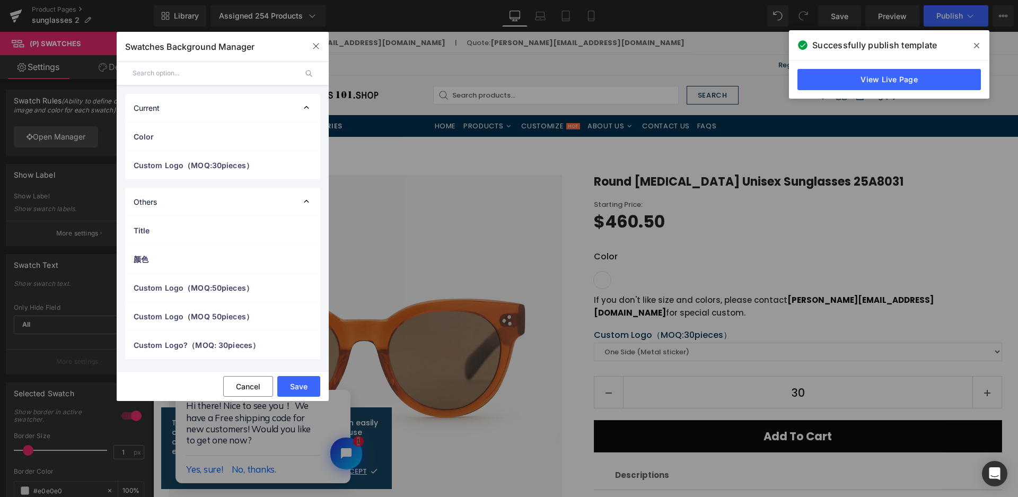
click at [0, 0] on span "Color" at bounding box center [0, 0] width 0 height 0
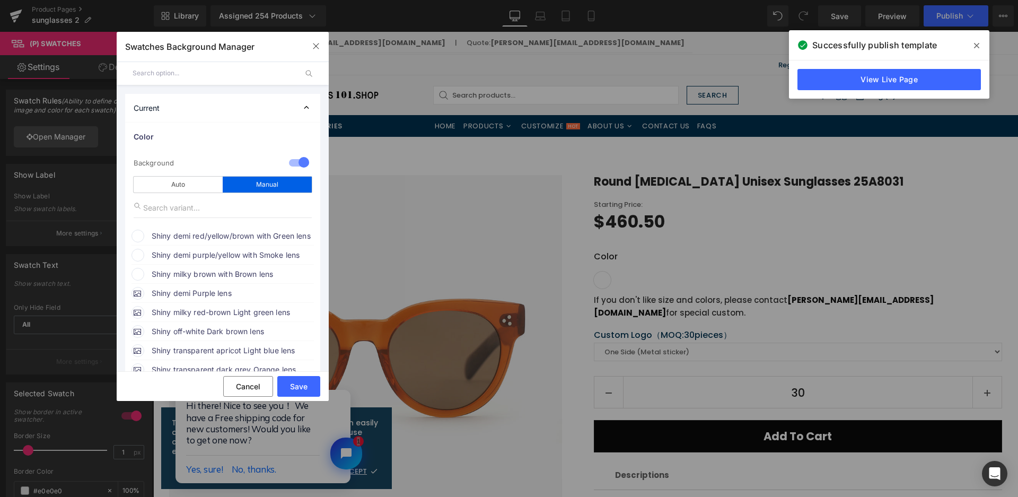
click at [182, 232] on span "Shiny demi red/yellow/brown with Green lens" at bounding box center [232, 236] width 161 height 13
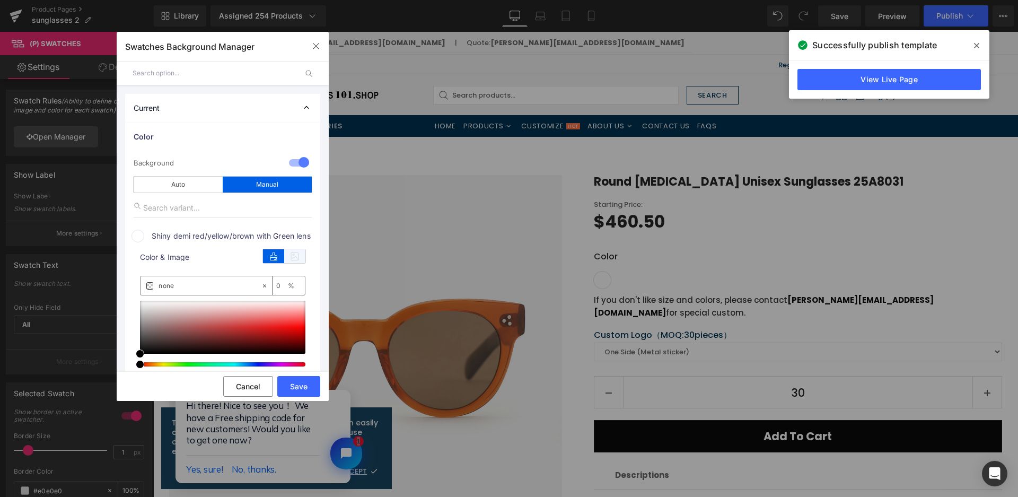
click at [296, 251] on icon at bounding box center [294, 256] width 21 height 14
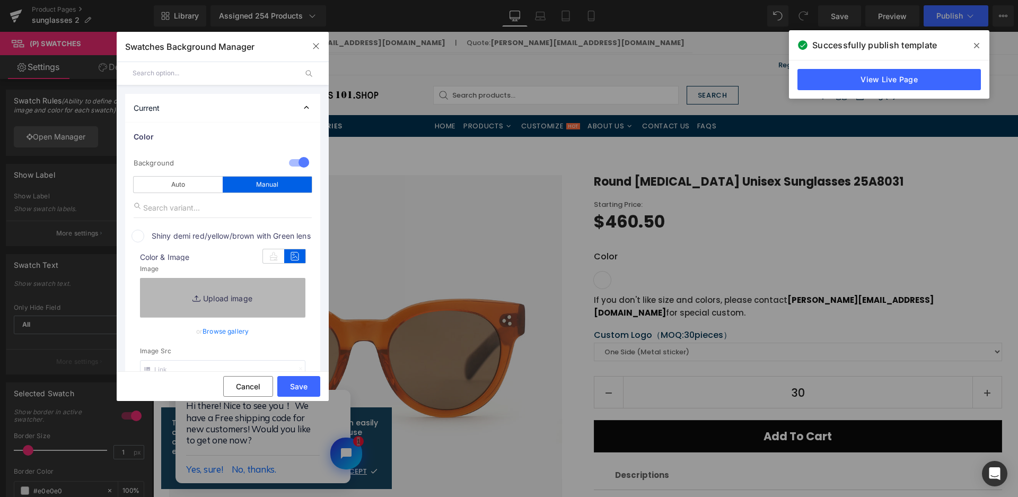
click at [283, 304] on link "Replace Image" at bounding box center [222, 297] width 165 height 39
type input "C:\fakepath\微信截图_20250825111325.png"
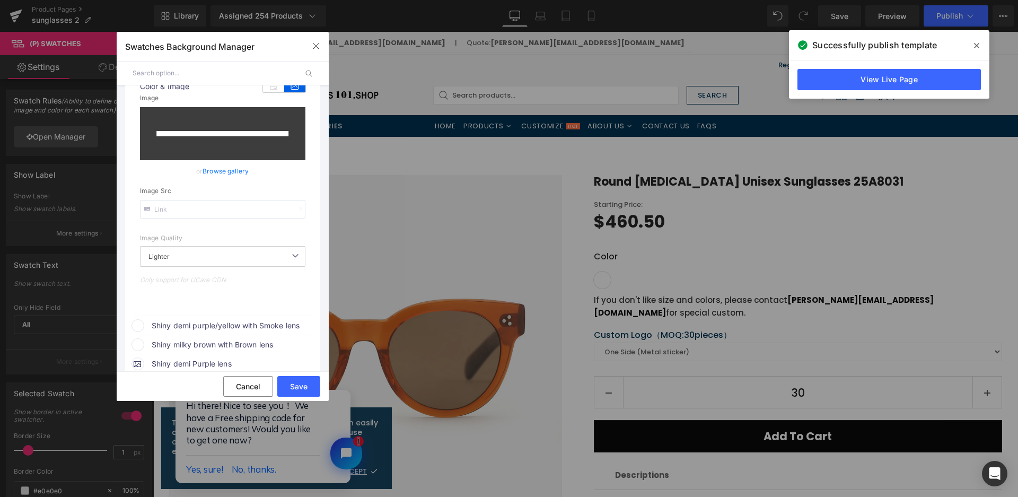
scroll to position [212, 0]
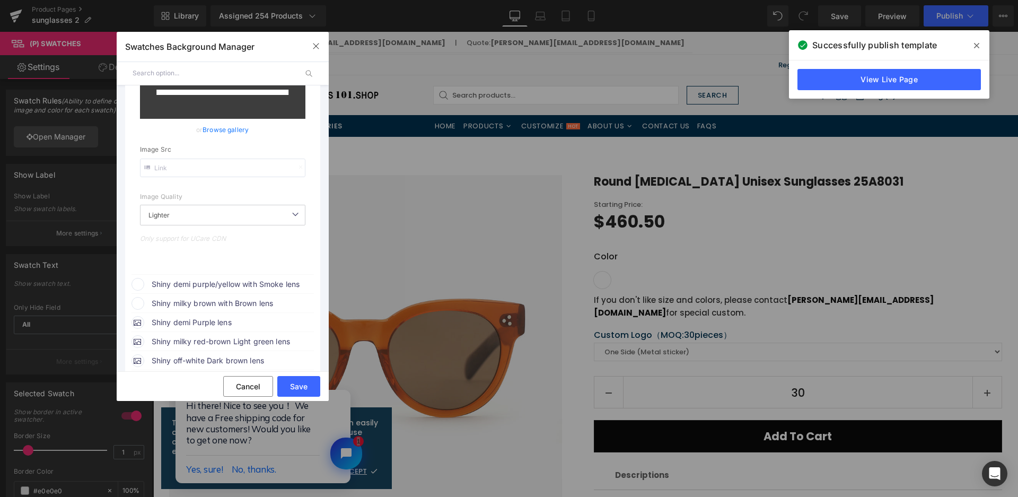
click at [230, 281] on span "Shiny demi purple/yellow with Smoke lens" at bounding box center [232, 284] width 161 height 13
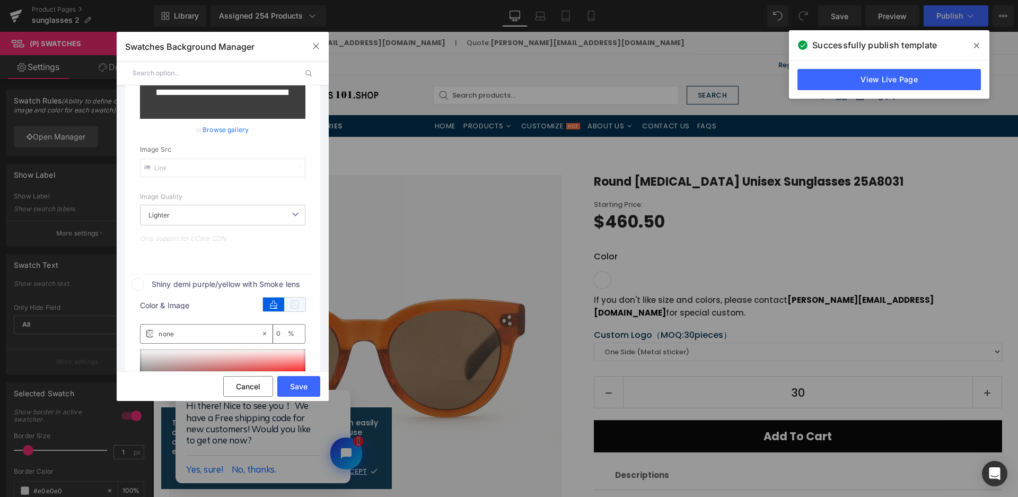
click at [292, 298] on icon at bounding box center [294, 304] width 21 height 14
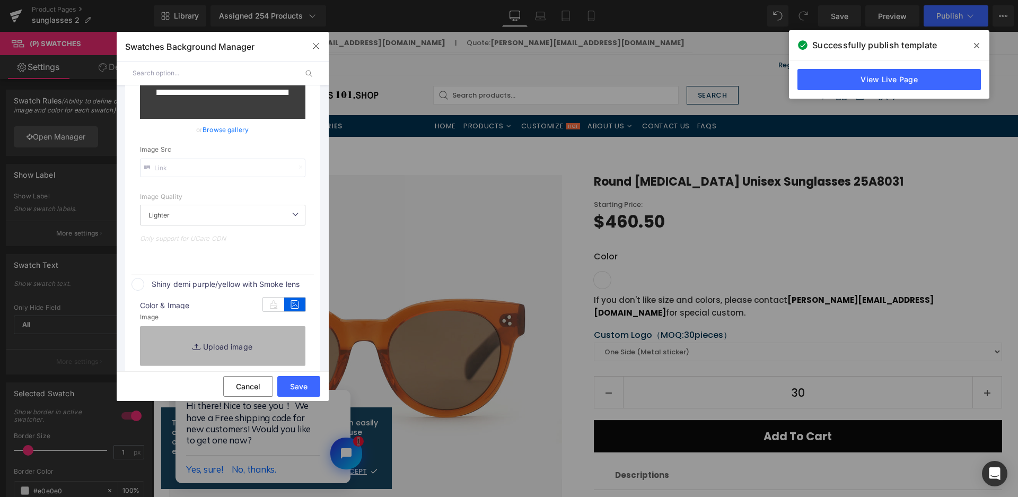
click at [284, 334] on link "Replace Image" at bounding box center [222, 345] width 165 height 39
type input "[URL][DOMAIN_NAME]"
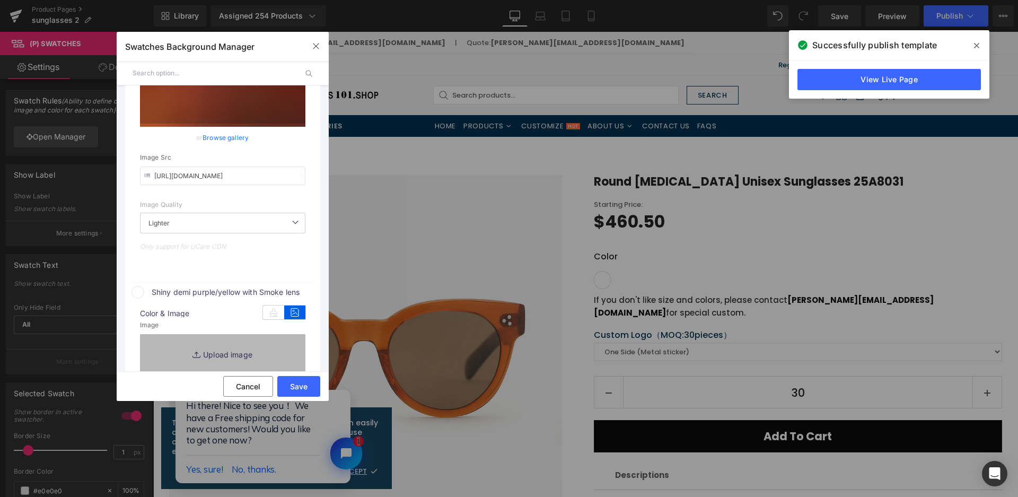
scroll to position [220, 0]
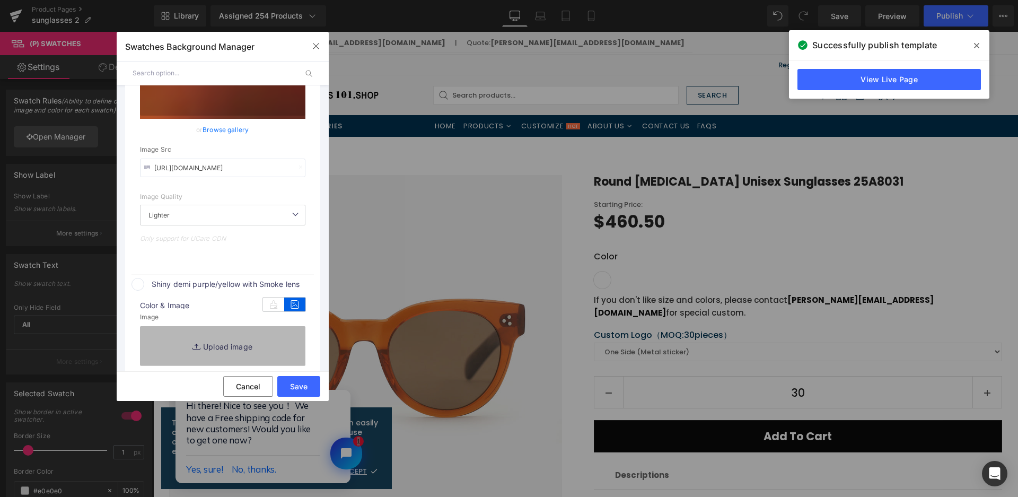
type input "C:\fakepath\微信截图_20250825111333.png"
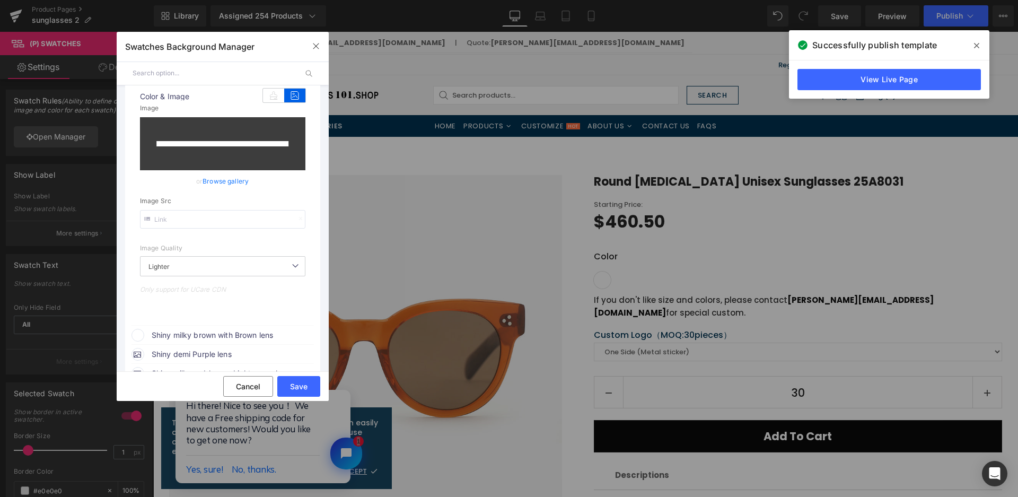
scroll to position [432, 0]
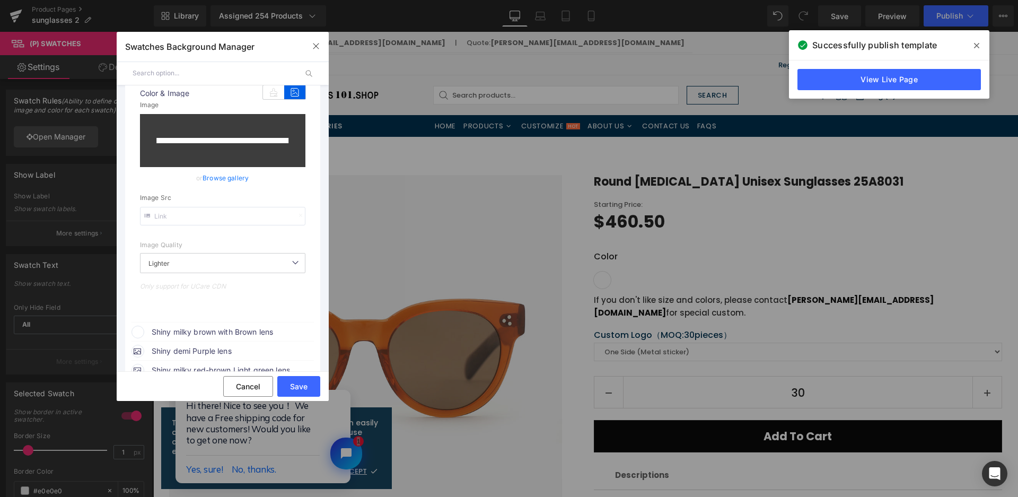
click at [0, 0] on span "Shiny milky brown with Brown lens" at bounding box center [0, 0] width 0 height 0
type input "[URL][DOMAIN_NAME]"
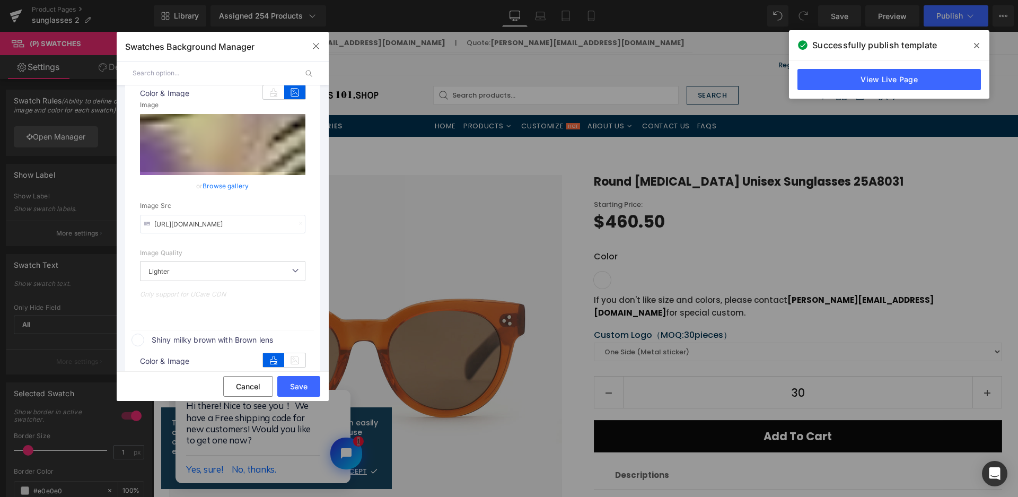
click at [303, 351] on div "color" at bounding box center [284, 358] width 42 height 16
click at [298, 357] on icon at bounding box center [294, 360] width 21 height 14
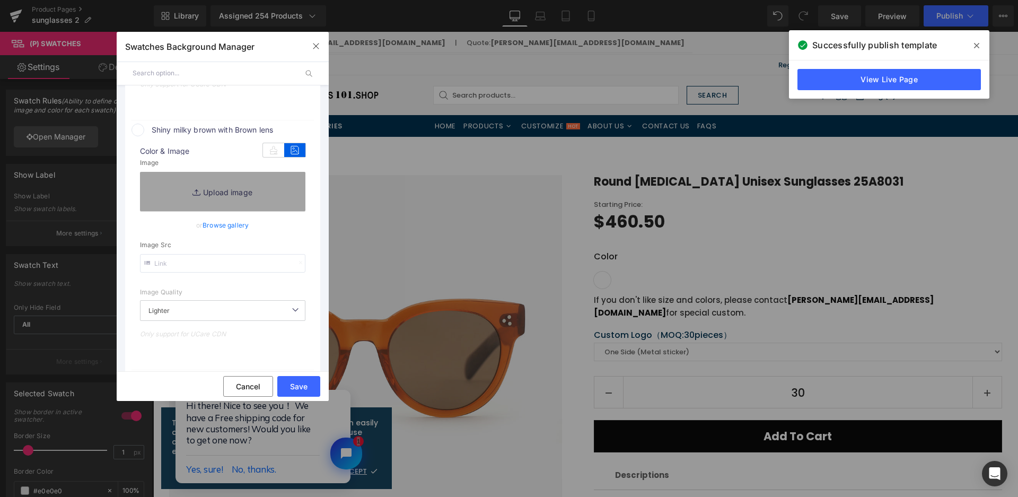
scroll to position [644, 0]
click at [218, 180] on link "Replace Image" at bounding box center [222, 189] width 165 height 39
type input "C:\fakepath\微信截图_20250825111339.png"
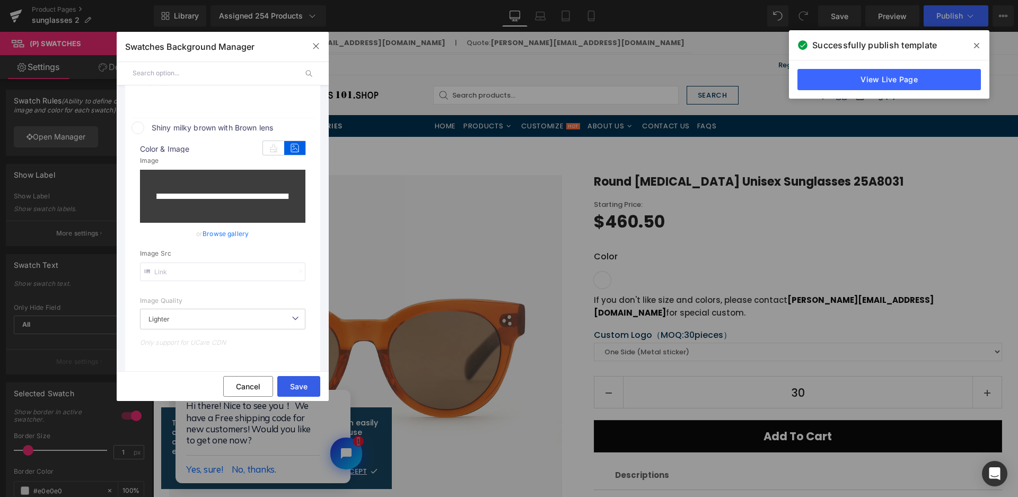
type input "[URL][DOMAIN_NAME]"
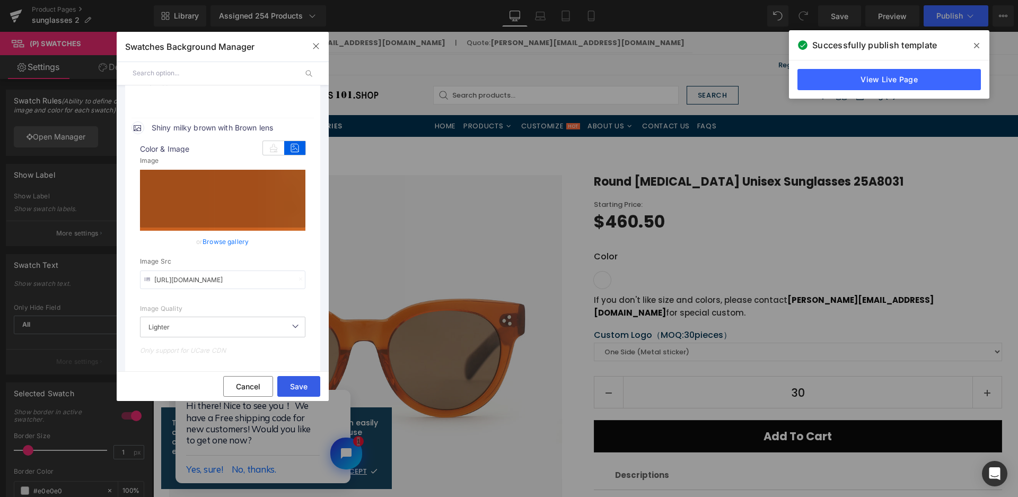
click at [305, 390] on button "Save" at bounding box center [298, 386] width 43 height 21
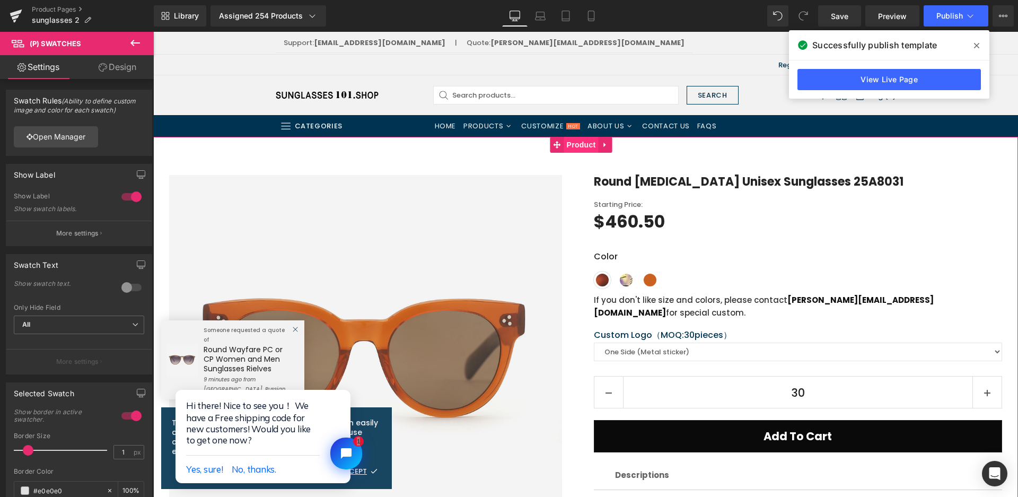
click at [573, 149] on span "Product" at bounding box center [581, 145] width 34 height 16
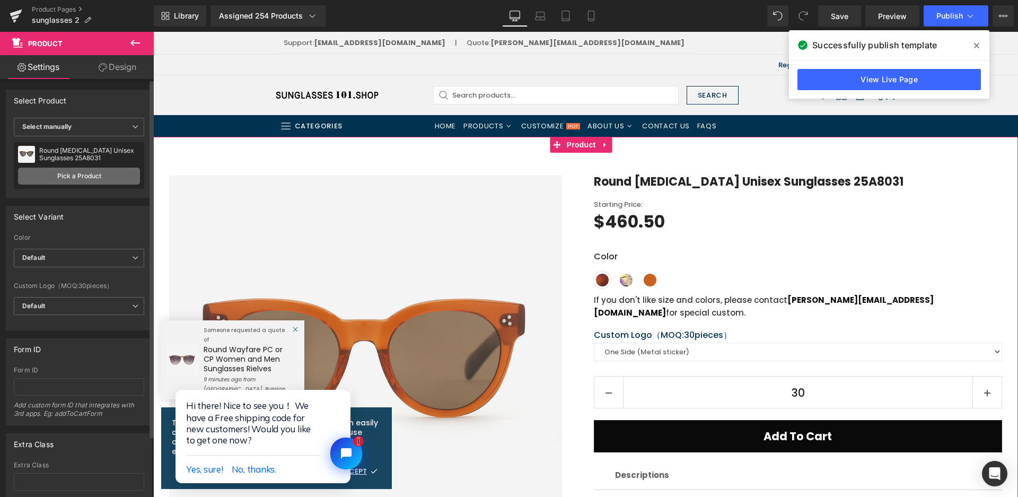
click at [105, 177] on link "Pick a Product" at bounding box center [79, 175] width 122 height 17
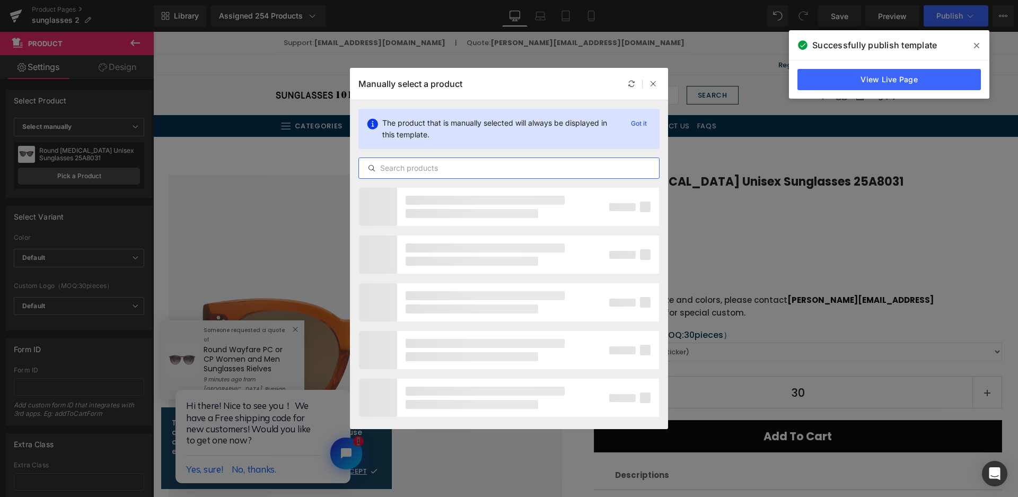
click at [438, 162] on input "text" at bounding box center [509, 168] width 300 height 13
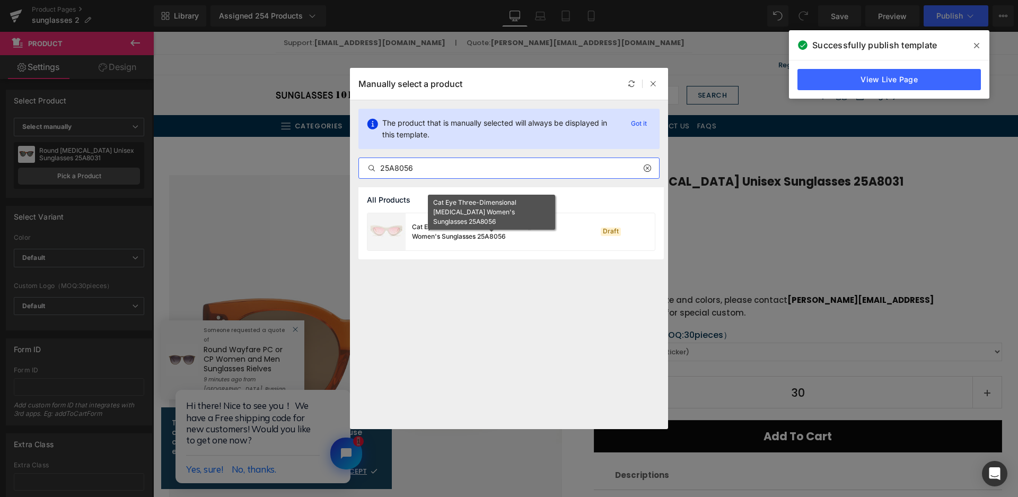
type input "25A8056"
click at [549, 232] on div "Cat Eye Three-Dimensional Acetate Women's Sunglasses 25A8056" at bounding box center [491, 231] width 159 height 19
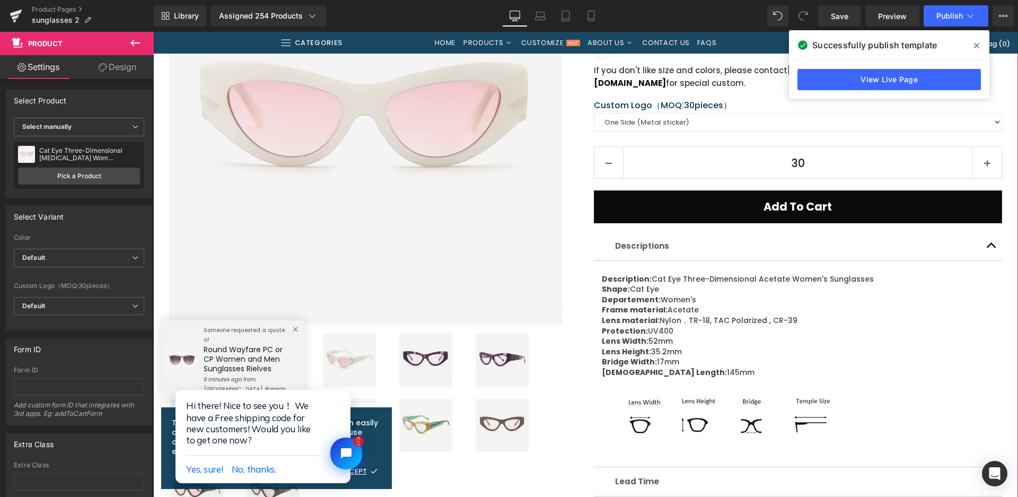
scroll to position [318, 0]
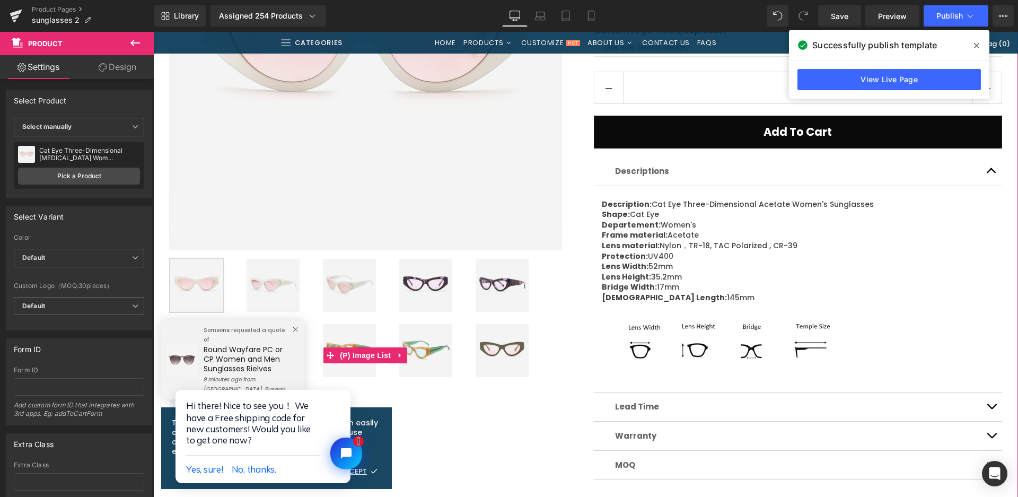
click at [269, 279] on img at bounding box center [272, 285] width 53 height 53
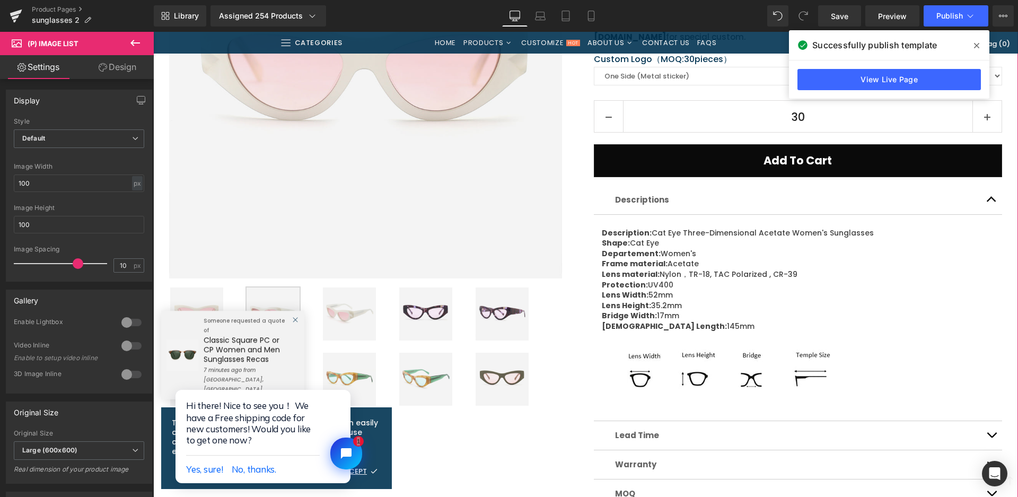
scroll to position [371, 0]
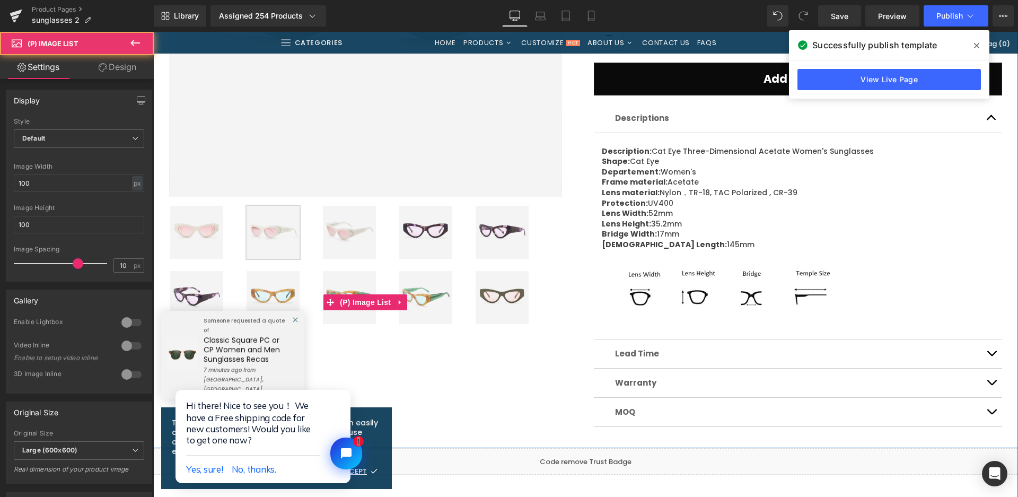
click at [272, 224] on img at bounding box center [272, 232] width 53 height 53
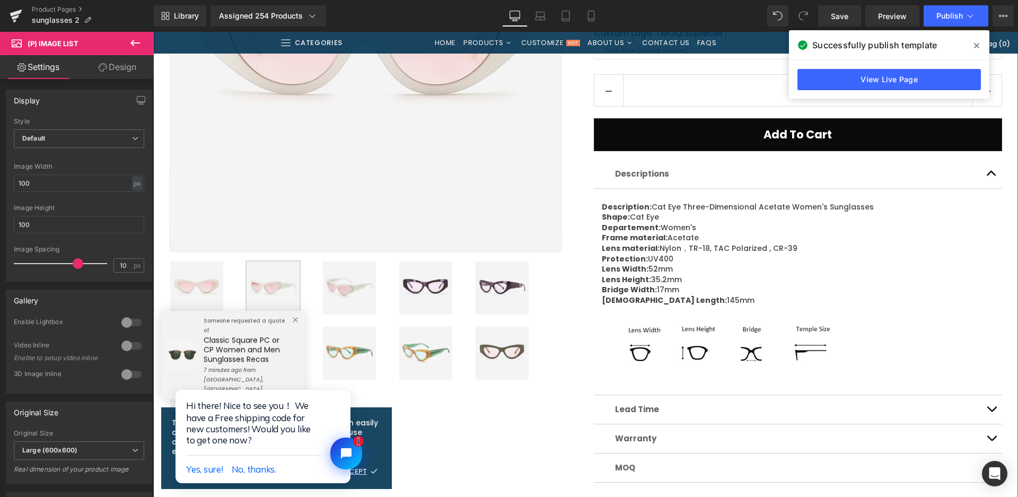
scroll to position [318, 0]
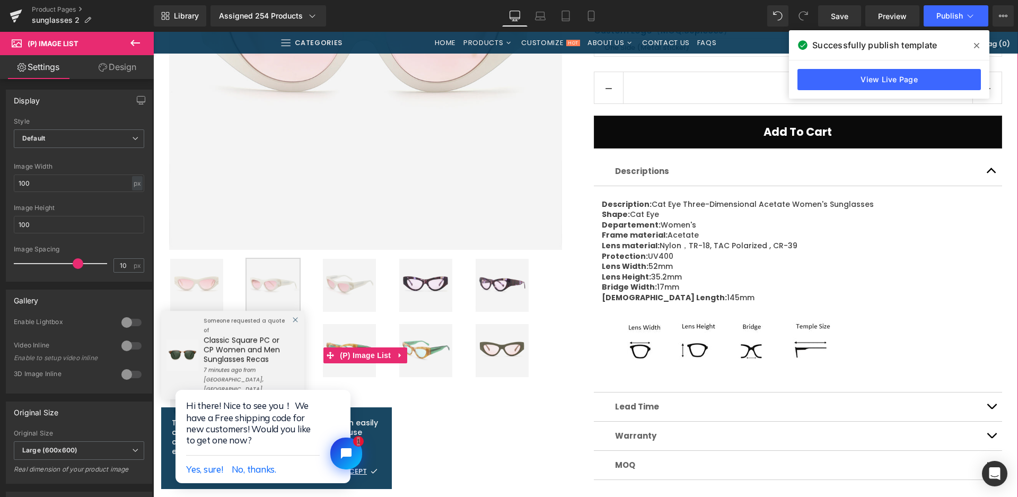
click at [264, 281] on img at bounding box center [272, 285] width 53 height 53
click at [421, 289] on img at bounding box center [425, 285] width 53 height 53
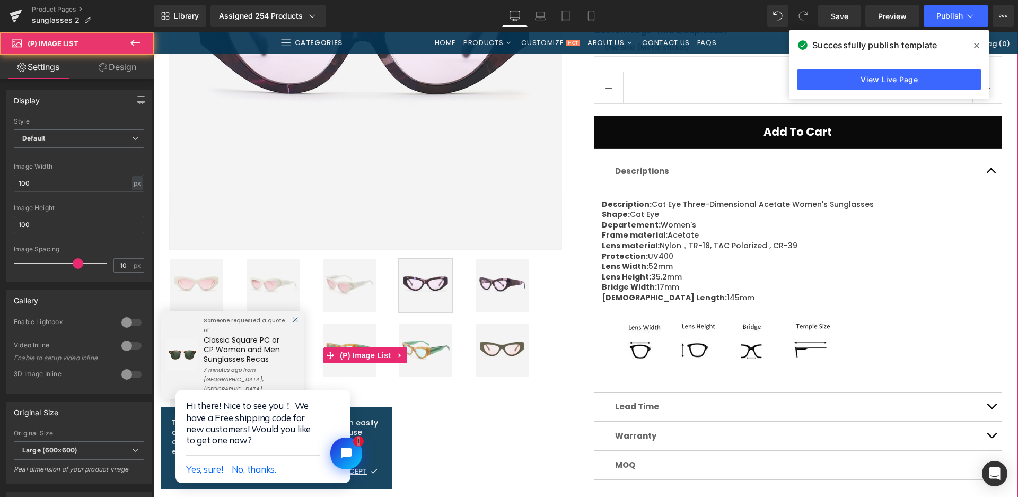
click at [267, 284] on img at bounding box center [272, 285] width 53 height 53
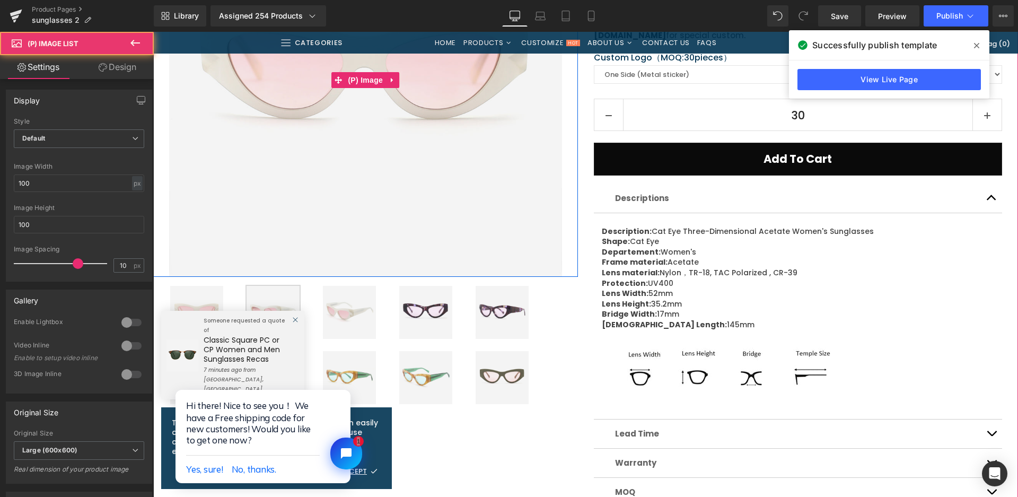
scroll to position [159, 0]
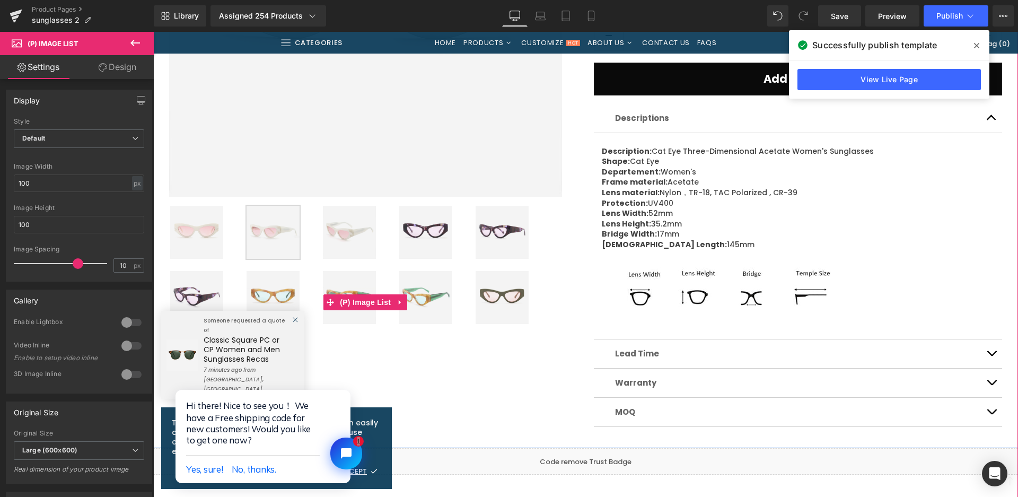
click at [278, 250] on img at bounding box center [272, 232] width 53 height 53
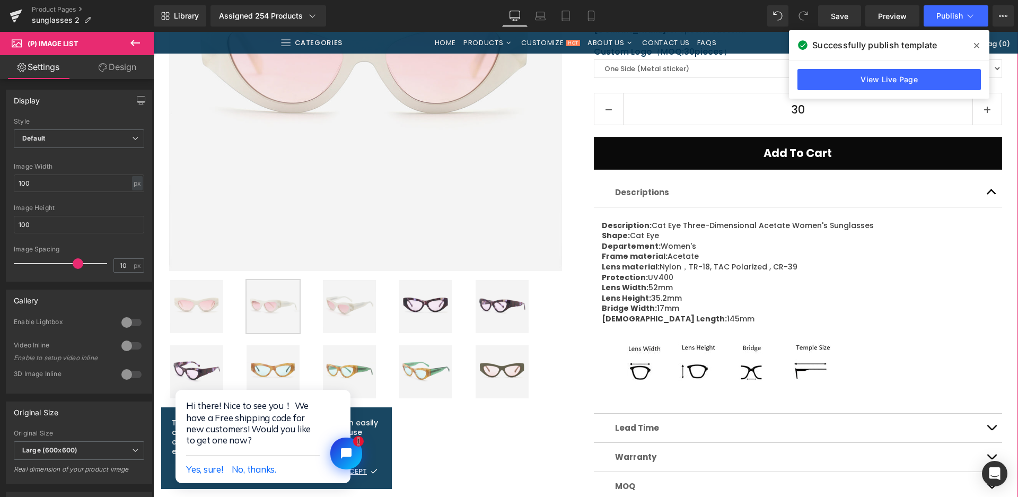
scroll to position [318, 0]
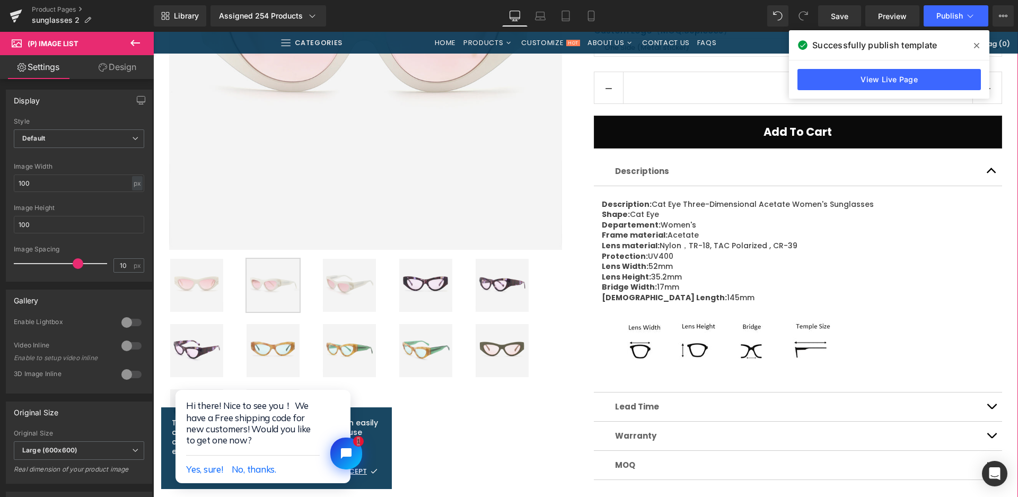
click at [260, 283] on img at bounding box center [272, 285] width 53 height 53
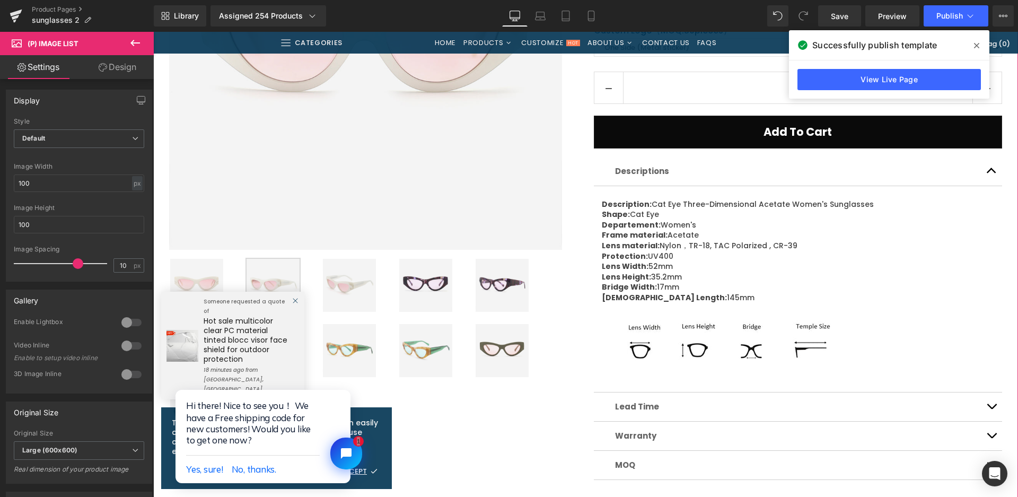
click at [346, 269] on img at bounding box center [349, 285] width 53 height 53
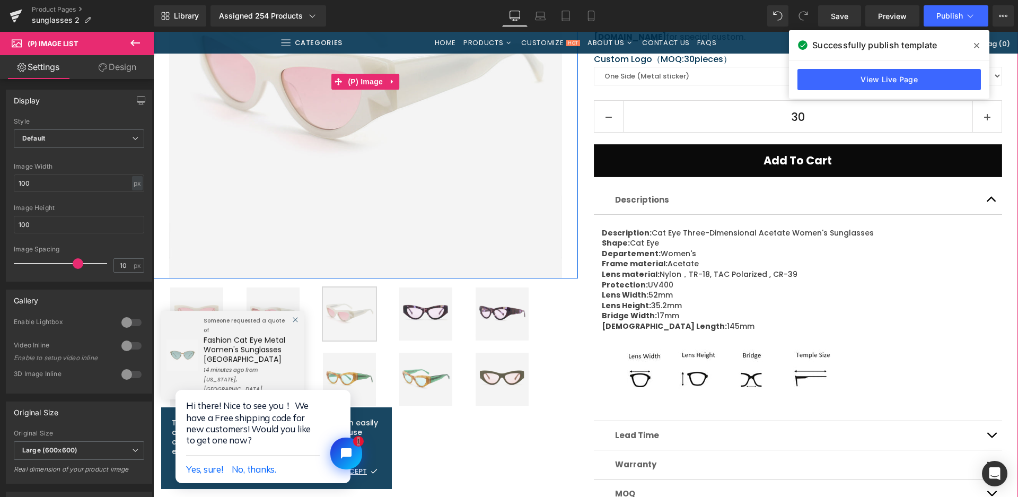
scroll to position [159, 0]
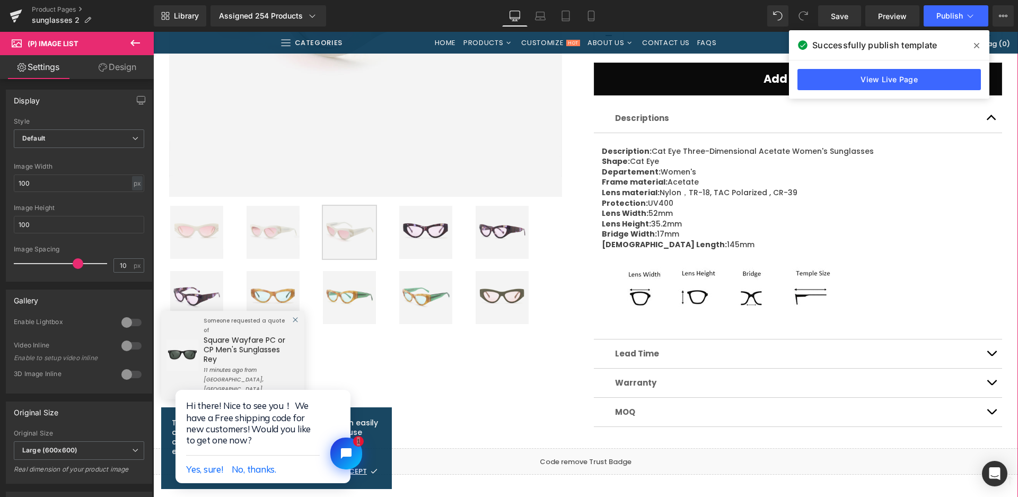
click at [417, 249] on img at bounding box center [425, 232] width 53 height 53
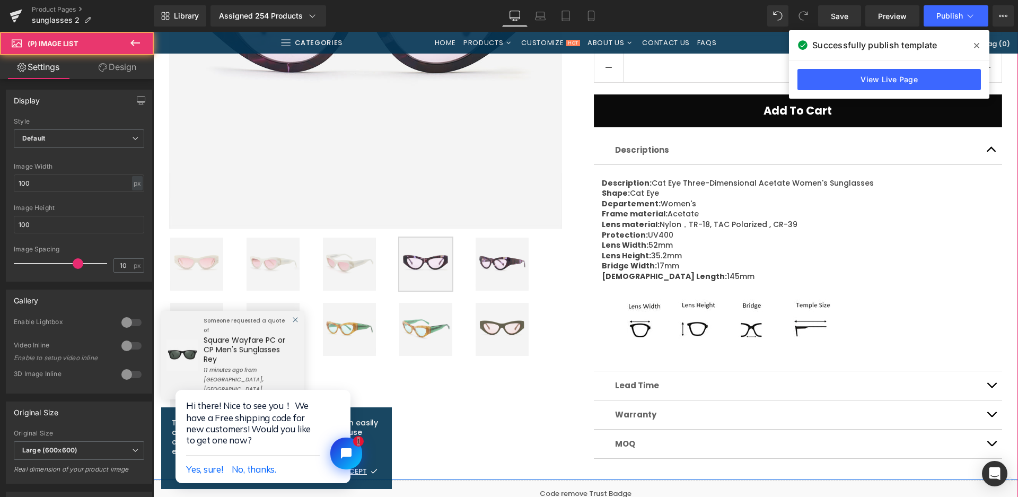
scroll to position [106, 0]
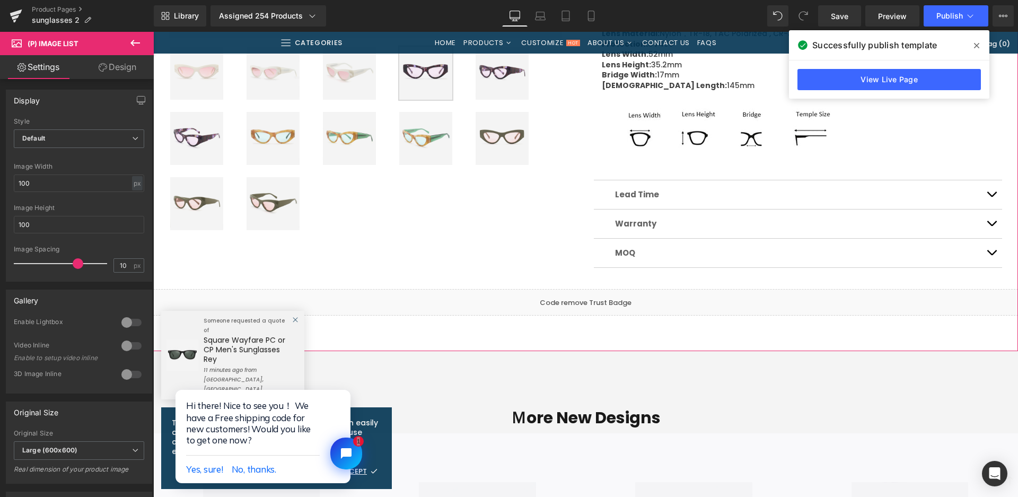
click at [260, 148] on img at bounding box center [272, 138] width 53 height 53
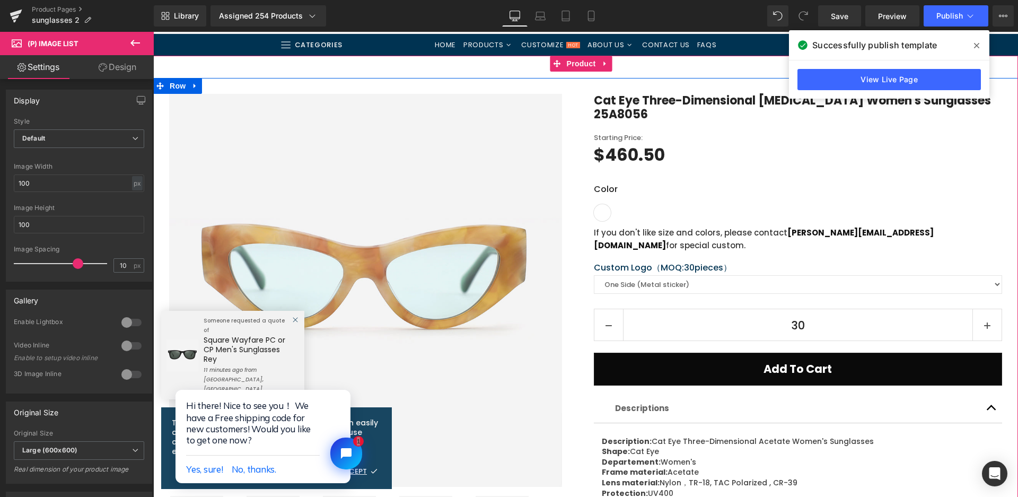
scroll to position [159, 0]
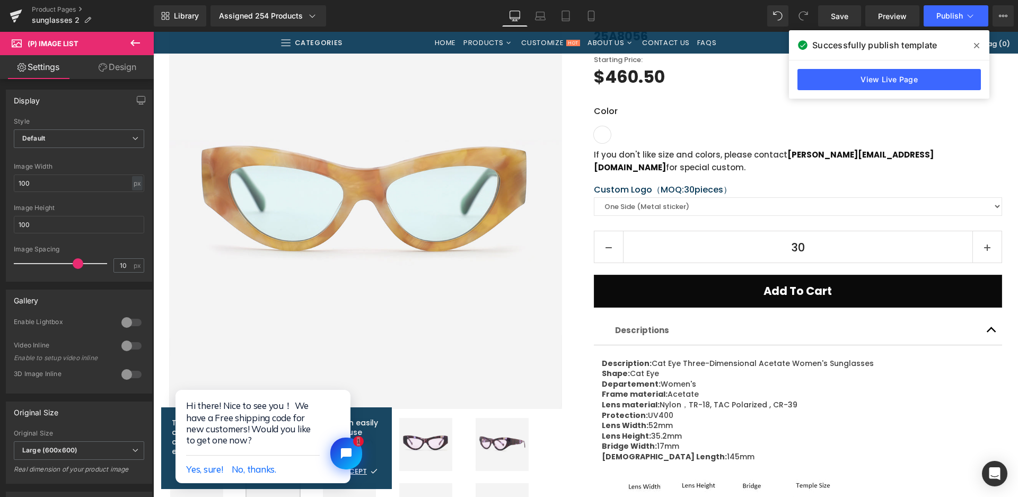
click at [329, 181] on img at bounding box center [365, 212] width 393 height 393
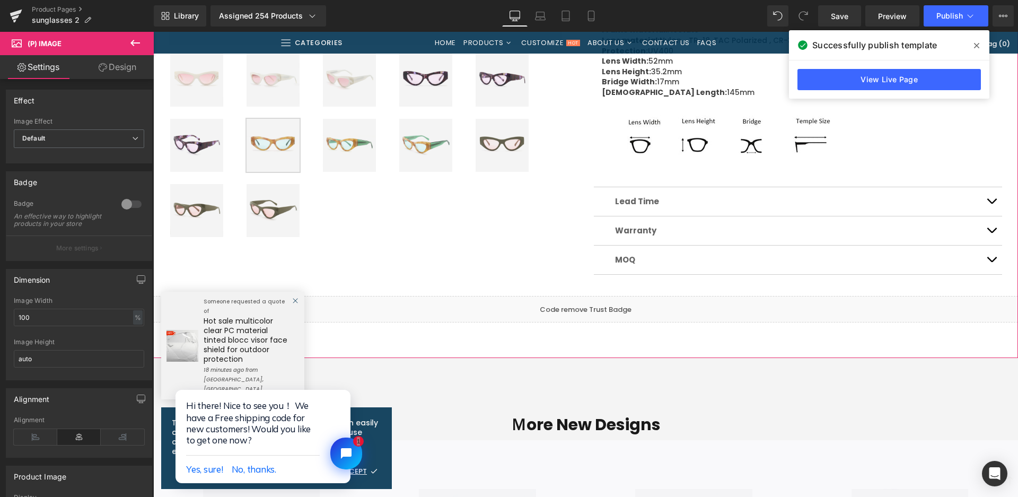
scroll to position [530, 0]
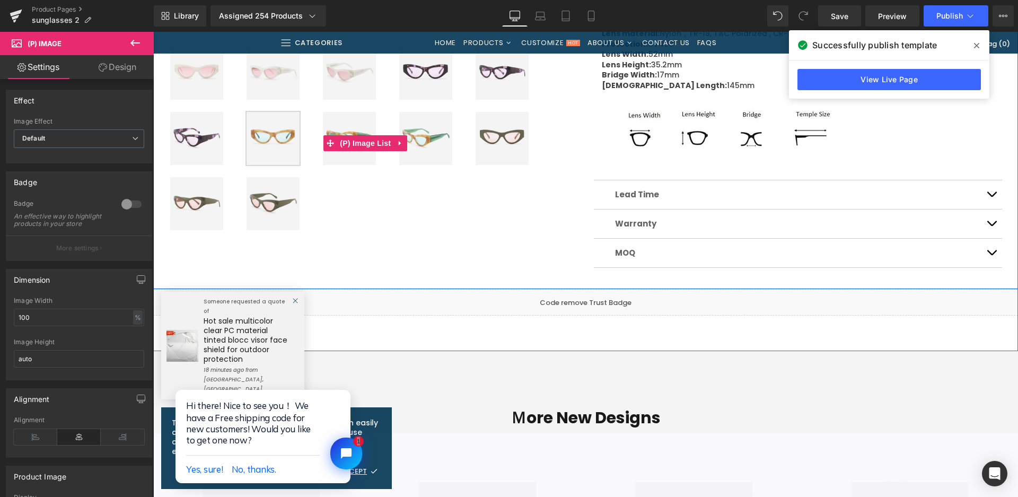
click at [481, 145] on img at bounding box center [501, 138] width 53 height 53
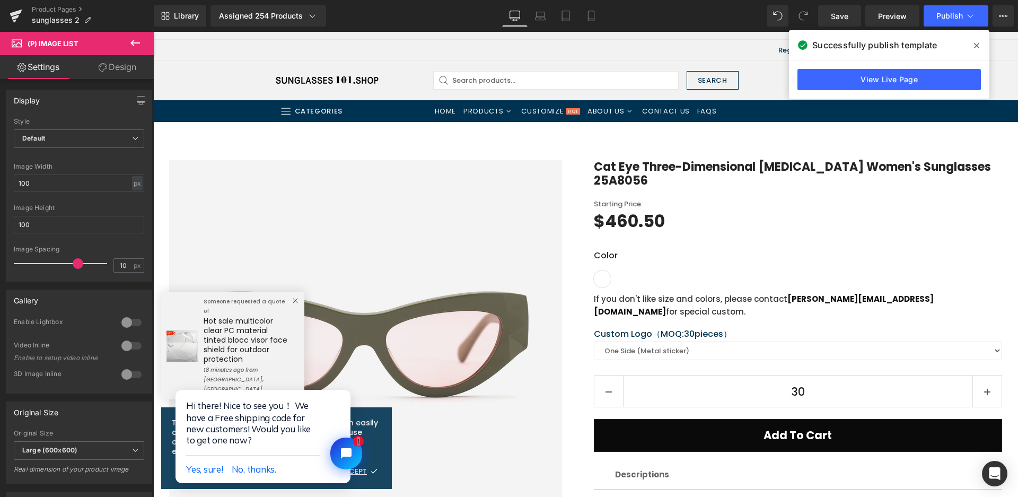
scroll to position [0, 0]
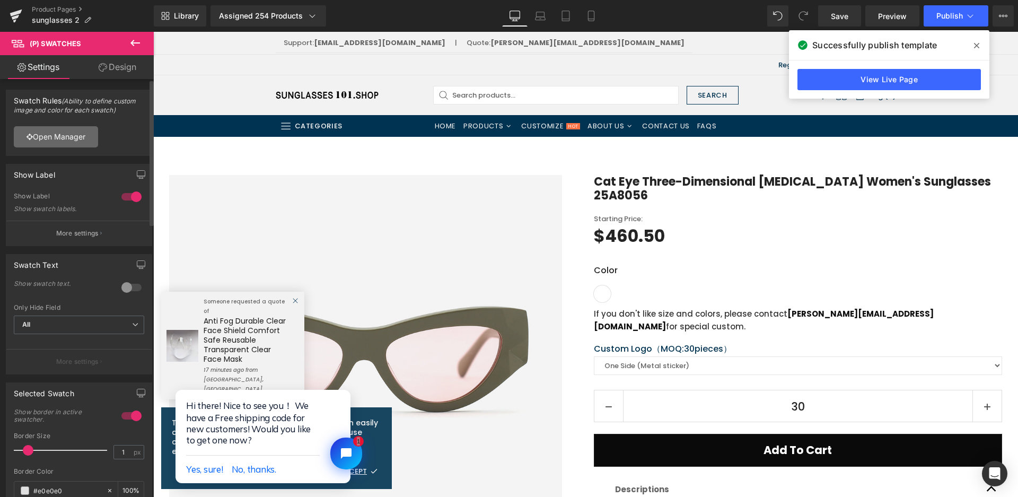
click at [76, 140] on link "Open Manager" at bounding box center [56, 136] width 84 height 21
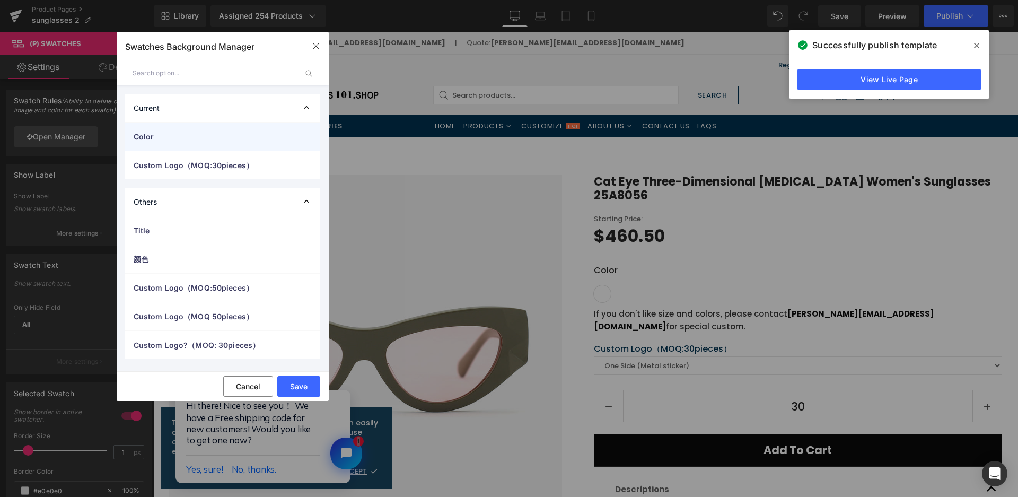
click at [151, 138] on span "Color" at bounding box center [212, 136] width 157 height 11
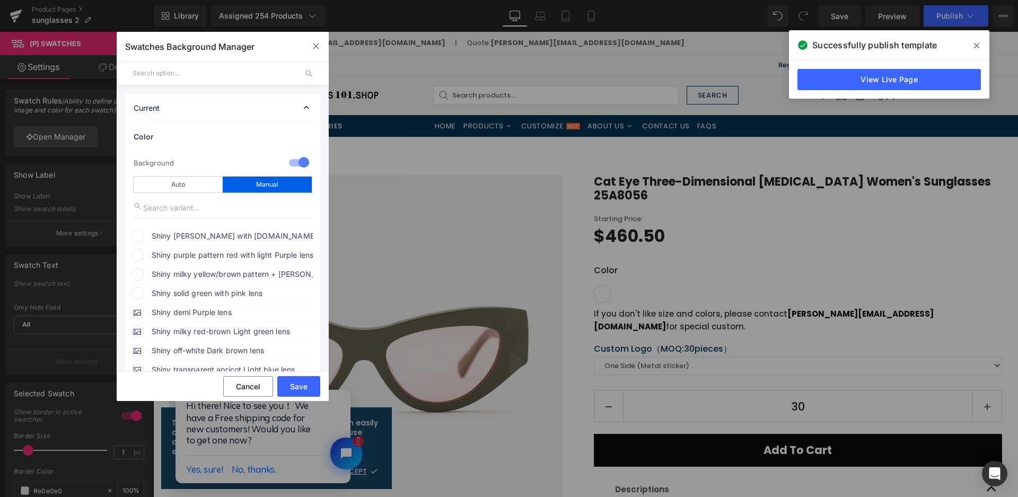
click at [172, 232] on span "Shiny [PERSON_NAME] with [DOMAIN_NAME] lens" at bounding box center [232, 236] width 161 height 13
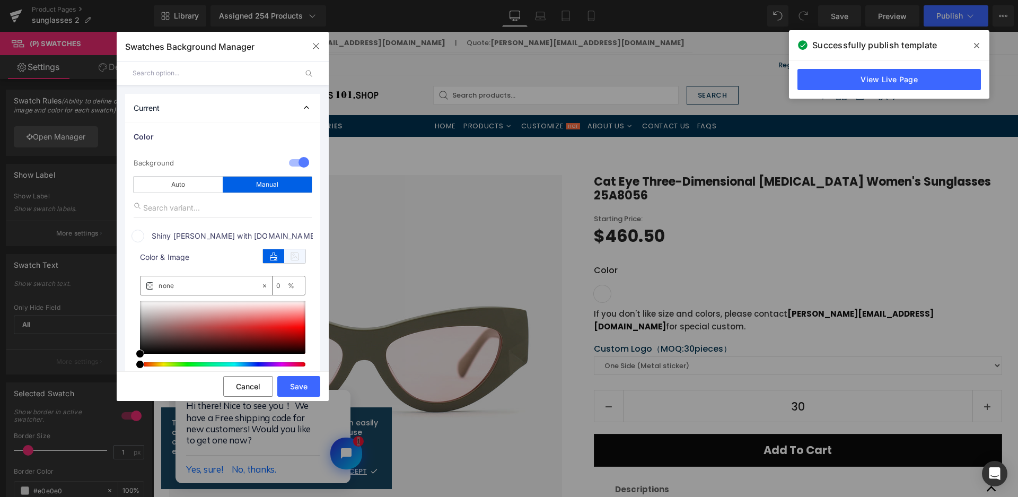
click at [292, 257] on icon at bounding box center [294, 256] width 21 height 14
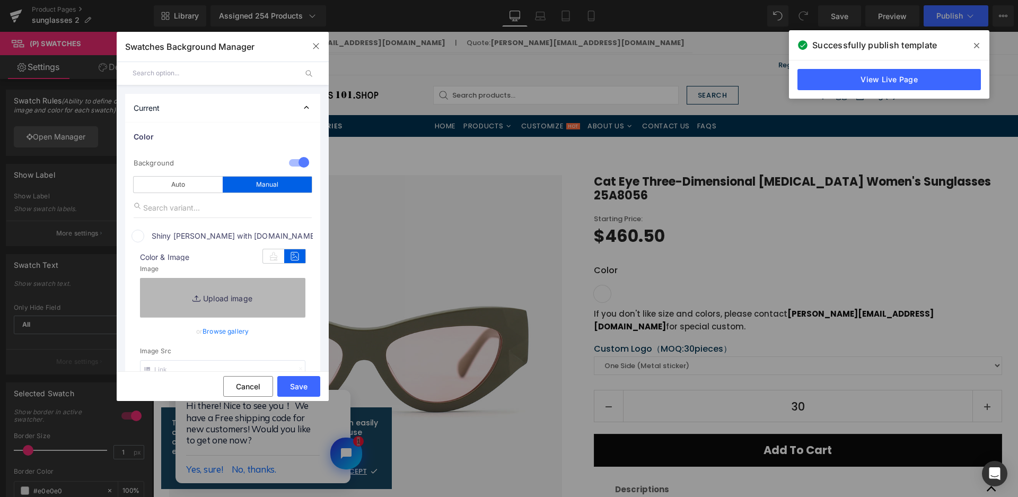
click at [259, 297] on link "Replace Image" at bounding box center [222, 297] width 165 height 39
type input "C:\fakepath\微信截图_20250825112620.png"
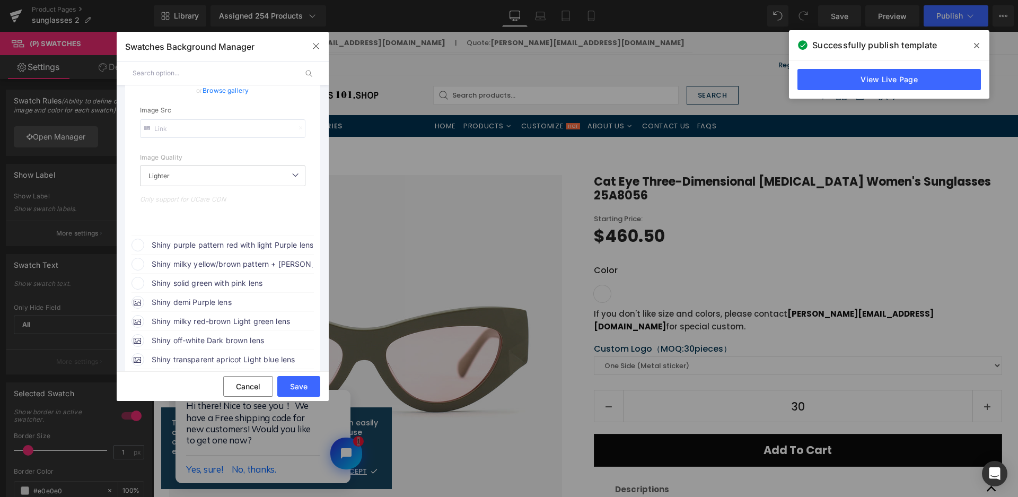
scroll to position [265, 0]
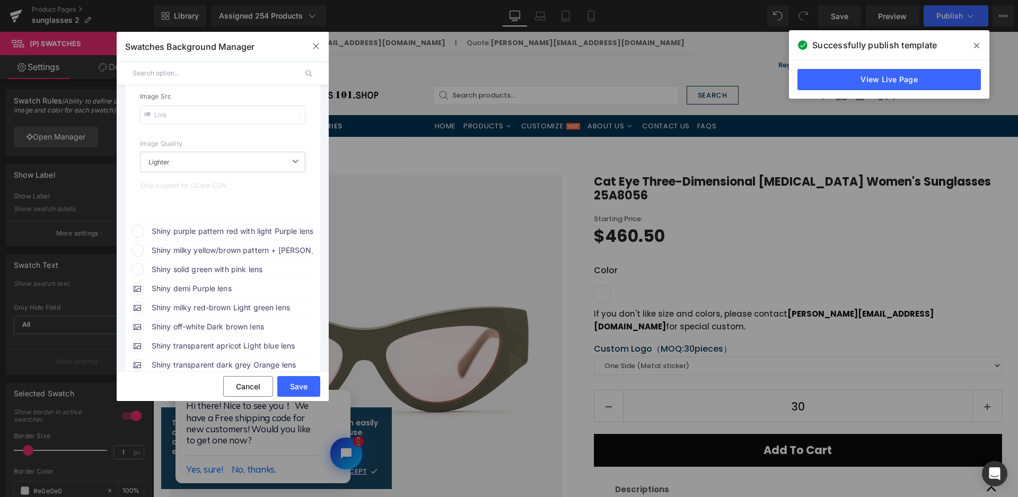
click at [234, 226] on span "Shiny purple pattern red with light Purple lens" at bounding box center [232, 231] width 161 height 13
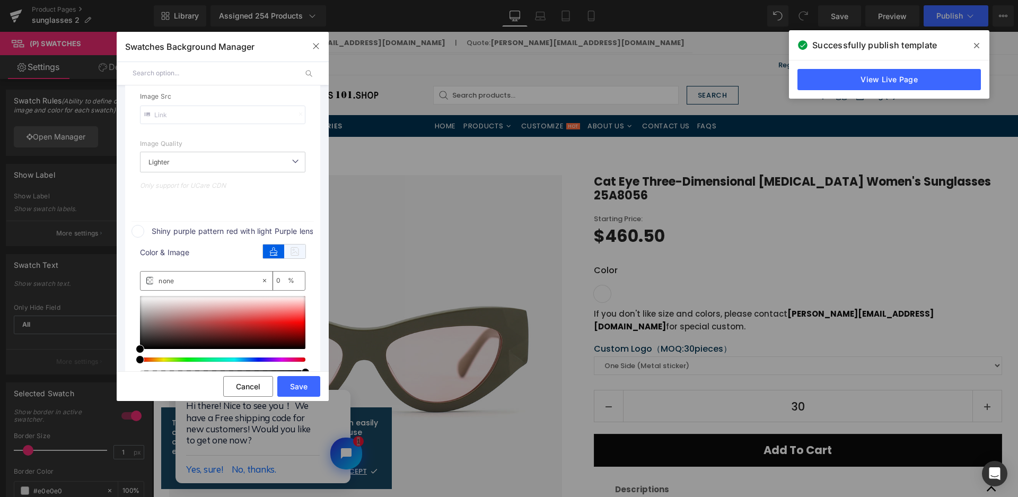
click at [292, 256] on icon at bounding box center [294, 251] width 21 height 14
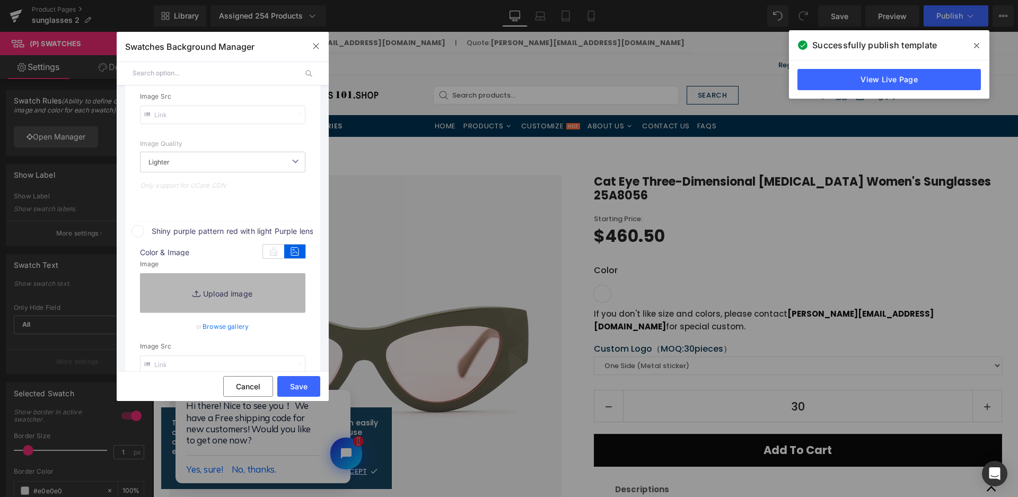
click at [275, 298] on link "Replace Image" at bounding box center [222, 292] width 165 height 39
type input "[URL][DOMAIN_NAME]"
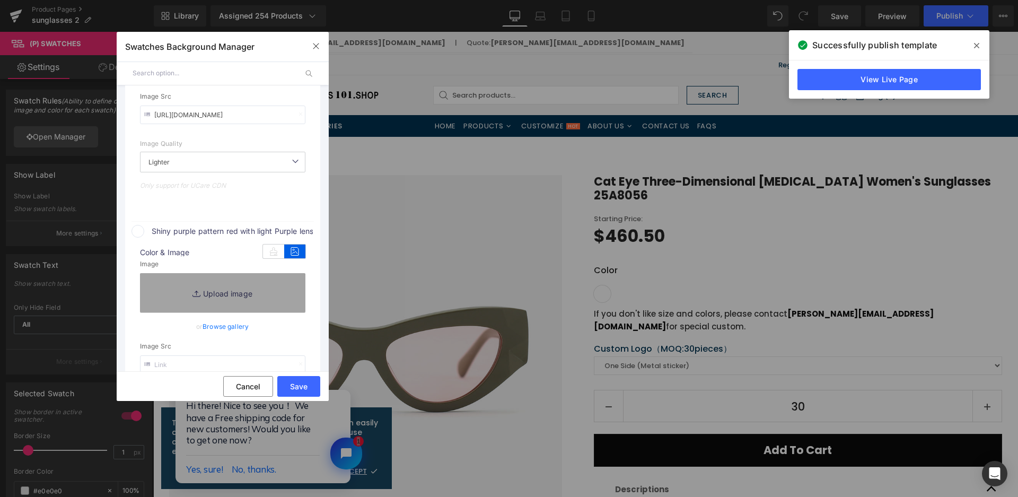
type input "C:\fakepath\微信截图_20250825112626.png"
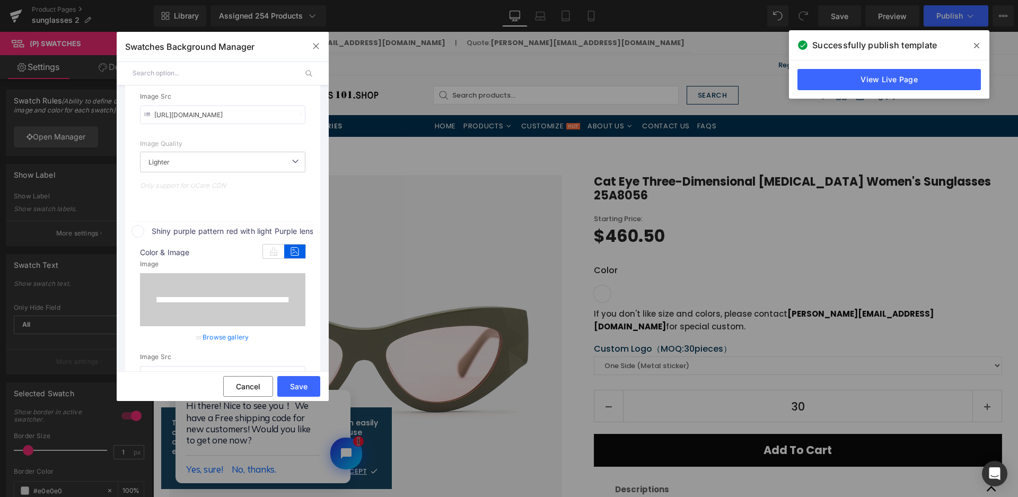
scroll to position [485, 0]
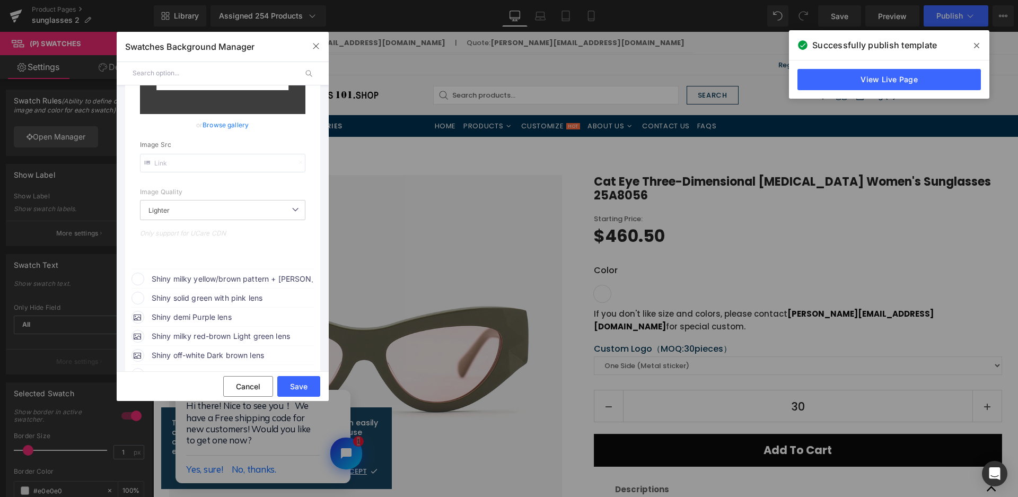
click at [267, 276] on span "Shiny milky yellow/brown pattern + [PERSON_NAME] temple with light Green lens" at bounding box center [232, 278] width 161 height 13
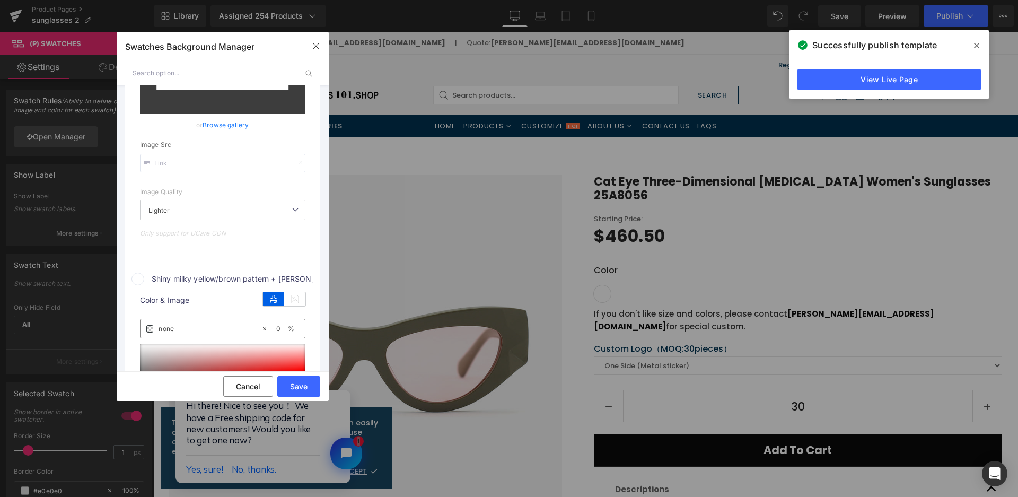
click at [308, 294] on div "color Color & Image color none 0 % Image Replace Image Upload image or Browse g…" at bounding box center [222, 400] width 182 height 231
click at [299, 302] on icon at bounding box center [294, 299] width 21 height 14
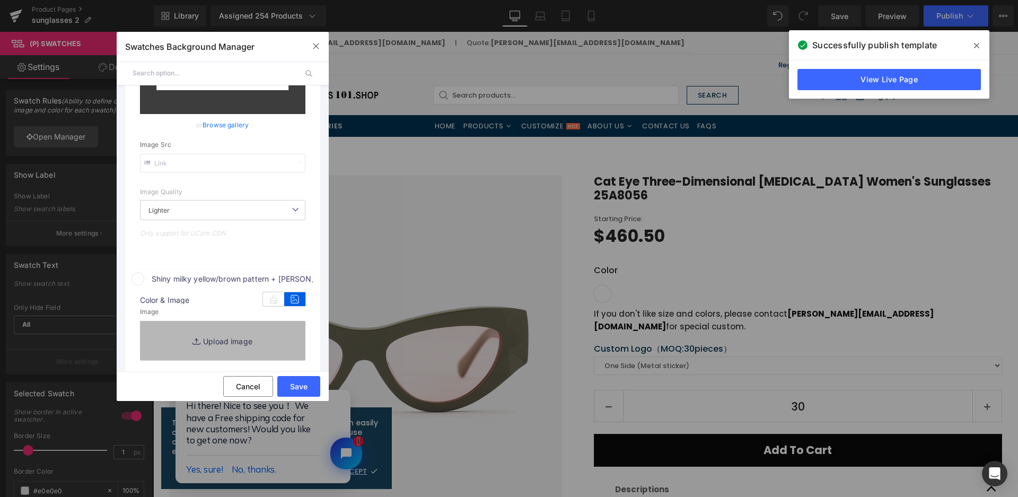
click at [287, 328] on link "Replace Image" at bounding box center [222, 340] width 165 height 39
type input "[URL][DOMAIN_NAME]"
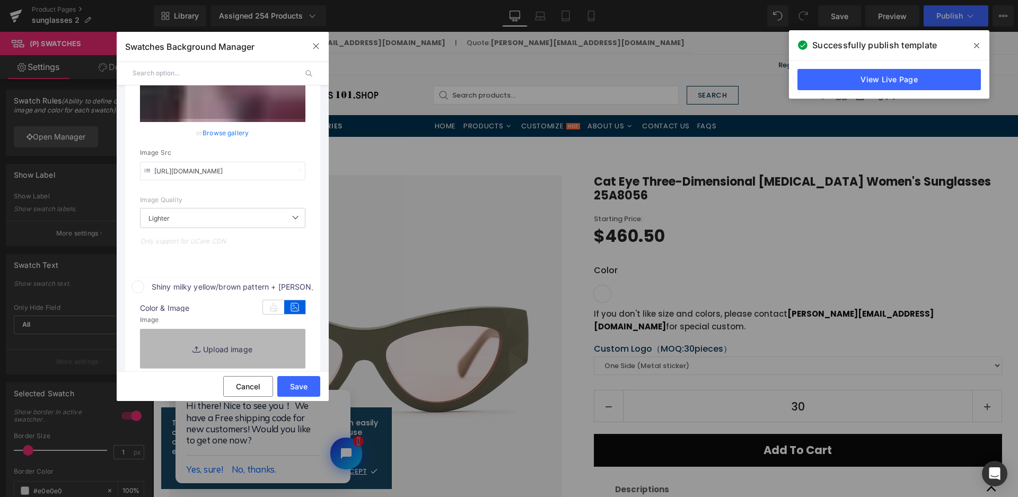
scroll to position [493, 0]
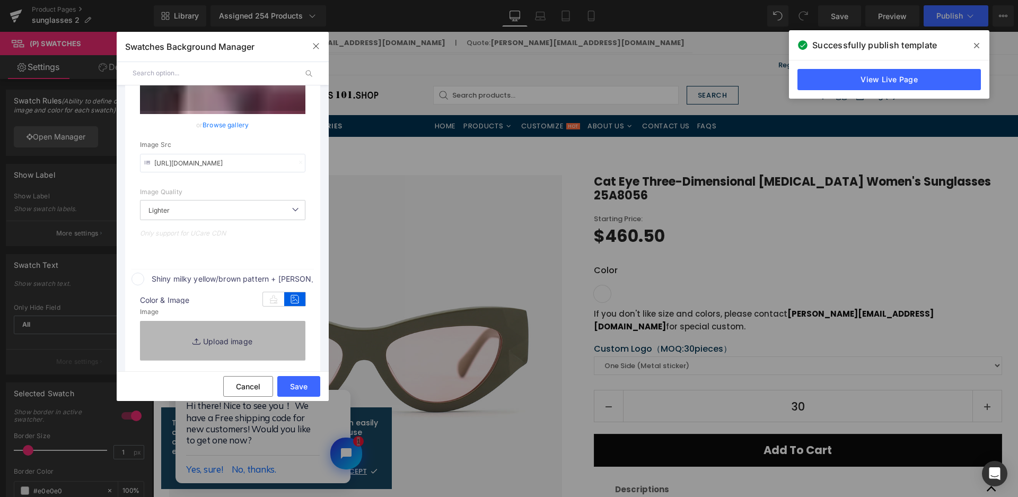
type input "C:\fakepath\微信截图_20250825112635.png"
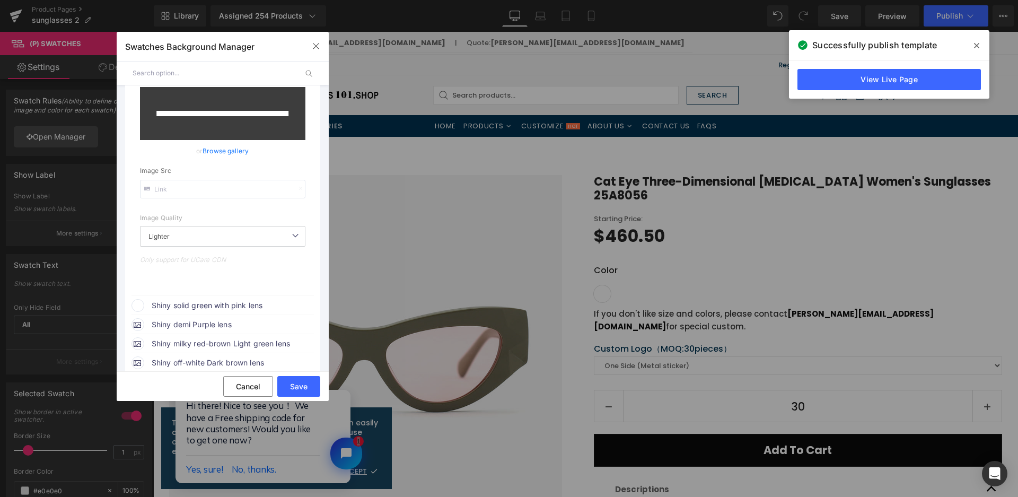
scroll to position [811, 0]
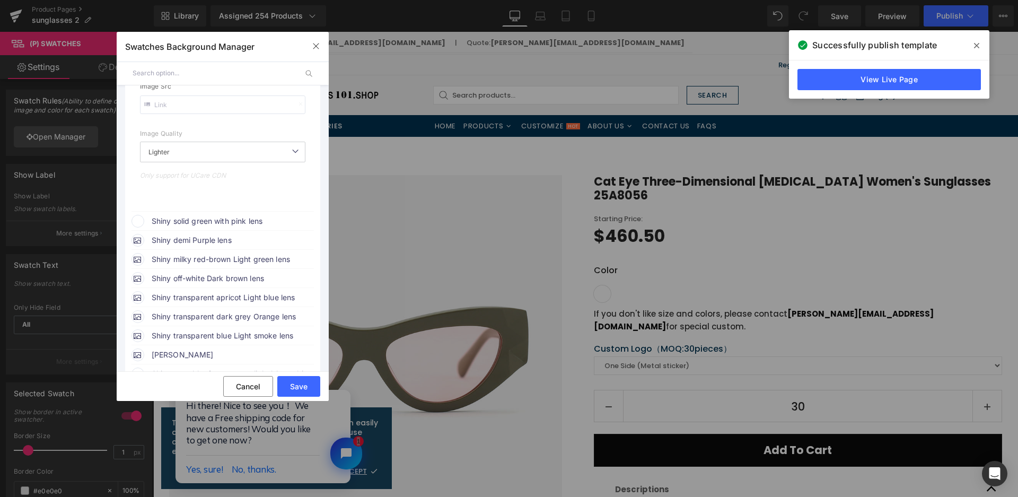
click at [249, 221] on span "Shiny solid green with pink lens" at bounding box center [232, 221] width 161 height 13
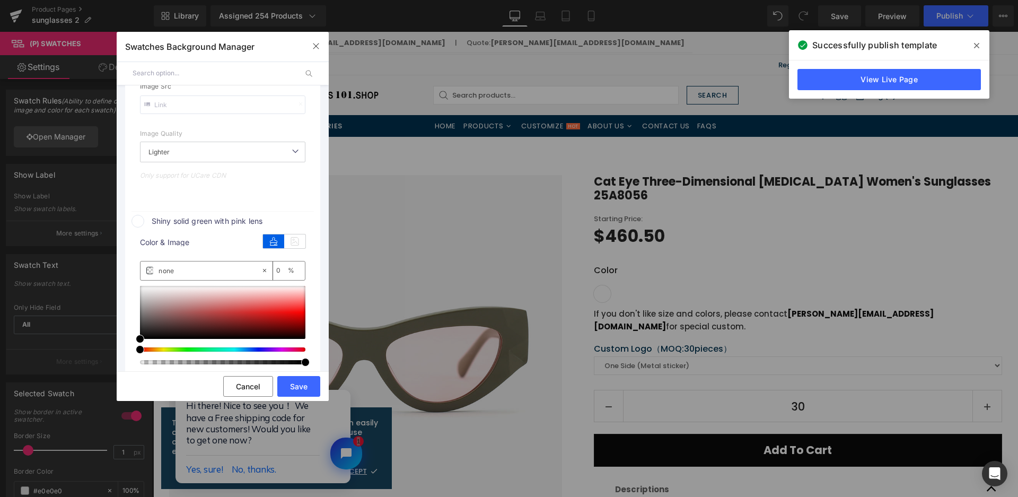
click at [276, 227] on div "color Color & Image color none 0 % Image Replace Image Upload image or Browse g…" at bounding box center [222, 342] width 182 height 231
click at [290, 241] on icon at bounding box center [294, 241] width 21 height 14
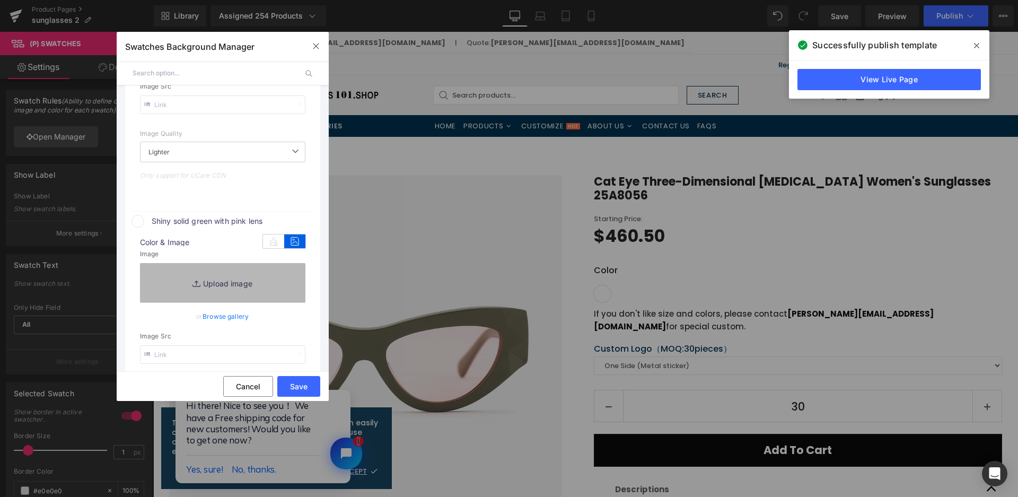
click at [280, 275] on link "Replace Image" at bounding box center [222, 282] width 165 height 39
type input "[URL][DOMAIN_NAME]"
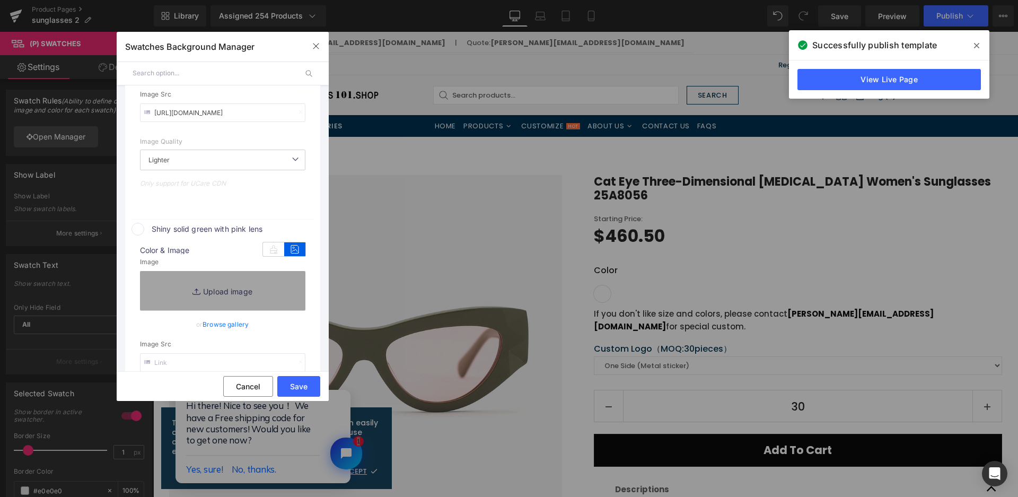
scroll to position [819, 0]
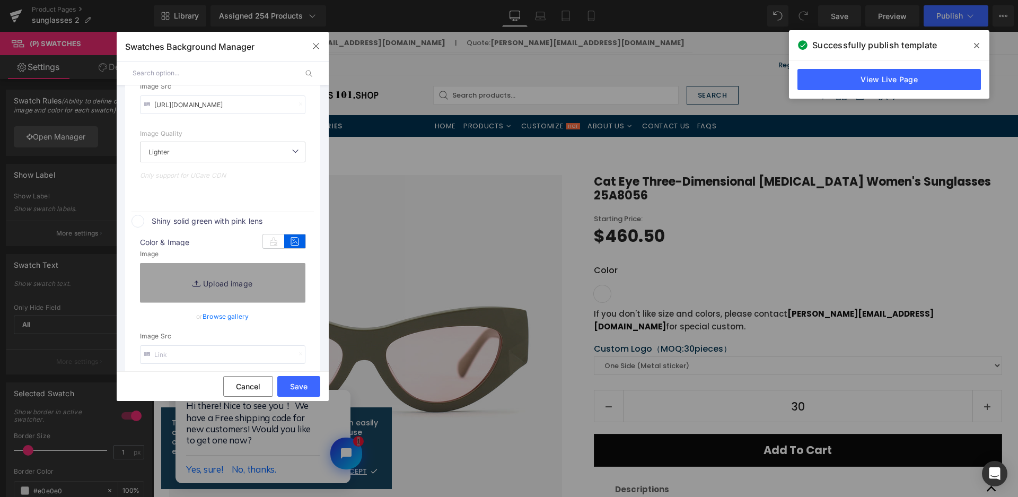
type input "C:\fakepath\微信截图_20250825112643.png"
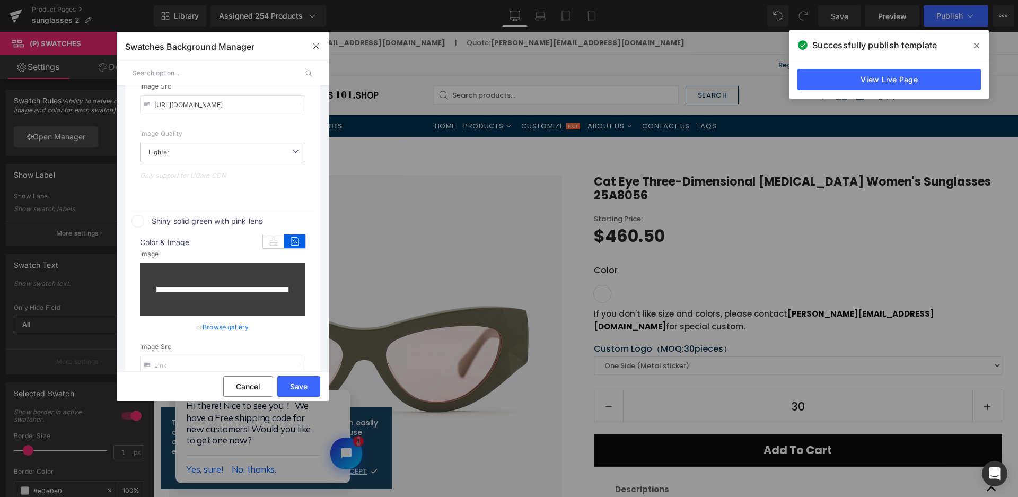
type input "[URL][DOMAIN_NAME]"
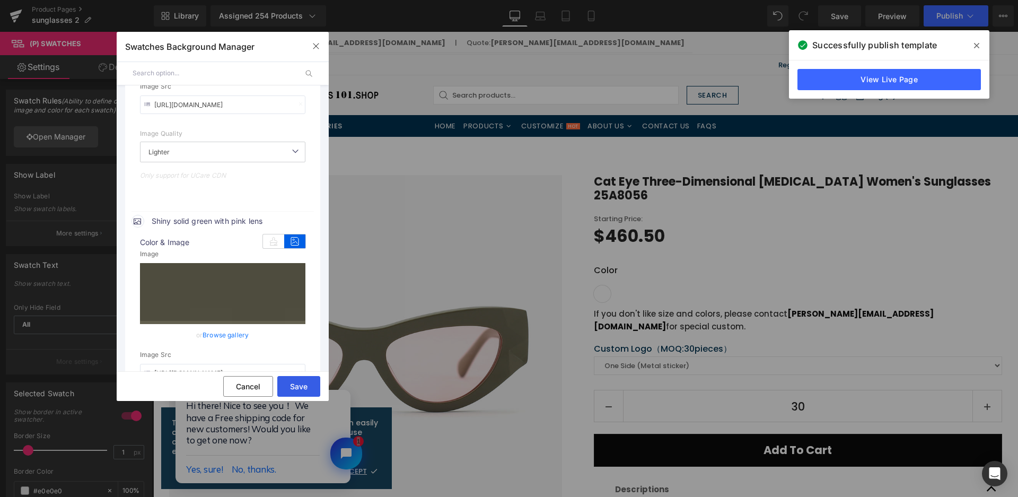
drag, startPoint x: 300, startPoint y: 387, endPoint x: 181, endPoint y: 37, distance: 370.6
click at [300, 387] on button "Save" at bounding box center [298, 386] width 43 height 21
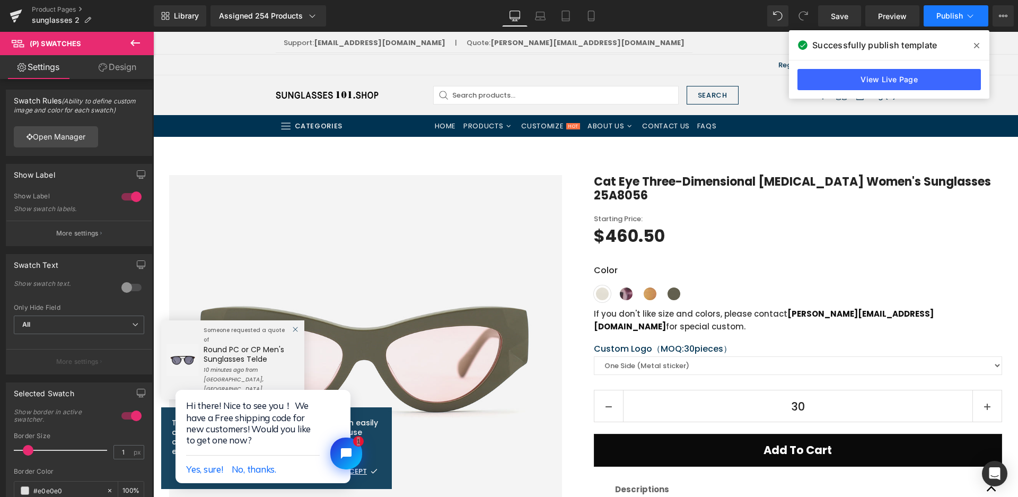
click at [955, 10] on button "Publish" at bounding box center [955, 15] width 65 height 21
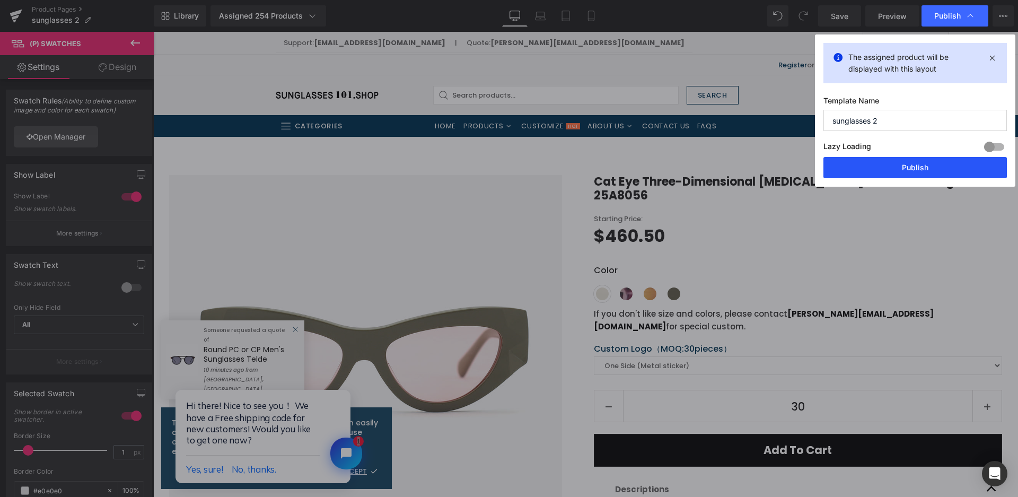
drag, startPoint x: 889, startPoint y: 164, endPoint x: 321, endPoint y: 6, distance: 589.9
click at [889, 165] on button "Publish" at bounding box center [914, 167] width 183 height 21
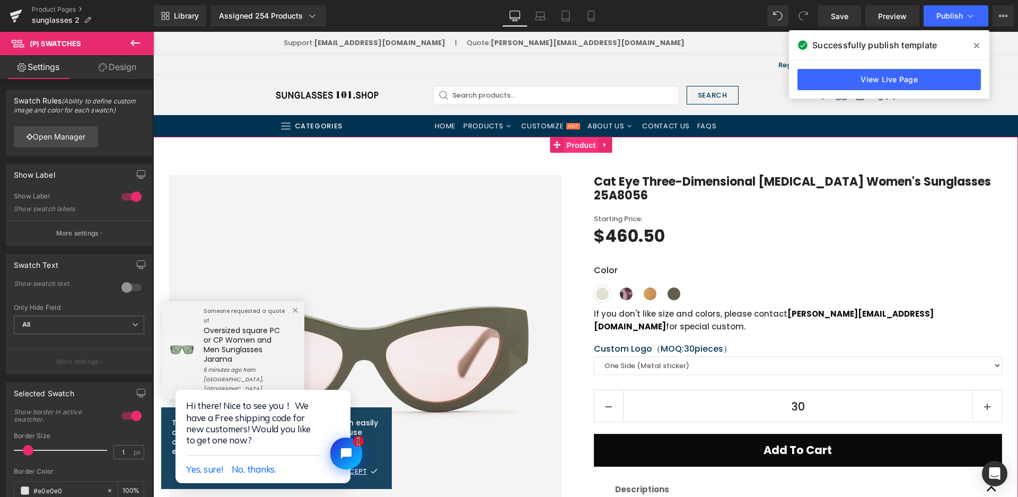
drag, startPoint x: 576, startPoint y: 144, endPoint x: 471, endPoint y: 33, distance: 152.6
click at [576, 144] on span "Product" at bounding box center [581, 145] width 34 height 16
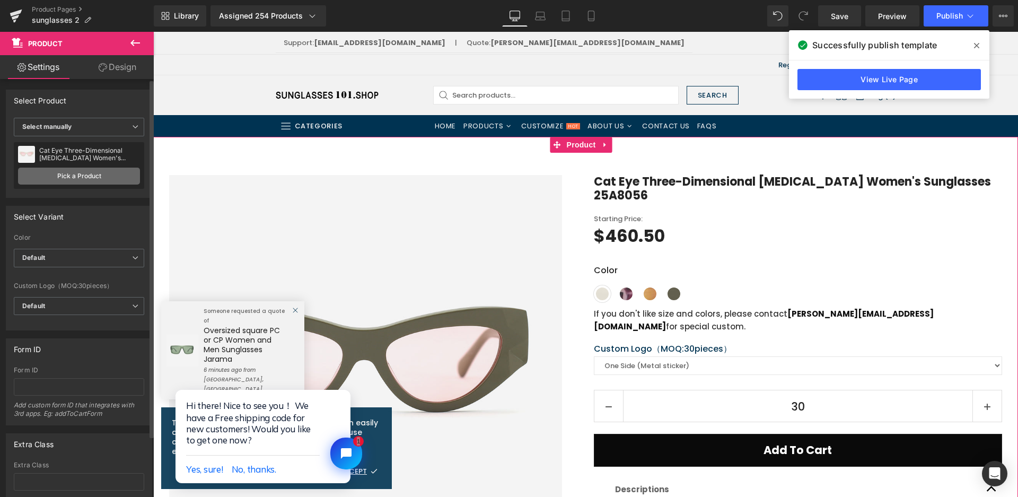
click at [96, 177] on link "Pick a Product" at bounding box center [79, 175] width 122 height 17
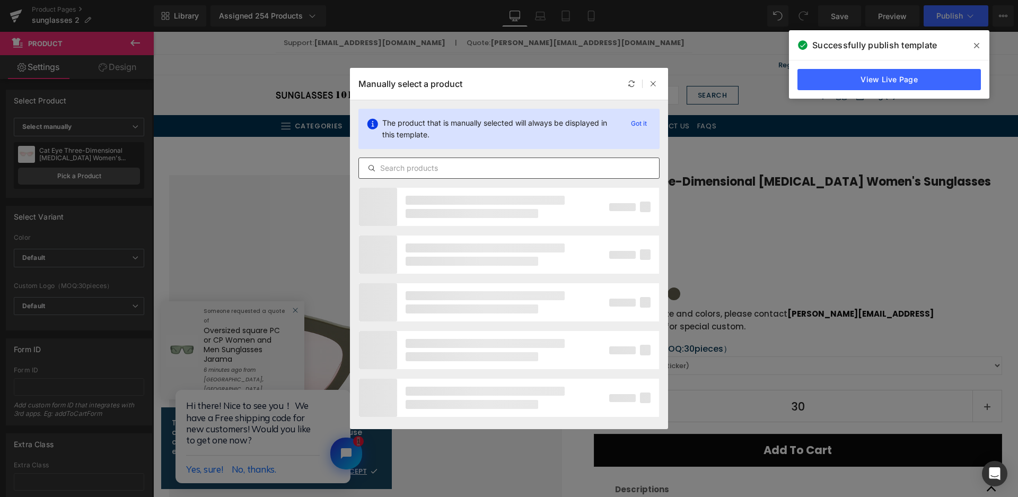
click at [460, 169] on input "text" at bounding box center [509, 168] width 300 height 13
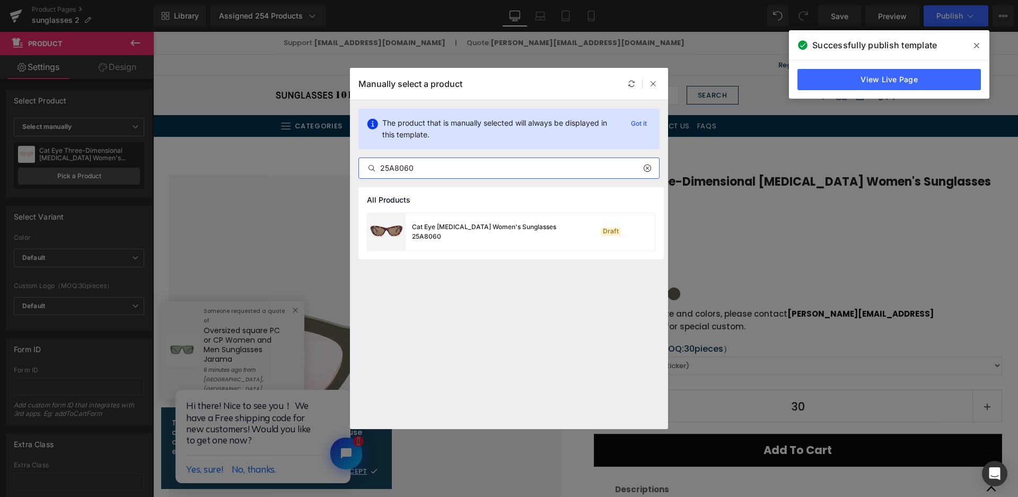
type input "25A8060"
click at [474, 239] on div "Cat Eye Acetate Women's Sunglasses 25A8060" at bounding box center [469, 231] width 204 height 37
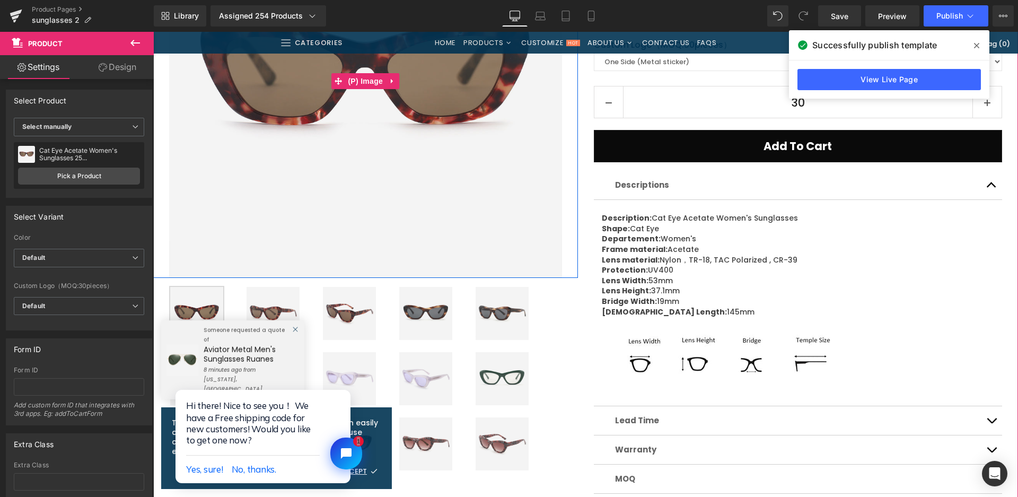
scroll to position [318, 0]
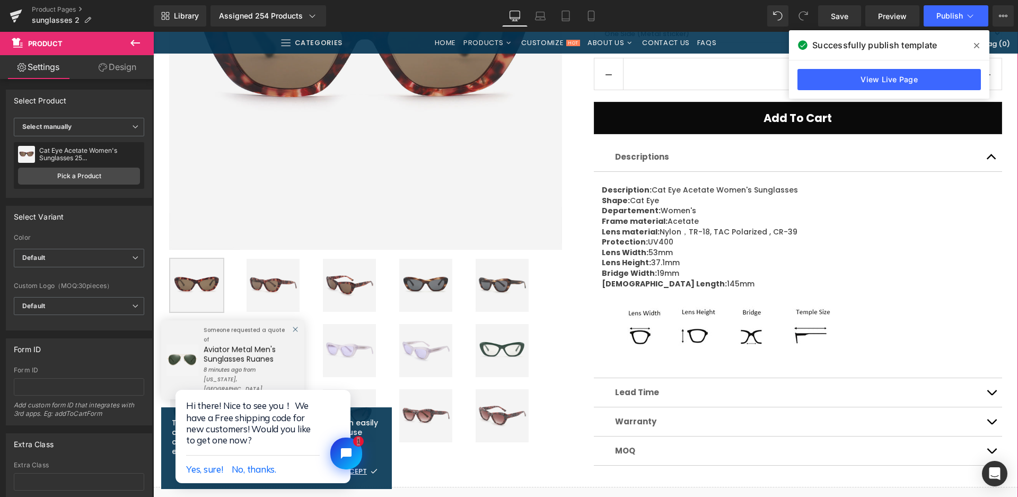
click at [405, 292] on img at bounding box center [425, 285] width 53 height 53
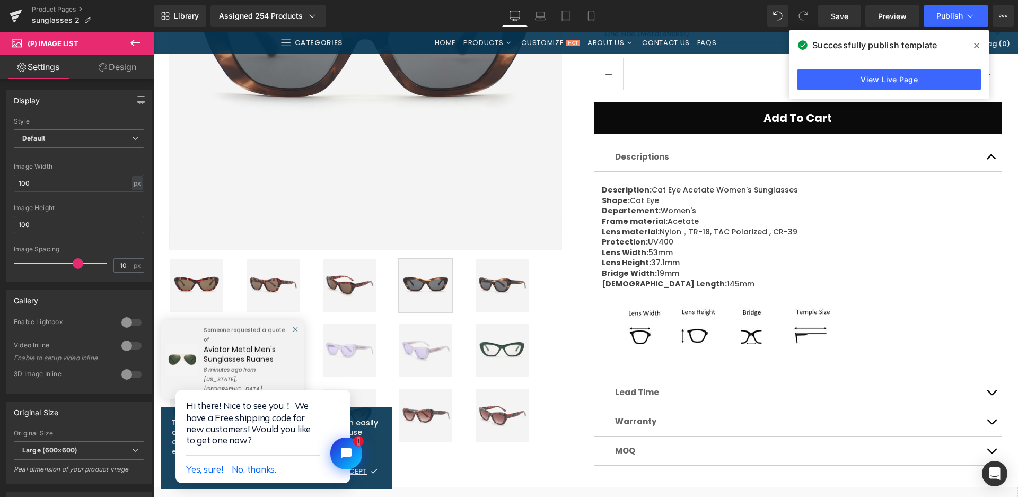
scroll to position [159, 0]
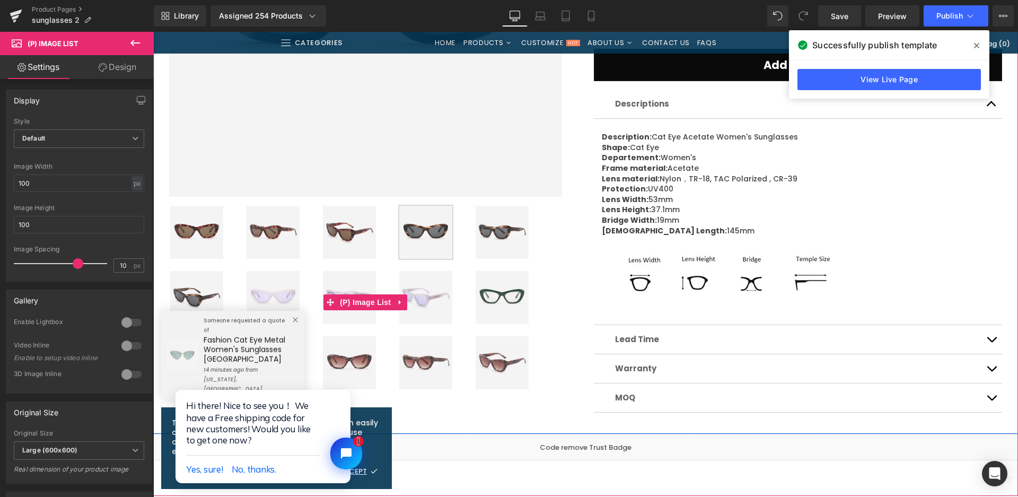
drag, startPoint x: 277, startPoint y: 298, endPoint x: 279, endPoint y: 292, distance: 6.6
click at [277, 298] on img at bounding box center [272, 297] width 53 height 53
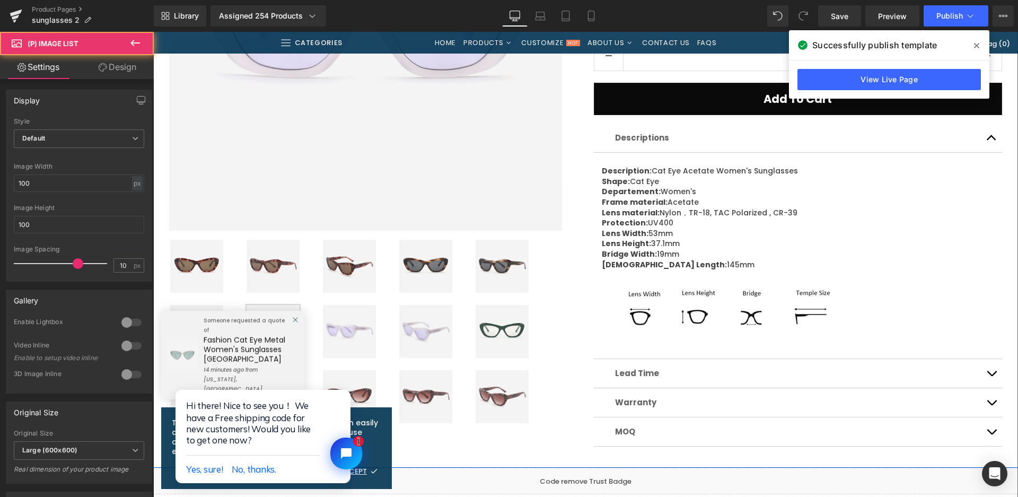
scroll to position [212, 0]
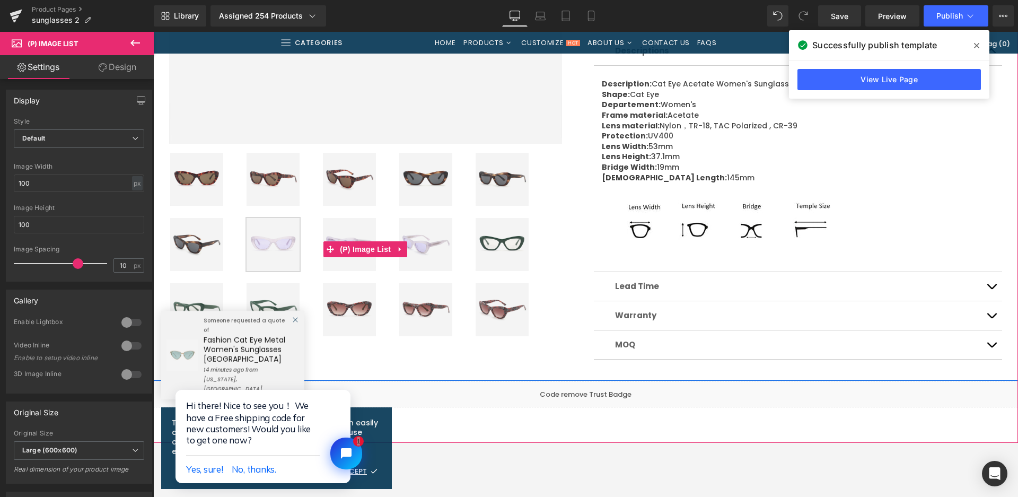
click at [515, 253] on img at bounding box center [501, 244] width 53 height 53
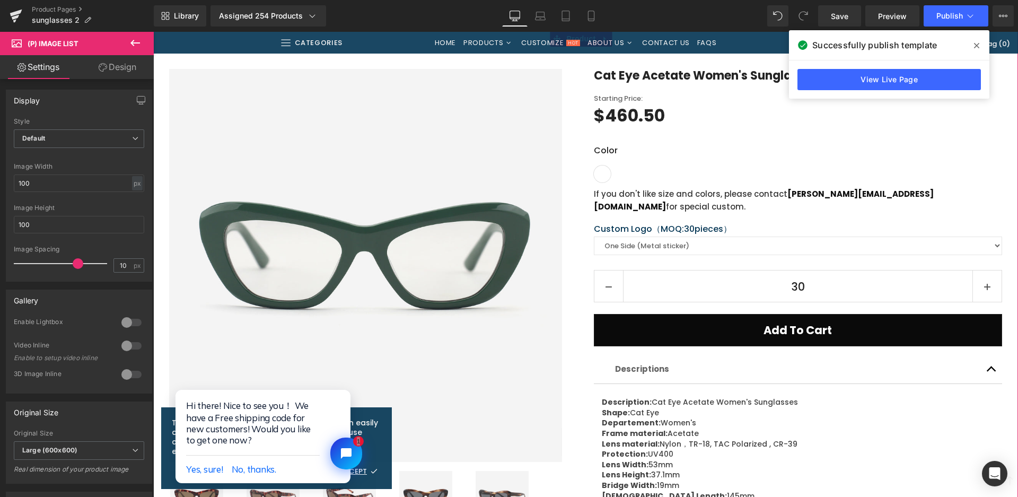
scroll to position [477, 0]
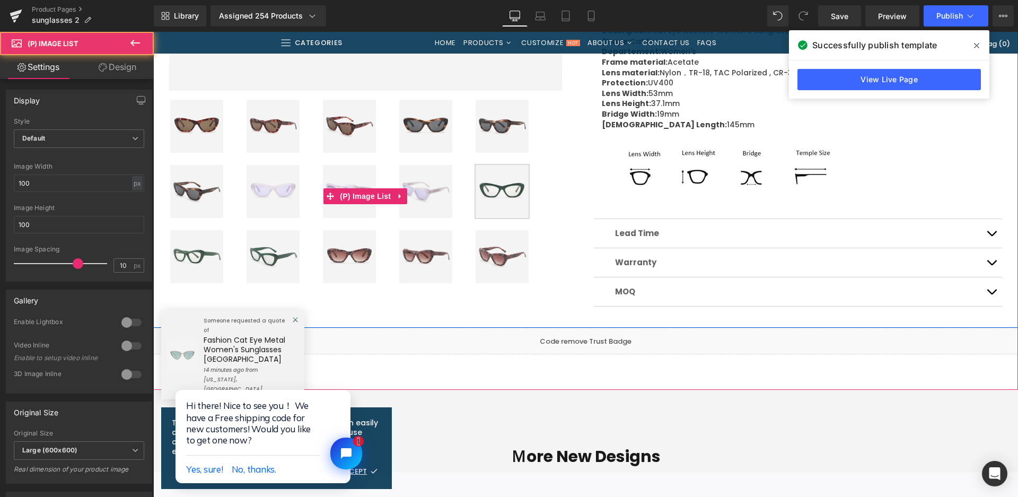
click at [343, 246] on img at bounding box center [349, 256] width 53 height 53
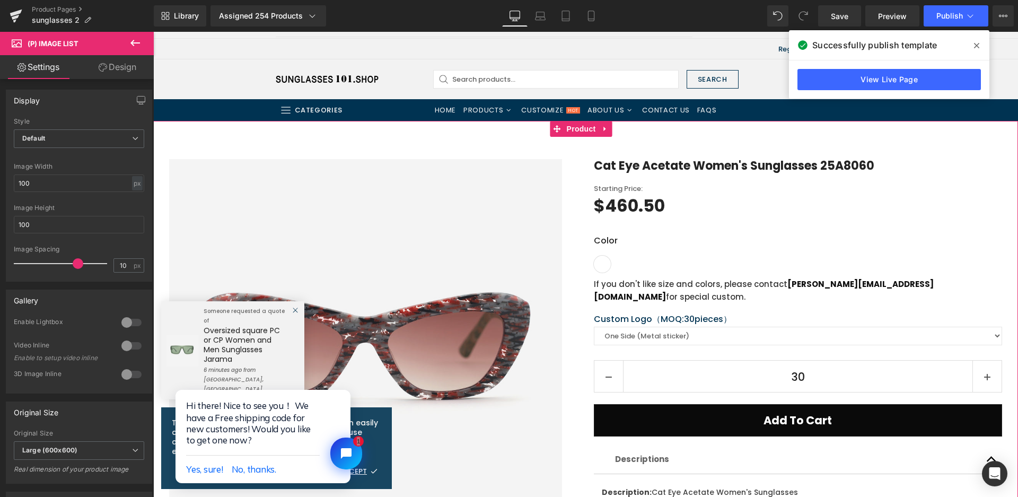
scroll to position [0, 0]
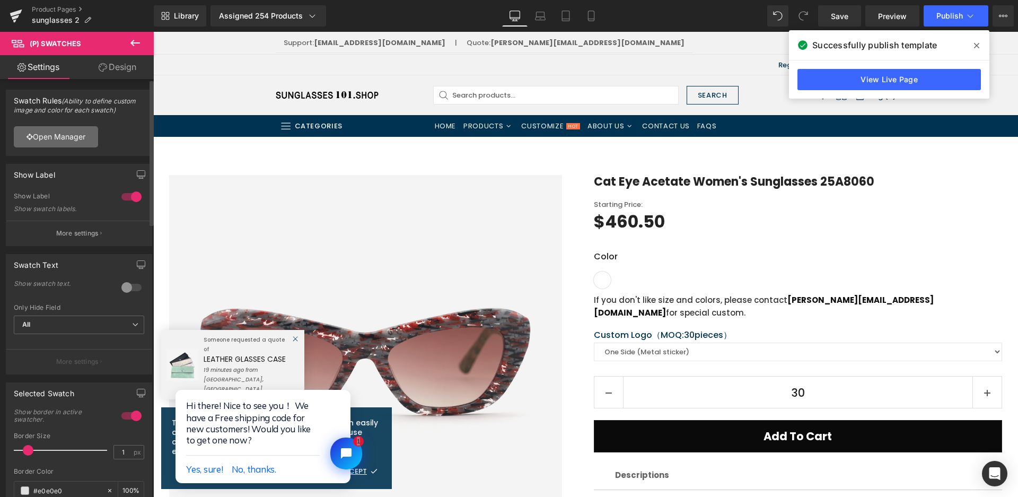
click at [72, 132] on link "Open Manager" at bounding box center [56, 136] width 84 height 21
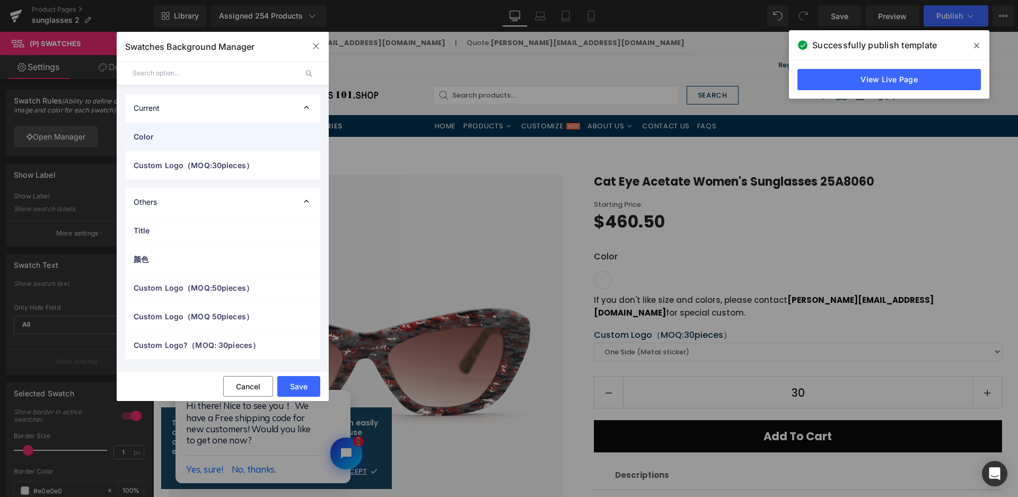
click at [205, 146] on div "Color" at bounding box center [222, 136] width 195 height 28
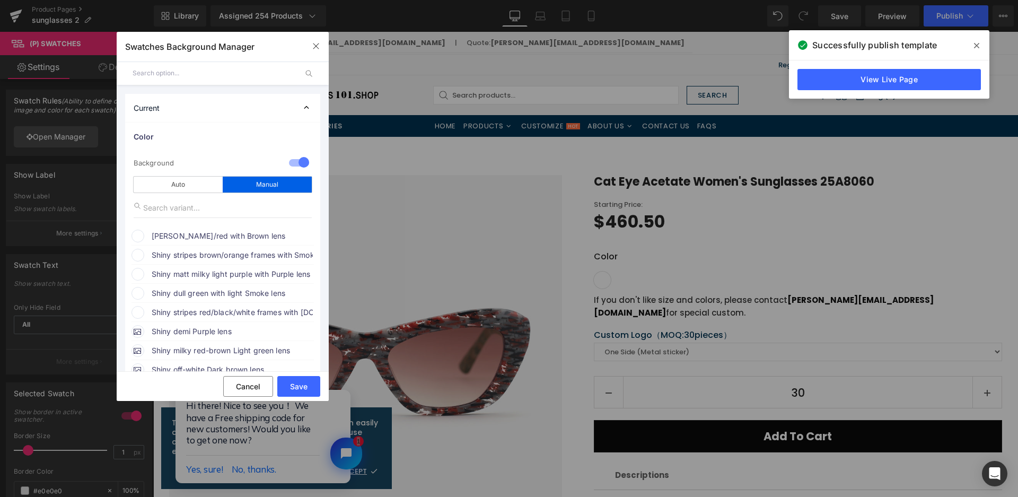
click at [173, 229] on div "[PERSON_NAME]/red with Brown lens" at bounding box center [222, 234] width 182 height 16
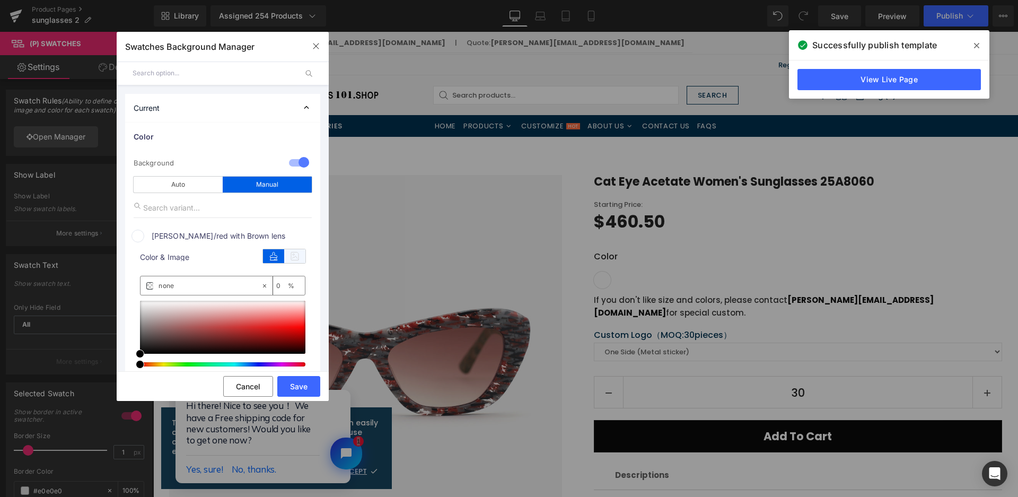
click at [298, 257] on icon at bounding box center [294, 256] width 21 height 14
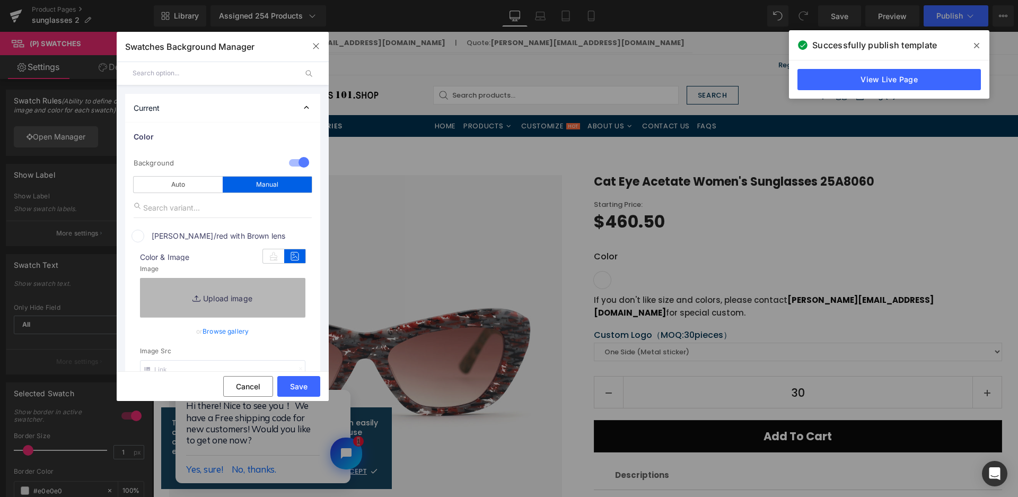
click at [279, 297] on link "Replace Image" at bounding box center [222, 297] width 165 height 39
type input "C:\fakepath\微信截图_20250825113112.png"
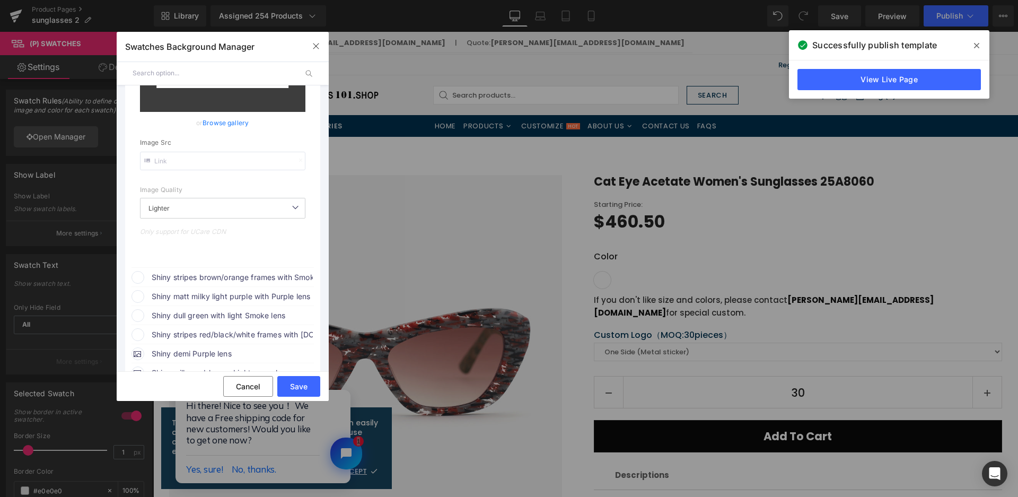
scroll to position [318, 0]
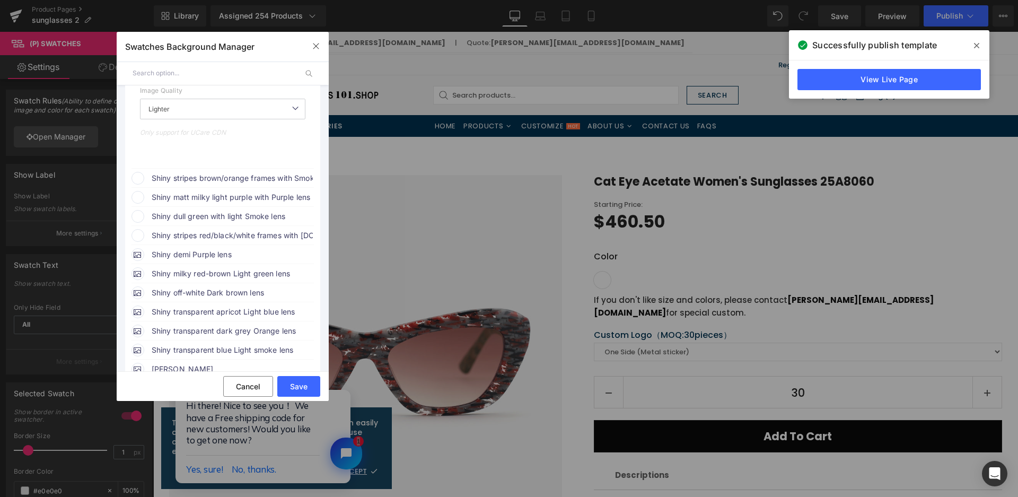
click at [0, 0] on span "Shiny stripes brown/orange frames with Smoke lens" at bounding box center [0, 0] width 0 height 0
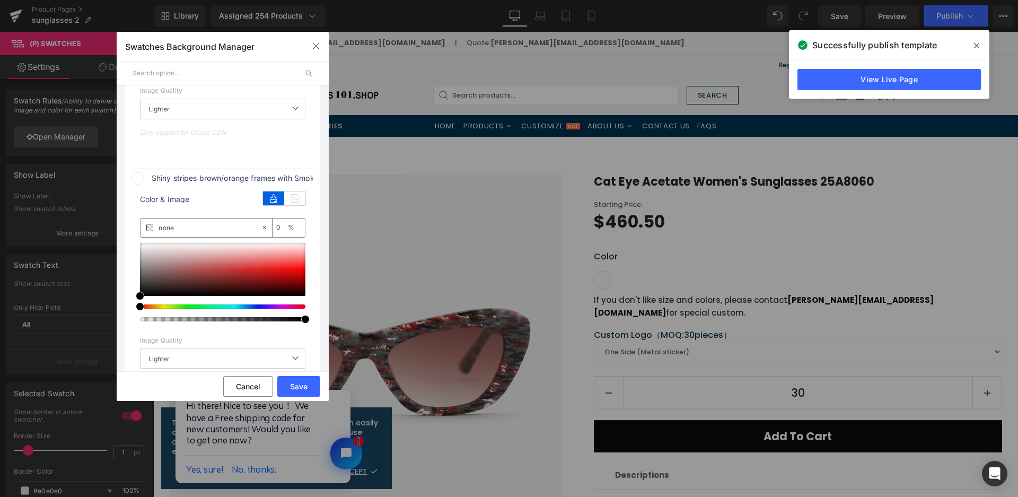
drag, startPoint x: 302, startPoint y: 191, endPoint x: 294, endPoint y: 213, distance: 22.6
click at [302, 191] on icon at bounding box center [294, 198] width 21 height 14
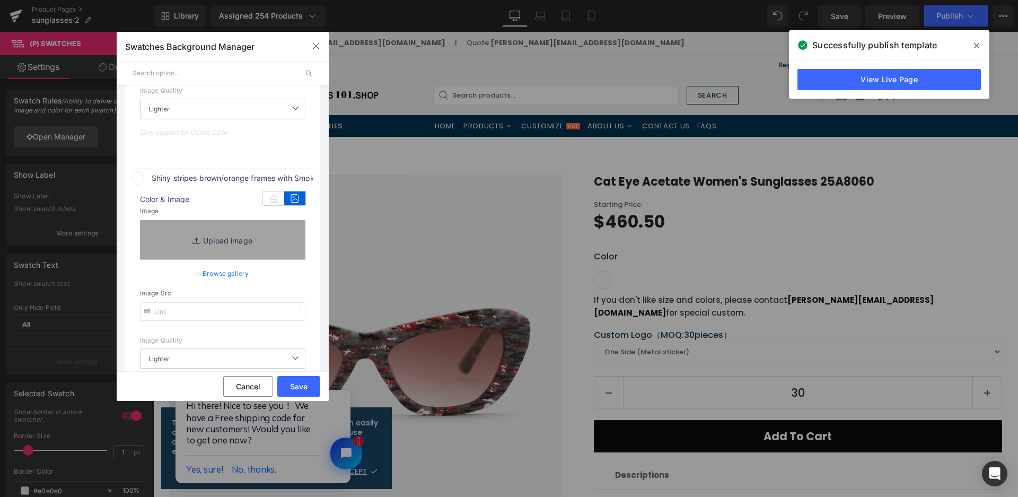
click at [282, 236] on link "Replace Image" at bounding box center [222, 239] width 165 height 39
type input "[URL][DOMAIN_NAME]"
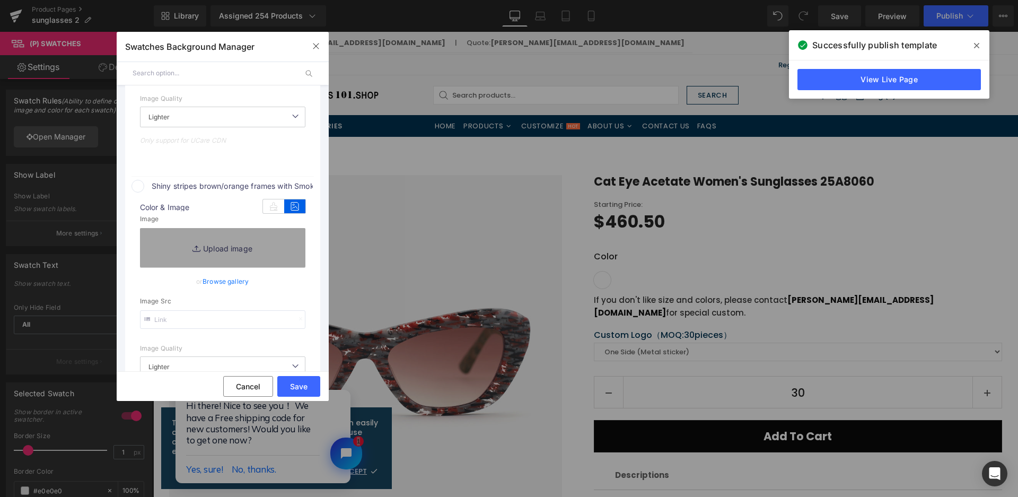
scroll to position [326, 0]
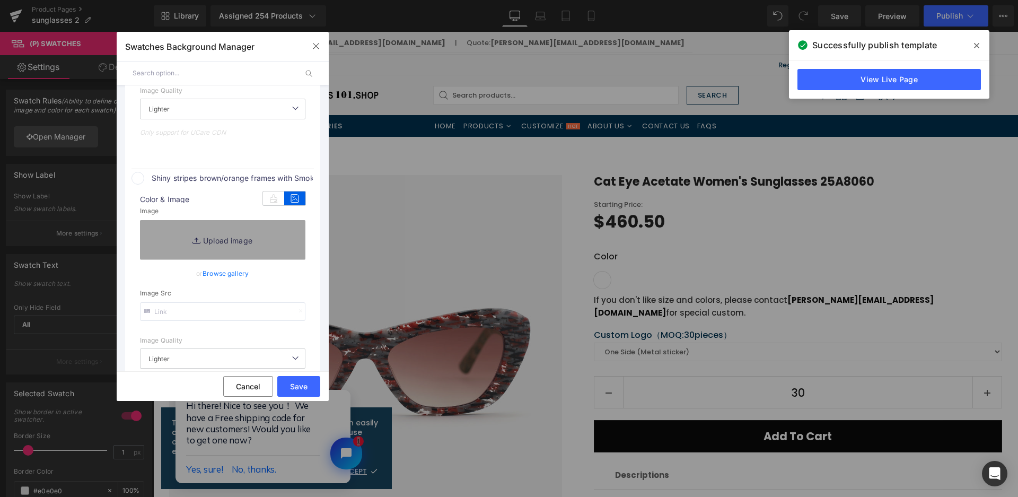
type input "C:\fakepath\微信截图_20250825113118.png"
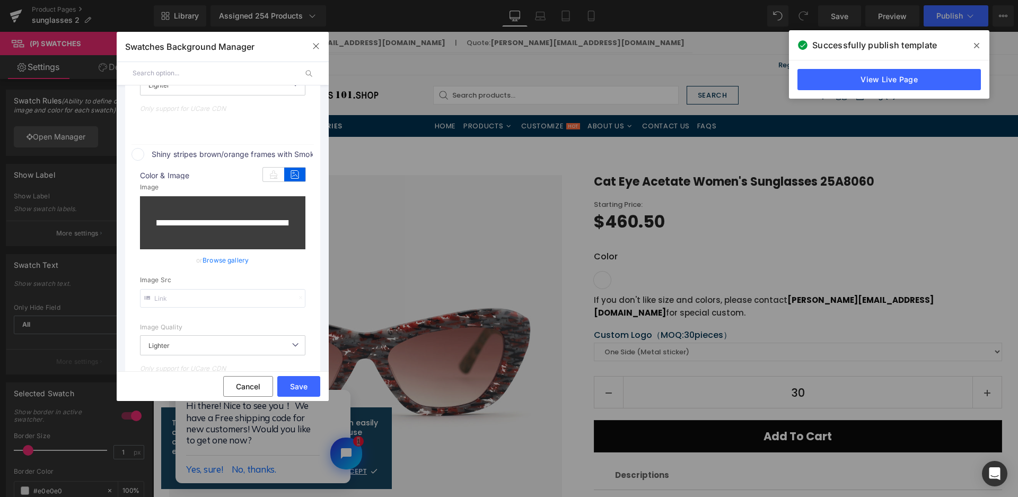
scroll to position [591, 0]
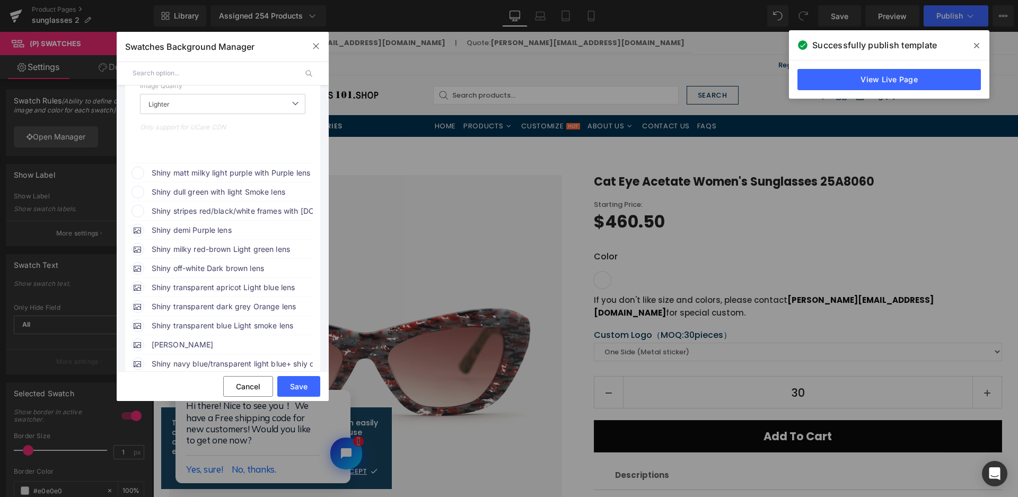
click at [0, 0] on span "Shiny matt milky light purple with Purple lens" at bounding box center [0, 0] width 0 height 0
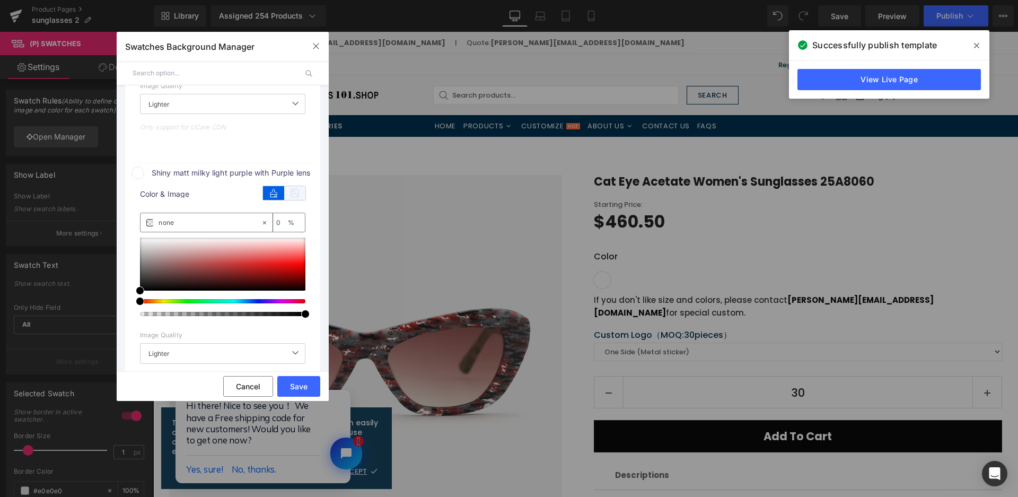
type input "[URL][DOMAIN_NAME]"
click at [294, 191] on icon at bounding box center [294, 193] width 21 height 14
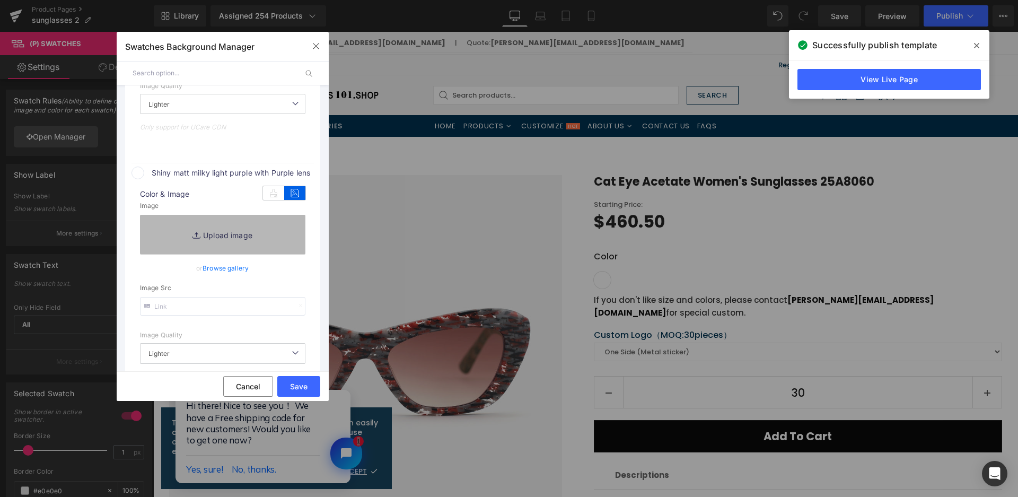
click at [274, 243] on link "Replace Image" at bounding box center [222, 234] width 165 height 39
type input "C:\fakepath\微信截图_20250825113124.png"
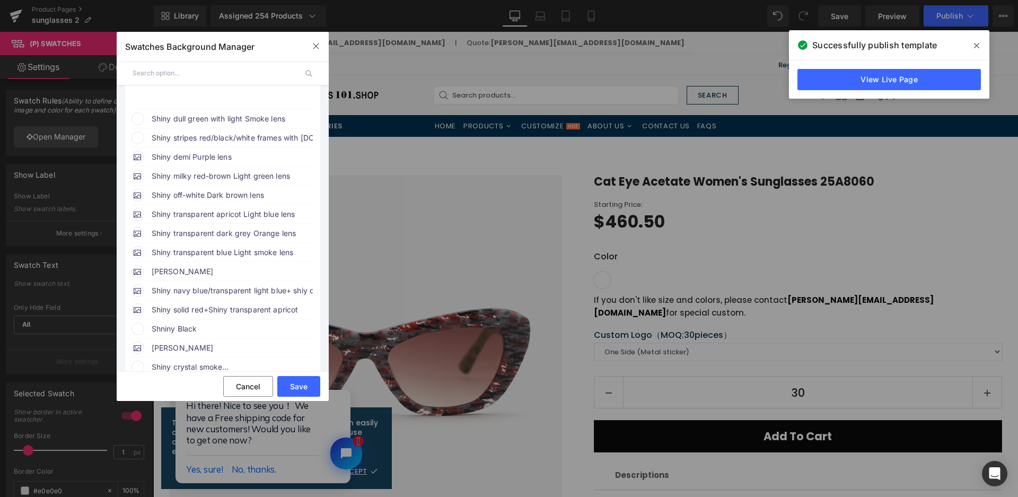
scroll to position [917, 0]
click at [0, 0] on span "Shiny dull green with light Smoke lens" at bounding box center [0, 0] width 0 height 0
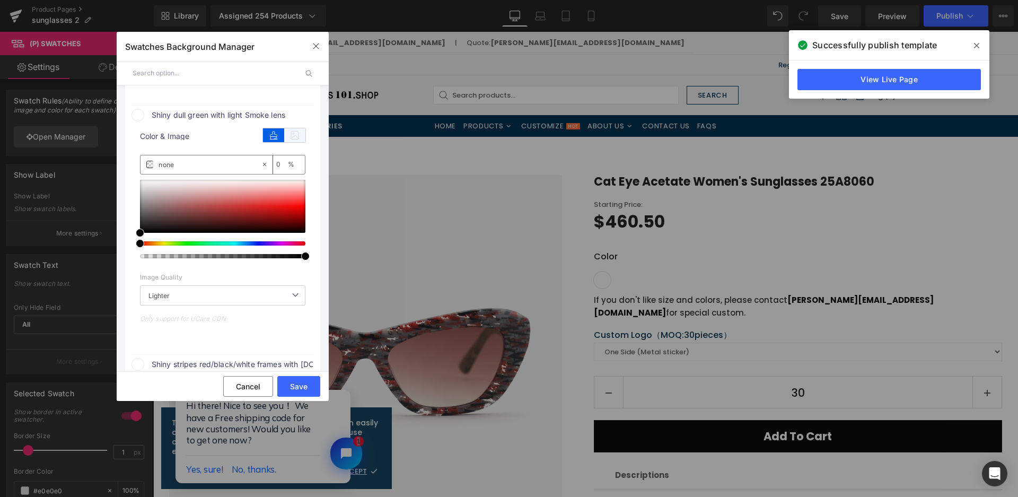
click at [292, 128] on icon at bounding box center [294, 135] width 21 height 14
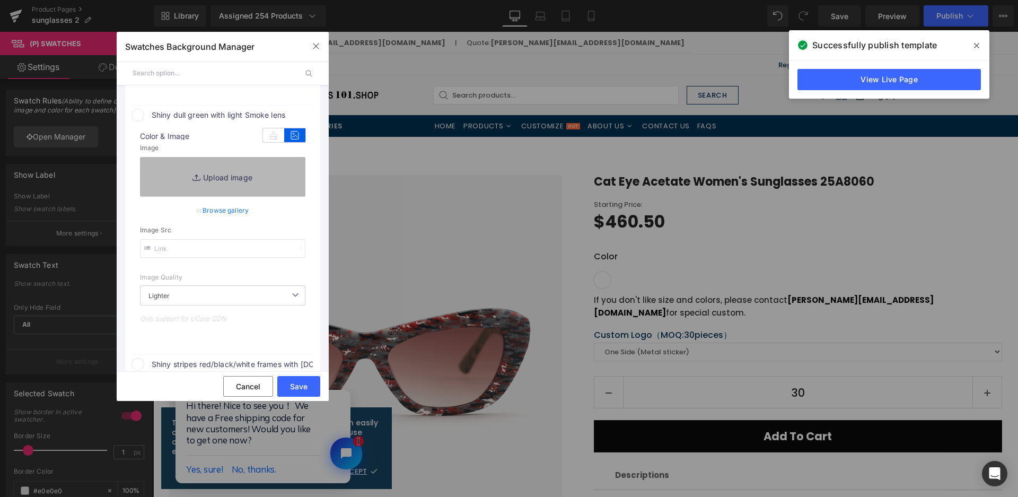
type input "[URL][DOMAIN_NAME]"
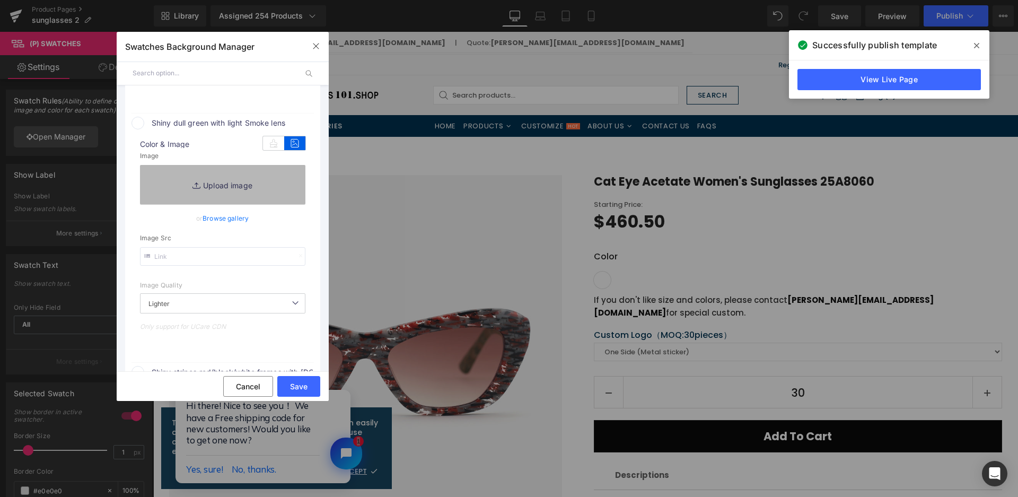
click at [270, 174] on link "Replace Image" at bounding box center [222, 184] width 165 height 39
type input "C:\fakepath\微信截图_20250825113129.png"
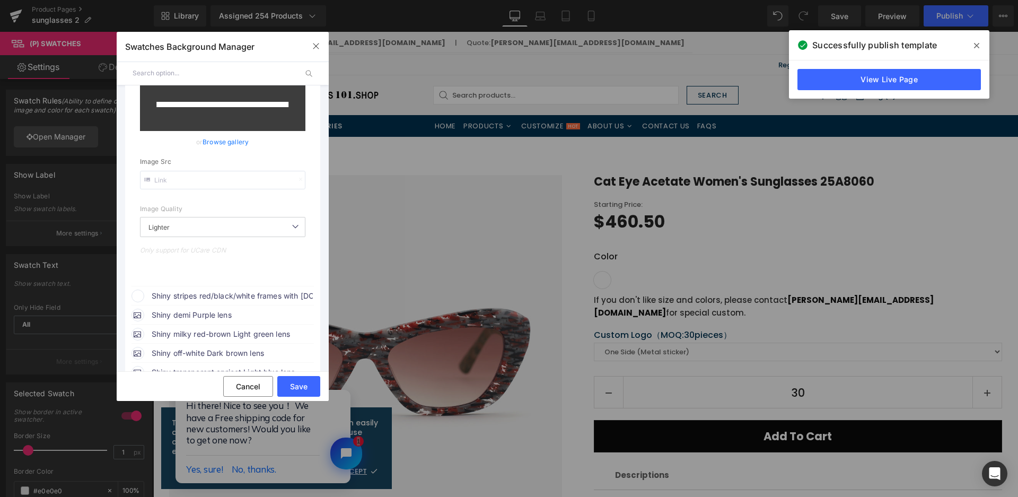
scroll to position [1182, 0]
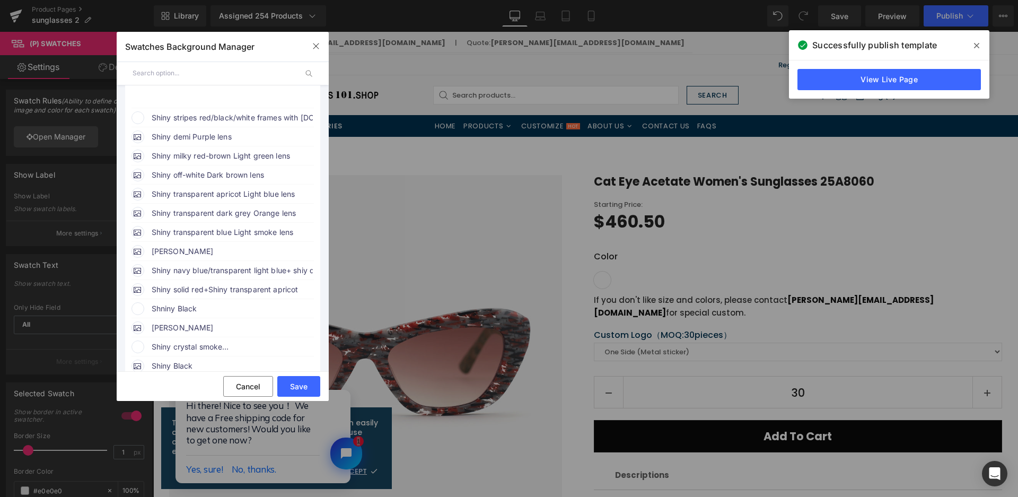
click at [270, 112] on span "Shiny stripes red/black/white frames with [DOMAIN_NAME] lens" at bounding box center [232, 117] width 161 height 13
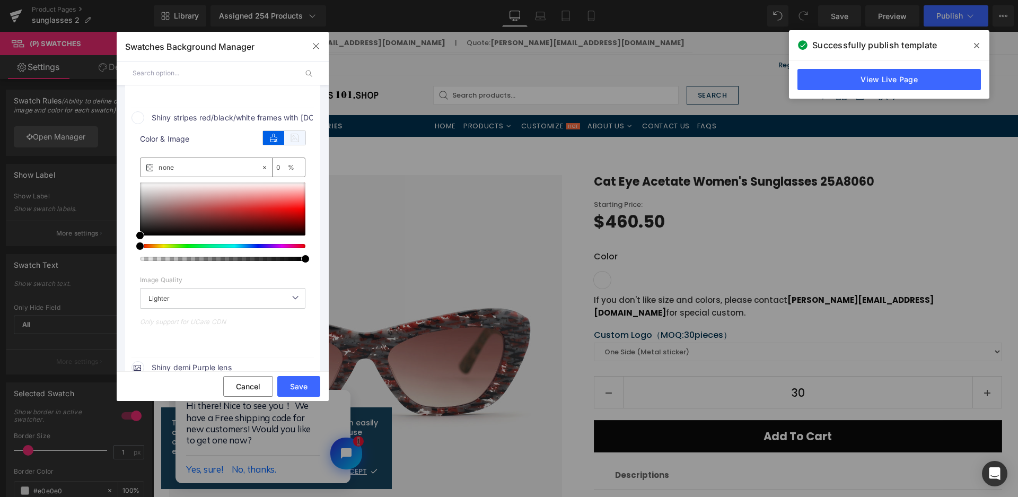
click at [301, 138] on icon at bounding box center [294, 138] width 21 height 14
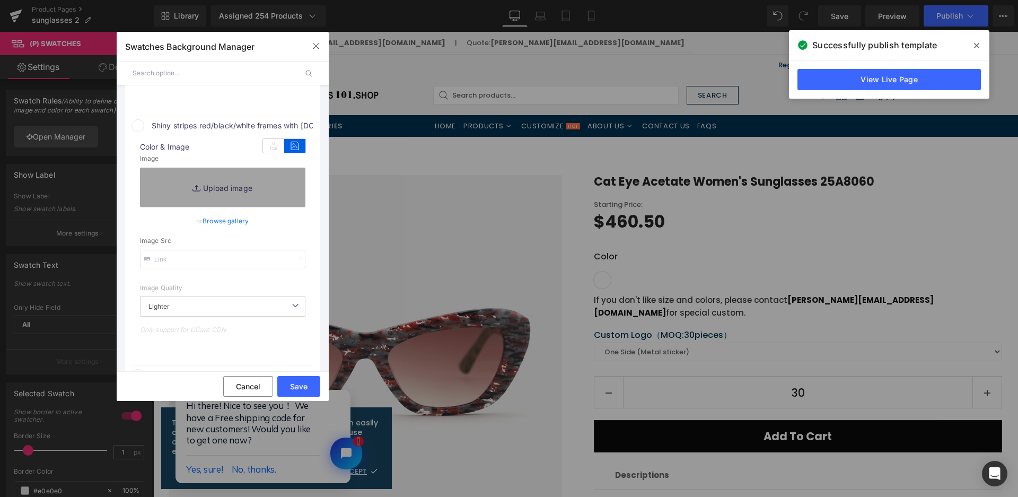
type input "[URL][DOMAIN_NAME]"
click at [287, 167] on link "Replace Image" at bounding box center [222, 186] width 165 height 39
type input "C:\fakepath\微信截图_20250825113135.png"
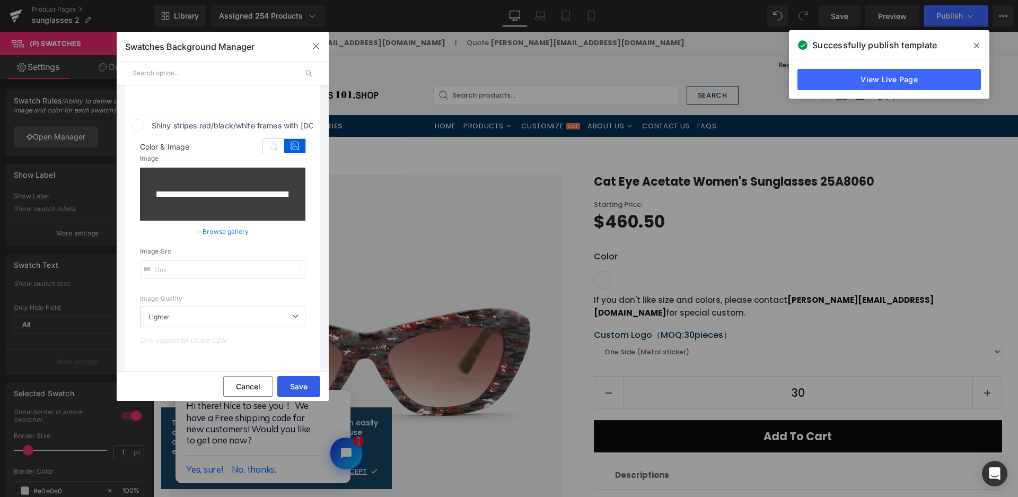
type input "[URL][DOMAIN_NAME]"
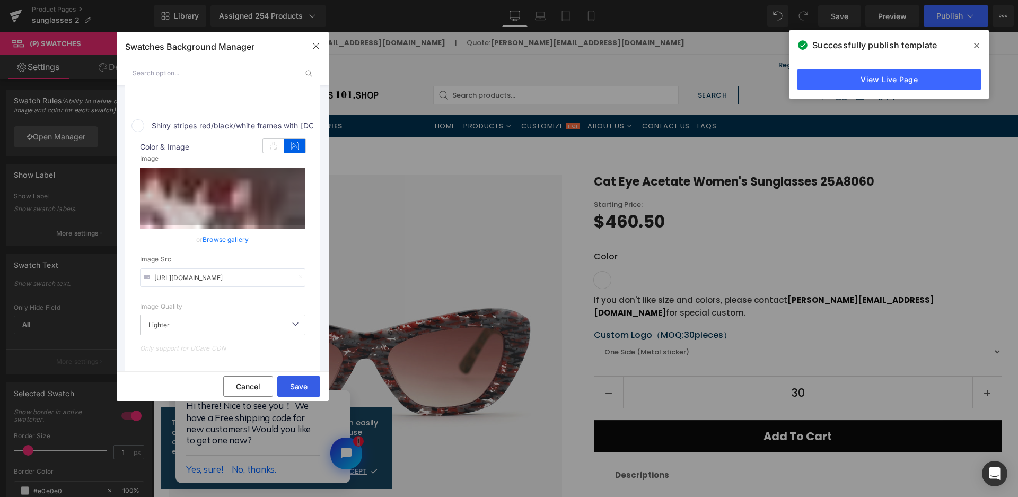
click at [310, 390] on button "Save" at bounding box center [298, 386] width 43 height 21
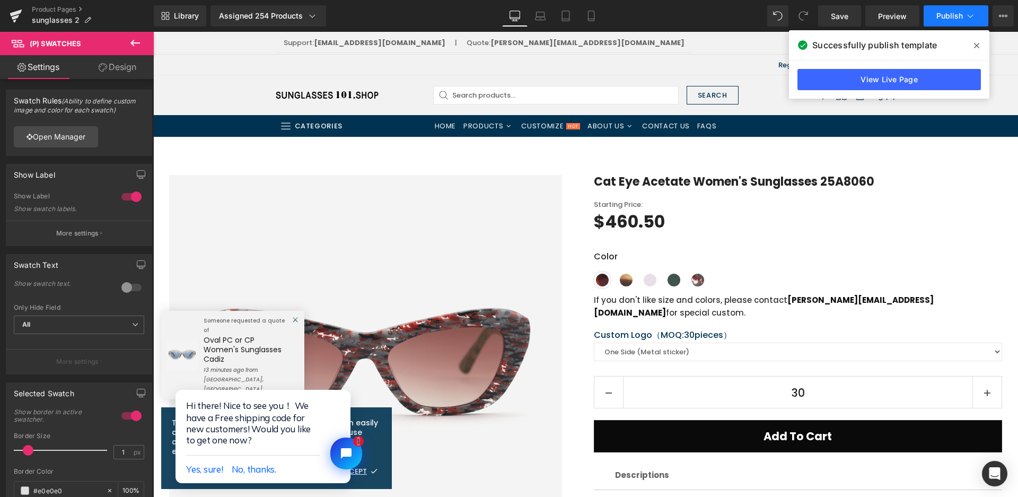
click at [953, 14] on span "Publish" at bounding box center [949, 16] width 27 height 8
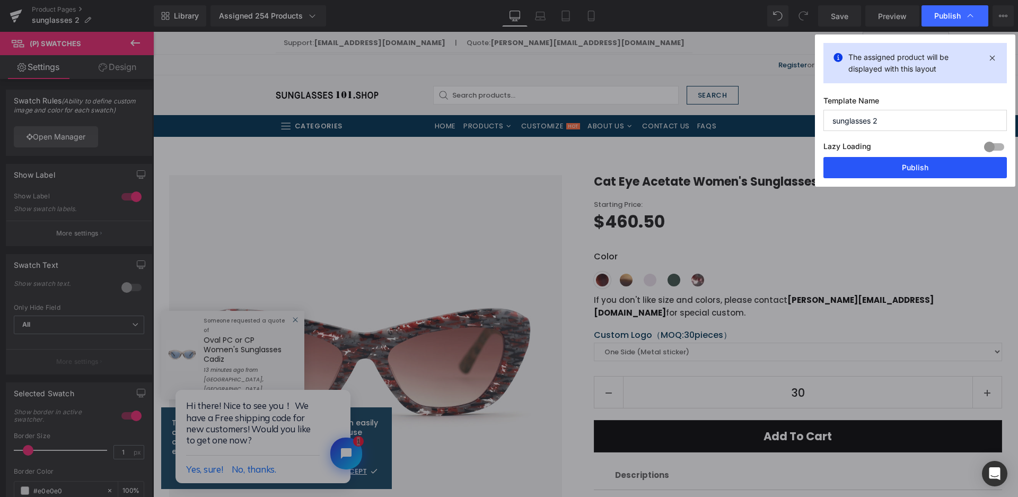
click at [906, 162] on button "Publish" at bounding box center [914, 167] width 183 height 21
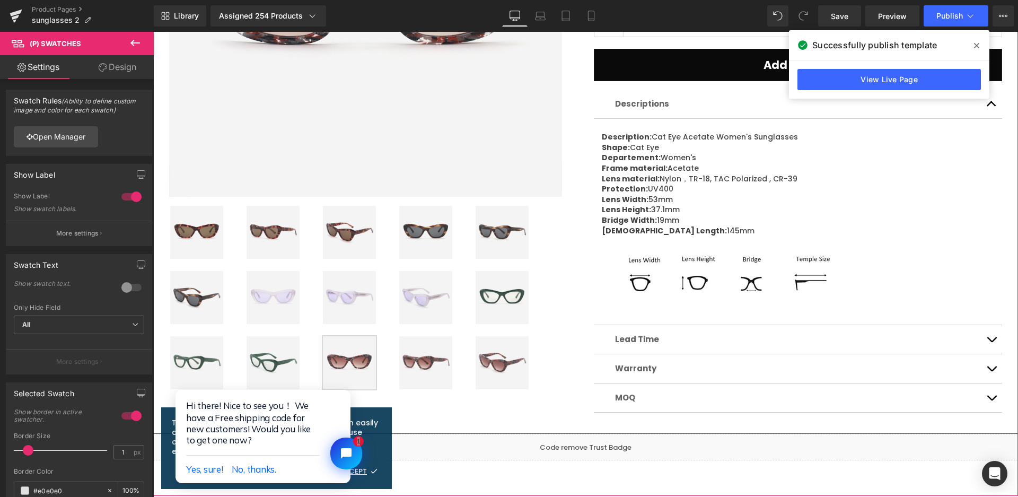
scroll to position [53, 0]
